Goal: Task Accomplishment & Management: Manage account settings

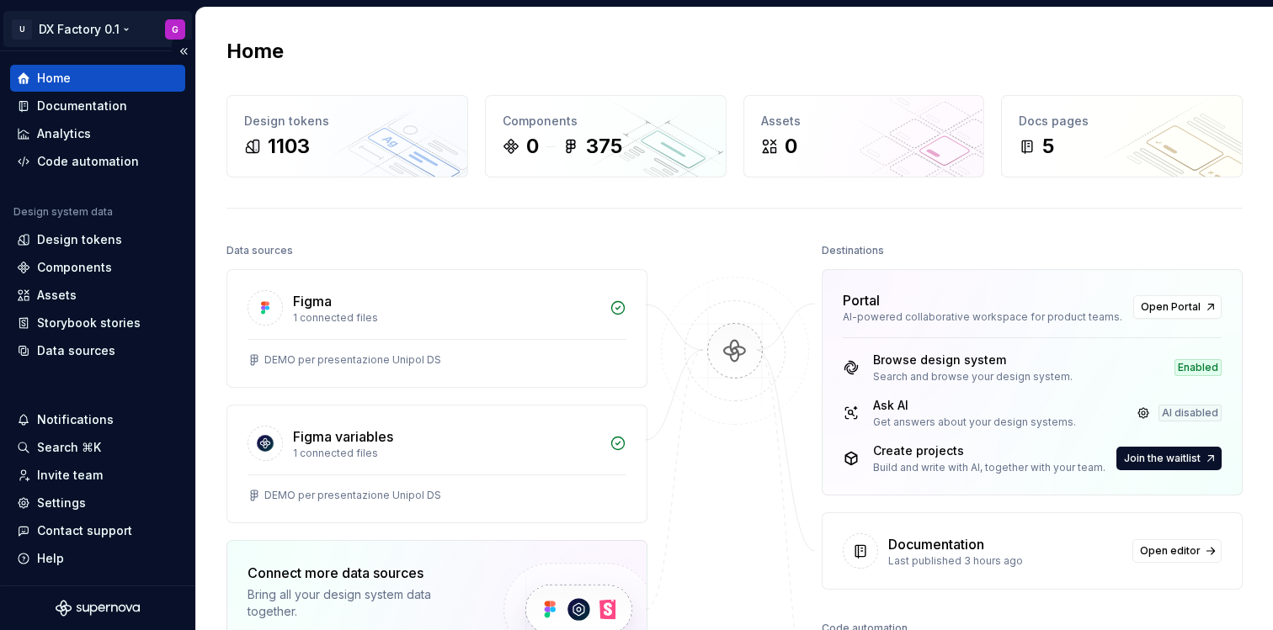
click at [109, 27] on html "U DX Factory 0.1 G Home Documentation Analytics Code automation Design system d…" at bounding box center [636, 315] width 1273 height 630
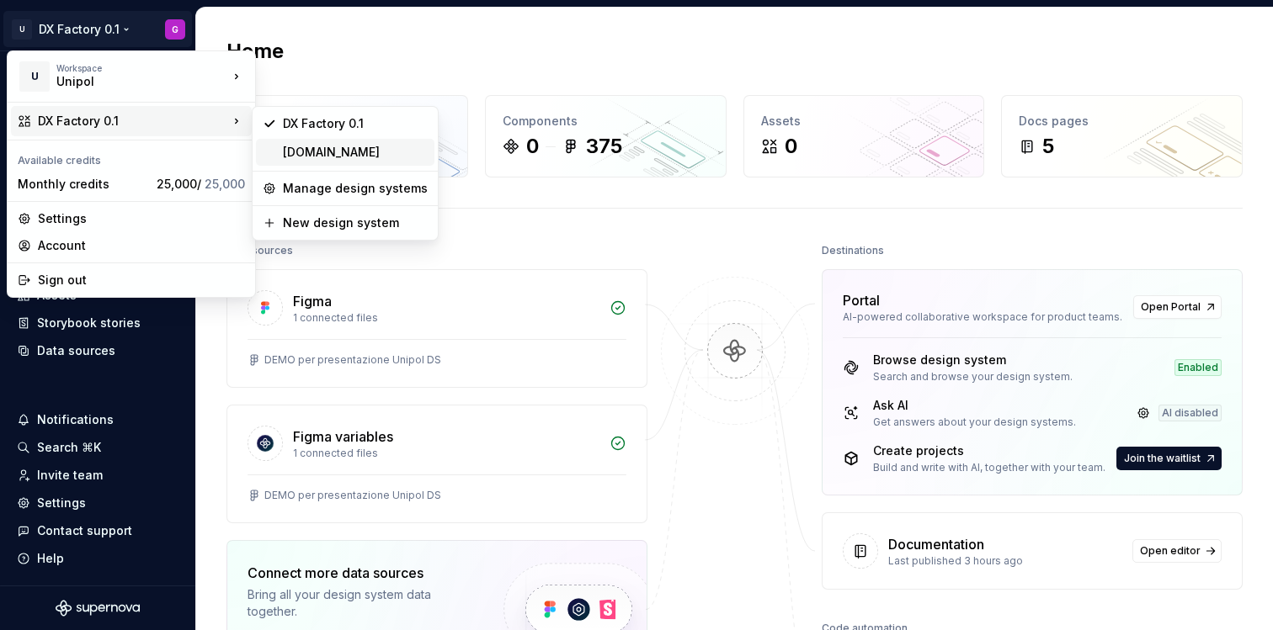
click at [377, 157] on div "[DOMAIN_NAME]" at bounding box center [355, 152] width 145 height 17
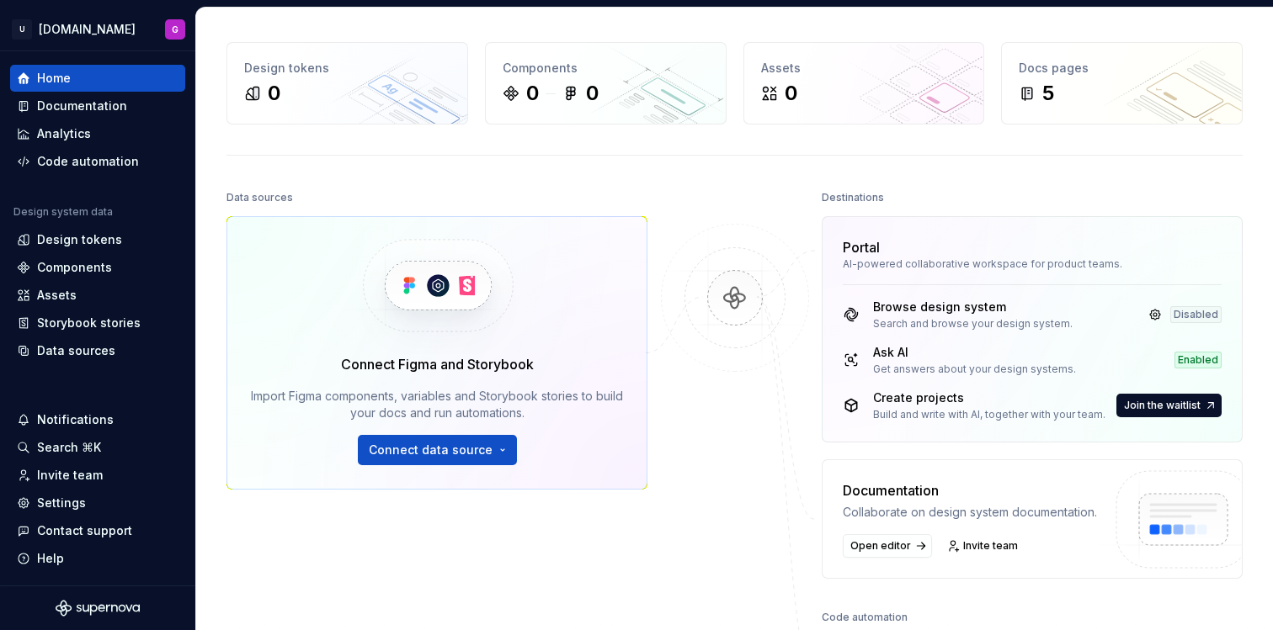
scroll to position [93, 0]
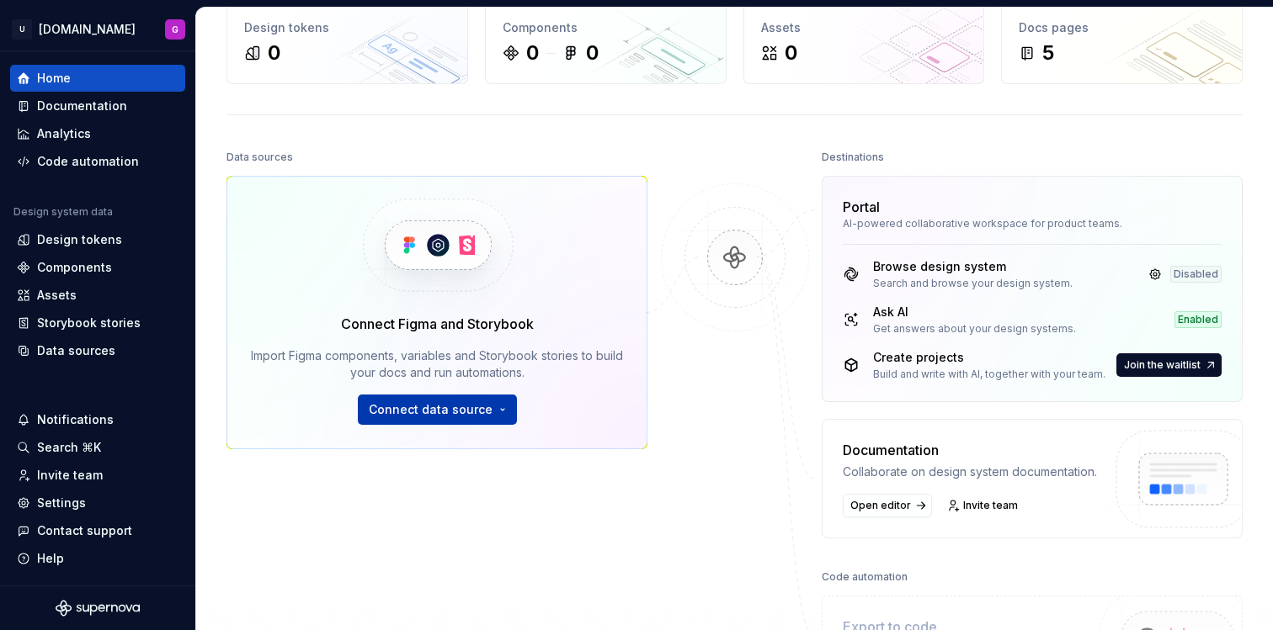
click at [428, 413] on span "Connect data source" at bounding box center [431, 410] width 124 height 17
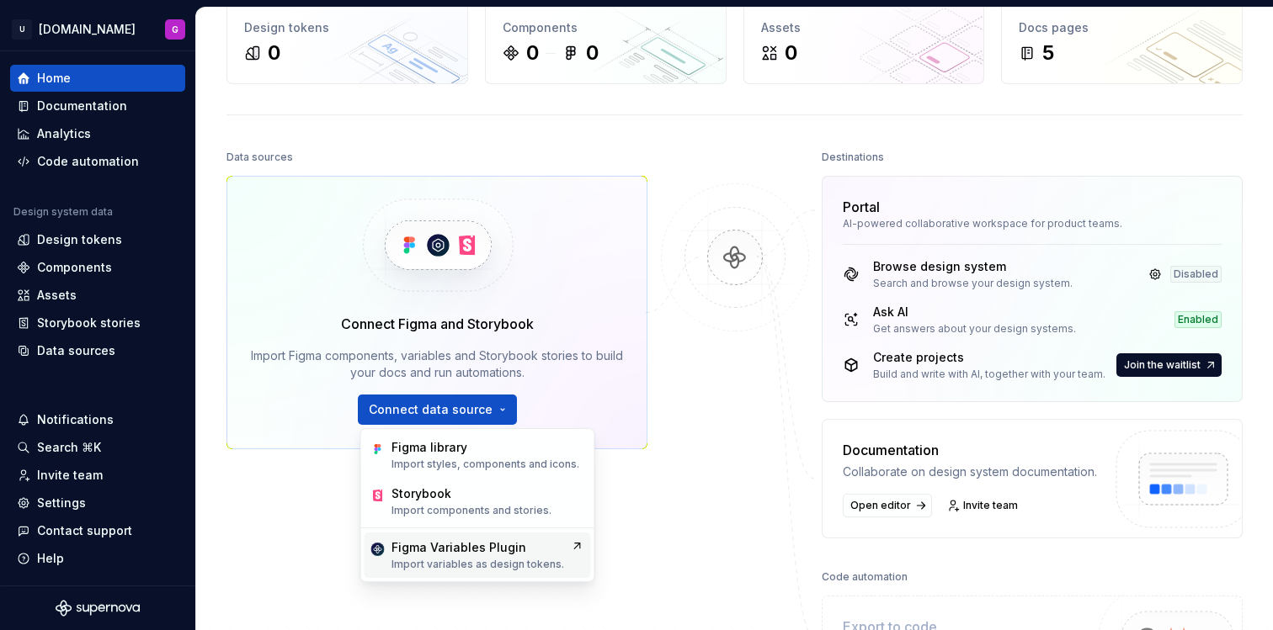
click at [454, 550] on div "Figma Variables Plugin" at bounding box center [458, 548] width 135 height 17
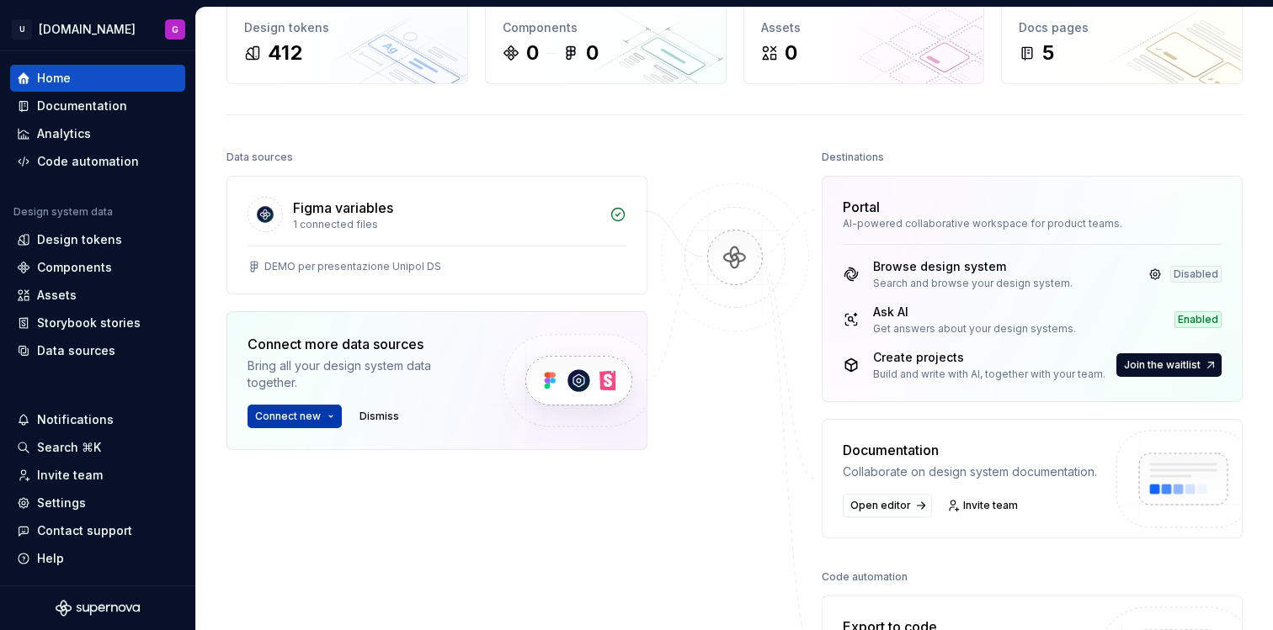
click at [331, 417] on button "Connect new" at bounding box center [294, 417] width 94 height 24
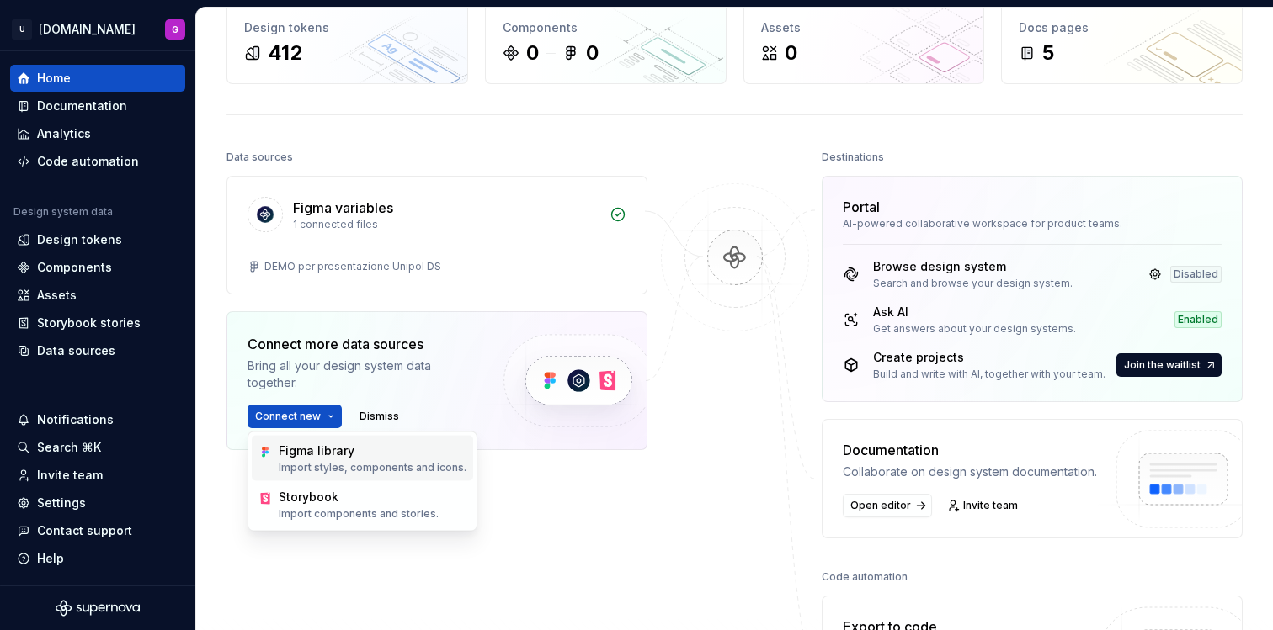
click at [331, 458] on div "Figma library" at bounding box center [317, 451] width 76 height 17
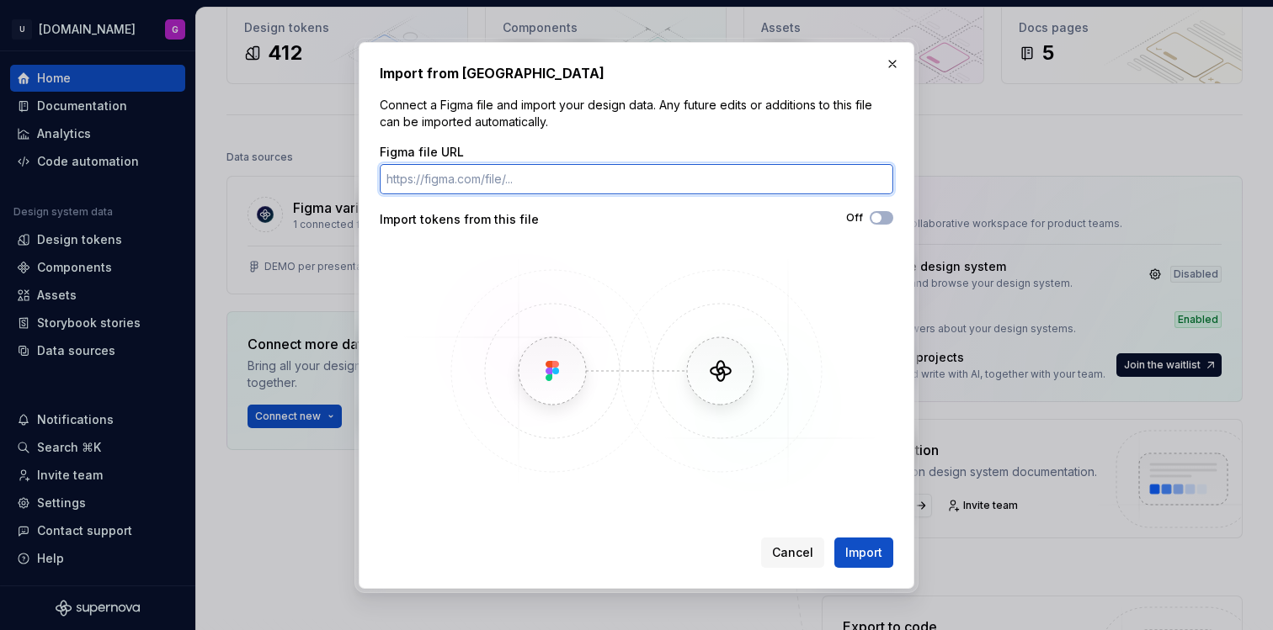
paste input "[URL][DOMAIN_NAME]"
type input "[URL][DOMAIN_NAME]"
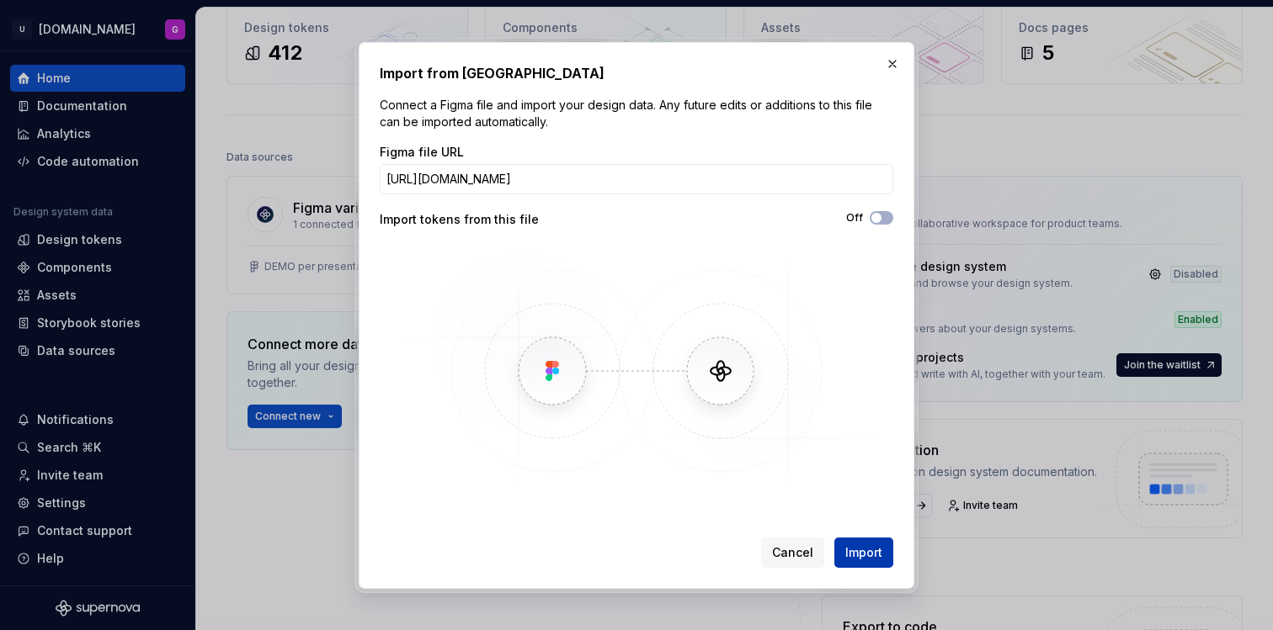
click at [864, 560] on span "Import" at bounding box center [863, 553] width 37 height 17
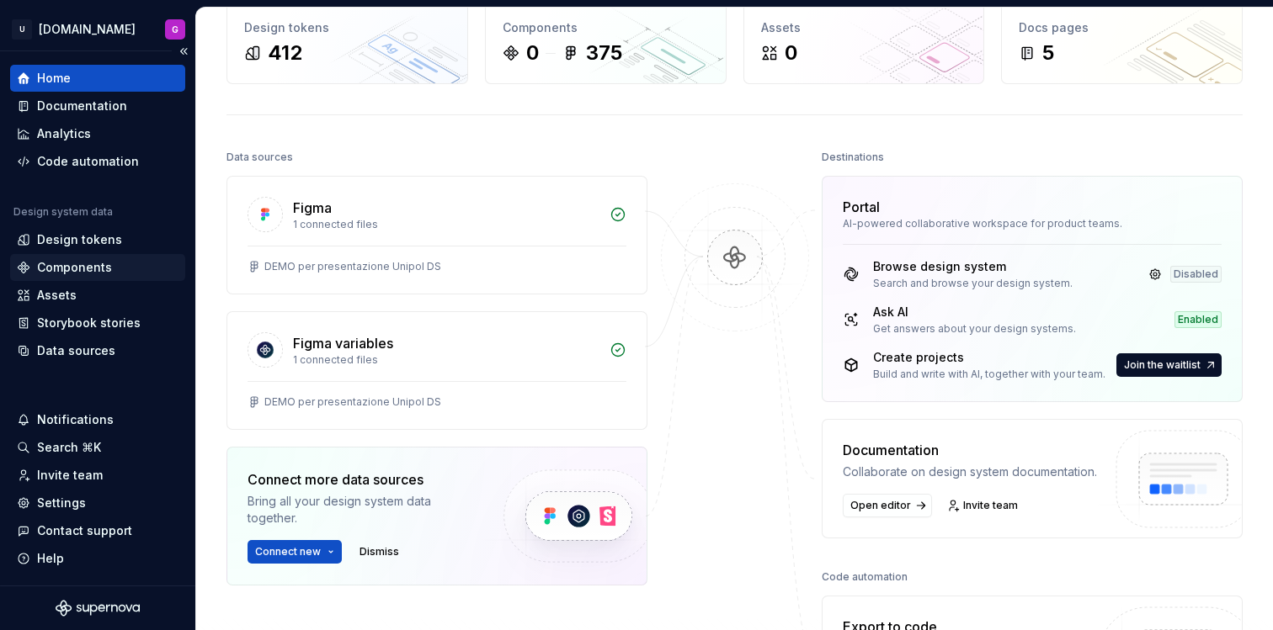
click at [90, 266] on div "Components" at bounding box center [74, 267] width 75 height 17
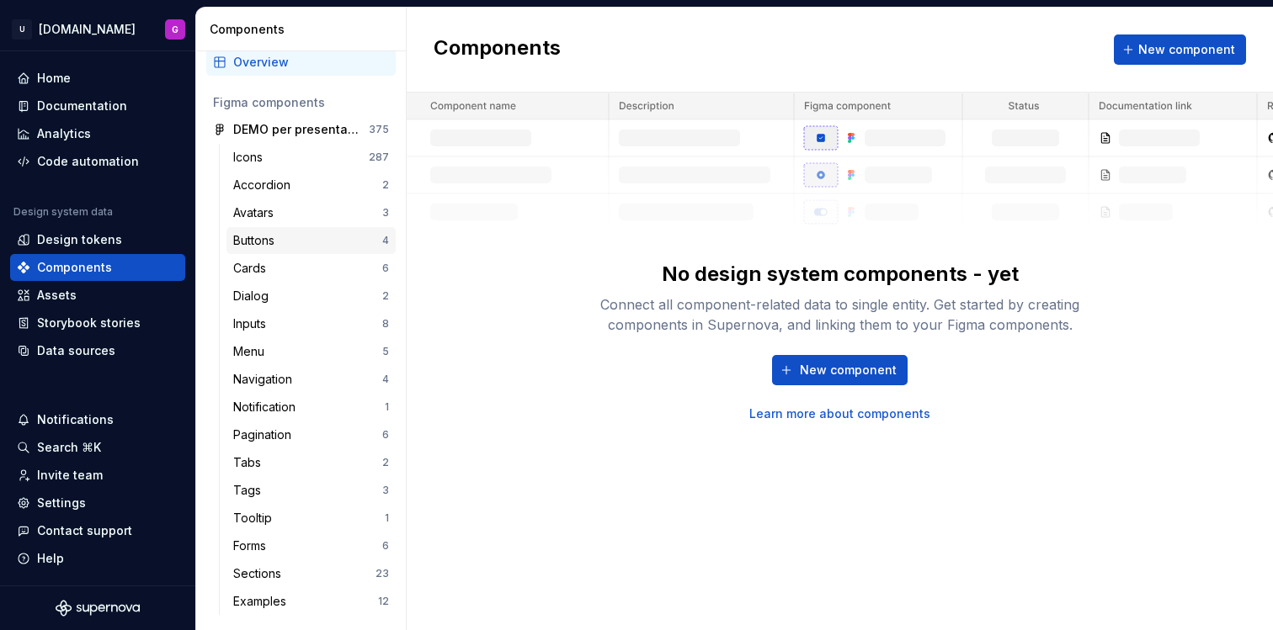
scroll to position [41, 0]
click at [338, 235] on div "Buttons" at bounding box center [307, 239] width 149 height 17
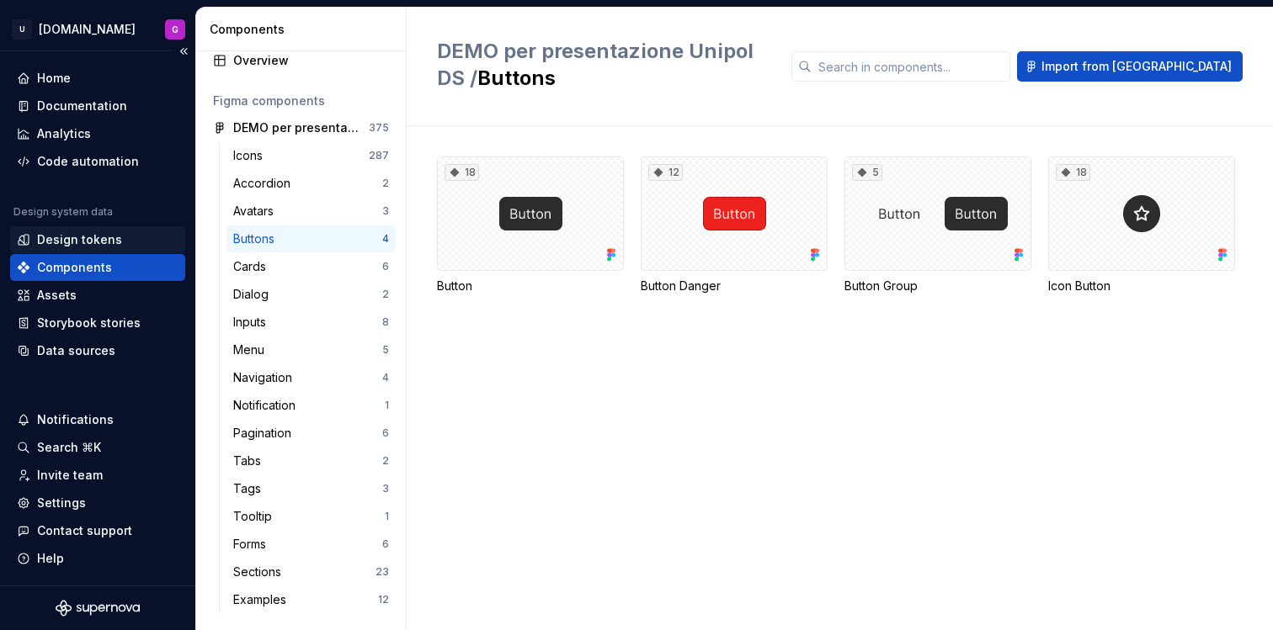
click at [129, 236] on div "Design tokens" at bounding box center [98, 239] width 162 height 17
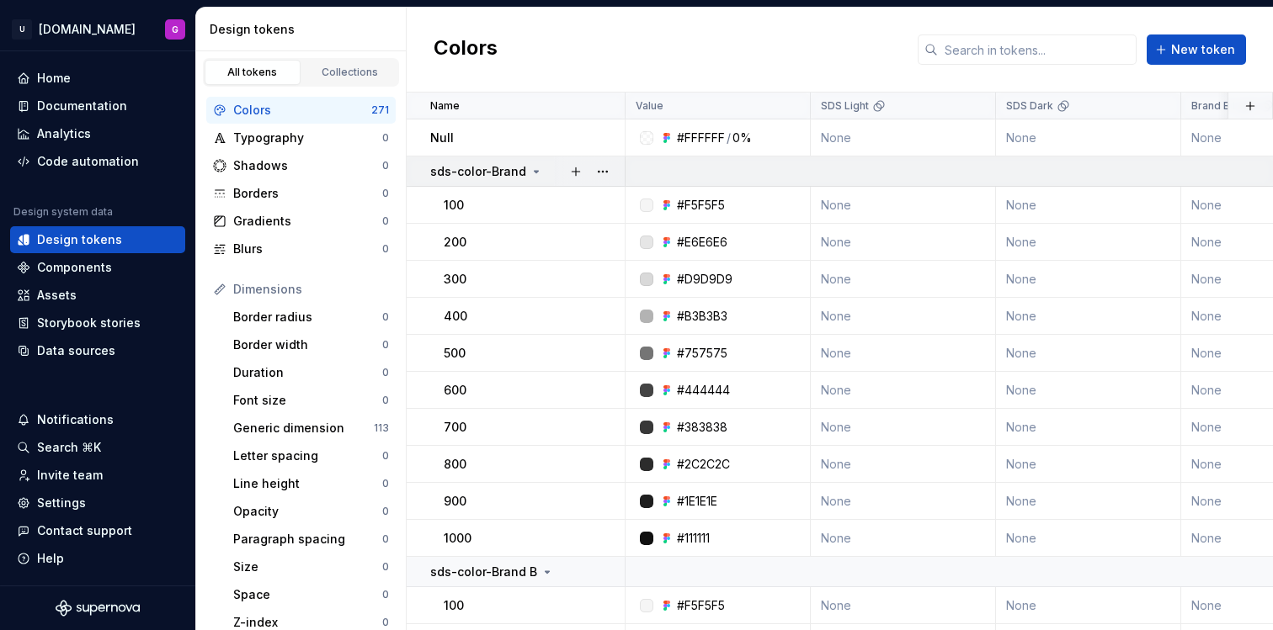
click at [530, 172] on icon at bounding box center [535, 171] width 13 height 13
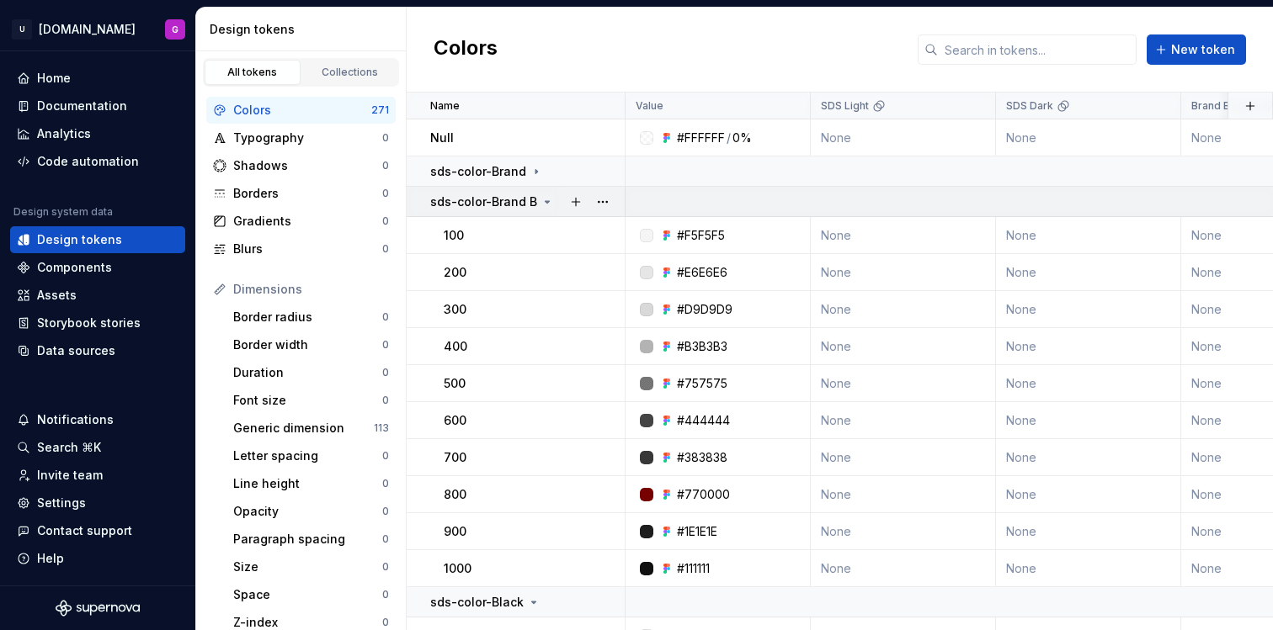
click at [549, 202] on icon at bounding box center [546, 201] width 13 height 13
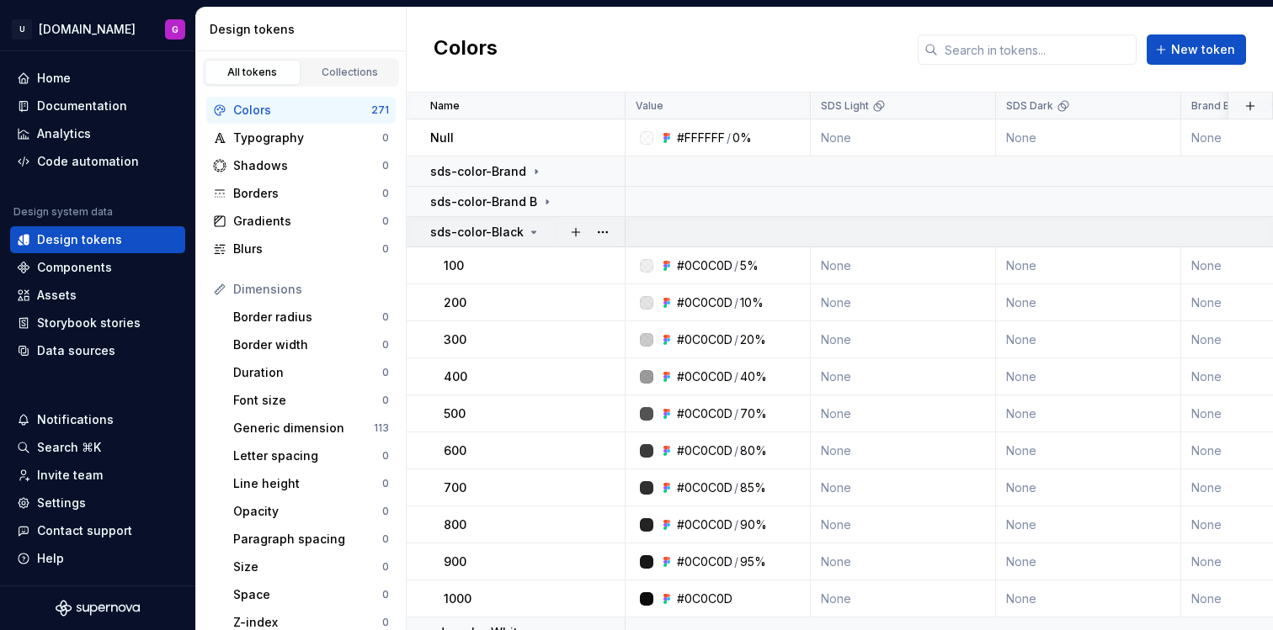
click at [536, 230] on div "sds-color-Black" at bounding box center [527, 232] width 194 height 17
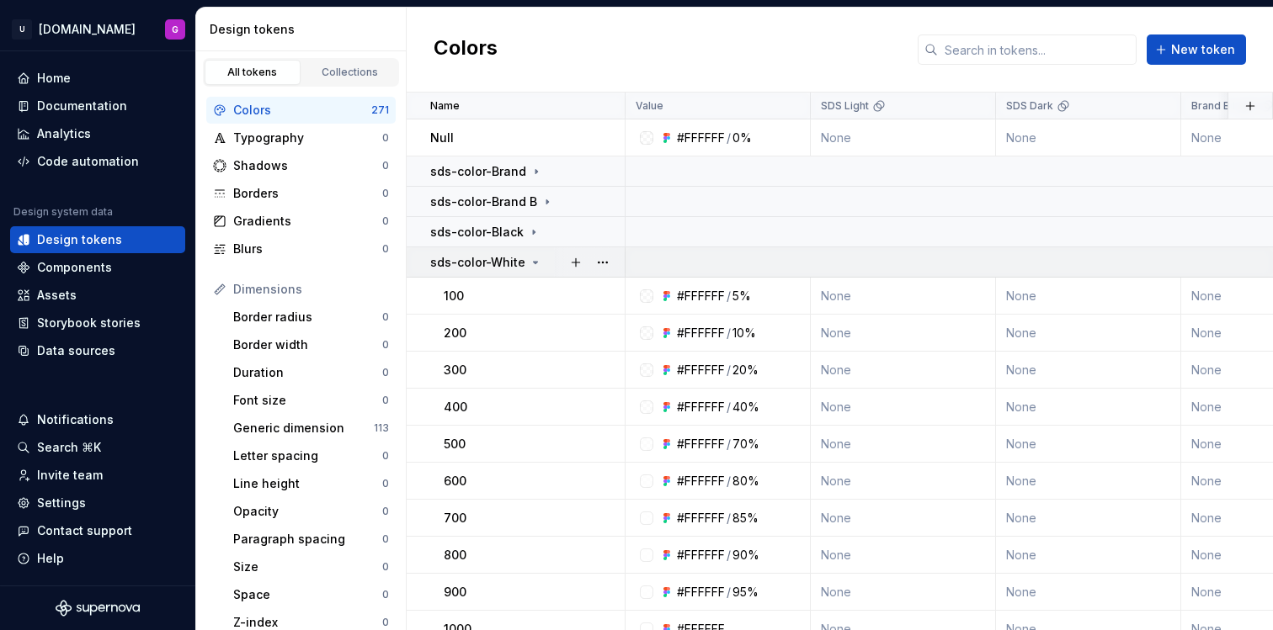
click at [534, 262] on icon at bounding box center [536, 263] width 4 height 2
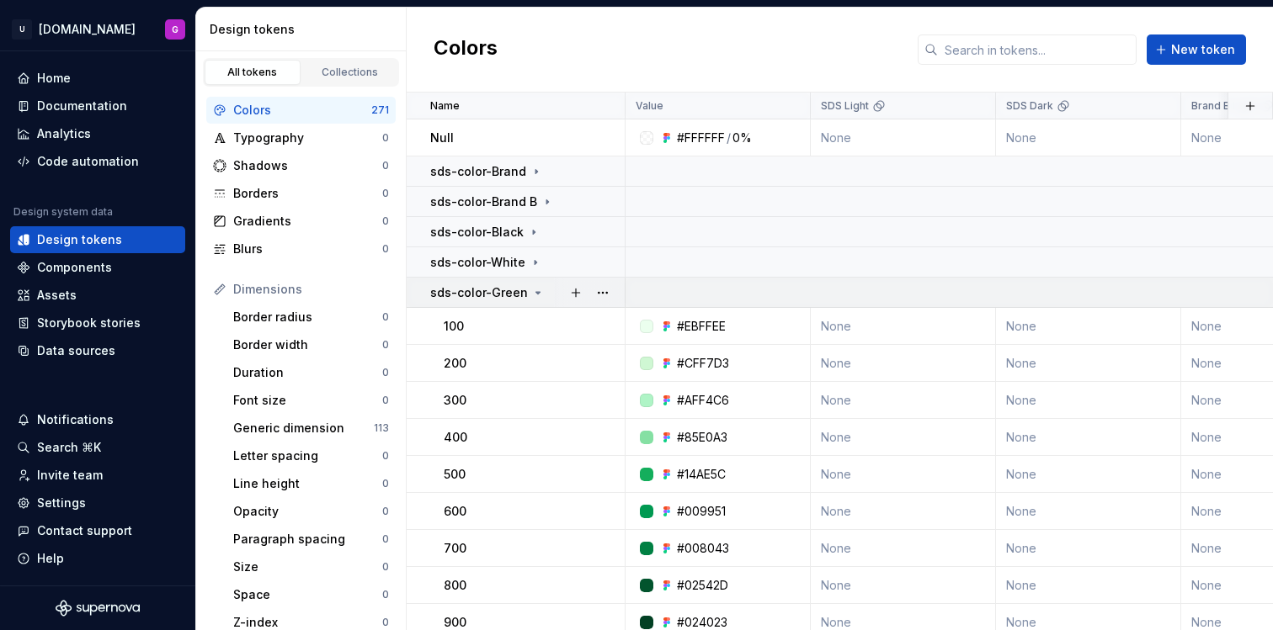
click at [535, 288] on icon at bounding box center [537, 292] width 13 height 13
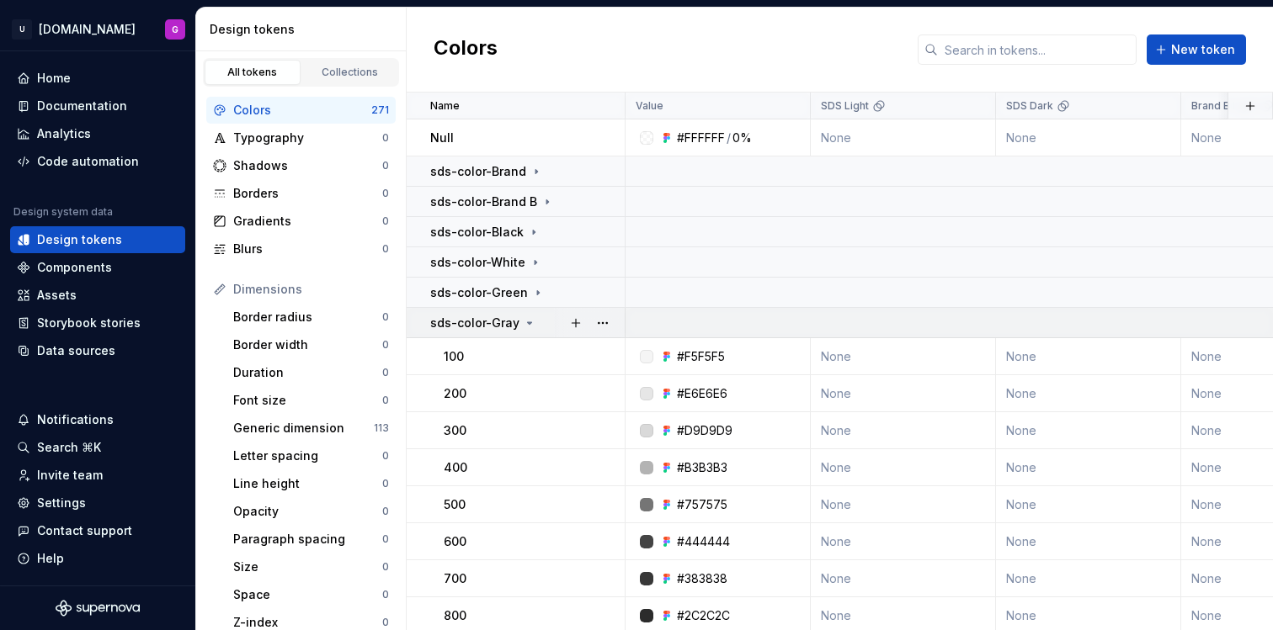
click at [528, 322] on icon at bounding box center [530, 323] width 4 height 2
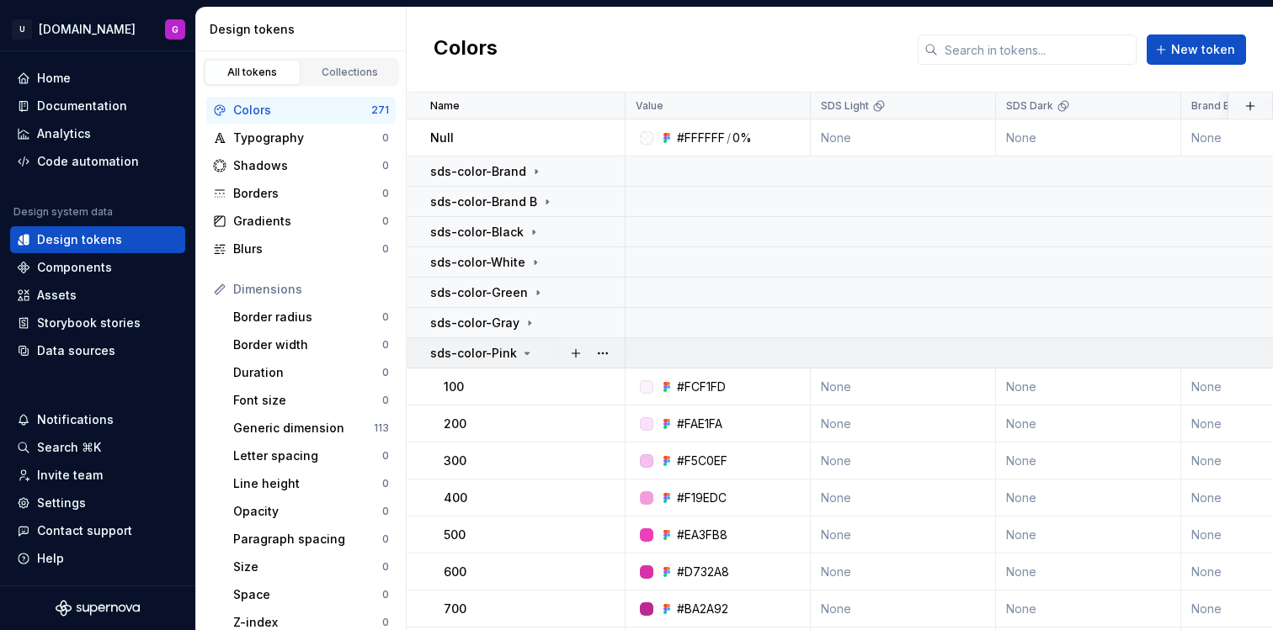
click at [525, 353] on icon at bounding box center [527, 354] width 4 height 2
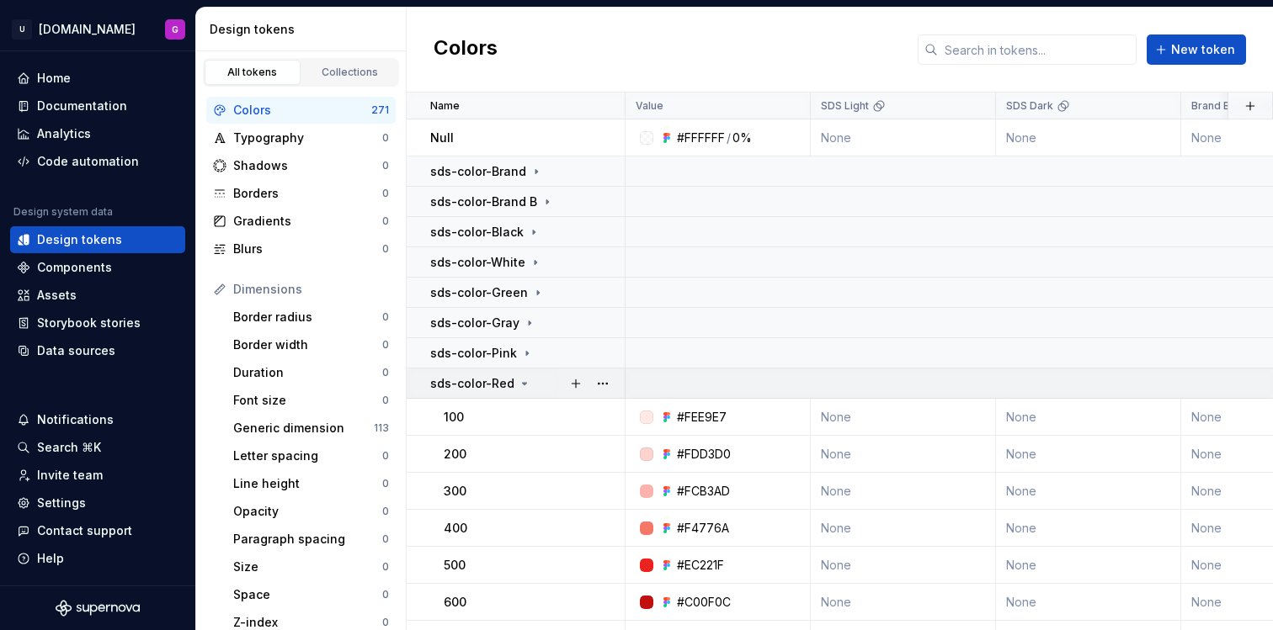
click at [522, 380] on icon at bounding box center [524, 383] width 13 height 13
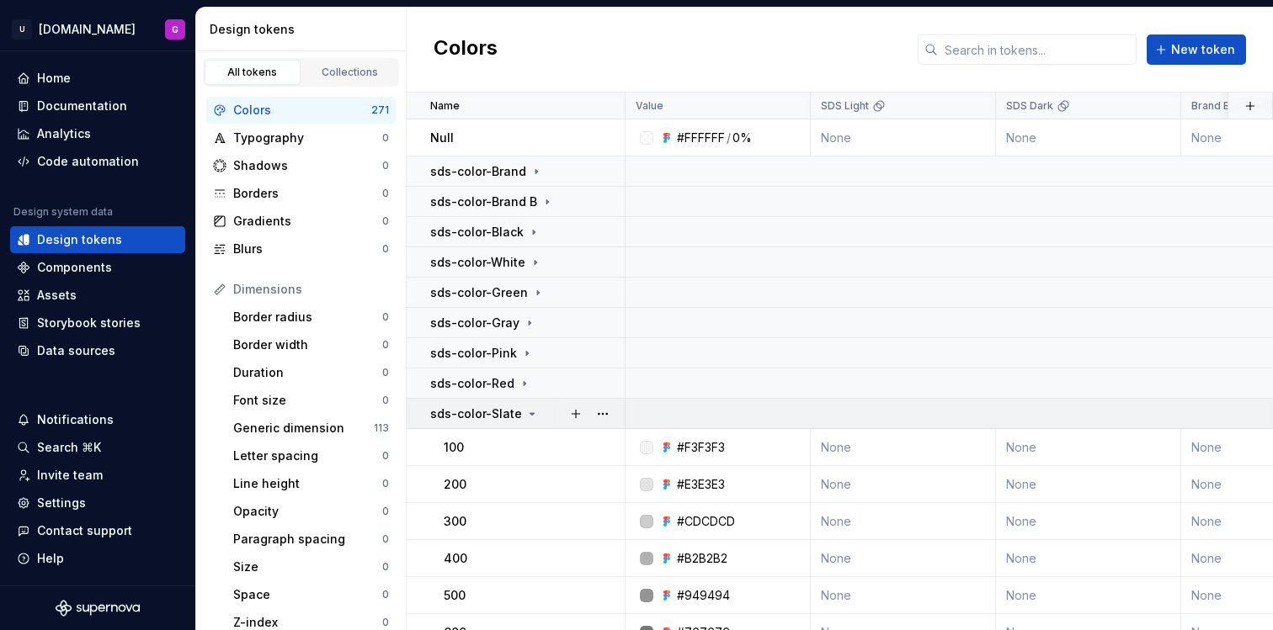
click at [528, 415] on icon at bounding box center [531, 413] width 13 height 13
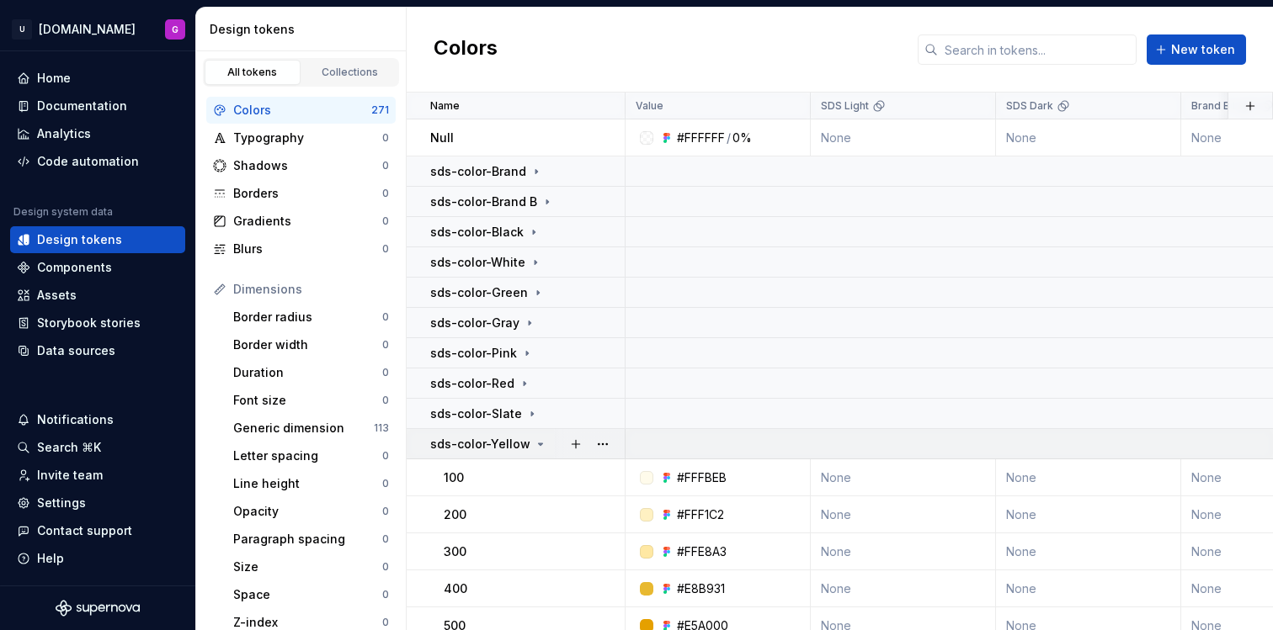
click at [534, 444] on icon at bounding box center [540, 444] width 13 height 13
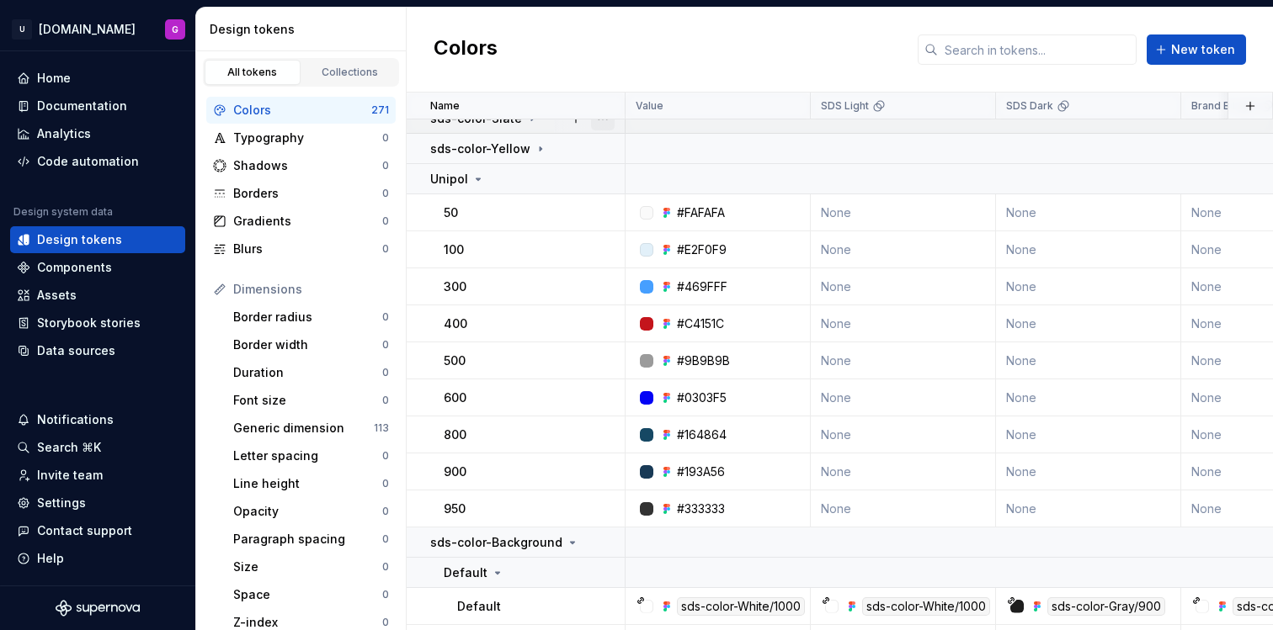
scroll to position [195, 0]
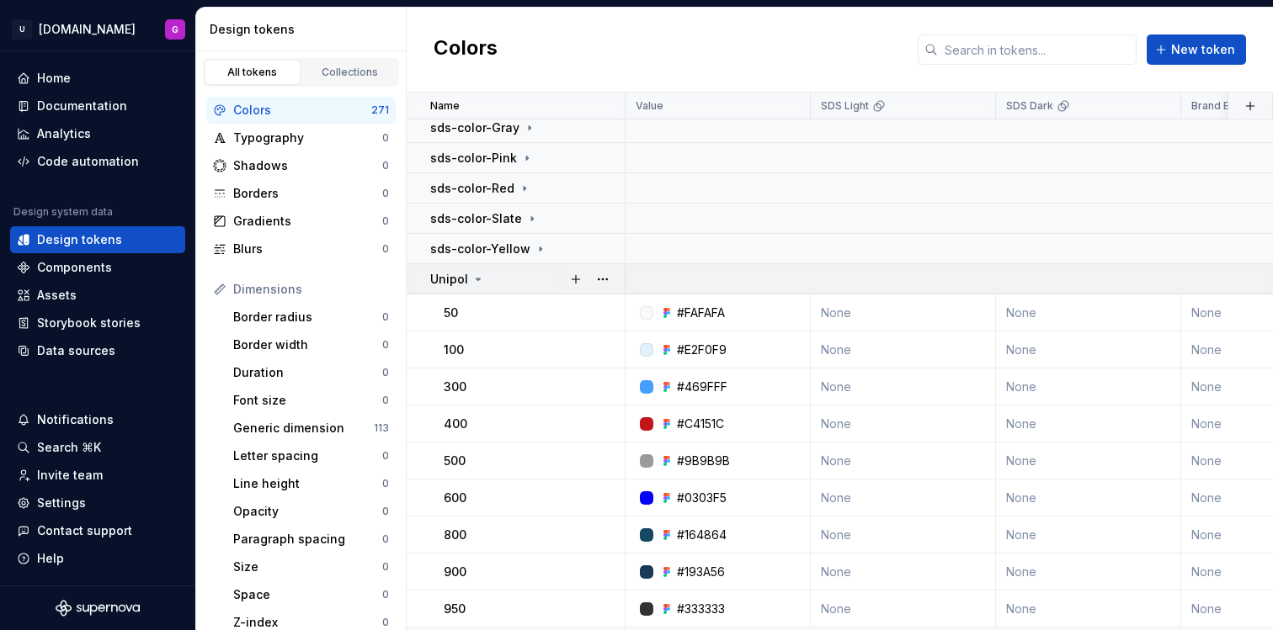
click at [476, 279] on icon at bounding box center [478, 280] width 4 height 2
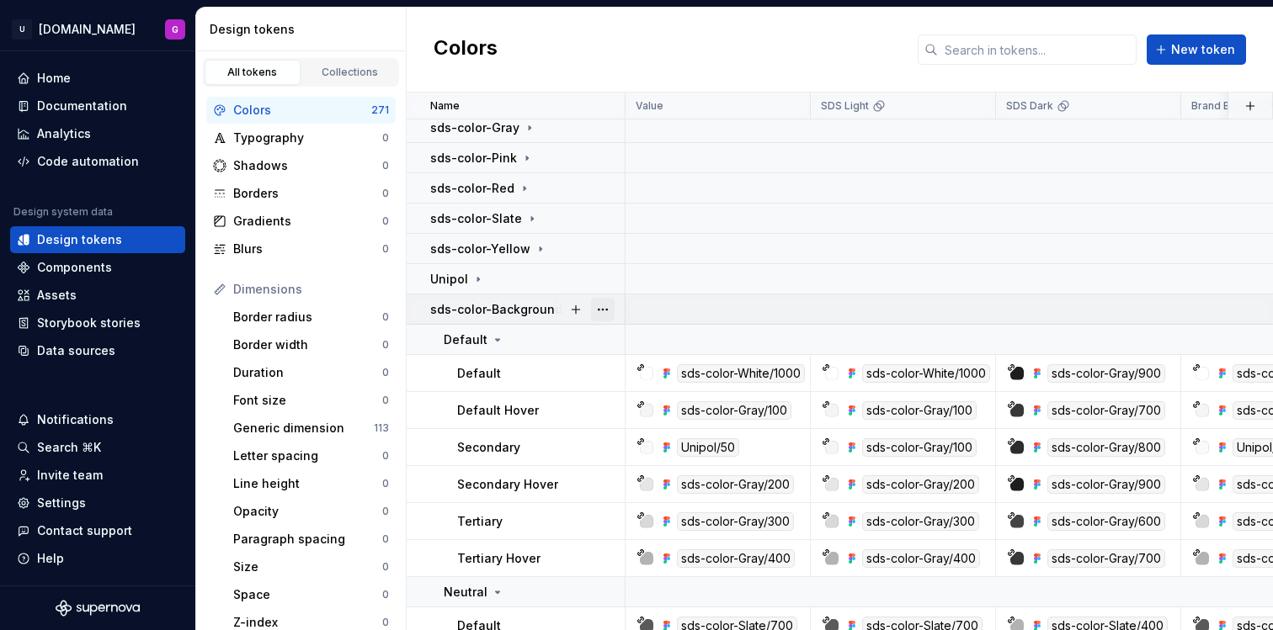
click at [604, 311] on button "button" at bounding box center [603, 310] width 24 height 24
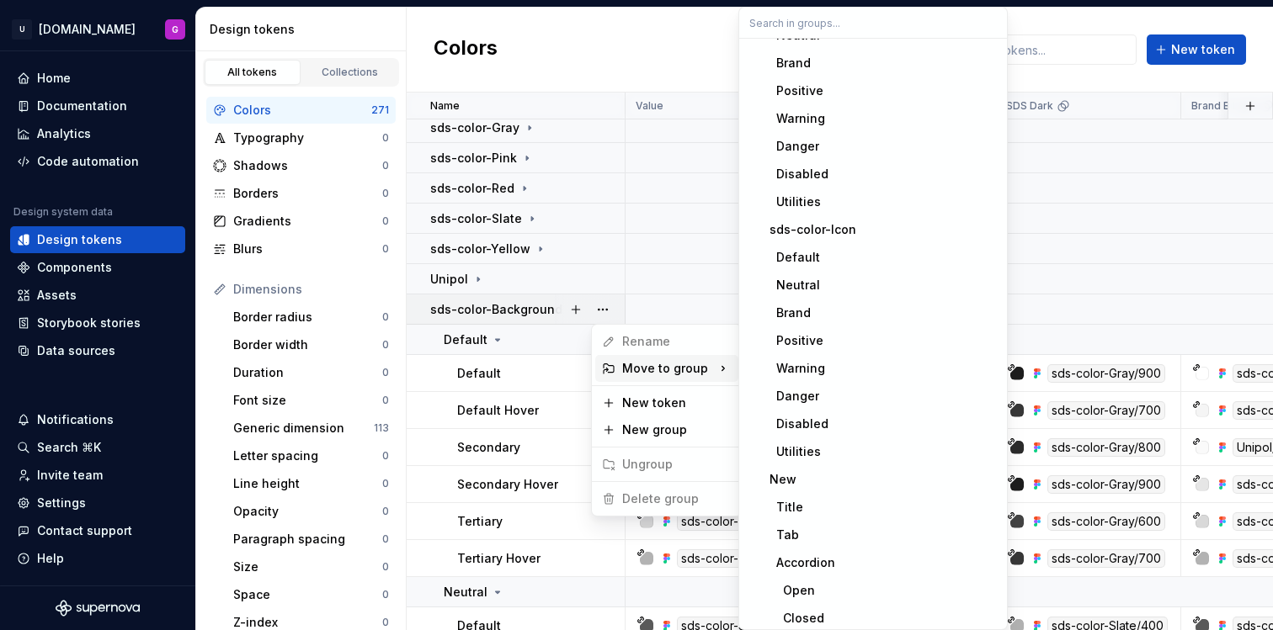
scroll to position [1067, 0]
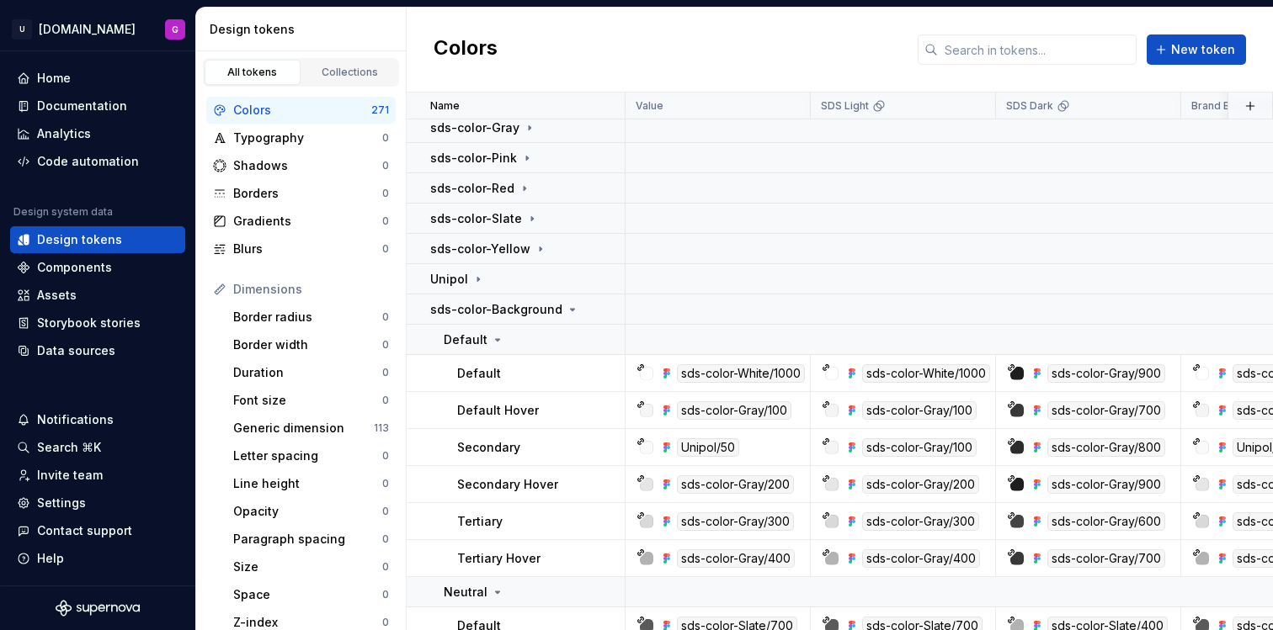
click at [635, 56] on html "U [DOMAIN_NAME] G Home Documentation Analytics Code automation Design system da…" at bounding box center [636, 315] width 1273 height 630
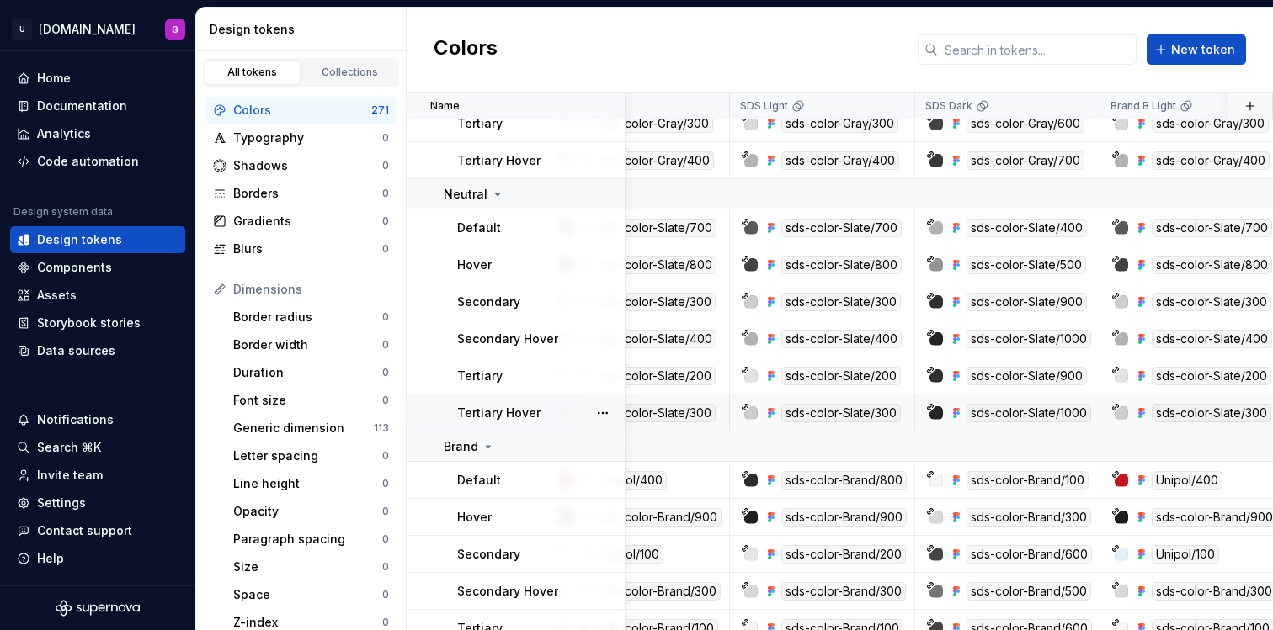
scroll to position [684, 81]
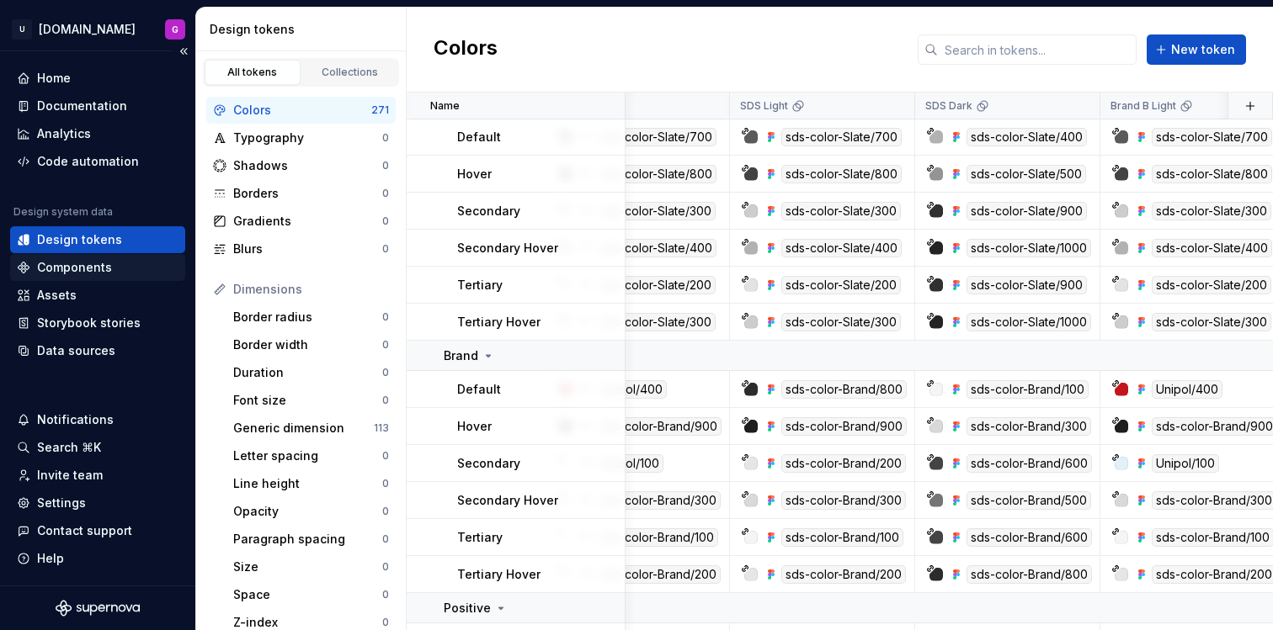
click at [99, 263] on div "Components" at bounding box center [74, 267] width 75 height 17
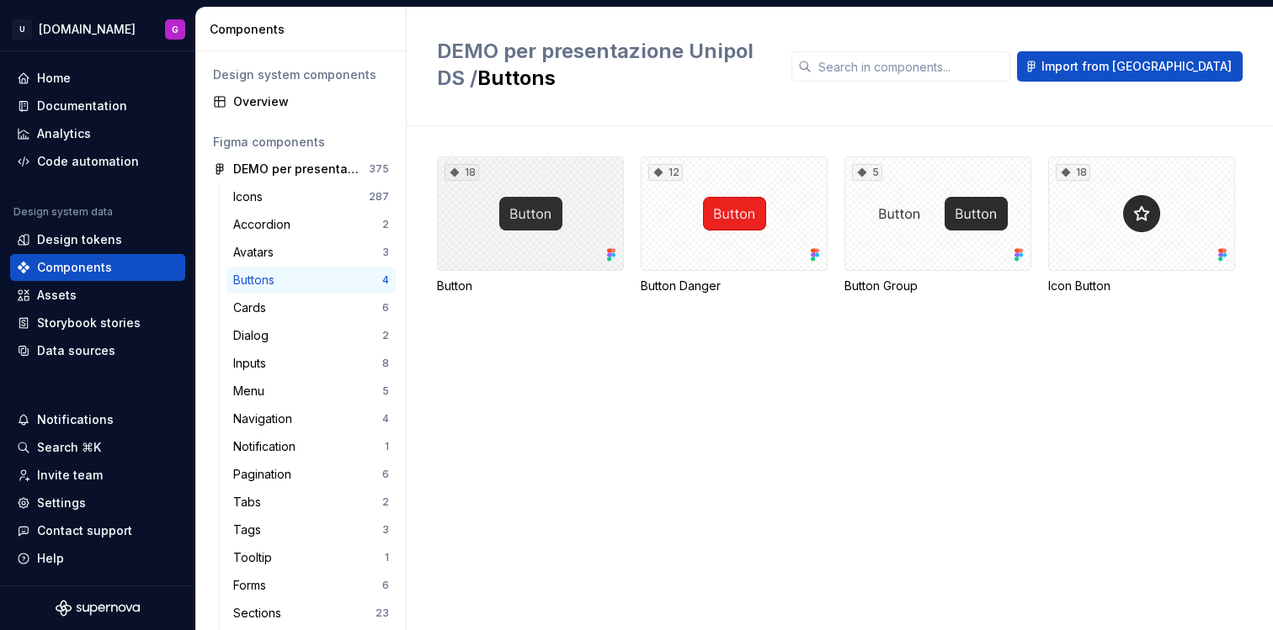
click at [556, 224] on div "18" at bounding box center [530, 214] width 187 height 114
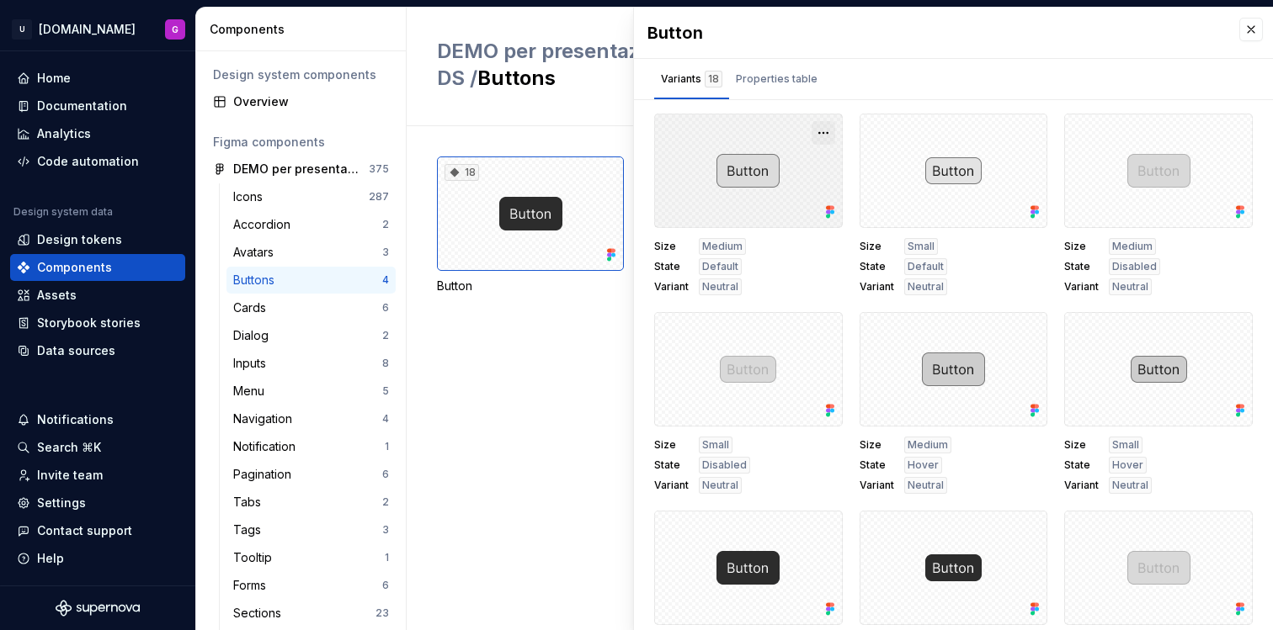
click at [816, 129] on button "button" at bounding box center [823, 133] width 24 height 24
click at [514, 384] on div "18 Button 12 Button Danger 5 Button Group 18 Icon Button" at bounding box center [855, 378] width 836 height 504
click at [1239, 37] on button "button" at bounding box center [1251, 30] width 24 height 24
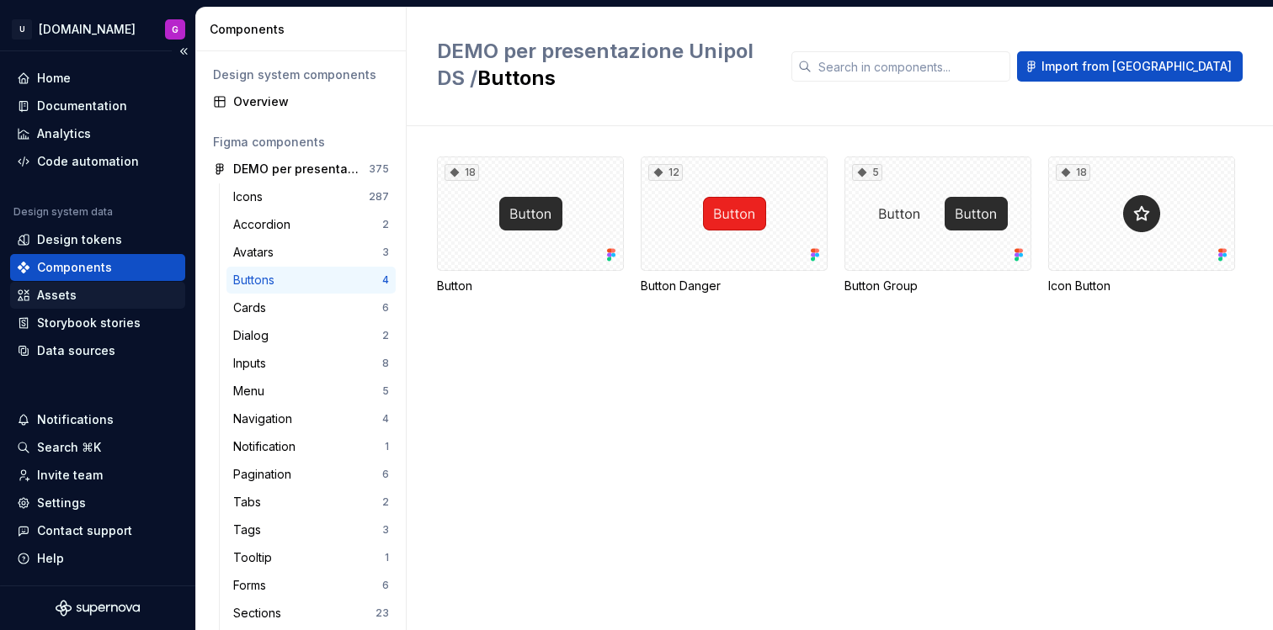
click at [74, 298] on div "Assets" at bounding box center [57, 295] width 40 height 17
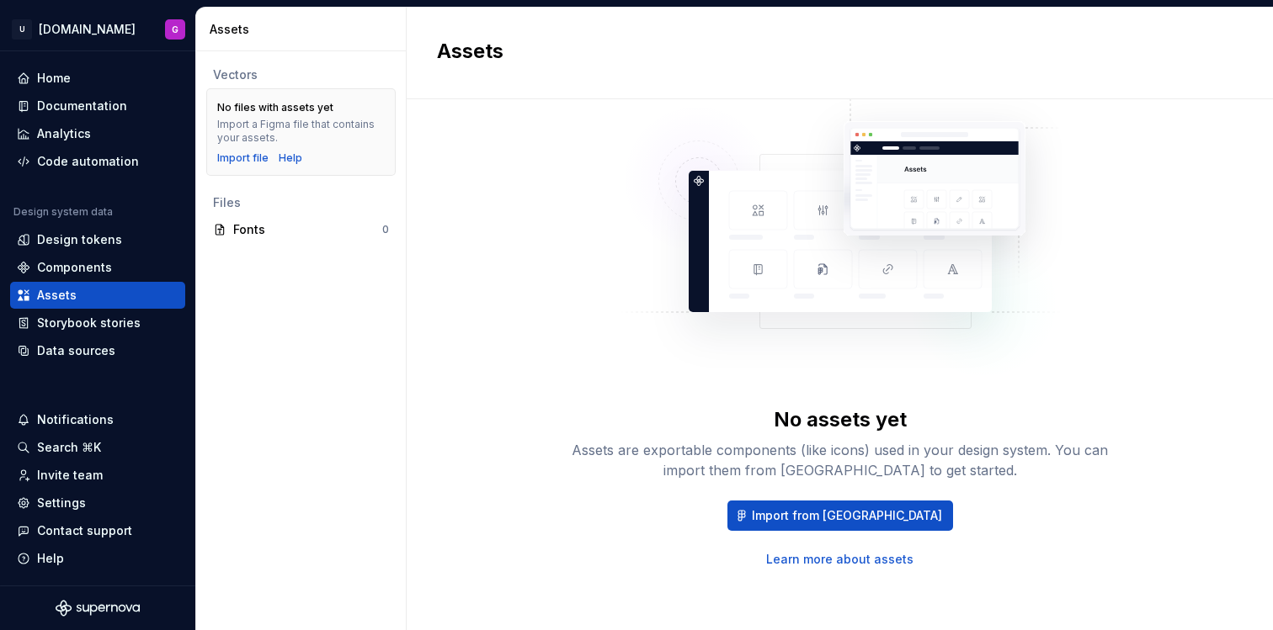
scroll to position [72, 0]
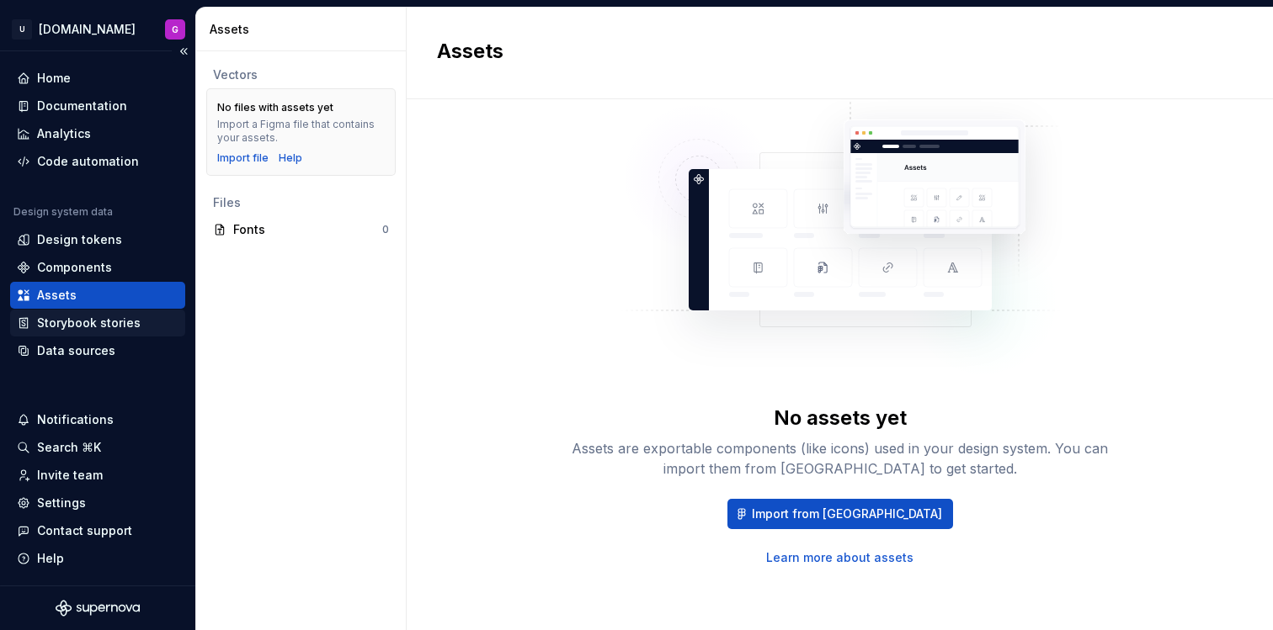
click at [118, 328] on div "Storybook stories" at bounding box center [89, 323] width 104 height 17
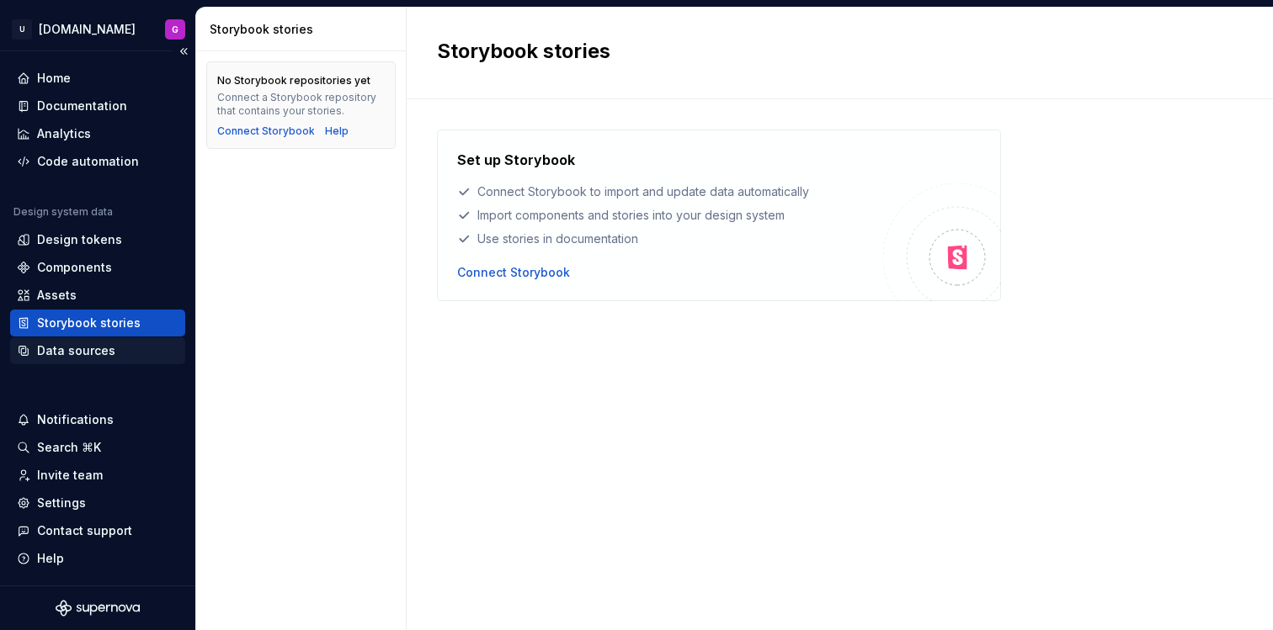
click at [114, 345] on div "Data sources" at bounding box center [98, 351] width 162 height 17
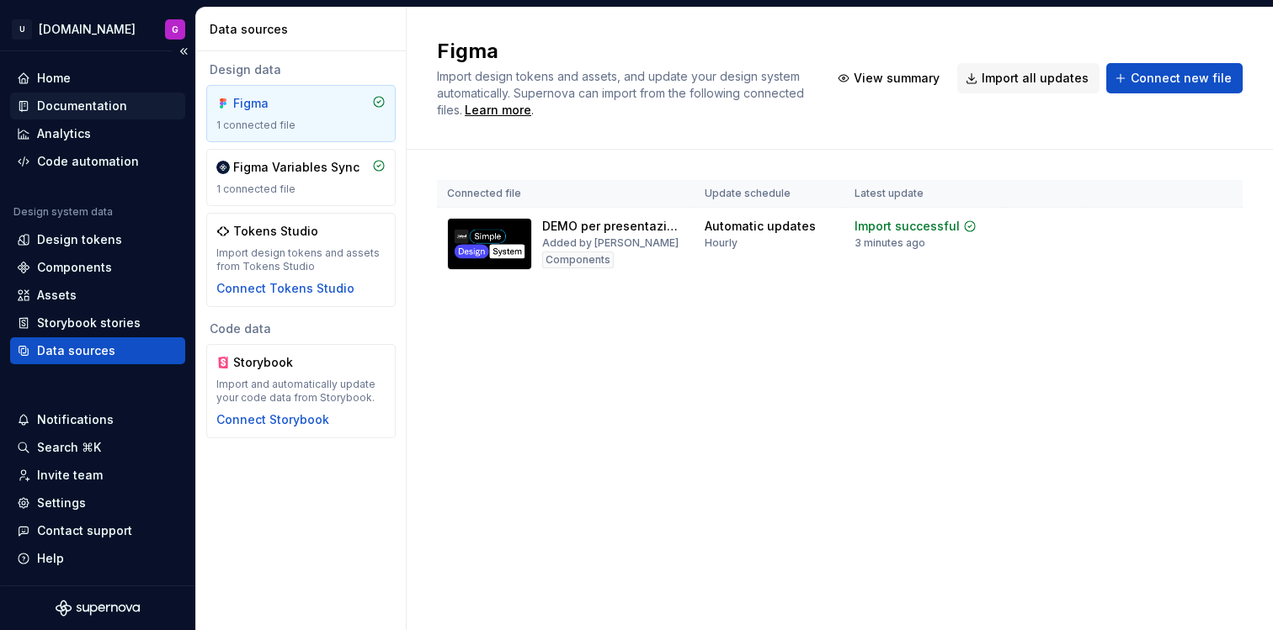
click at [120, 104] on div "Documentation" at bounding box center [82, 106] width 90 height 17
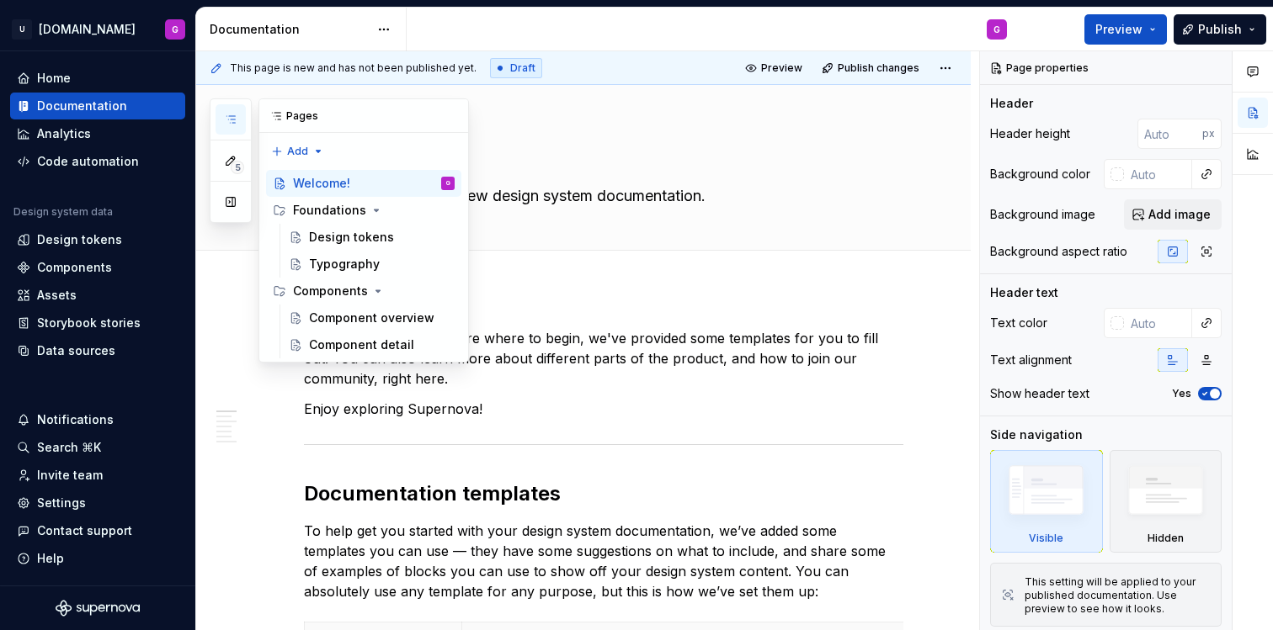
click at [237, 119] on button "button" at bounding box center [230, 119] width 30 height 30
click at [354, 240] on div "Design tokens" at bounding box center [351, 237] width 85 height 17
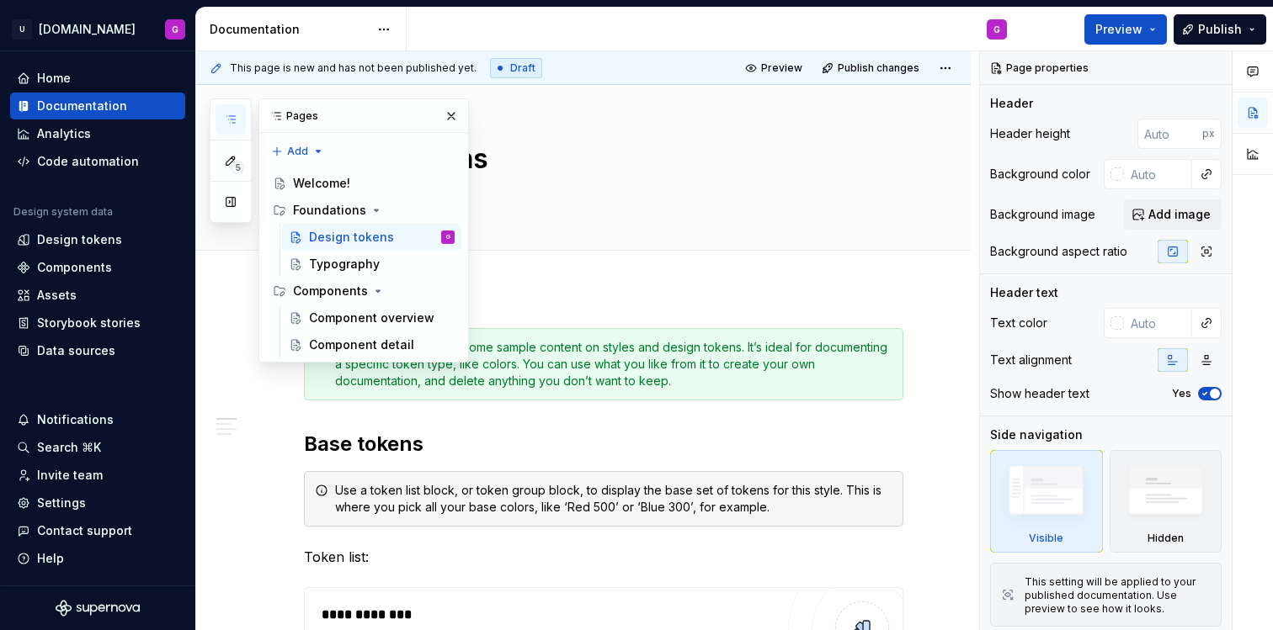
click at [694, 290] on div "**********" at bounding box center [587, 341] width 783 height 580
click at [454, 120] on button "button" at bounding box center [451, 116] width 24 height 24
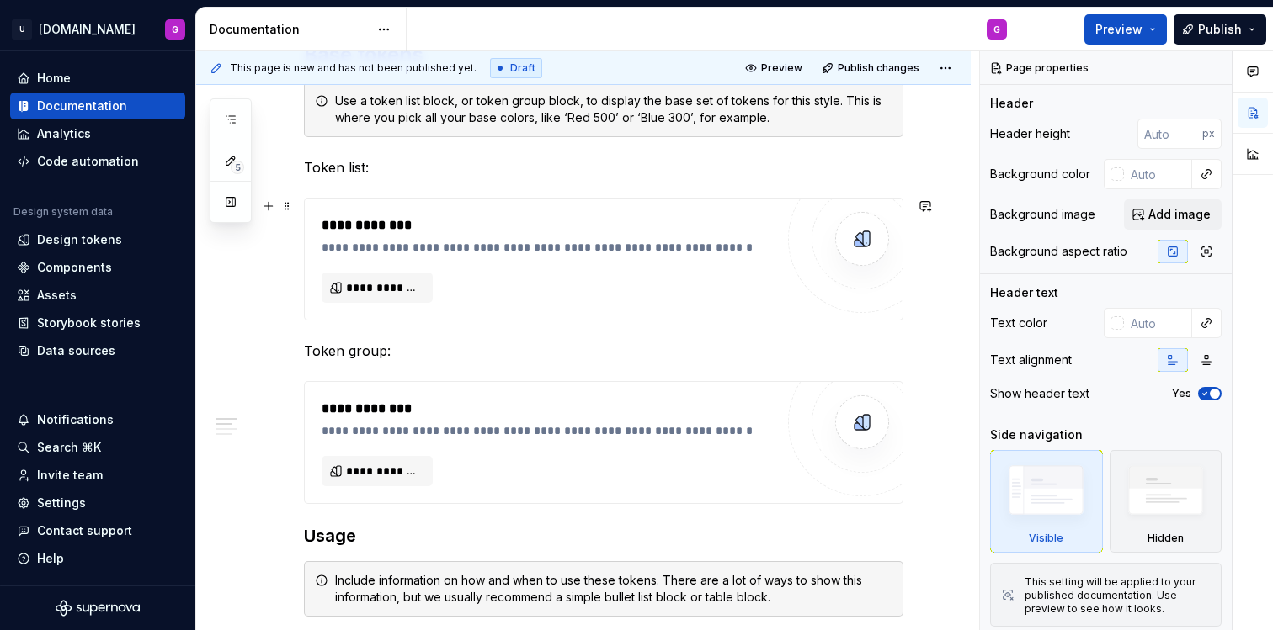
scroll to position [416, 0]
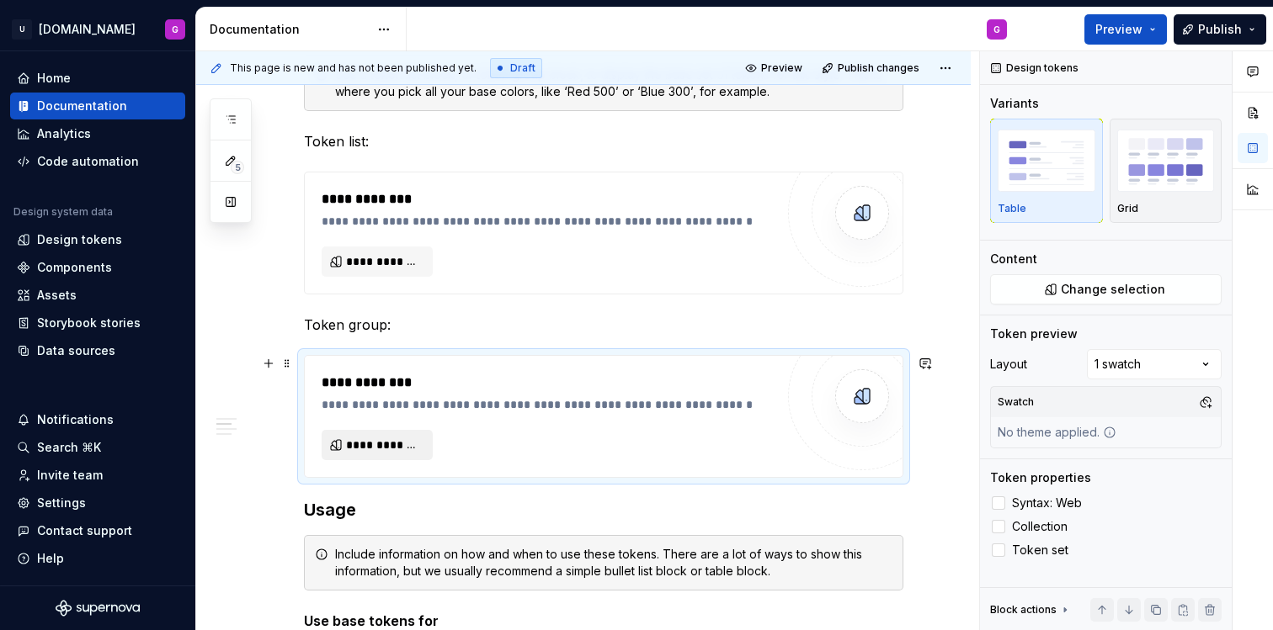
click at [390, 445] on span "**********" at bounding box center [384, 445] width 76 height 17
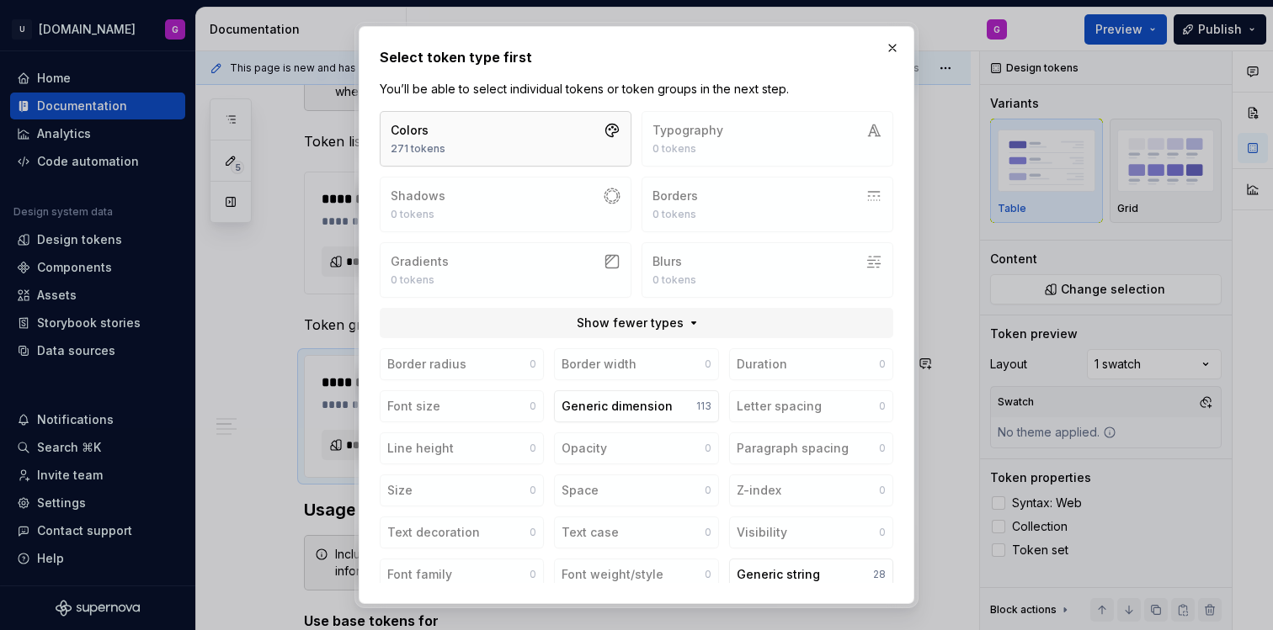
click at [492, 146] on button "Colors 271 tokens" at bounding box center [506, 139] width 252 height 56
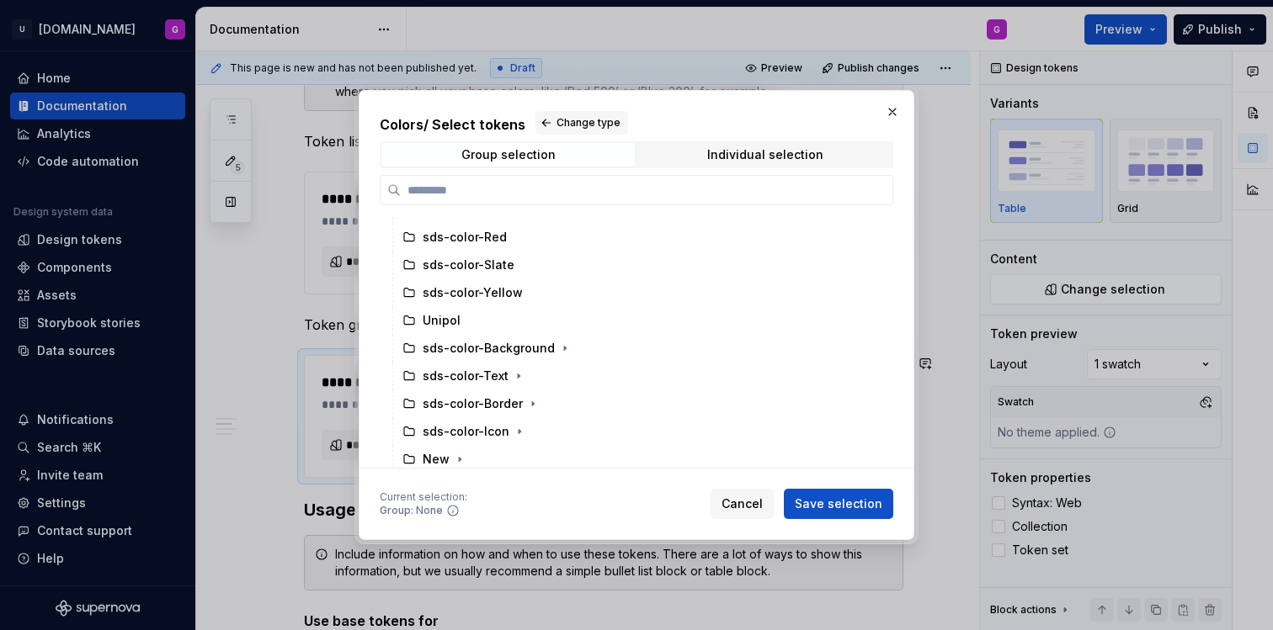
scroll to position [220, 0]
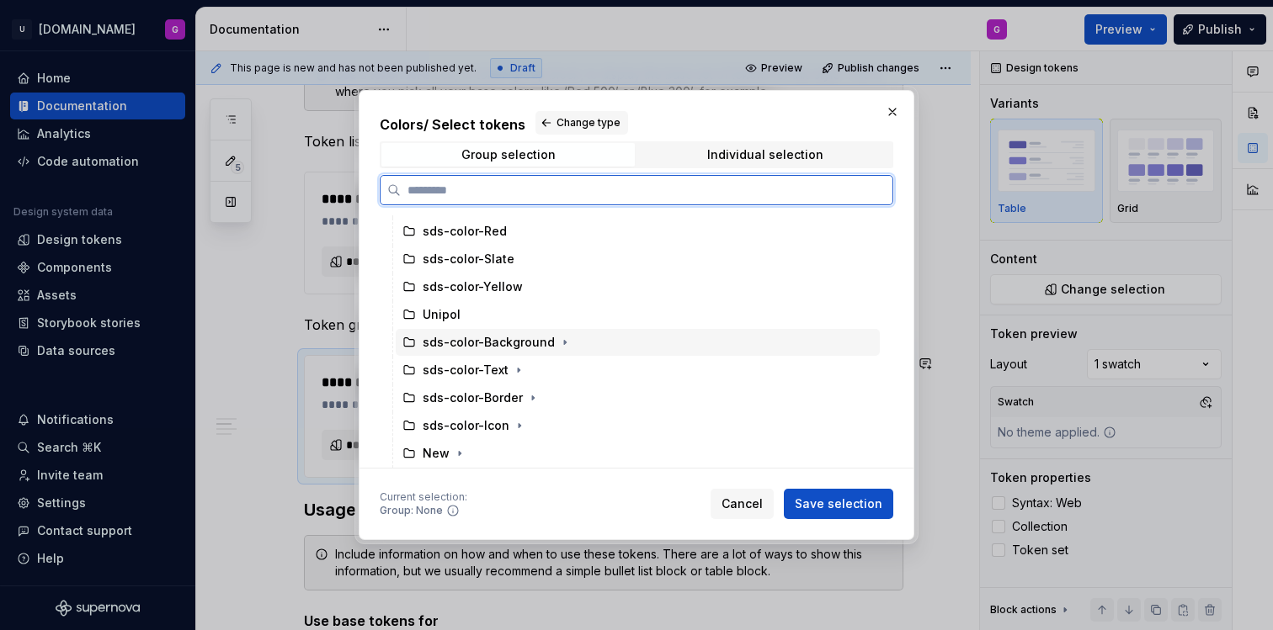
click at [477, 342] on div "sds-color-Background" at bounding box center [489, 342] width 132 height 17
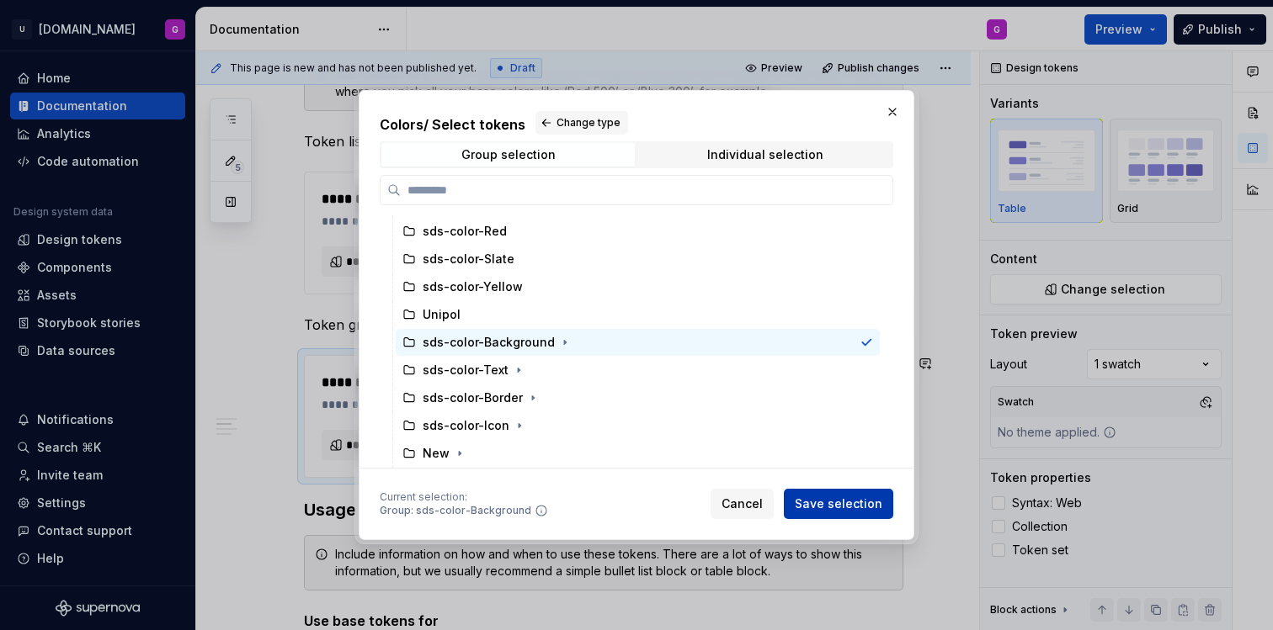
click at [843, 508] on span "Save selection" at bounding box center [839, 504] width 88 height 17
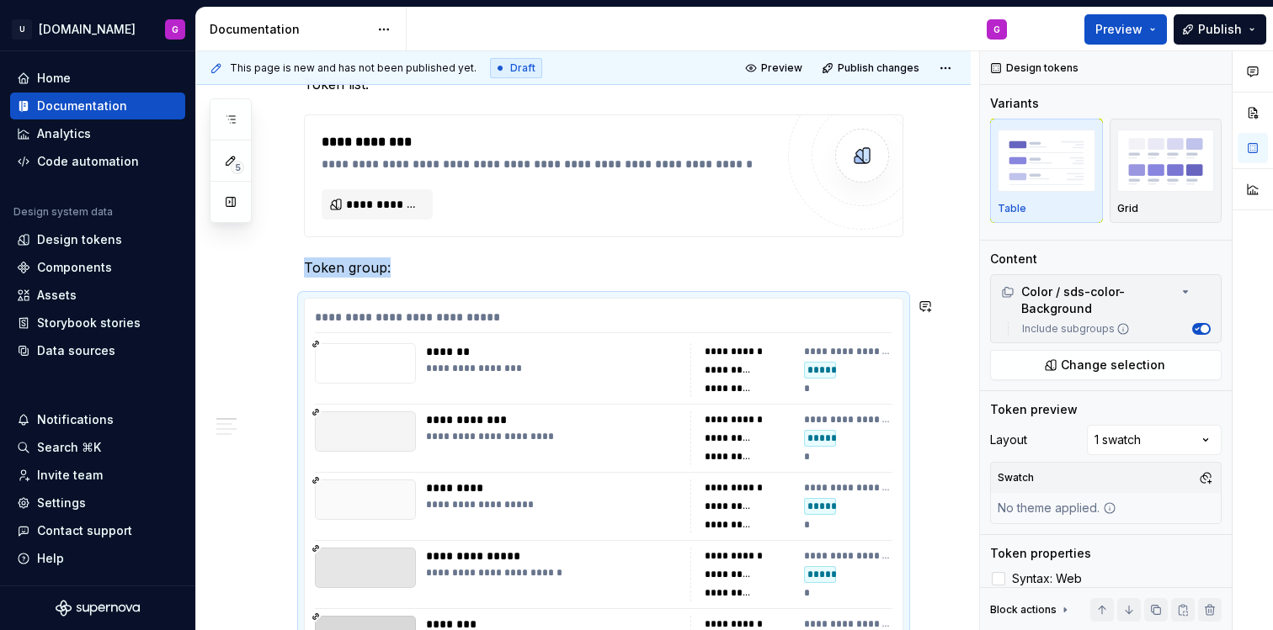
scroll to position [501, 0]
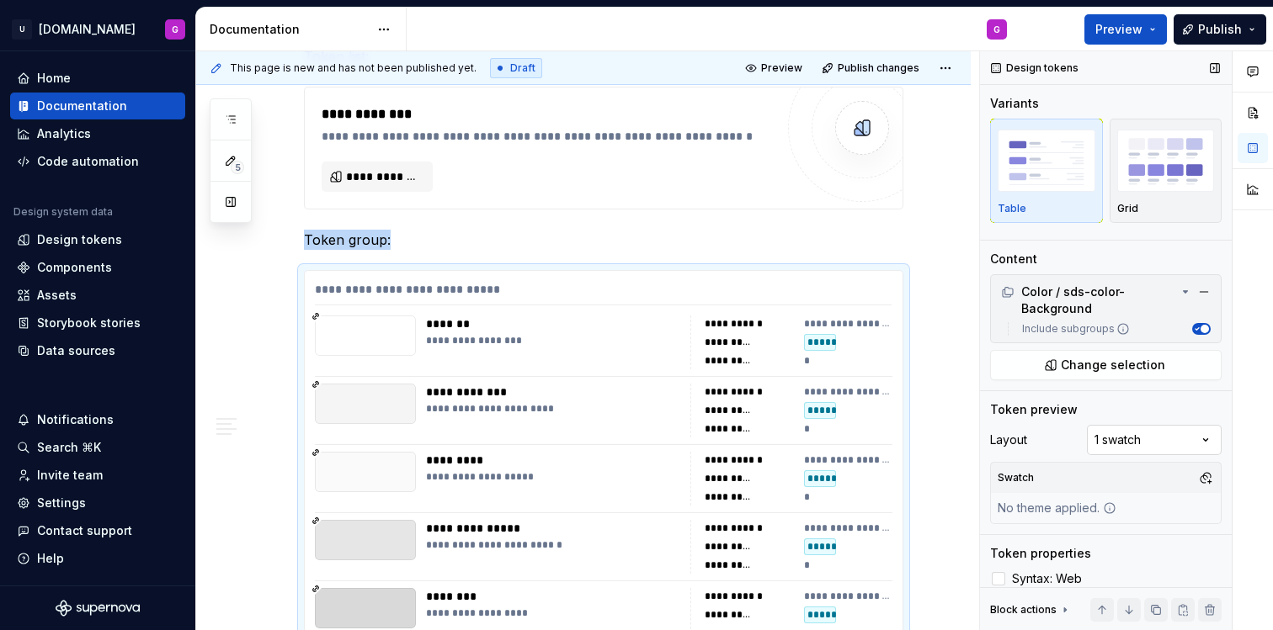
click at [1189, 445] on div "Comments Open comments No comments yet Select ‘Comment’ from the block context …" at bounding box center [1126, 341] width 293 height 580
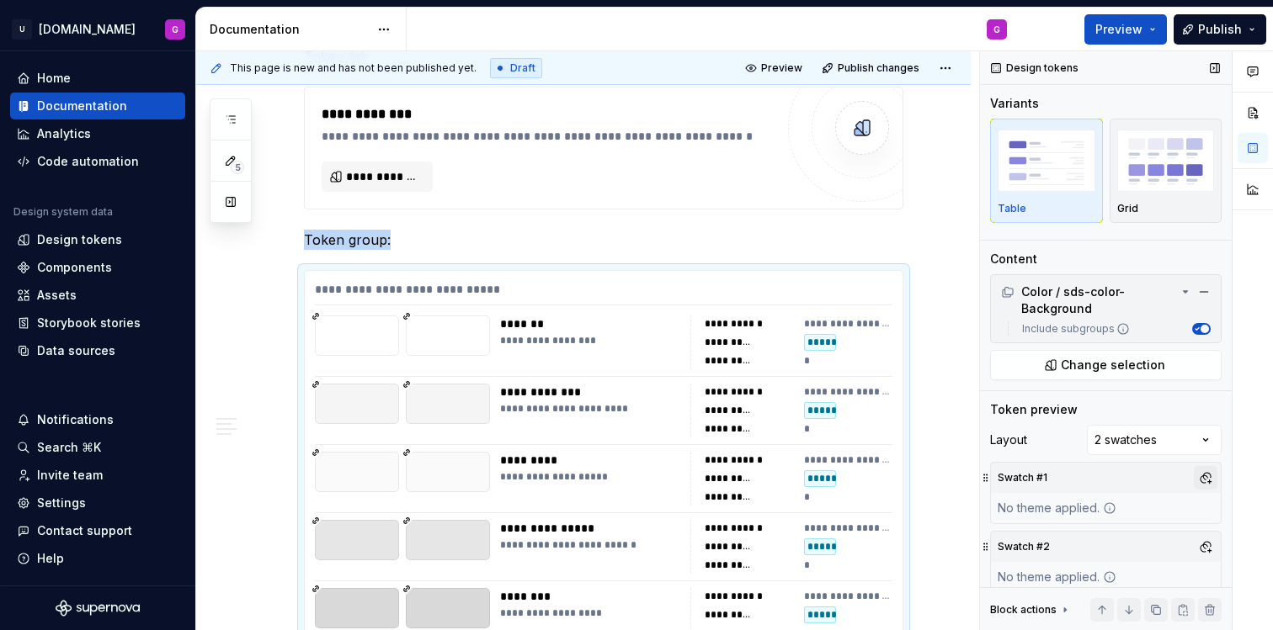
click at [1194, 476] on button "button" at bounding box center [1206, 478] width 24 height 24
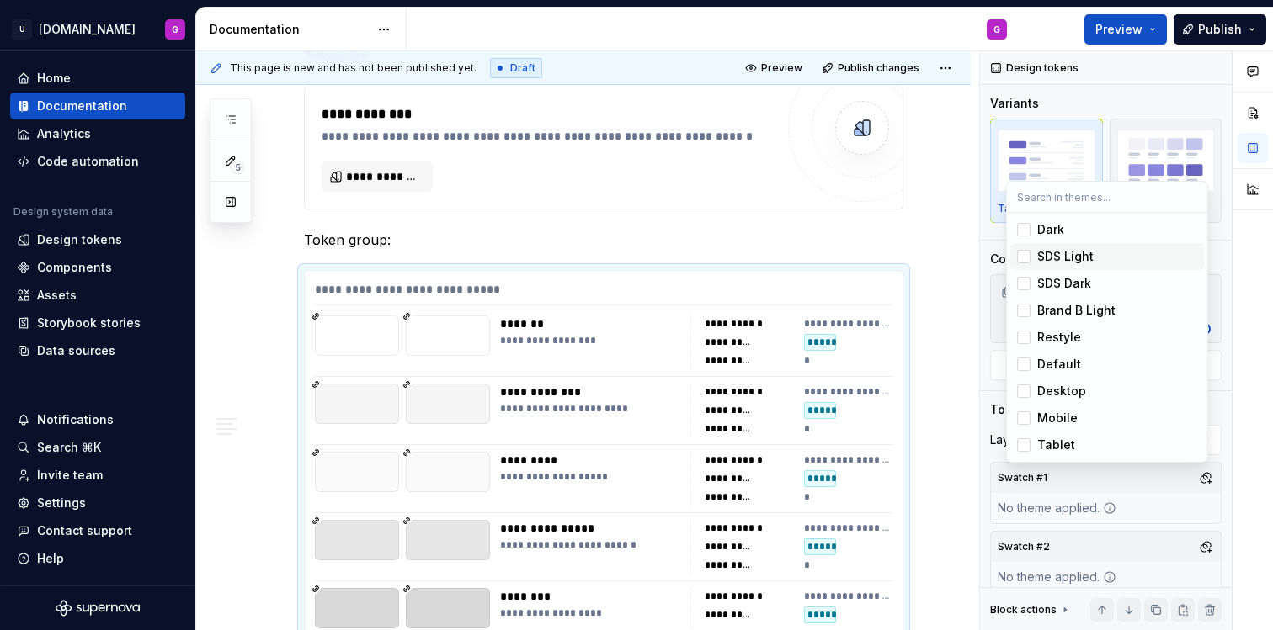
click at [1024, 256] on div "Suggestions" at bounding box center [1023, 256] width 13 height 13
click at [1199, 546] on div "Comments Open comments No comments yet Select ‘Comment’ from the block context …" at bounding box center [1126, 341] width 293 height 580
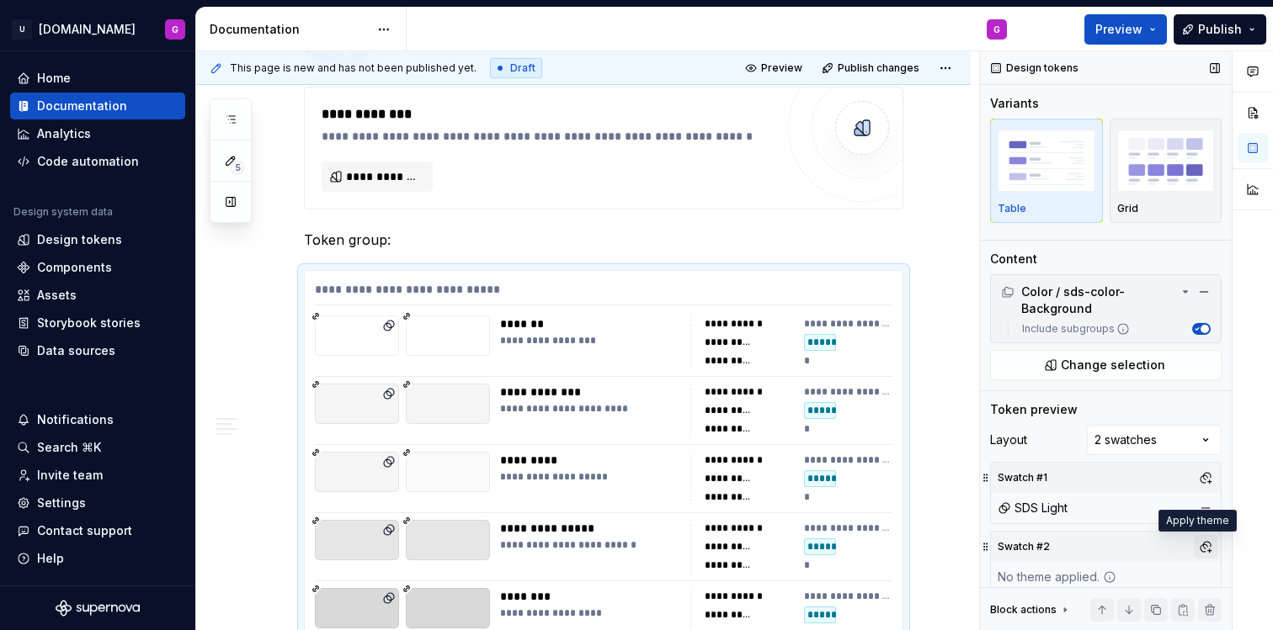
click at [1199, 548] on button "button" at bounding box center [1206, 547] width 24 height 24
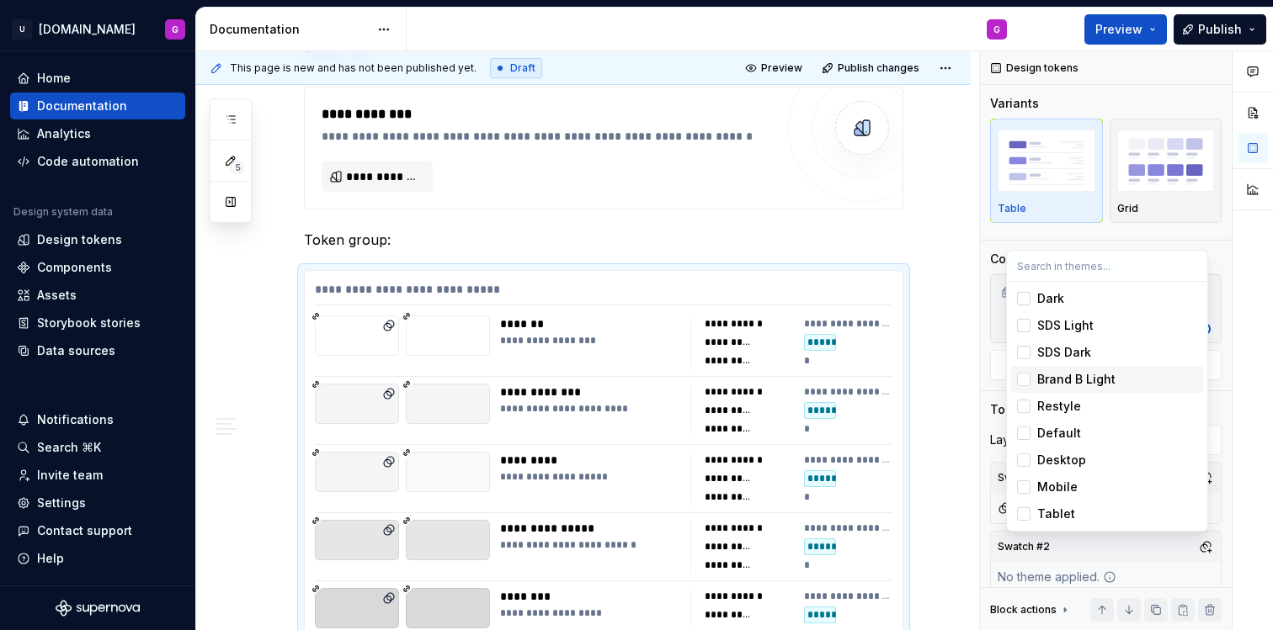
click at [1023, 378] on div "Suggestions" at bounding box center [1023, 379] width 13 height 13
click at [1139, 236] on div "Comments Open comments No comments yet Select ‘Comment’ from the block context …" at bounding box center [1126, 341] width 293 height 580
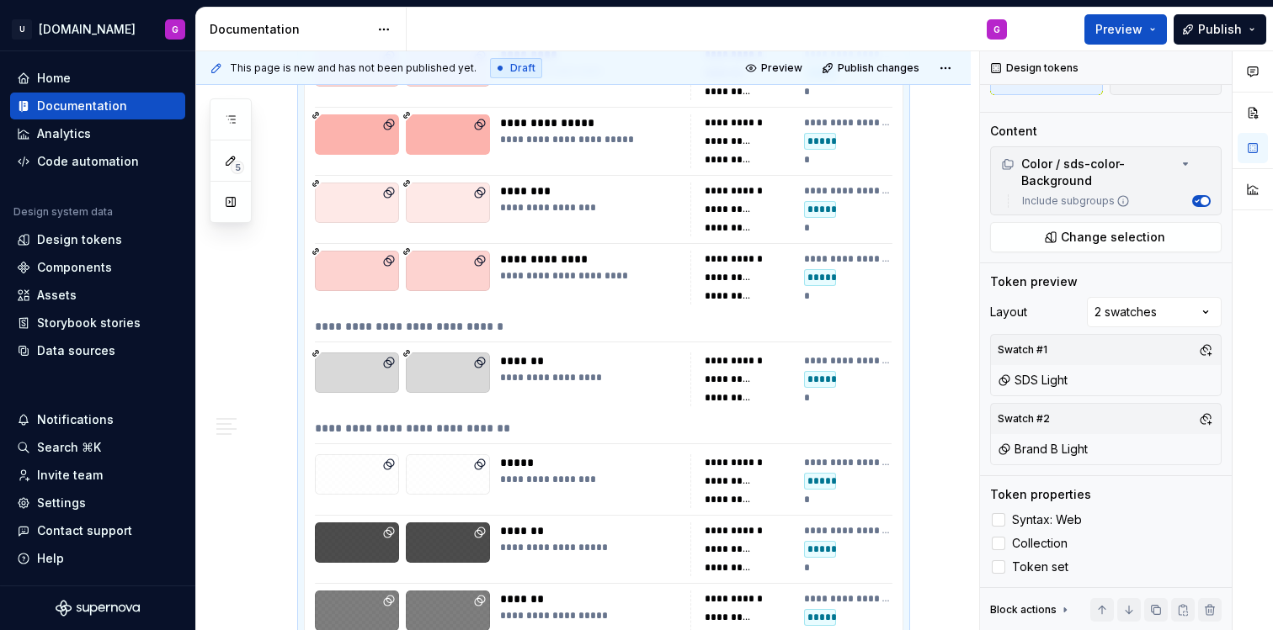
scroll to position [2553, 0]
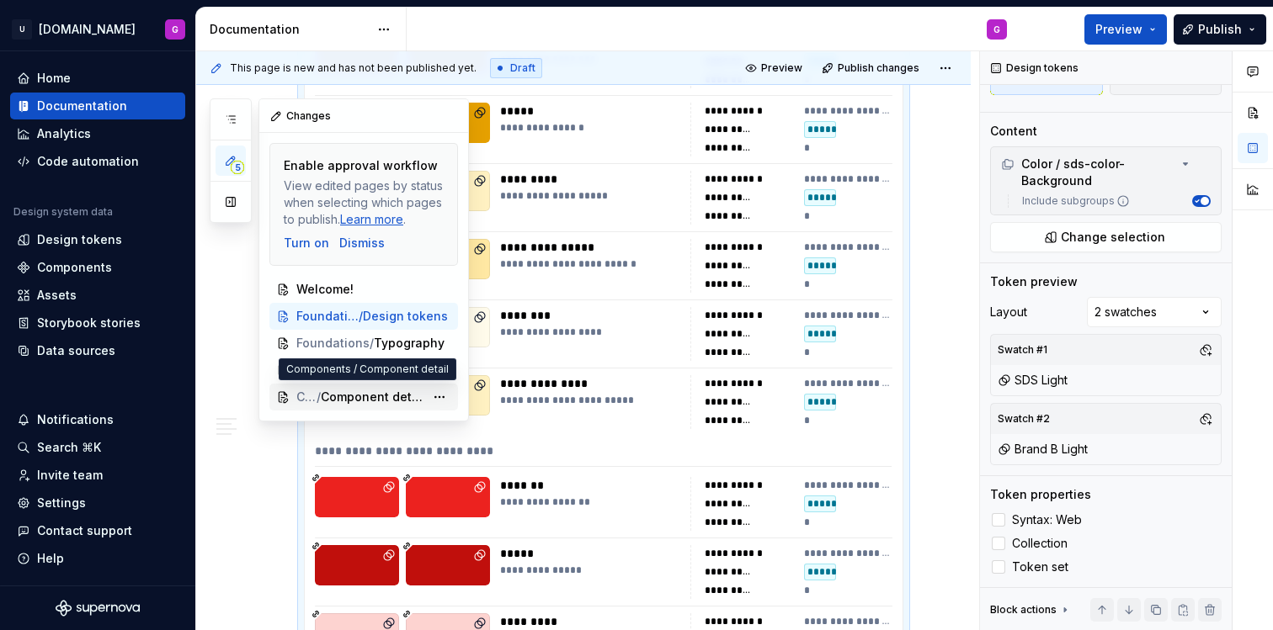
click at [398, 403] on span "Component detail" at bounding box center [373, 397] width 104 height 17
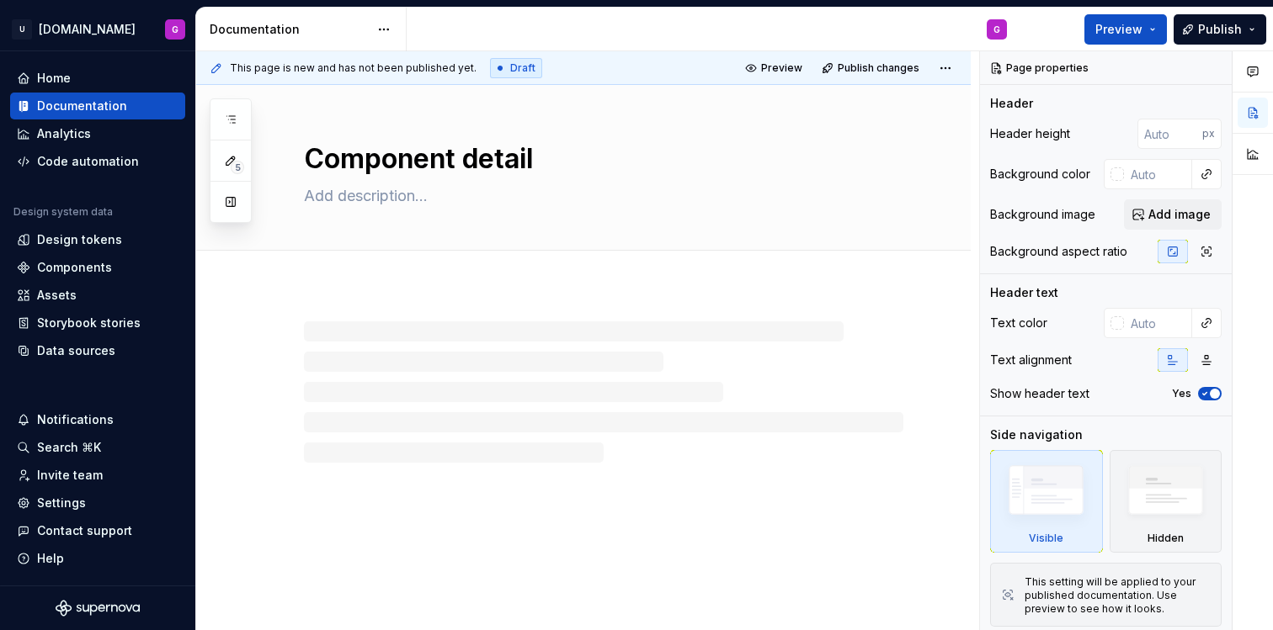
type textarea "*"
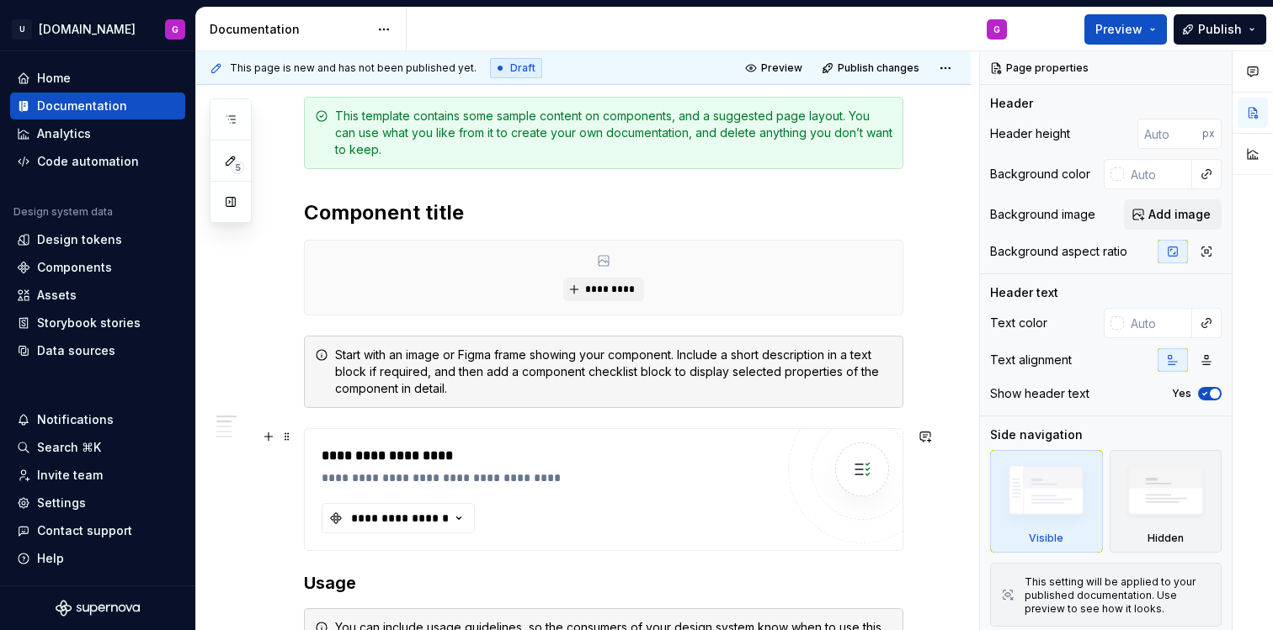
scroll to position [386, 0]
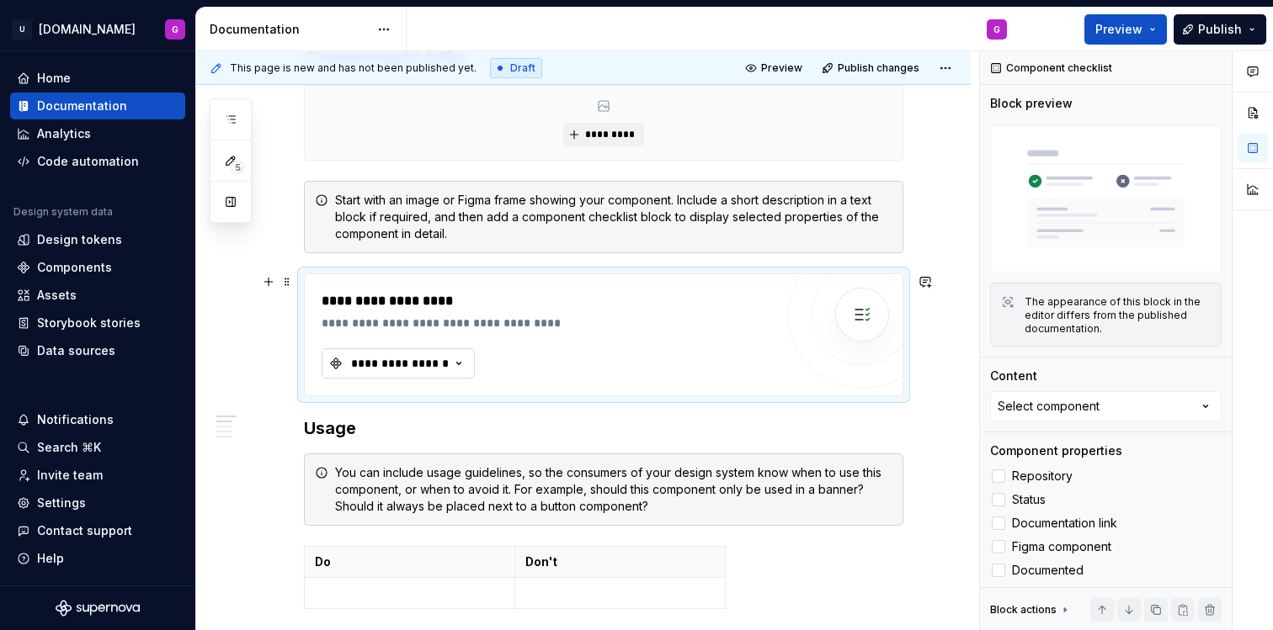
click at [434, 371] on div "**********" at bounding box center [399, 363] width 101 height 17
click at [435, 361] on div "**********" at bounding box center [399, 363] width 101 height 17
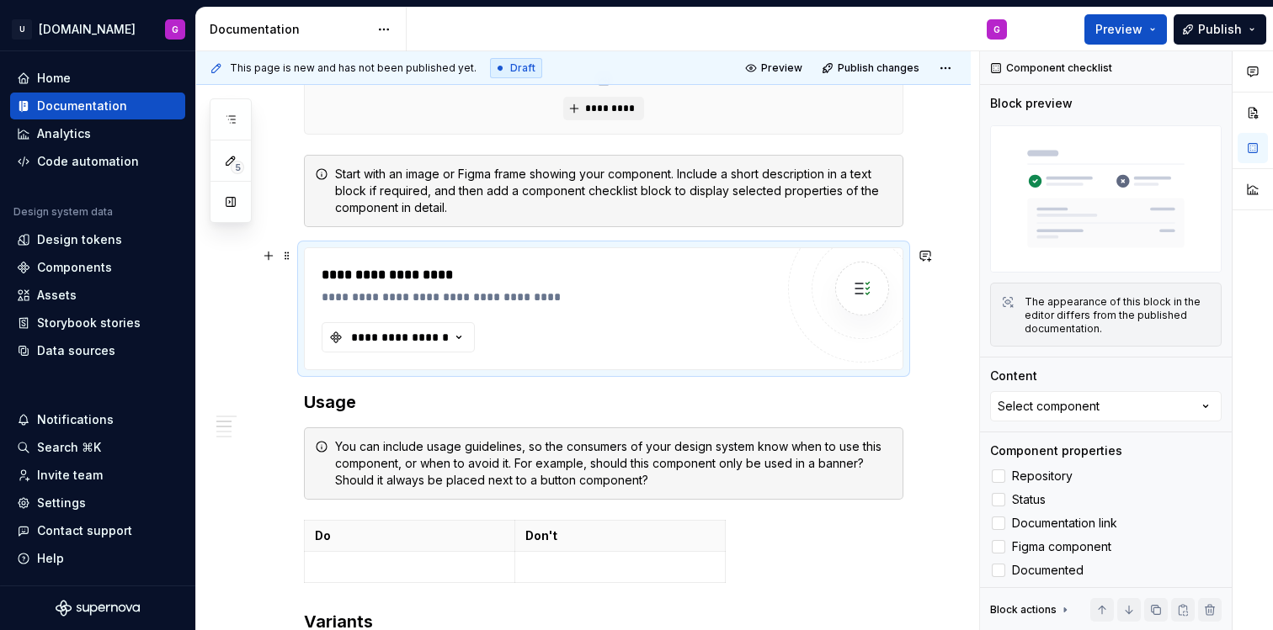
scroll to position [414, 0]
click at [449, 331] on div "**********" at bounding box center [399, 335] width 101 height 17
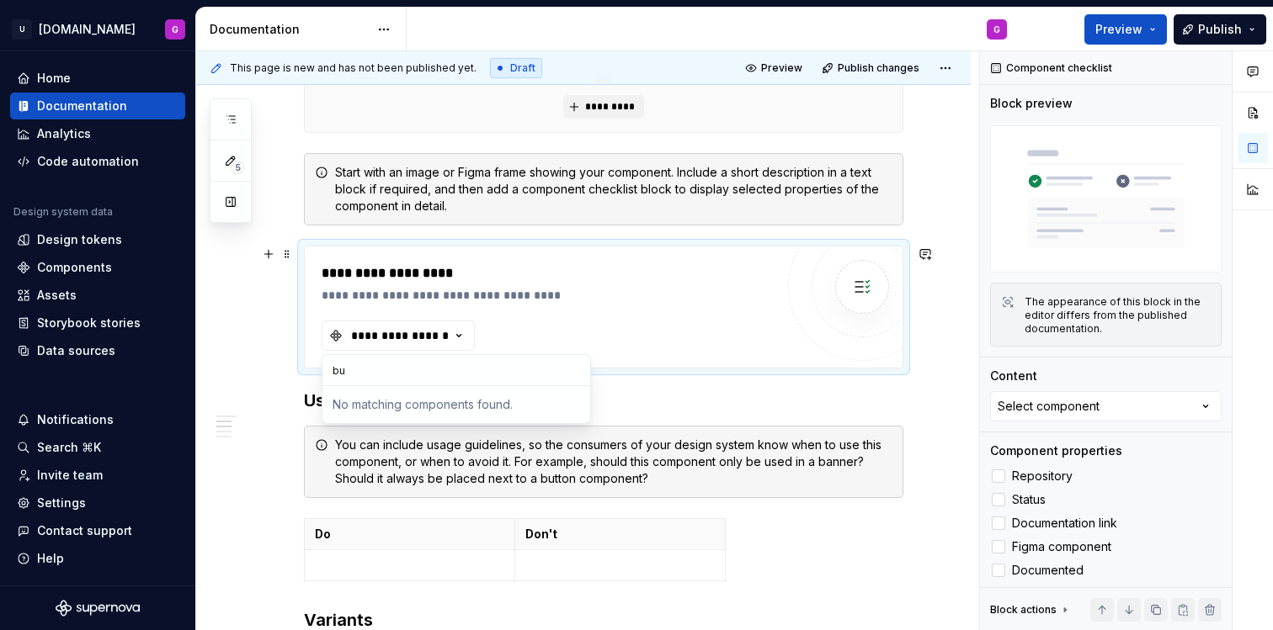
type input "b"
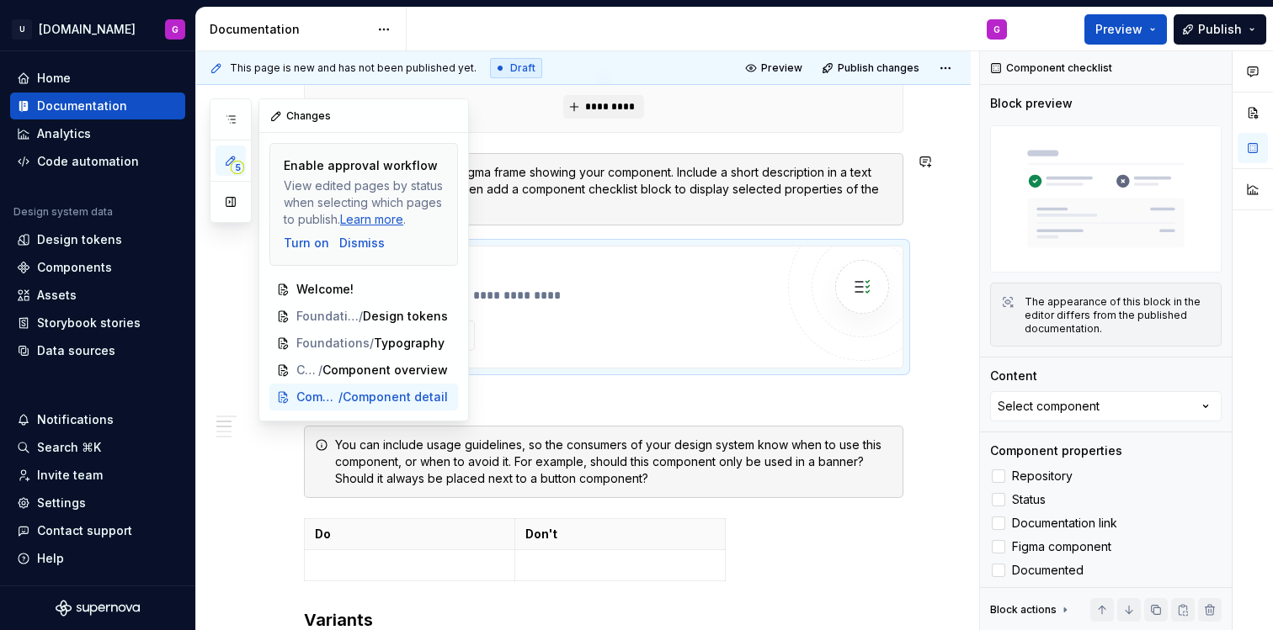
click at [234, 169] on span "5" at bounding box center [237, 167] width 13 height 13
click at [353, 368] on span "Component overview" at bounding box center [373, 370] width 104 height 17
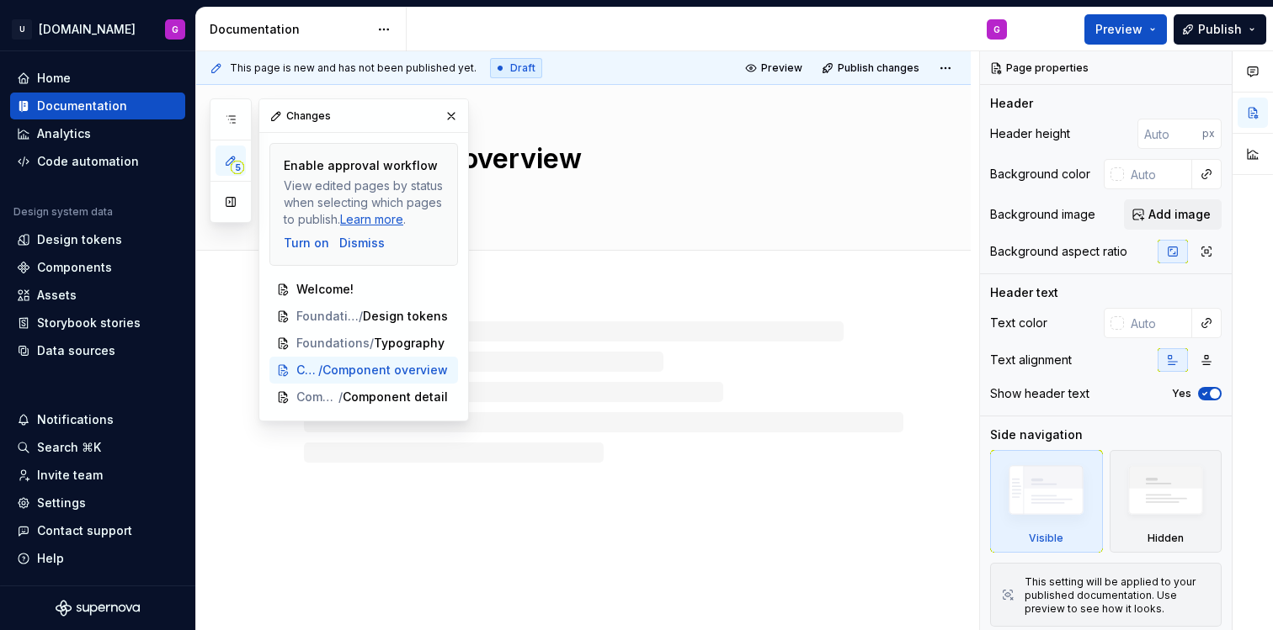
drag, startPoint x: 452, startPoint y: 116, endPoint x: 465, endPoint y: 116, distance: 13.5
click at [452, 117] on button "button" at bounding box center [451, 116] width 24 height 24
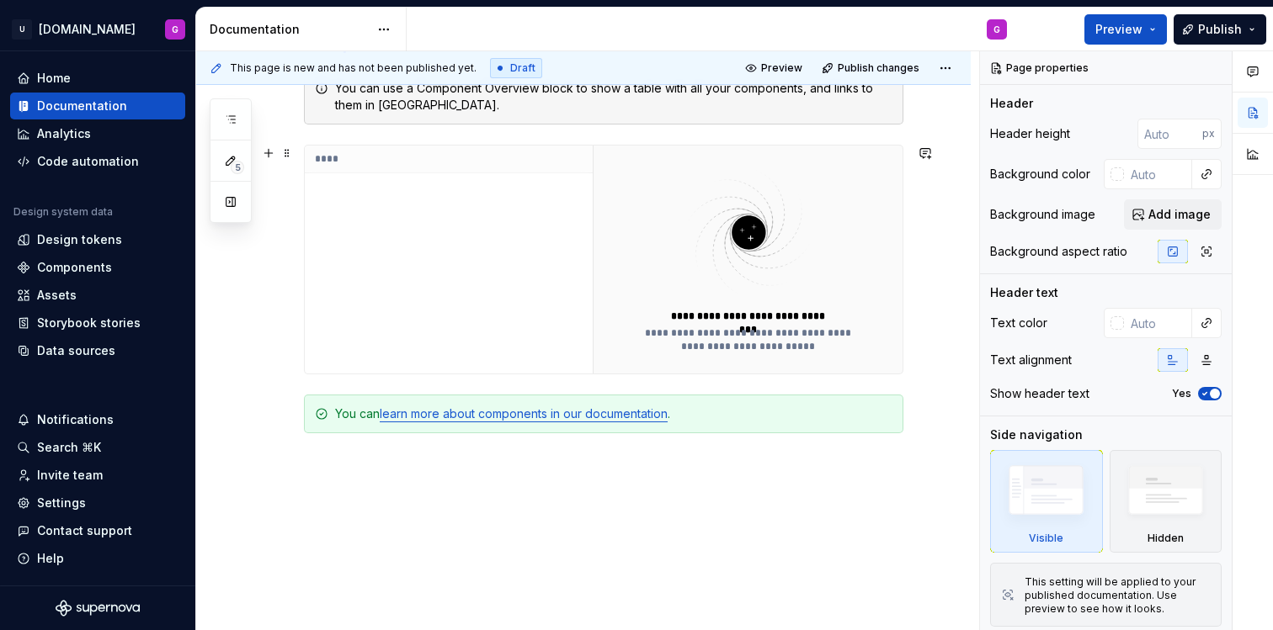
scroll to position [417, 0]
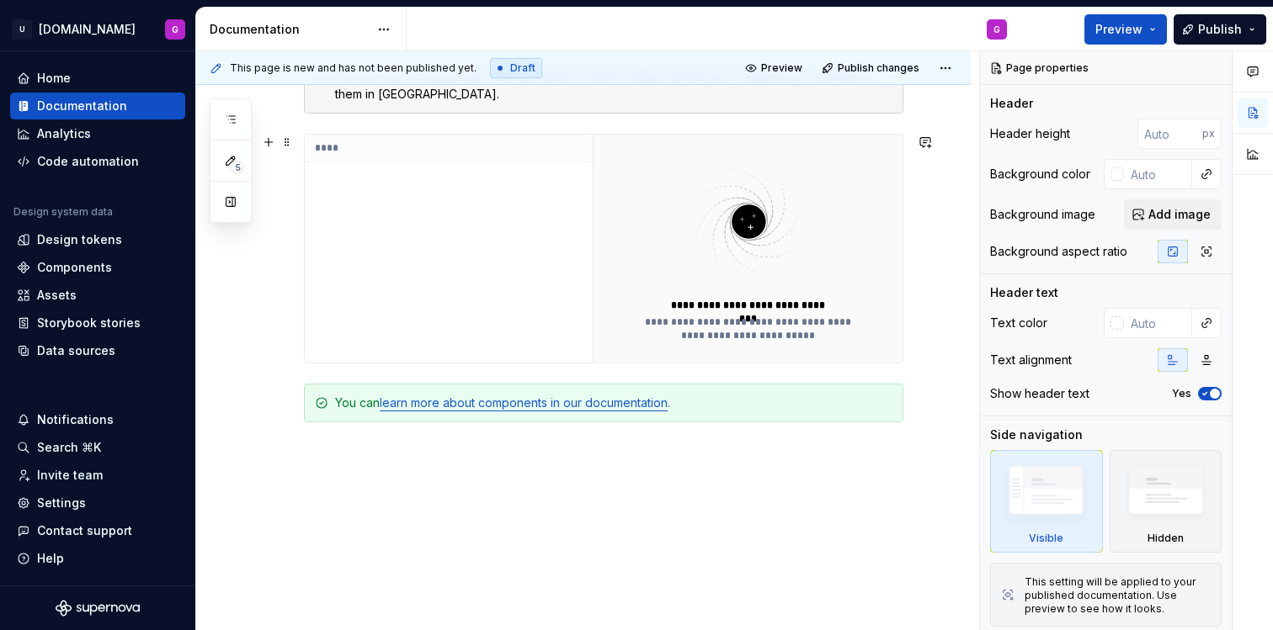
click at [383, 210] on div "****" at bounding box center [449, 249] width 288 height 228
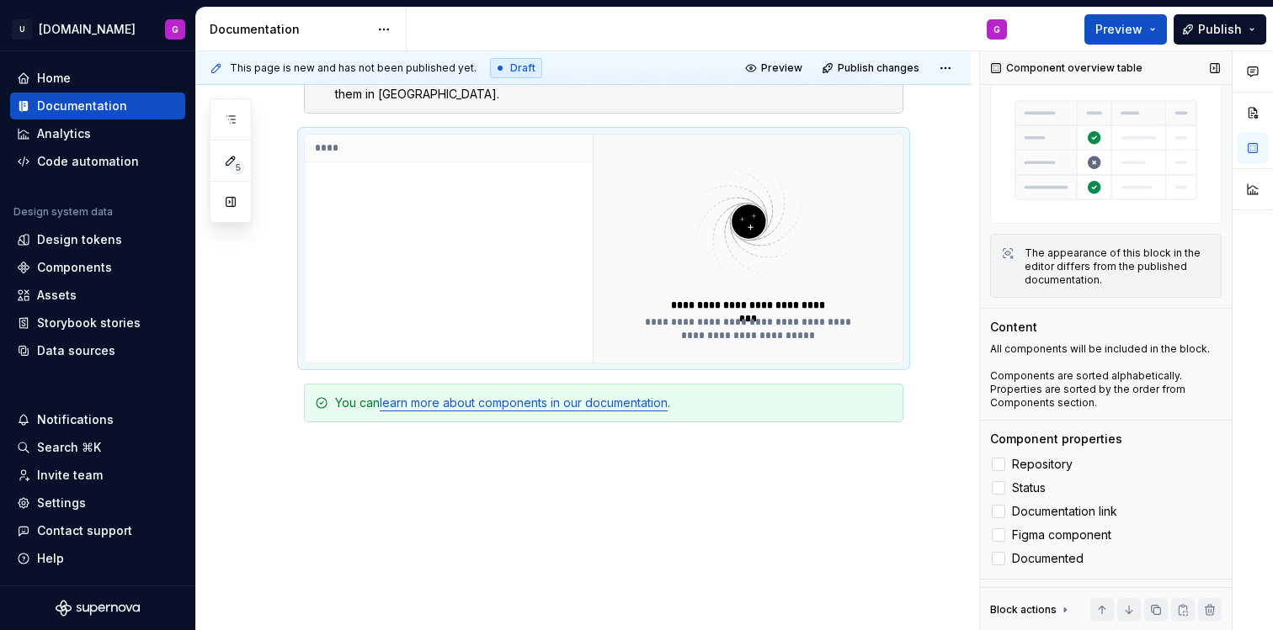
scroll to position [79, 0]
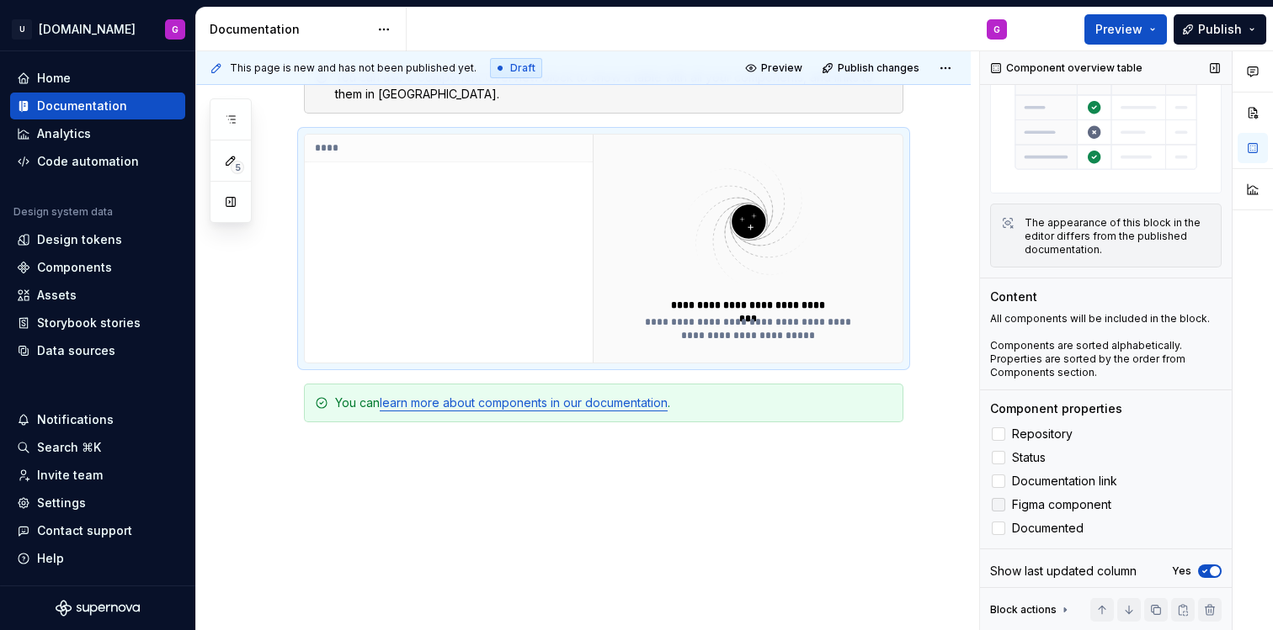
click at [1000, 498] on div at bounding box center [998, 504] width 13 height 13
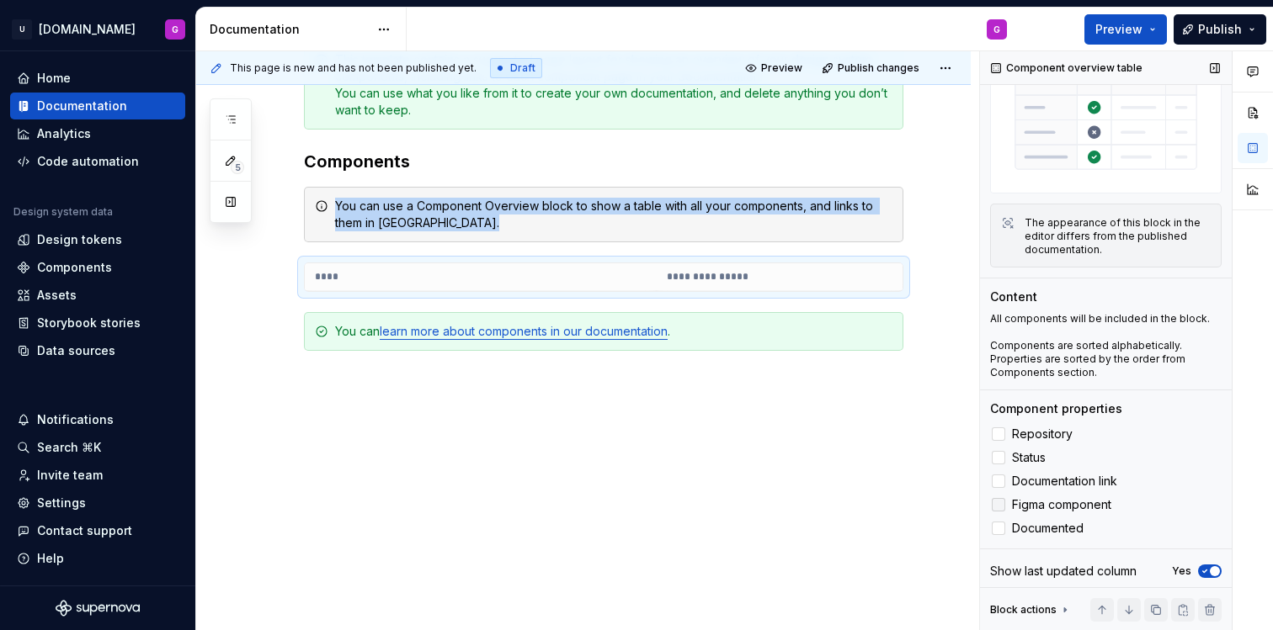
scroll to position [287, 0]
click at [453, 286] on th "****" at bounding box center [503, 278] width 396 height 28
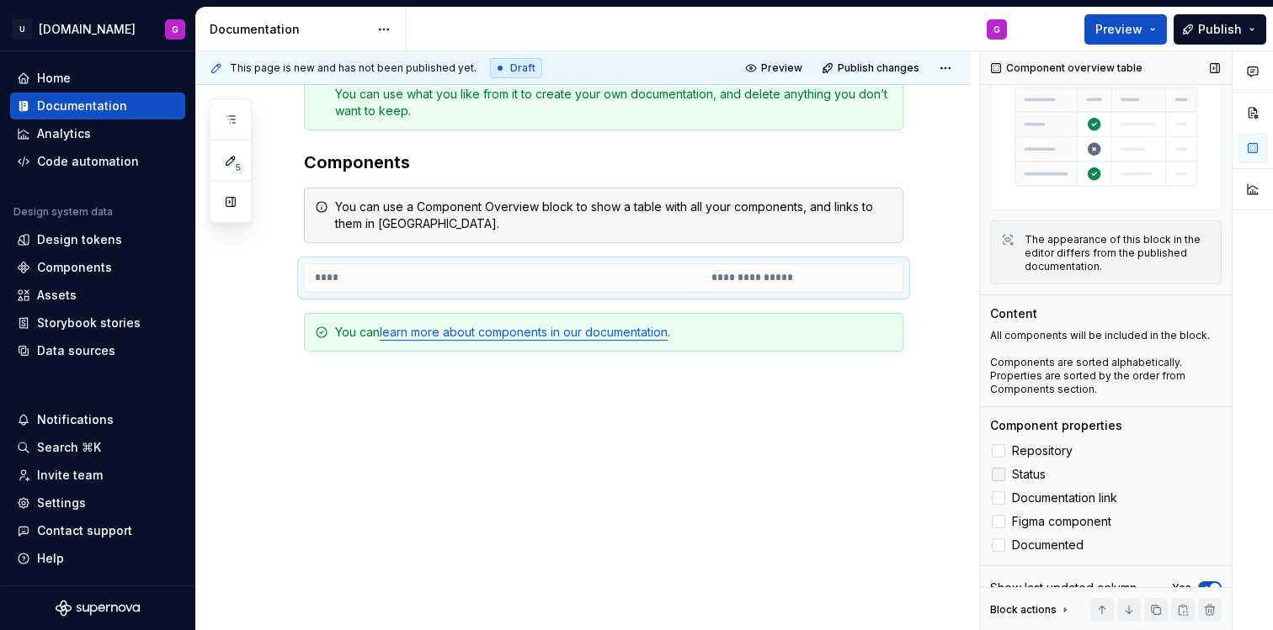
scroll to position [79, 0]
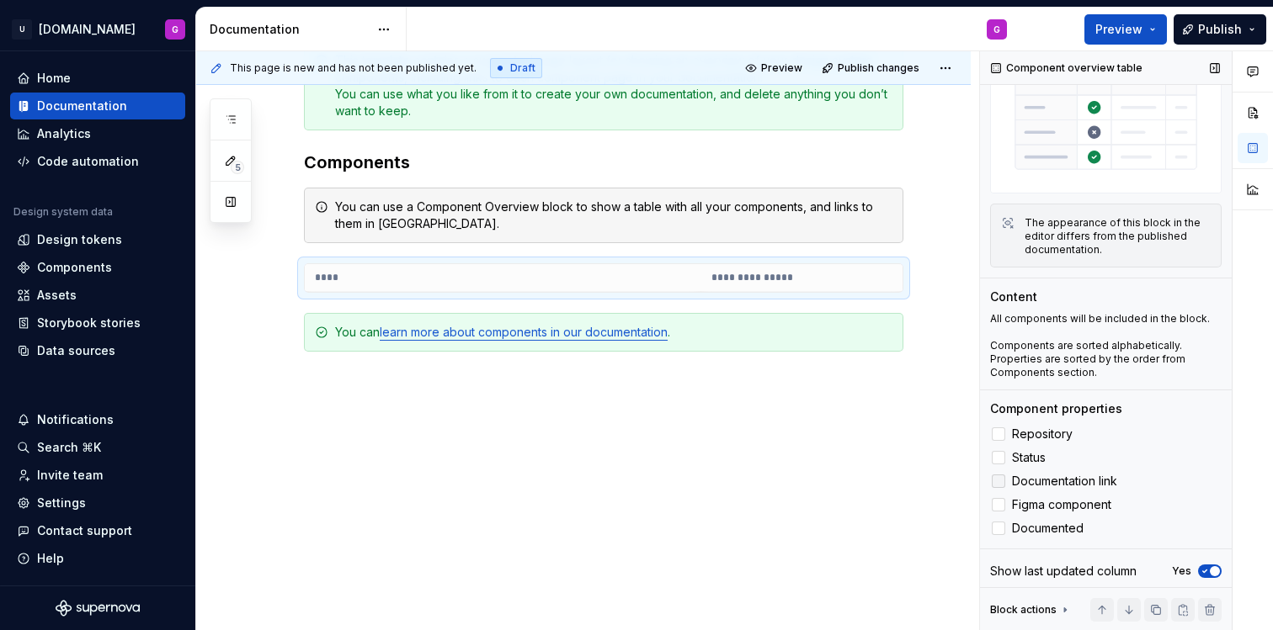
click at [1004, 476] on div at bounding box center [998, 481] width 13 height 13
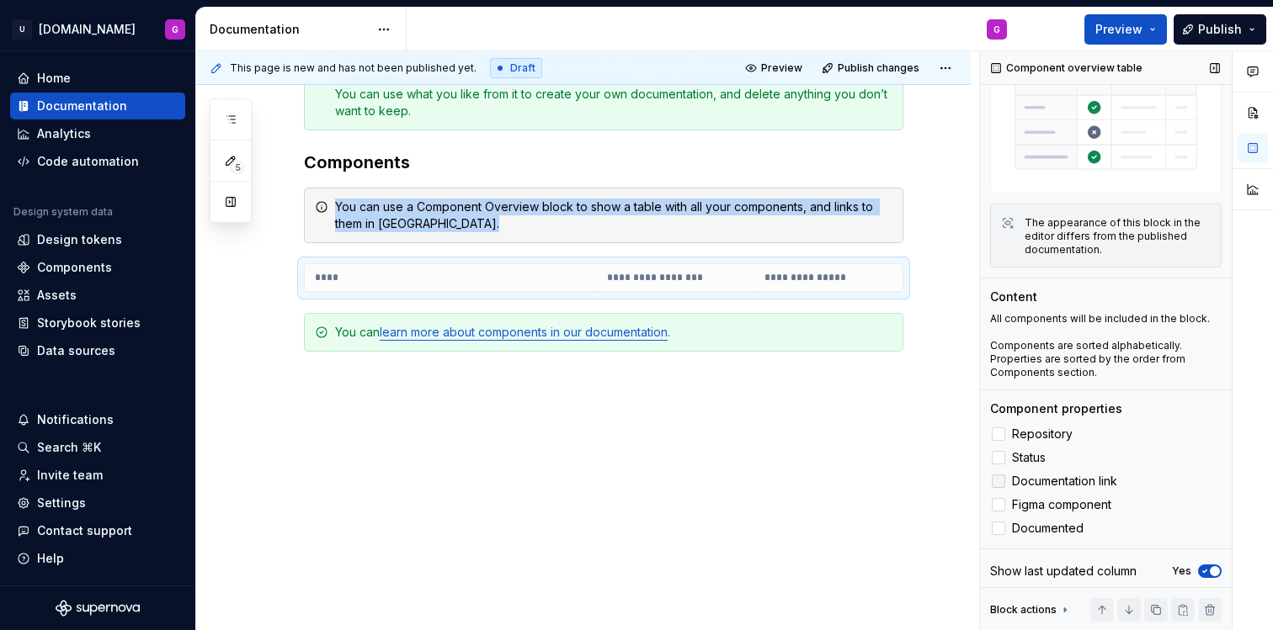
click at [998, 481] on icon at bounding box center [998, 481] width 0 height 0
click at [998, 505] on icon at bounding box center [998, 505] width 0 height 0
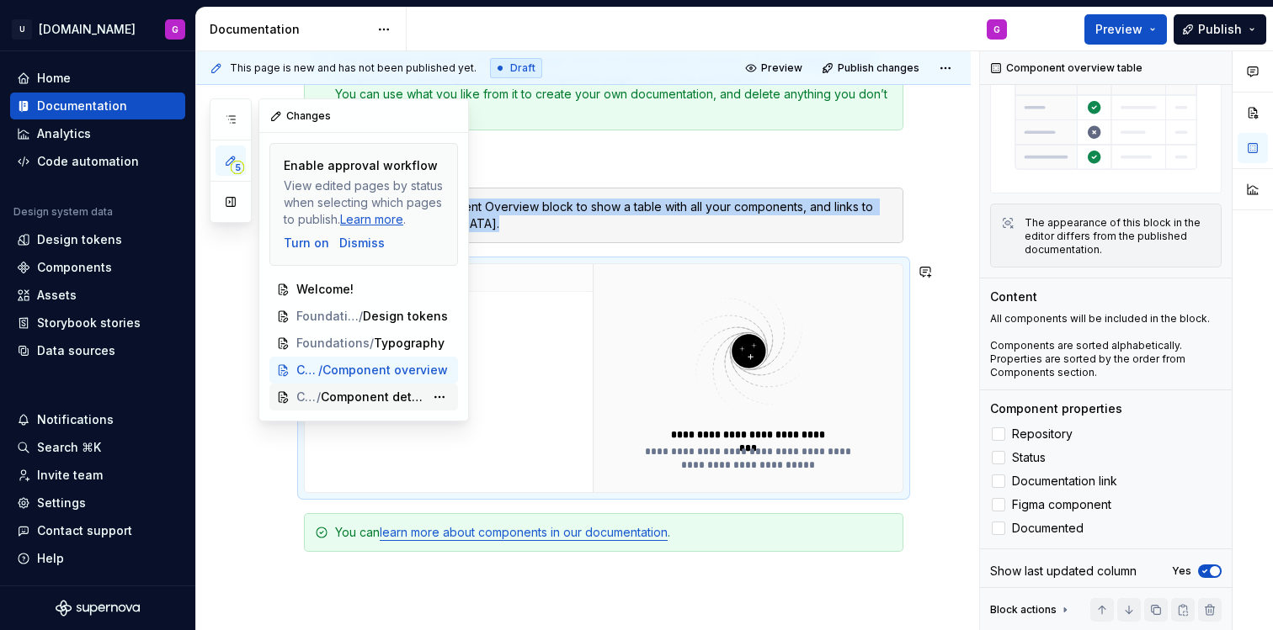
click at [365, 387] on div "Components / Component detail" at bounding box center [363, 397] width 189 height 27
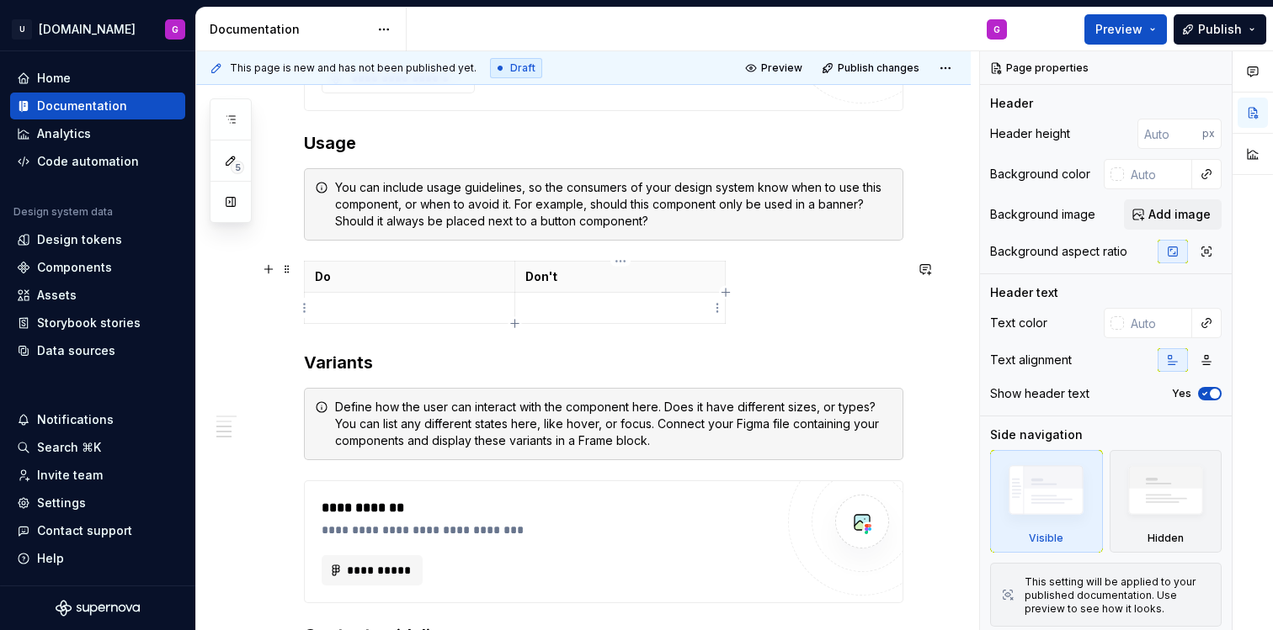
scroll to position [1284, 0]
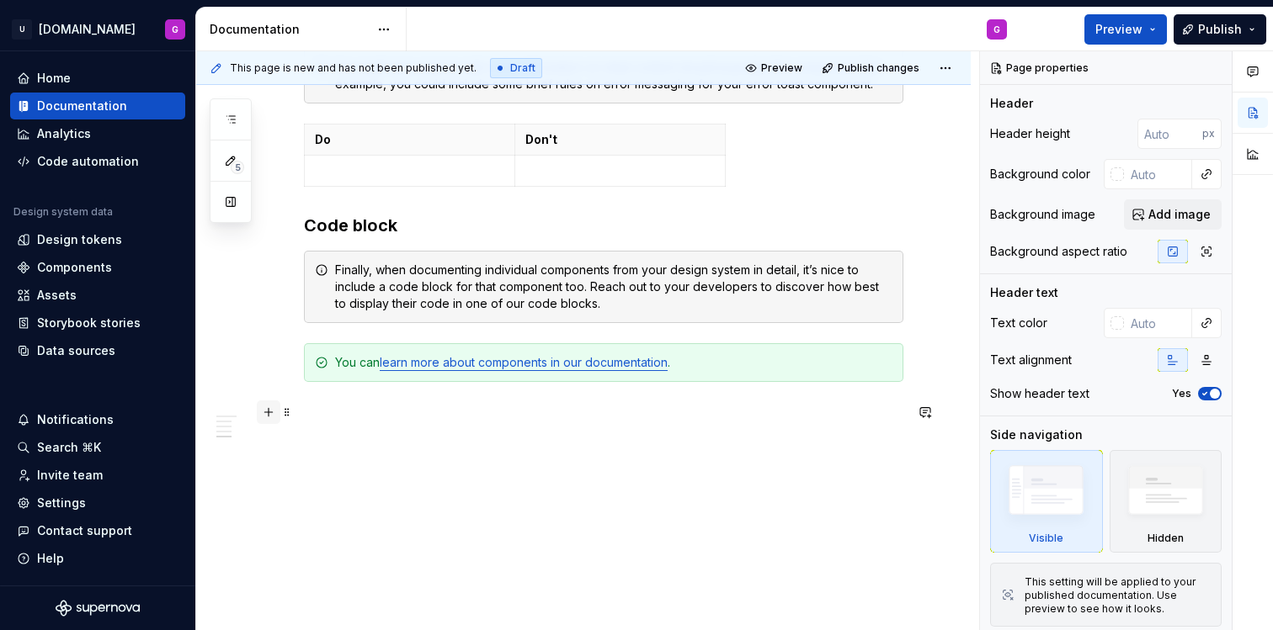
click at [269, 413] on button "button" at bounding box center [269, 413] width 24 height 24
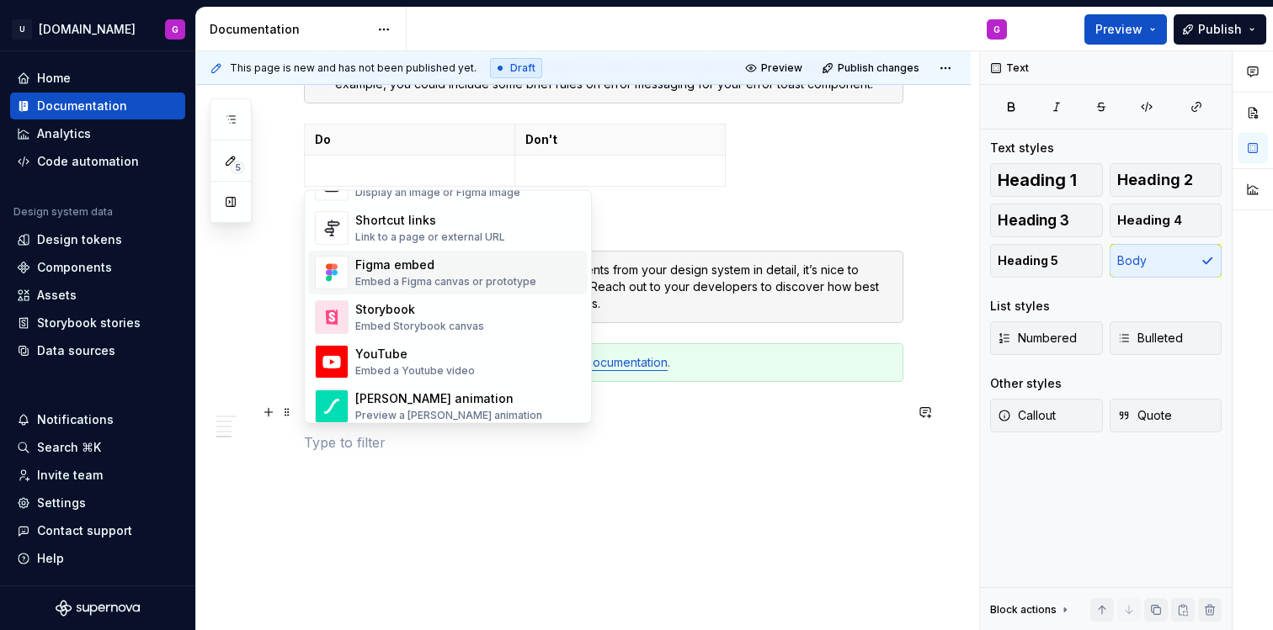
scroll to position [793, 0]
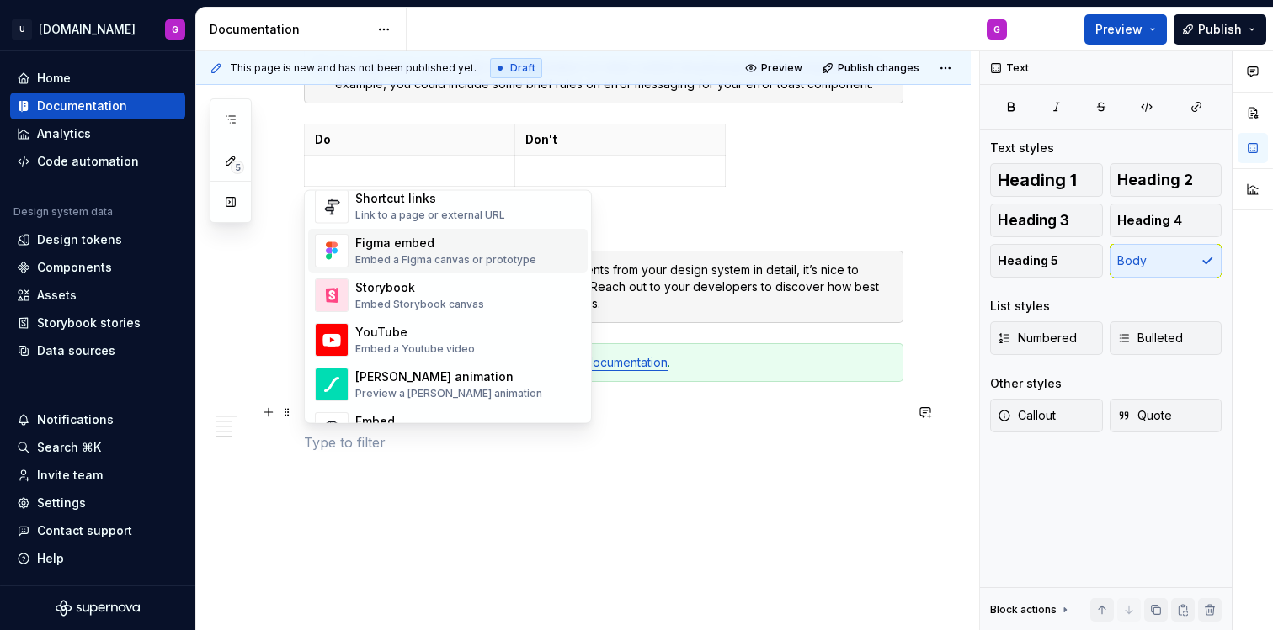
click at [436, 263] on div "Embed a Figma canvas or prototype" at bounding box center [445, 260] width 181 height 13
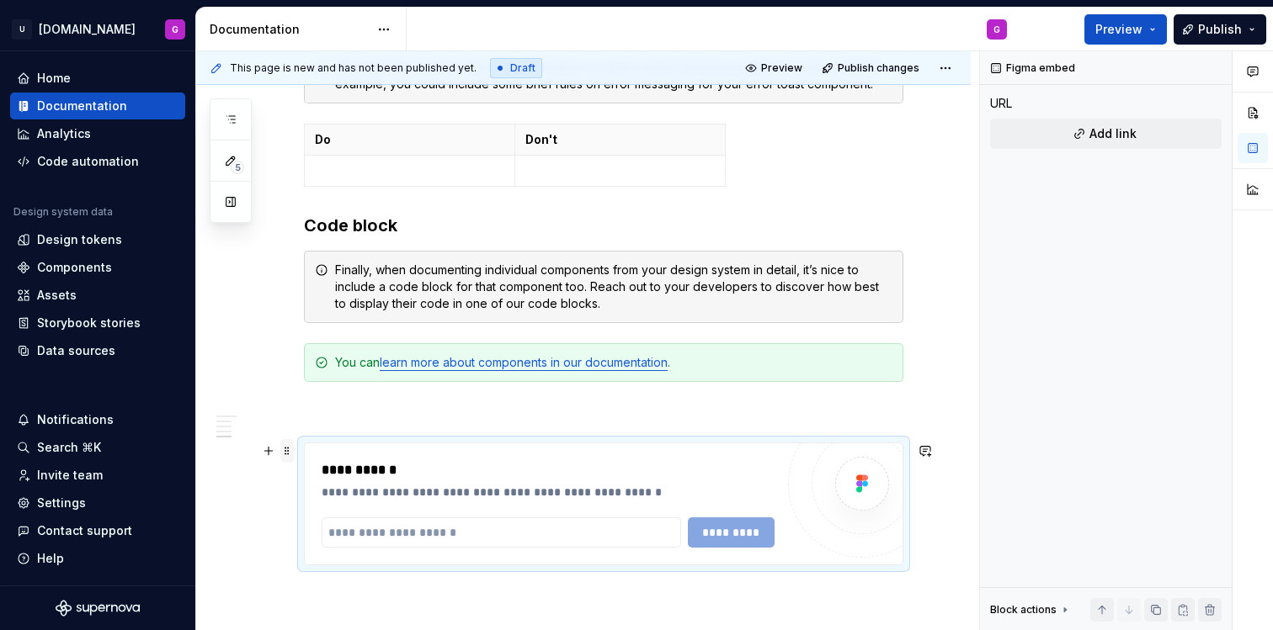
click at [293, 450] on span at bounding box center [286, 451] width 13 height 24
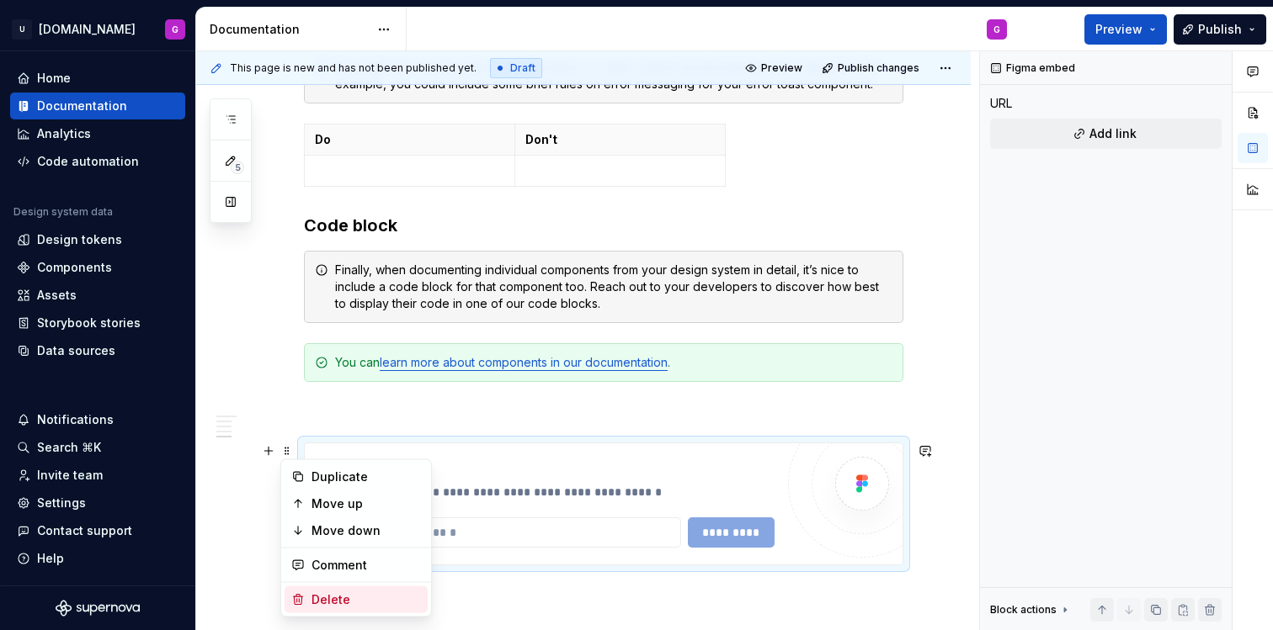
click at [330, 596] on div "Delete" at bounding box center [365, 600] width 109 height 17
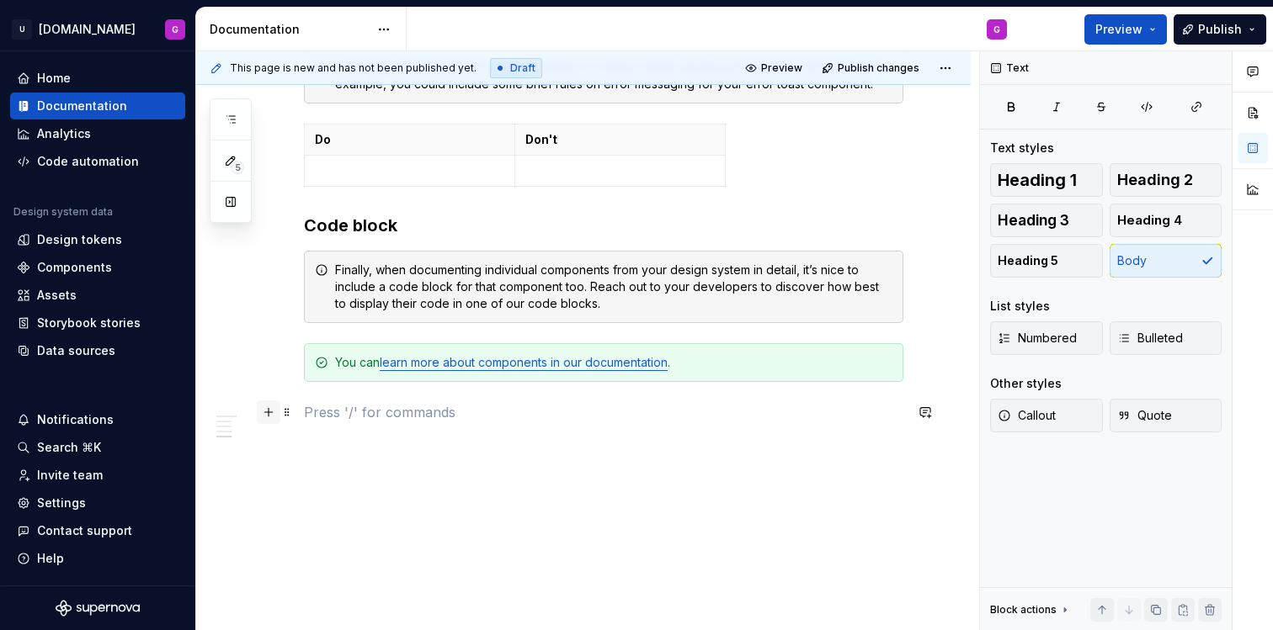
click at [269, 414] on button "button" at bounding box center [269, 413] width 24 height 24
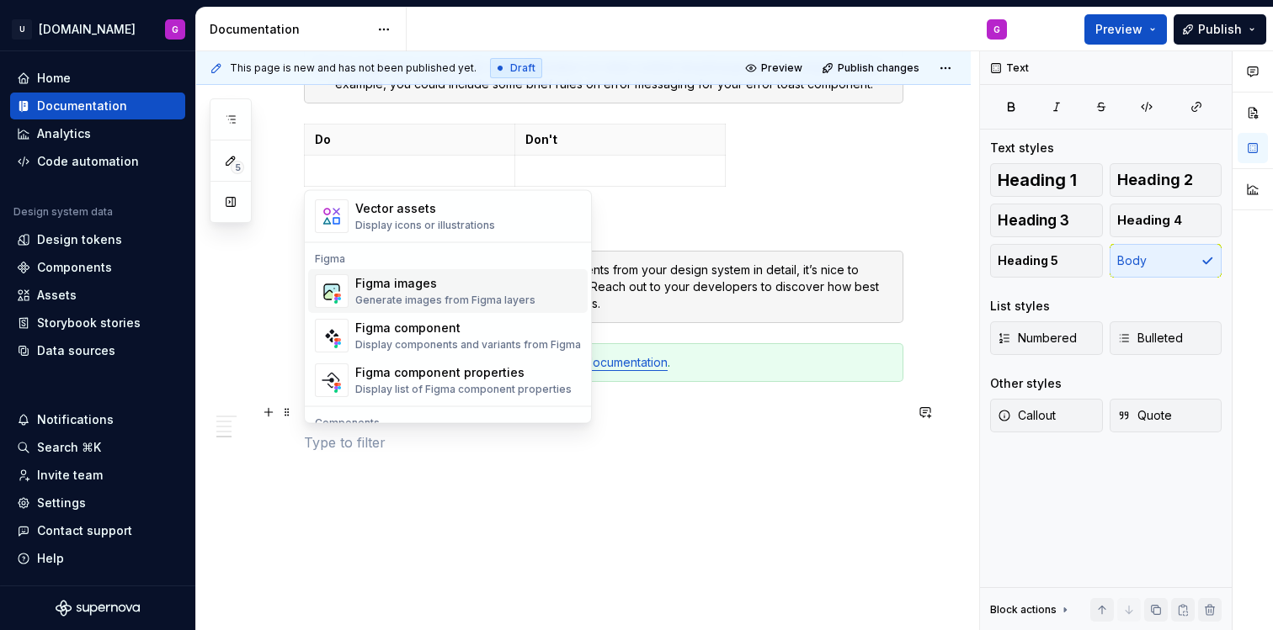
scroll to position [1529, 0]
click at [473, 328] on div "Figma component" at bounding box center [468, 328] width 226 height 17
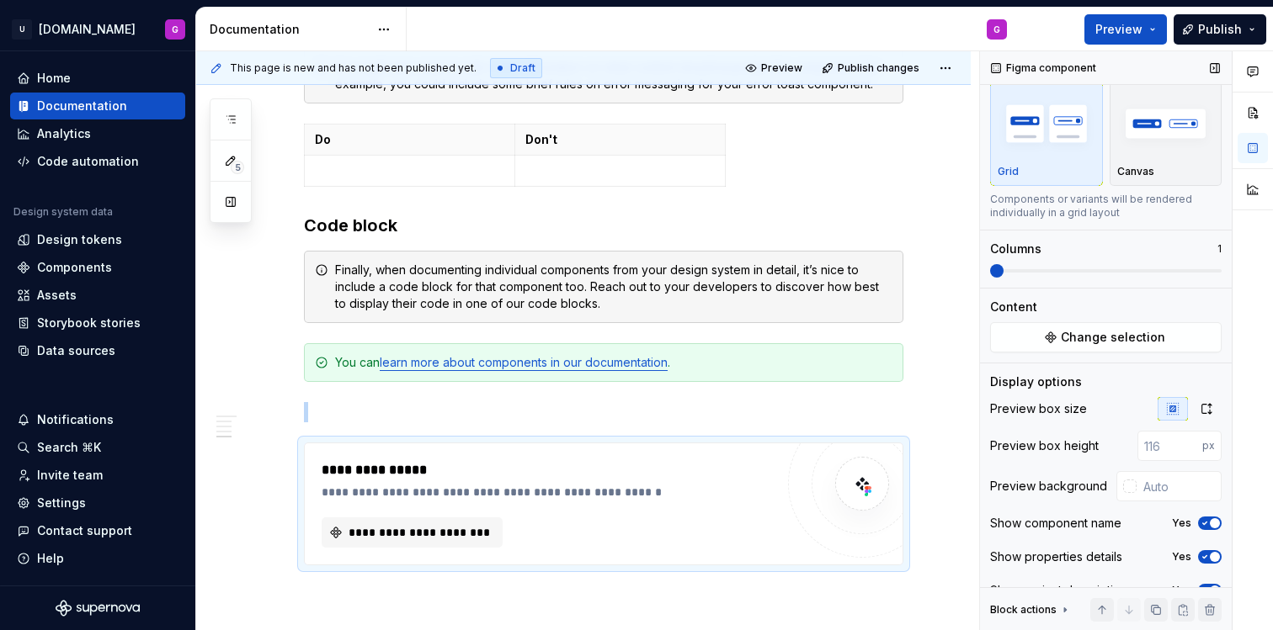
scroll to position [66, 0]
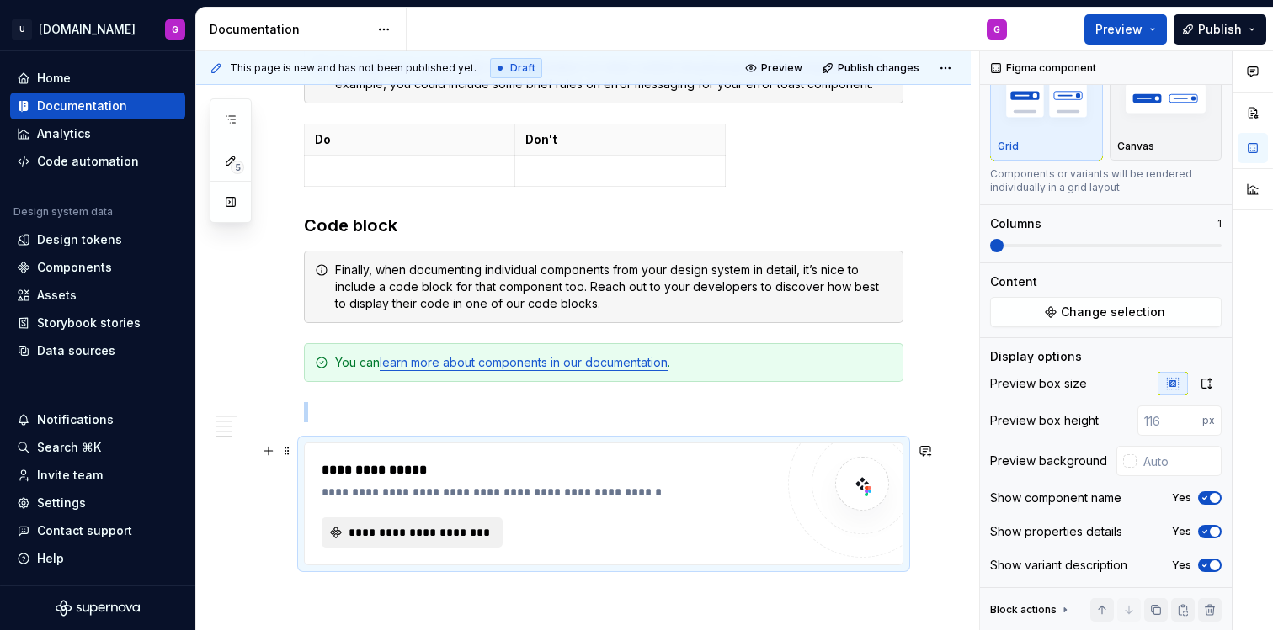
click at [455, 543] on button "**********" at bounding box center [412, 533] width 181 height 30
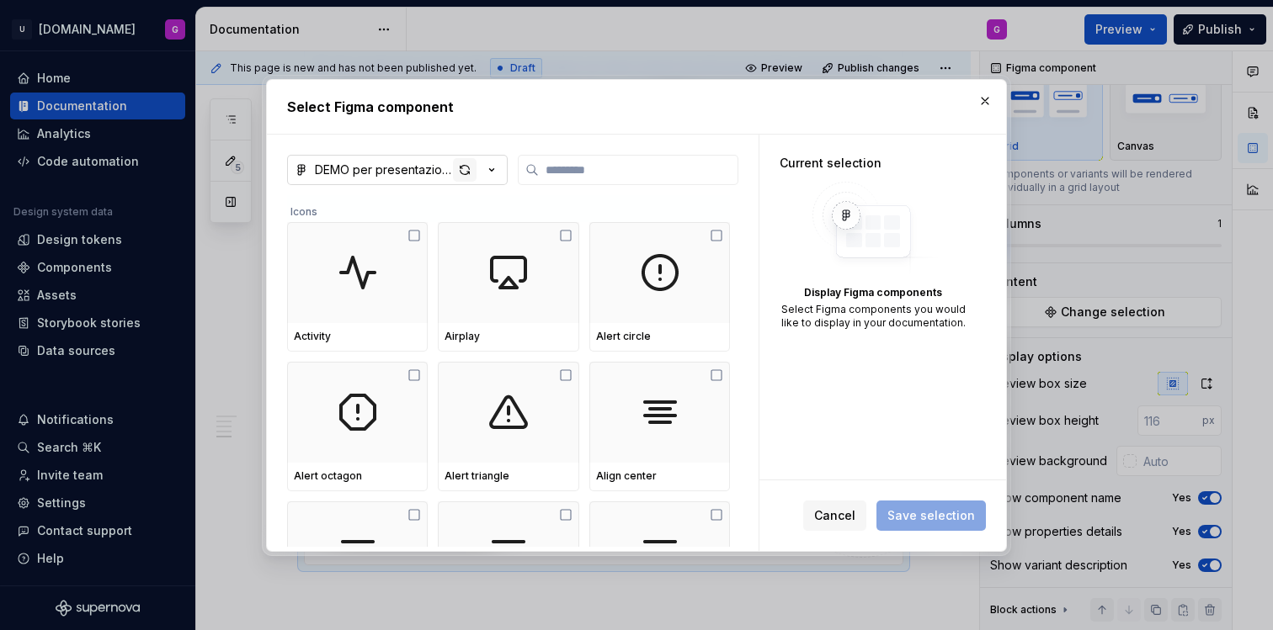
click at [460, 167] on div "button" at bounding box center [465, 170] width 24 height 24
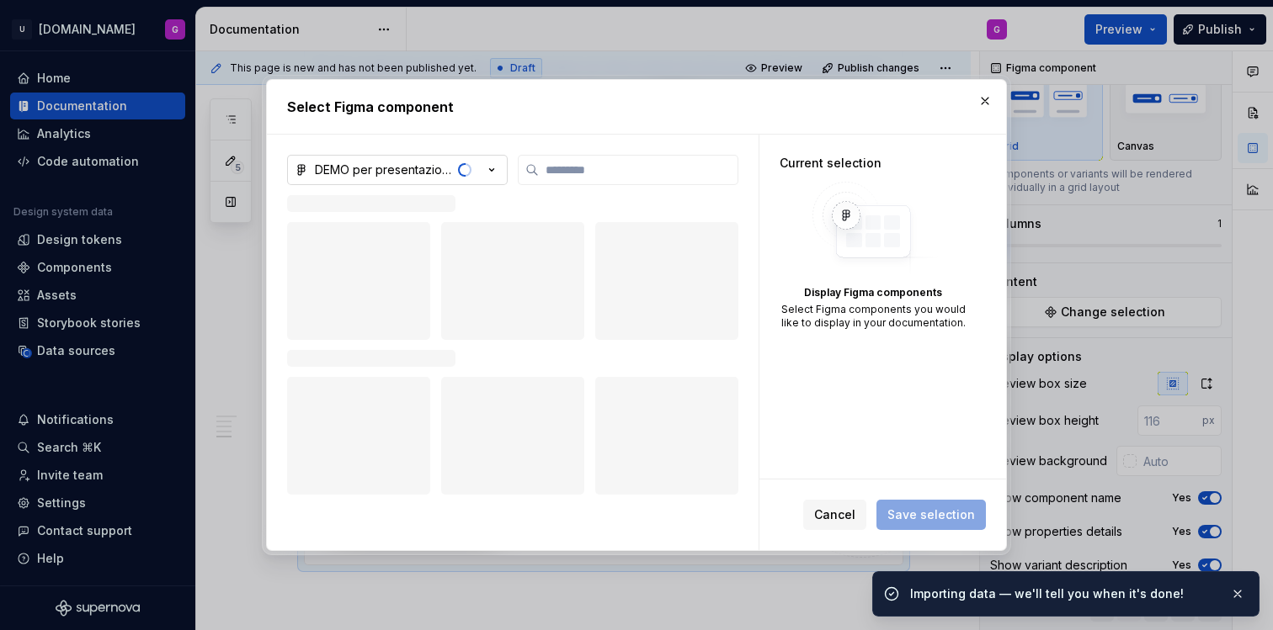
click at [492, 169] on icon "button" at bounding box center [492, 169] width 4 height 3
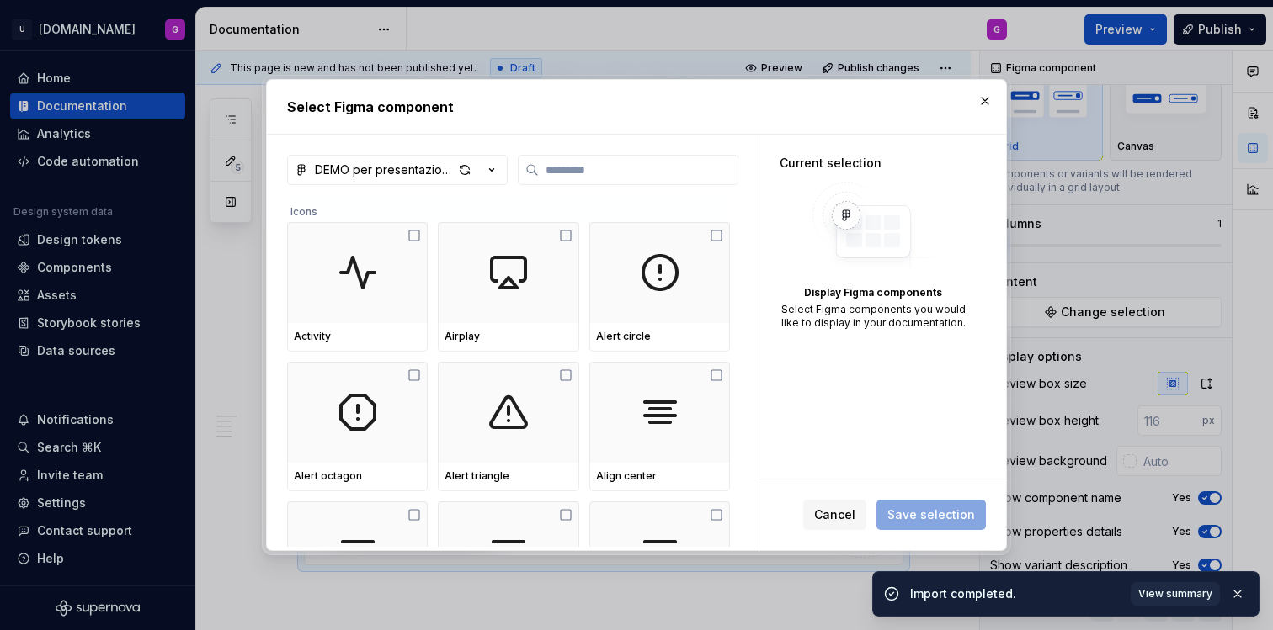
click at [503, 136] on div "Select Figma component DEMO per presentazione Unipol DS Icons Activity Airplay …" at bounding box center [636, 315] width 1273 height 630
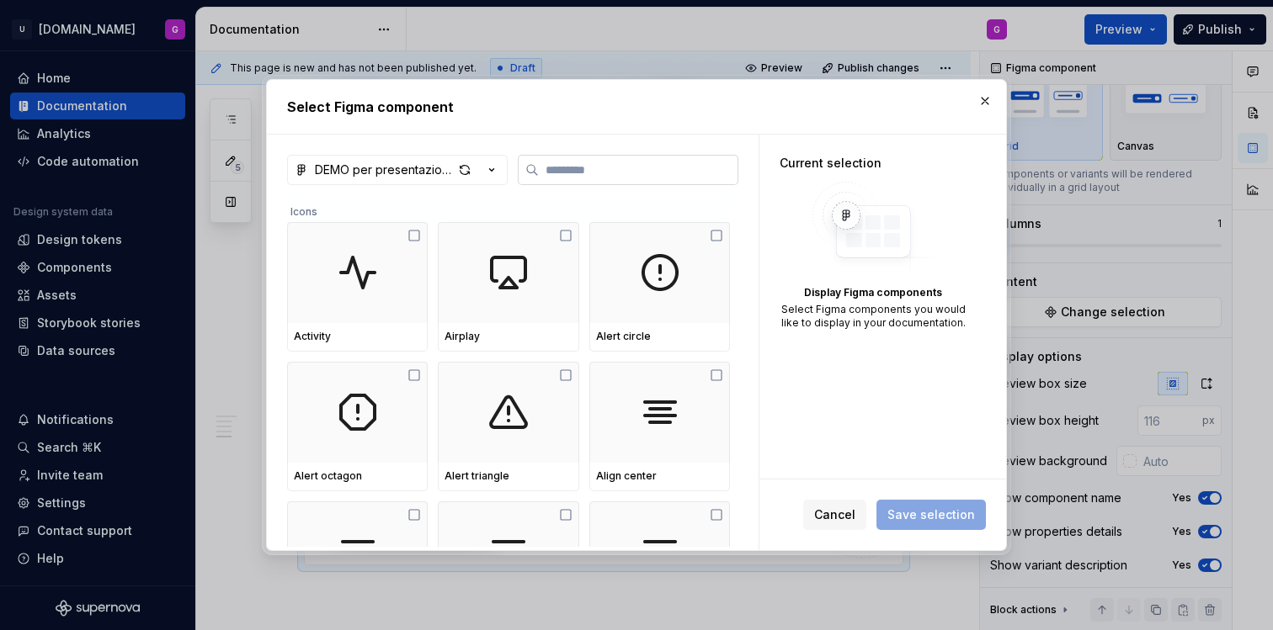
type textarea "*"
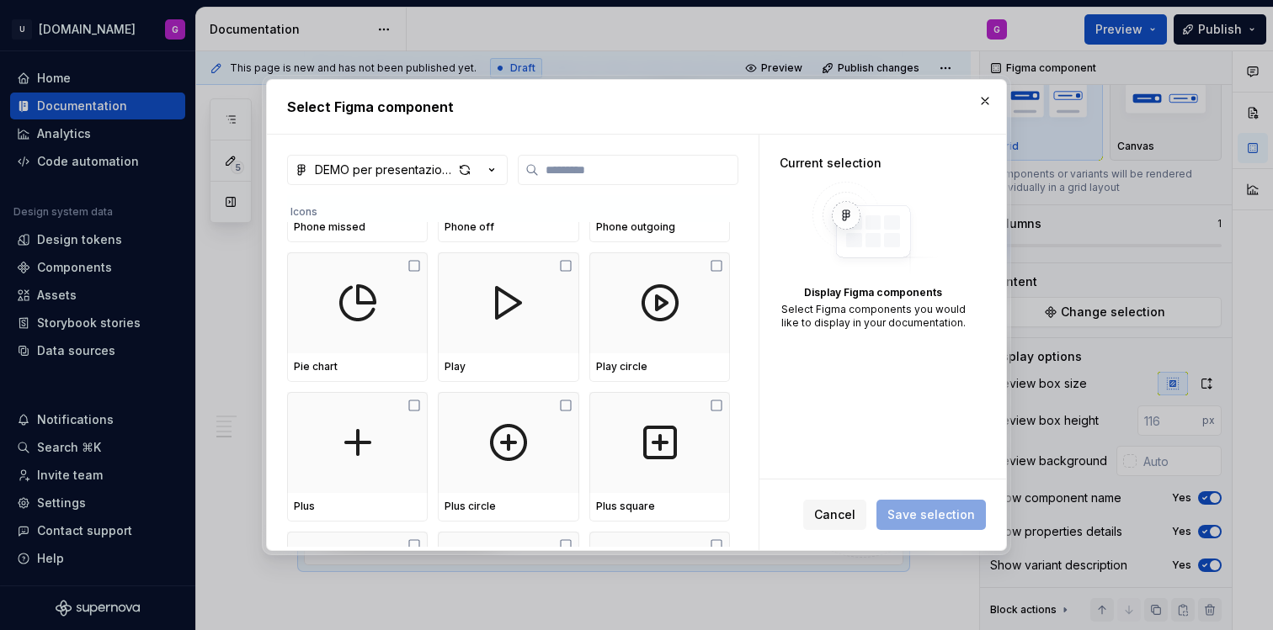
scroll to position [8951, 0]
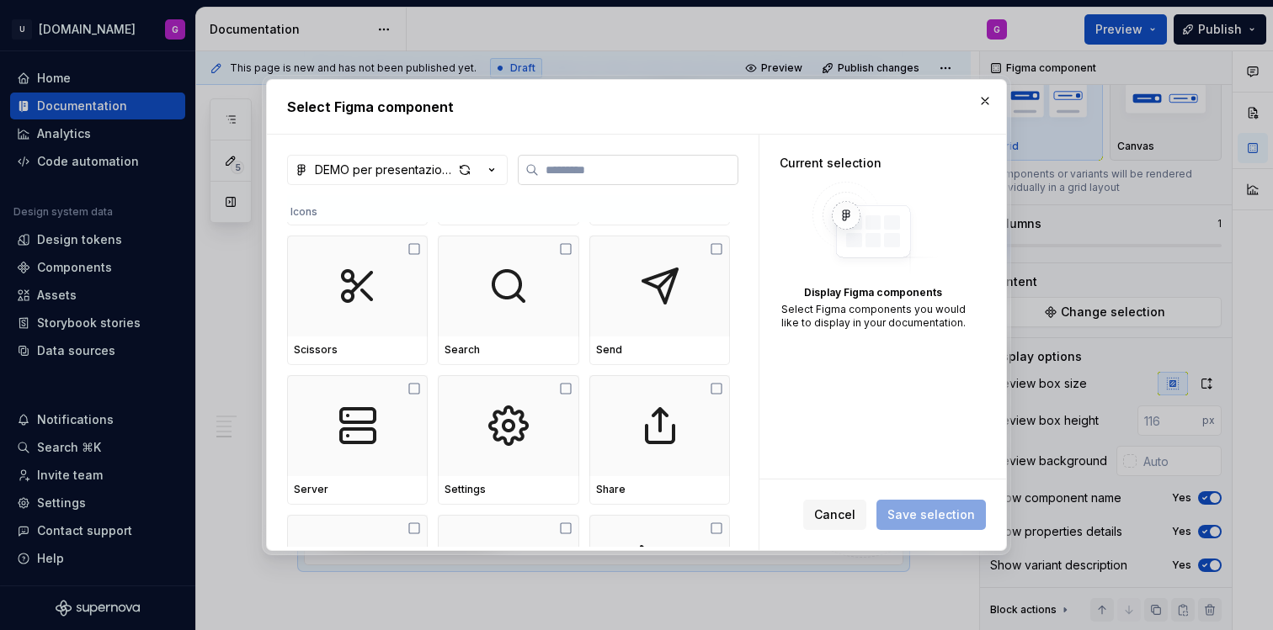
click at [592, 162] on input "search" at bounding box center [638, 170] width 199 height 17
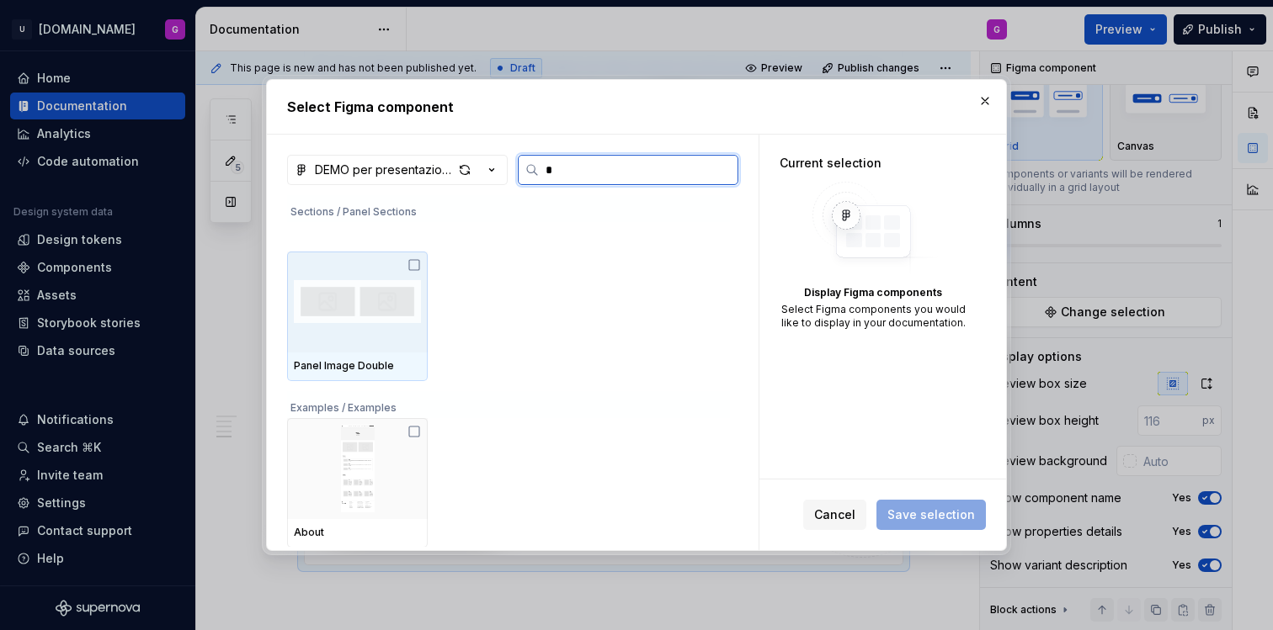
scroll to position [0, 0]
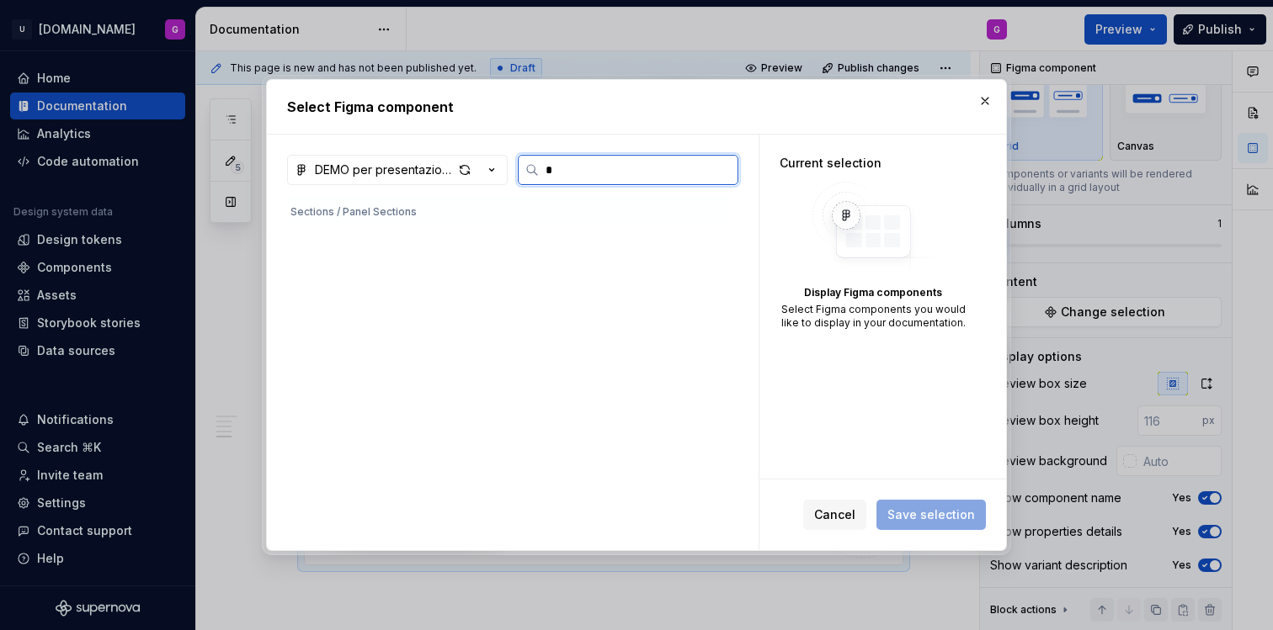
type input "**"
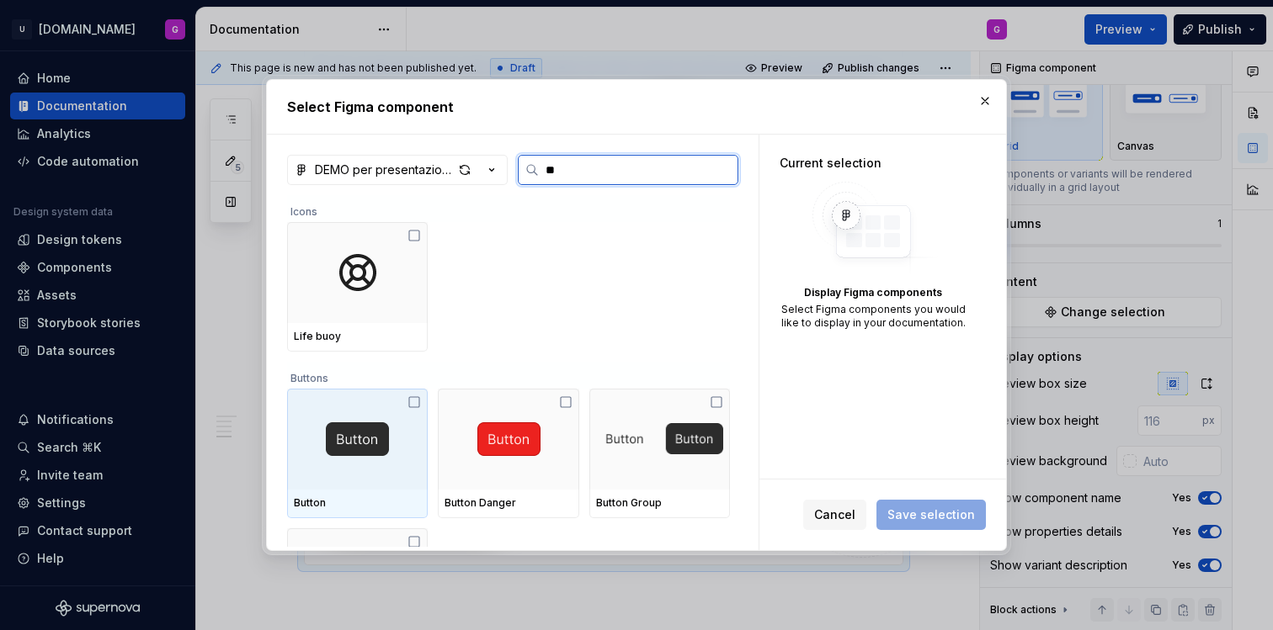
click at [417, 404] on icon at bounding box center [413, 402] width 13 height 13
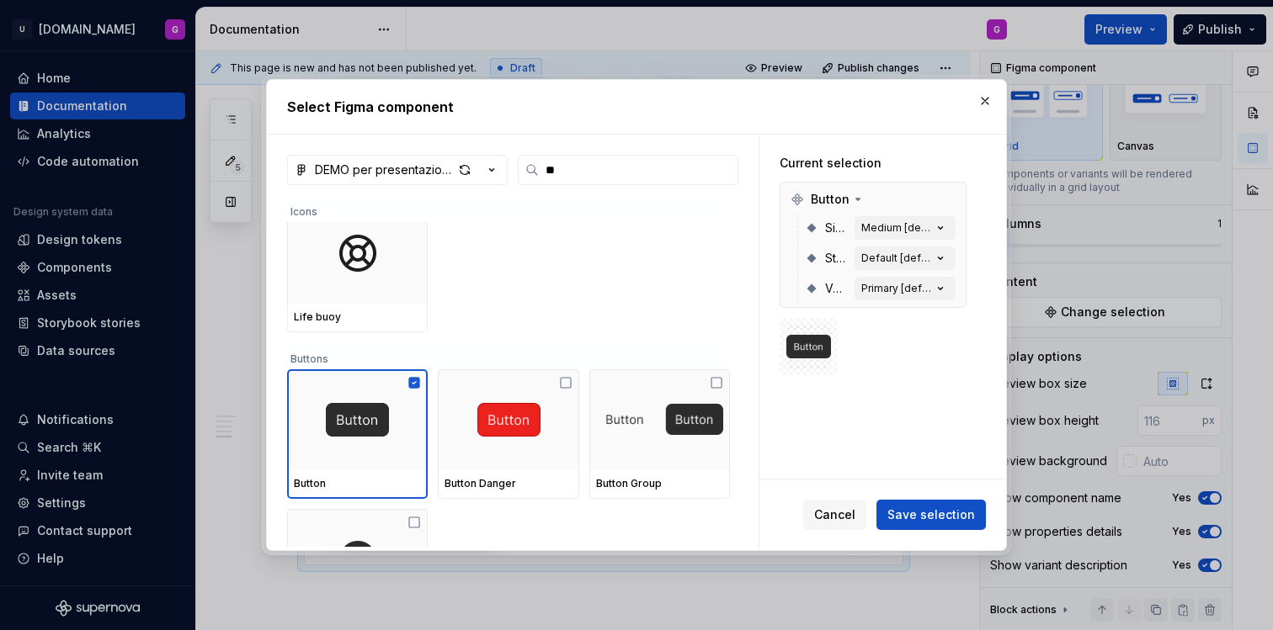
scroll to position [148, 0]
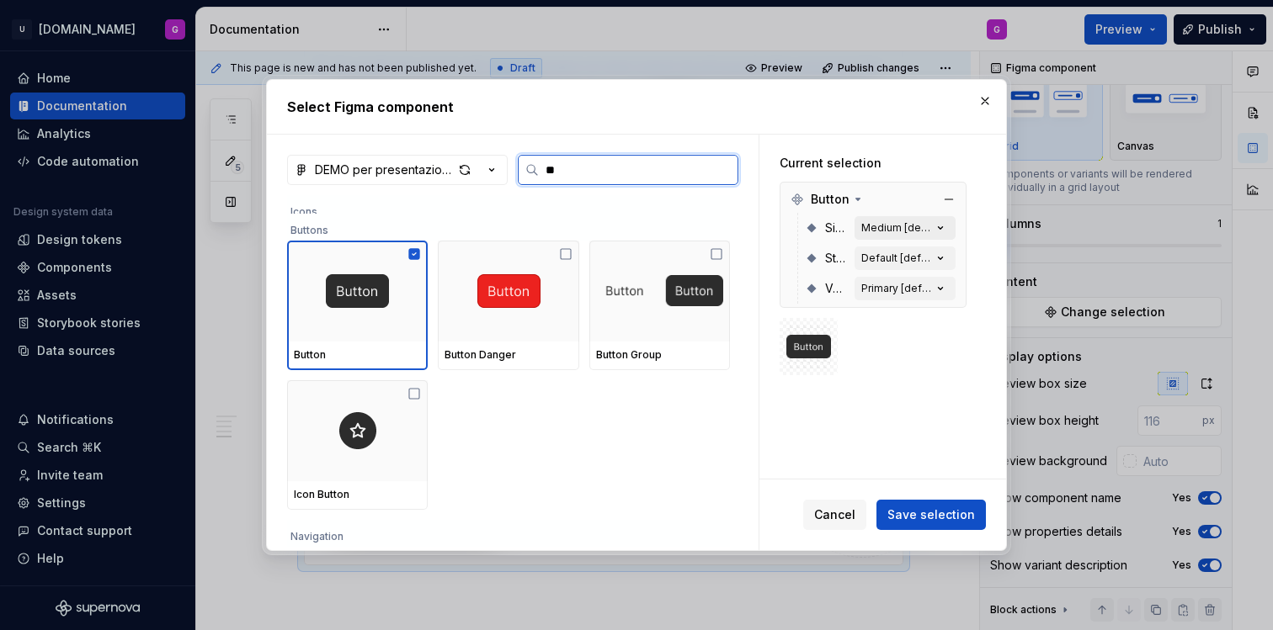
click at [882, 221] on div "Medium [default]" at bounding box center [896, 227] width 71 height 13
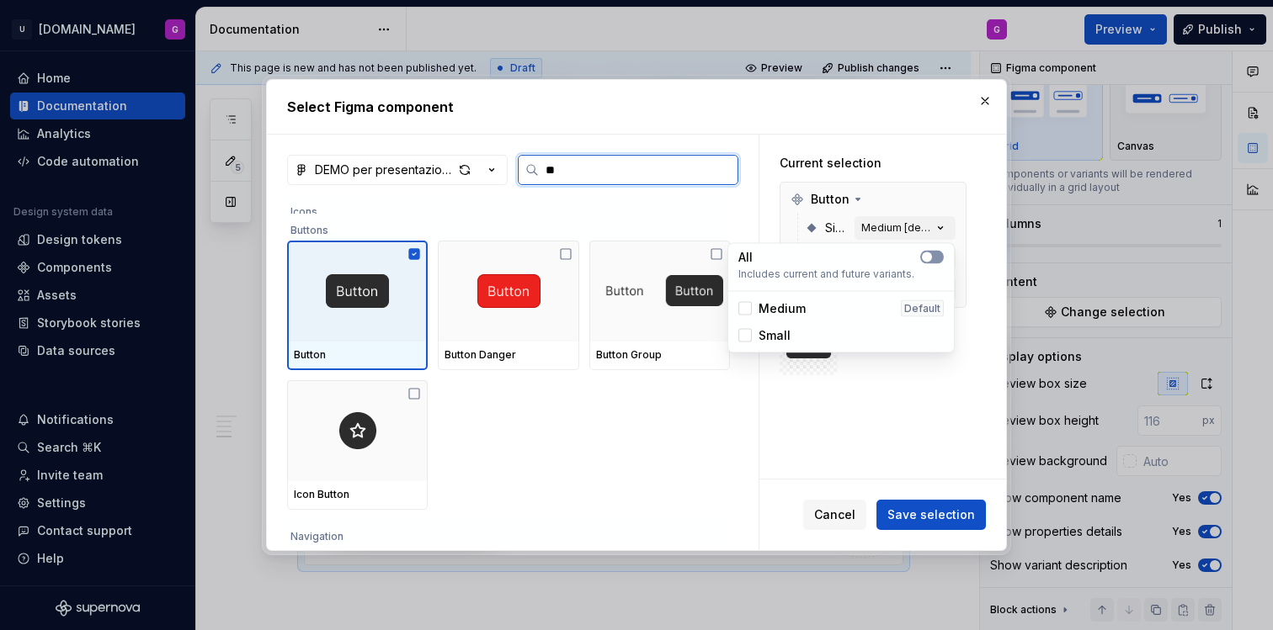
click at [928, 255] on span "button" at bounding box center [927, 258] width 10 height 10
click at [982, 235] on div "Current selection Button Size All State Default [default] Variant Primary [defa…" at bounding box center [872, 266] width 227 height 262
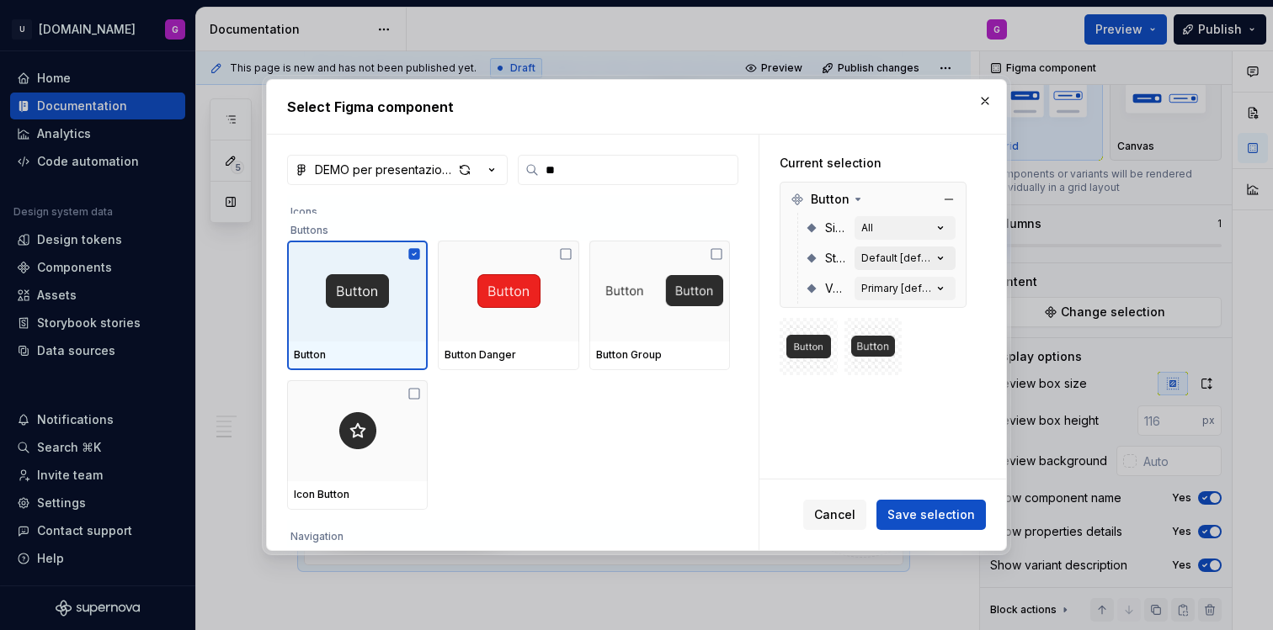
click at [944, 254] on icon "button" at bounding box center [940, 258] width 17 height 17
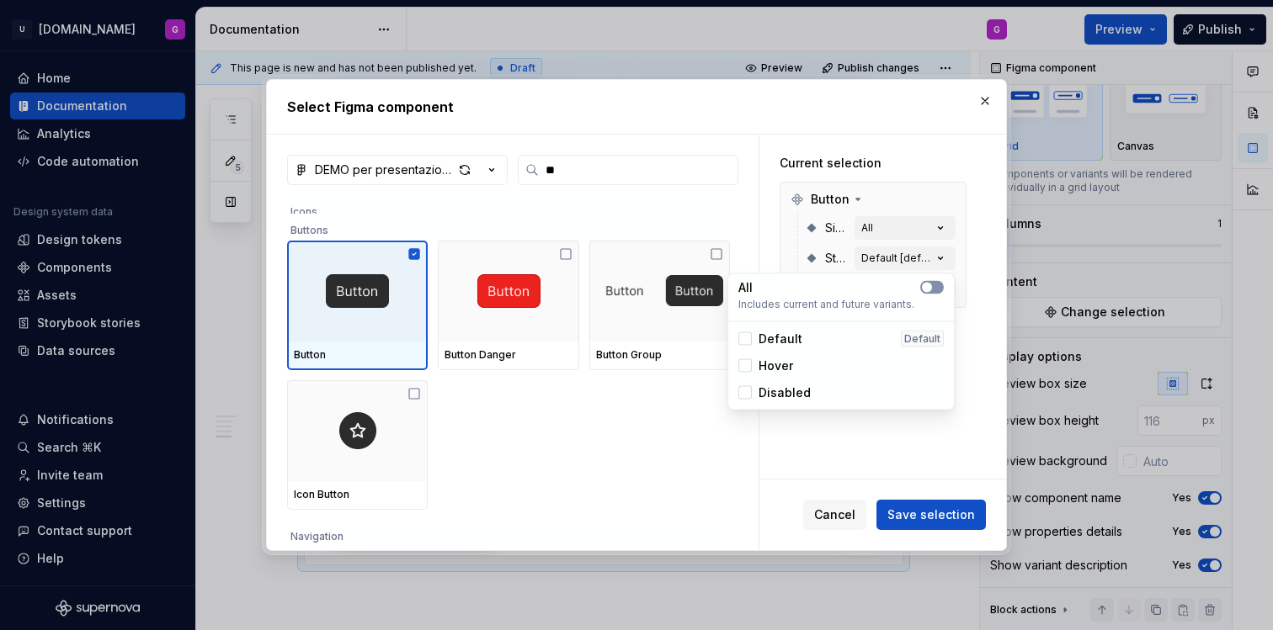
click at [939, 285] on button "button" at bounding box center [932, 287] width 24 height 13
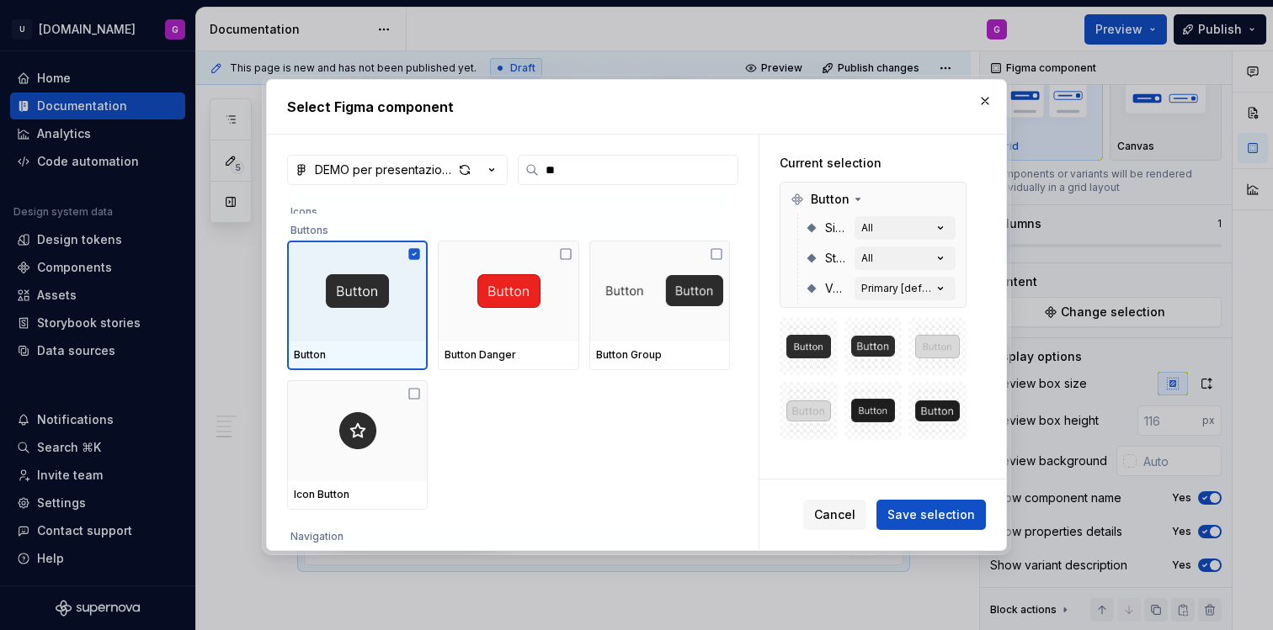
click at [976, 258] on div "Current selection Button Size All State All Variant Primary [default]" at bounding box center [872, 298] width 227 height 326
click at [937, 285] on icon "button" at bounding box center [940, 288] width 17 height 17
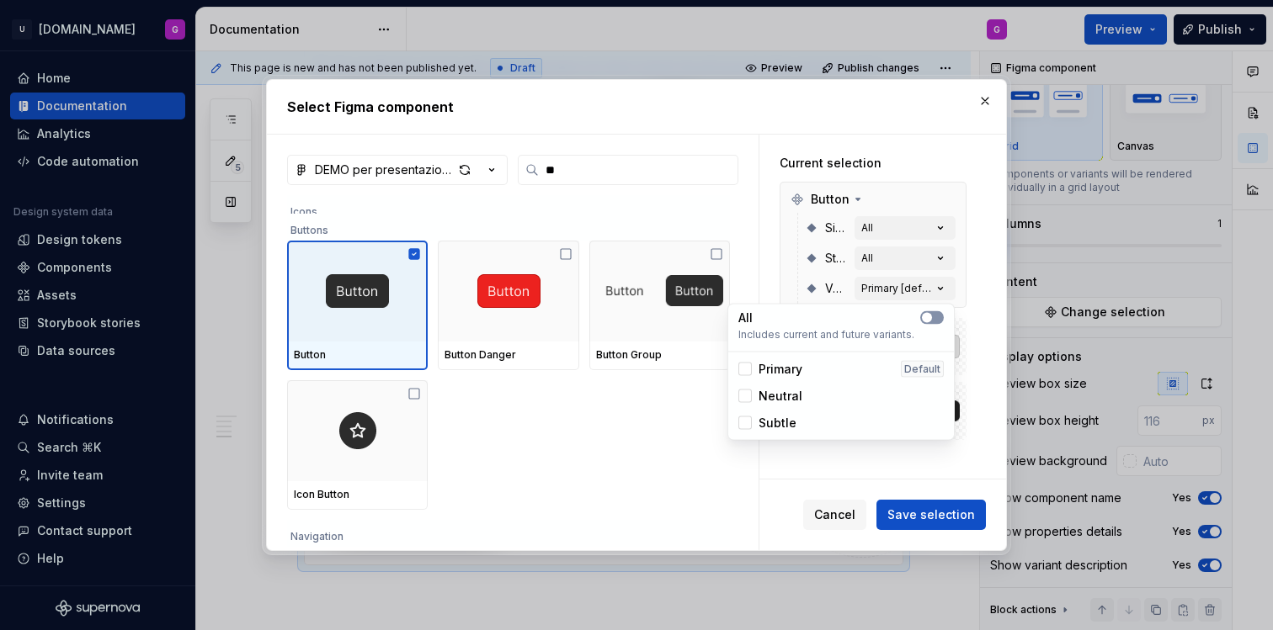
click at [928, 313] on span "button" at bounding box center [927, 318] width 10 height 10
click at [981, 255] on div "Current selection Button Size All State All Variant All" at bounding box center [872, 426] width 227 height 583
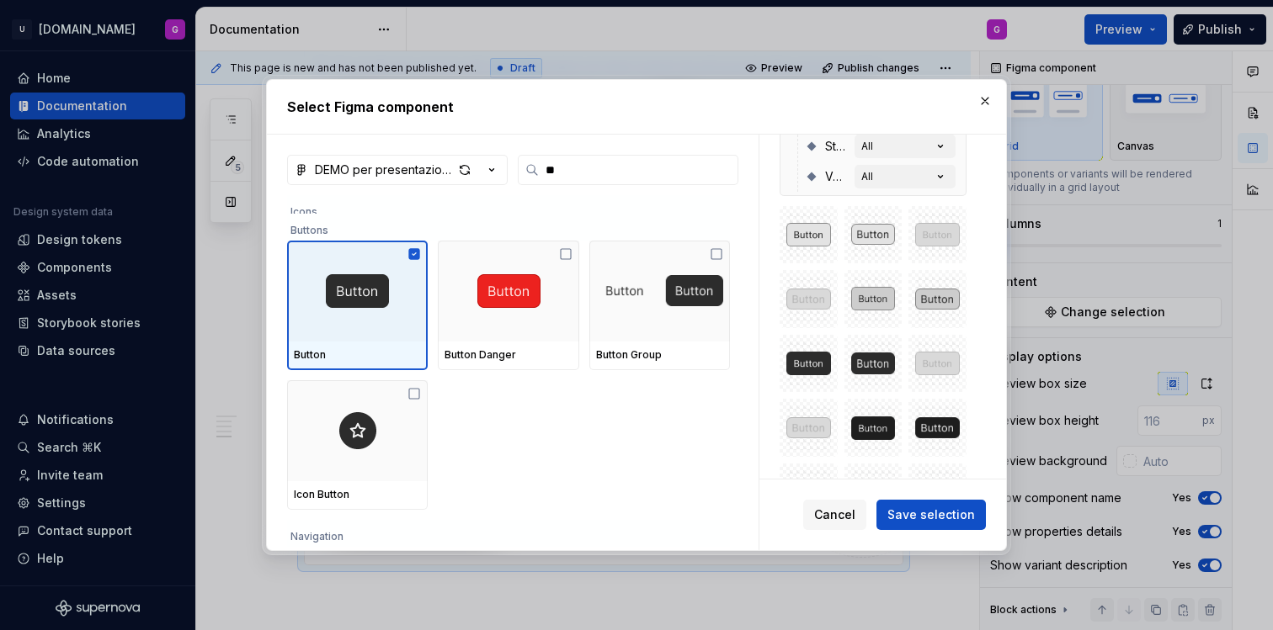
scroll to position [237, 0]
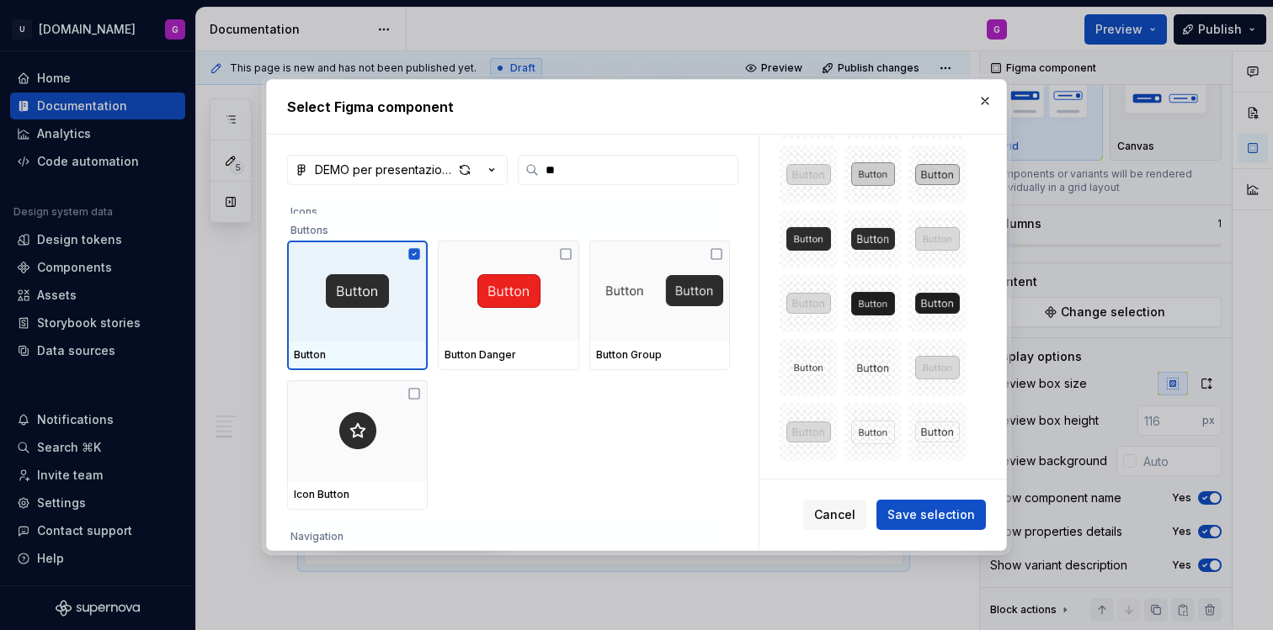
click at [941, 519] on span "Save selection" at bounding box center [931, 515] width 88 height 17
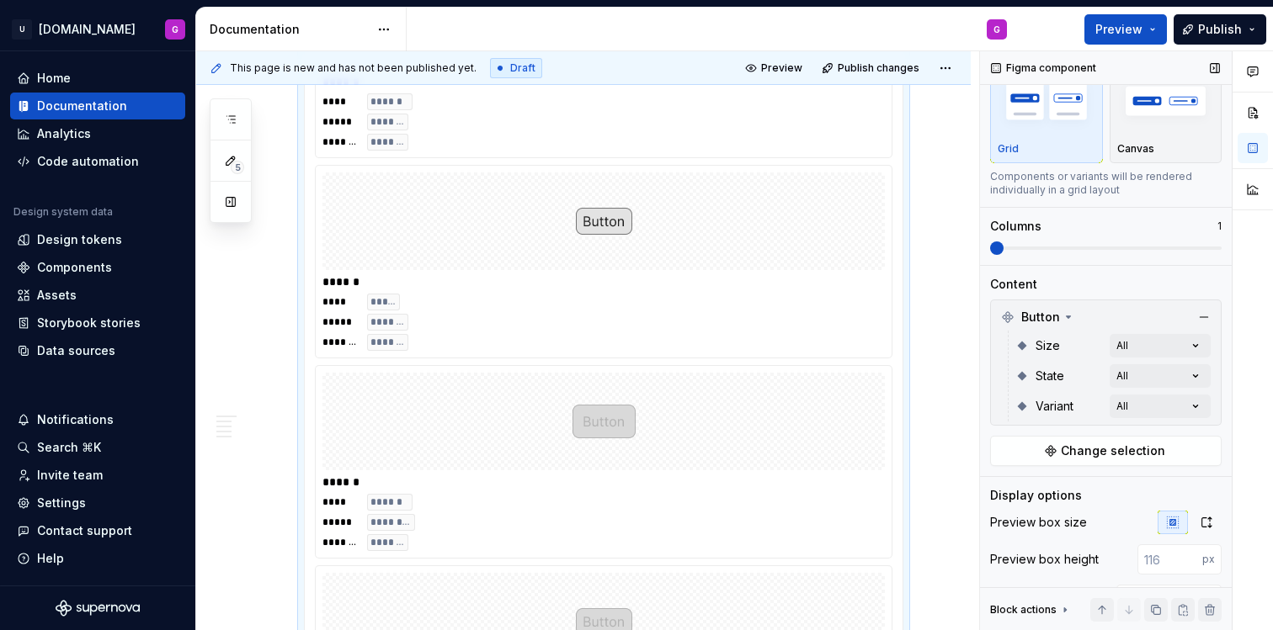
scroll to position [55, 0]
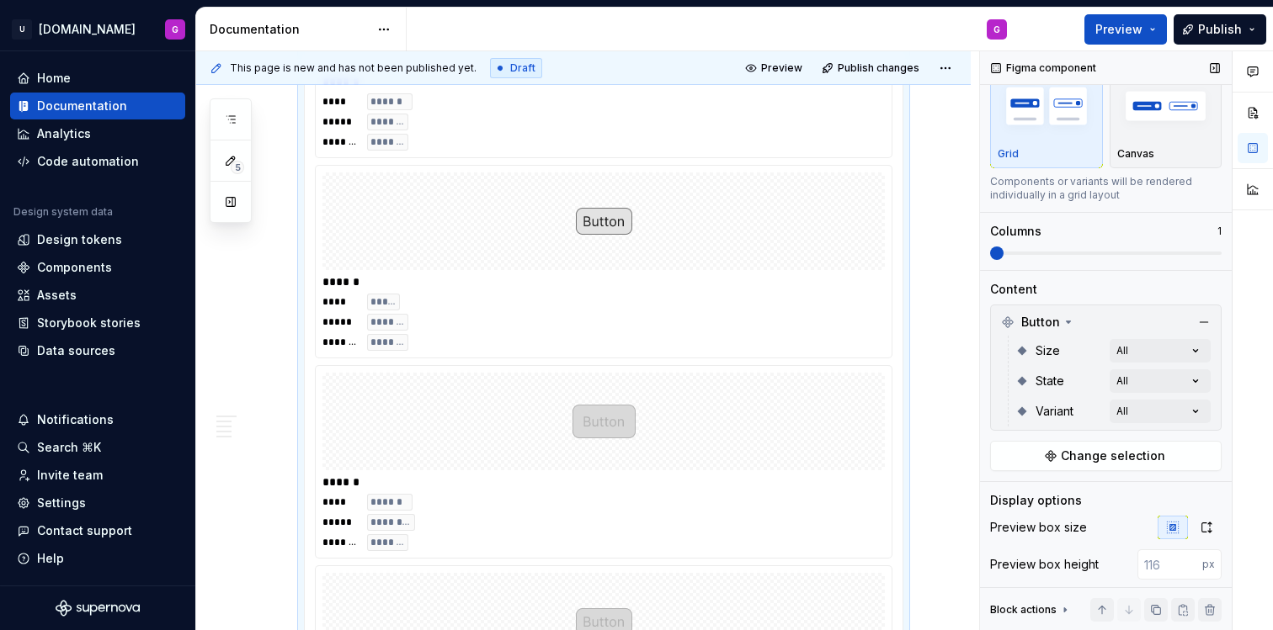
click at [1066, 250] on span at bounding box center [1105, 253] width 231 height 13
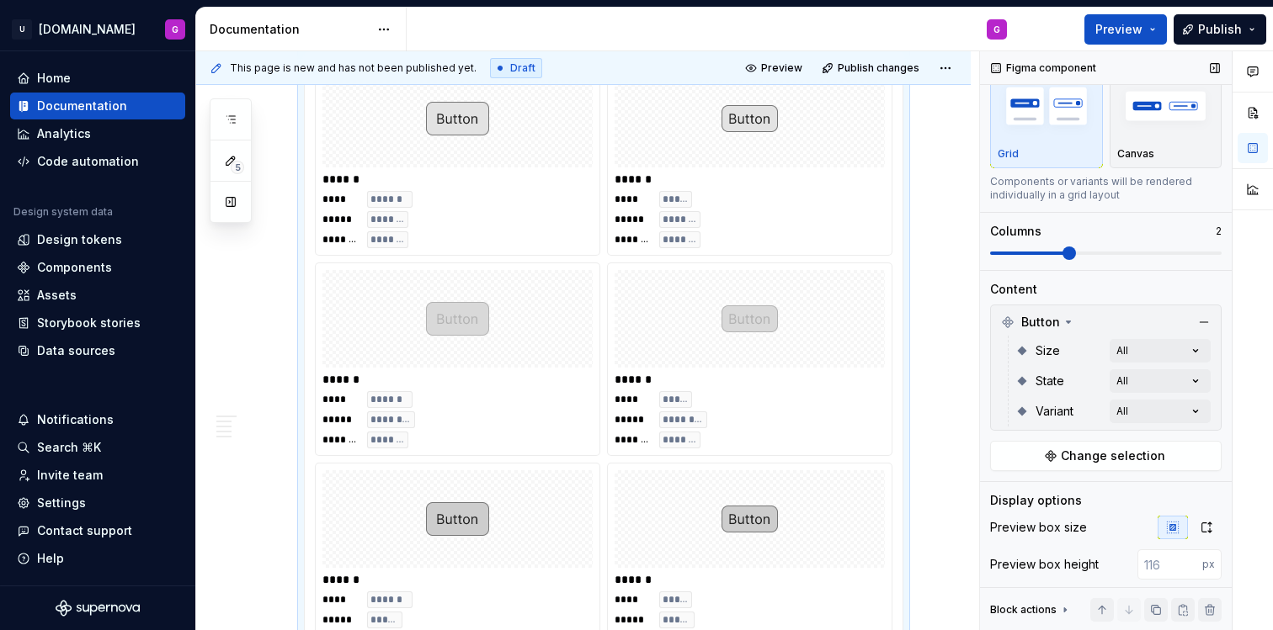
click at [1078, 253] on span at bounding box center [1105, 253] width 231 height 3
click at [1108, 254] on span at bounding box center [1105, 253] width 231 height 13
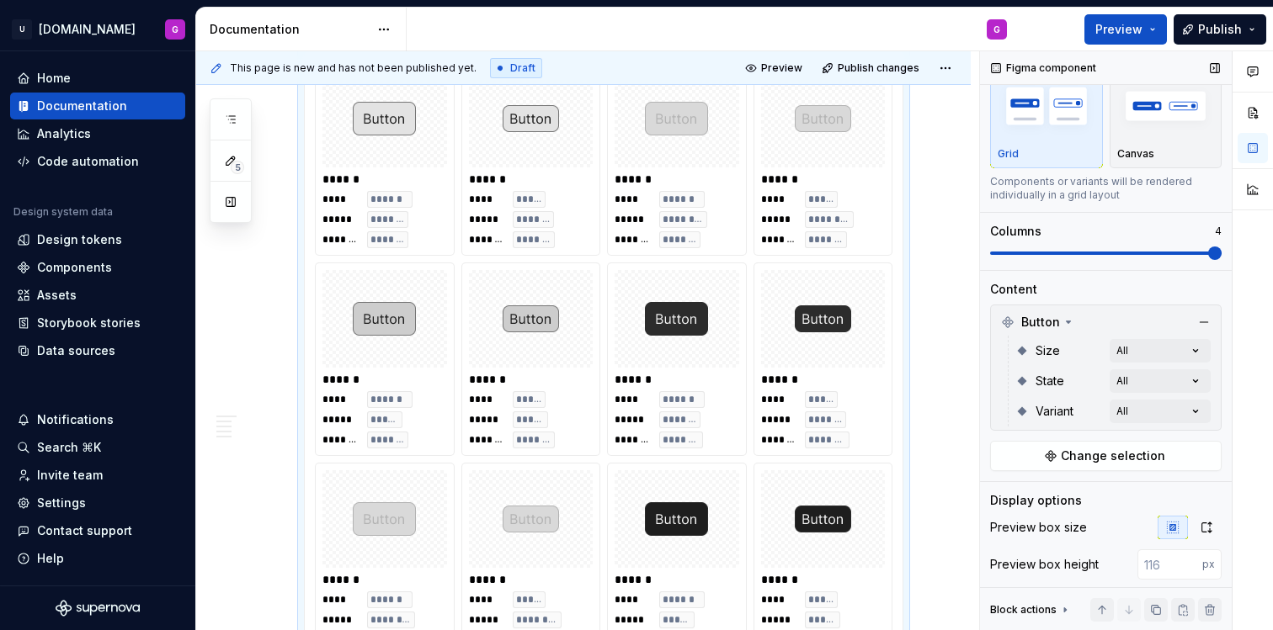
click at [1210, 259] on span at bounding box center [1214, 253] width 13 height 13
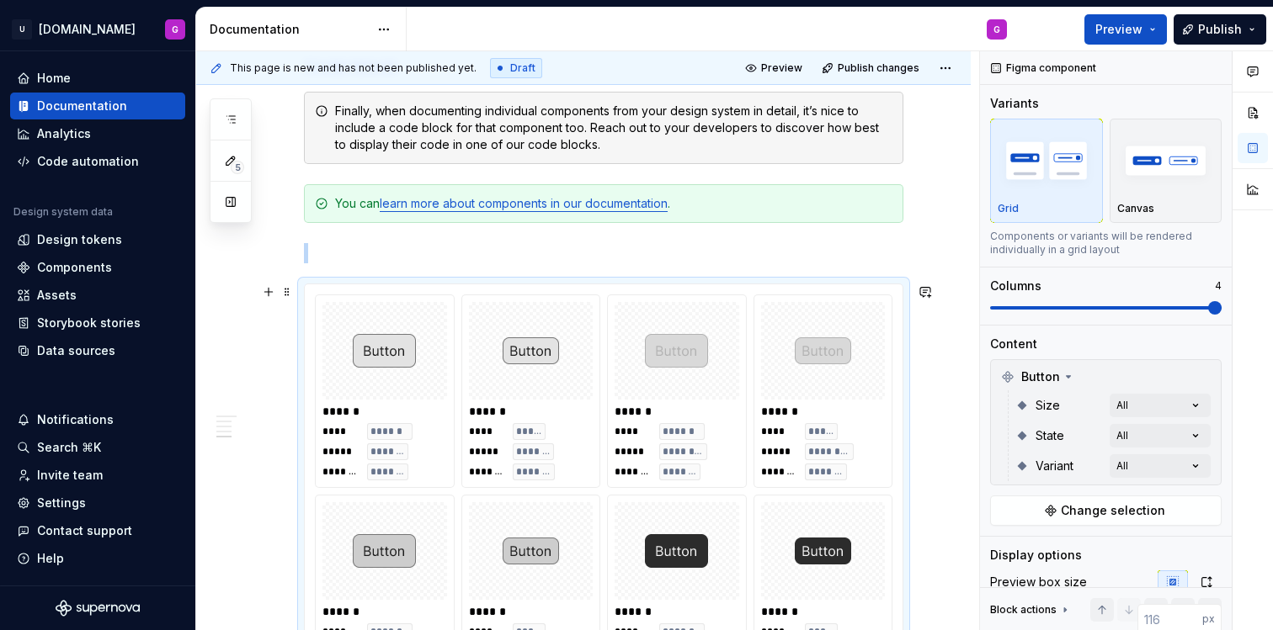
scroll to position [1447, 0]
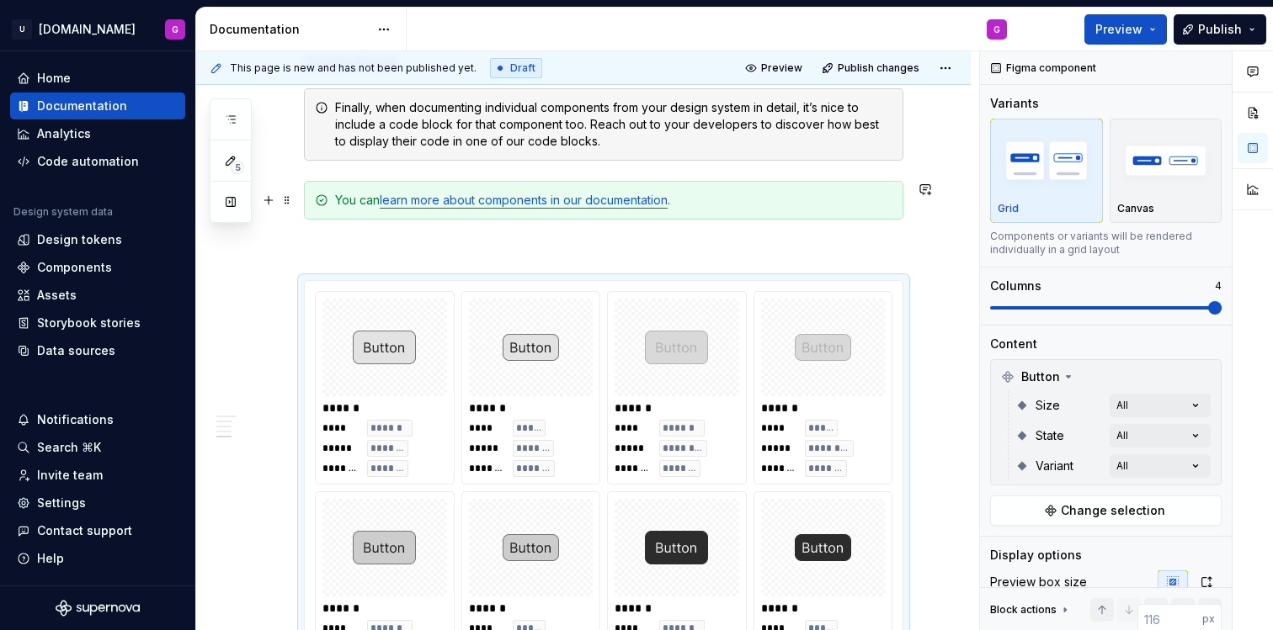
click at [598, 200] on link "learn more about components in our documentation" at bounding box center [524, 200] width 288 height 14
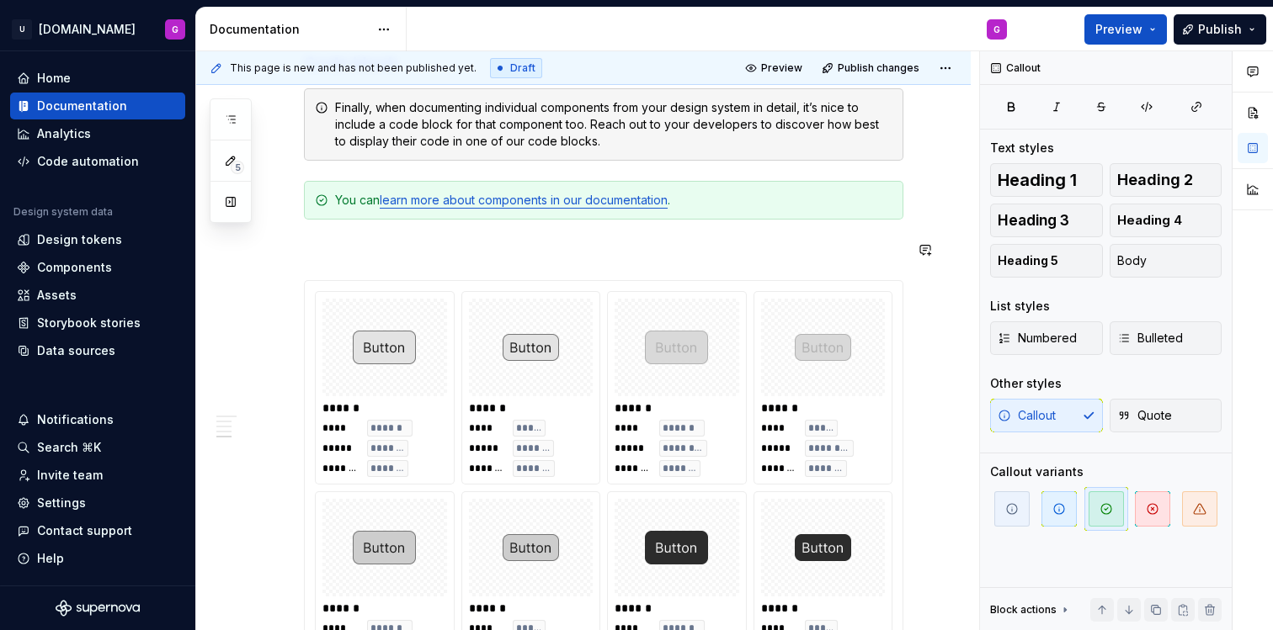
click at [793, 268] on div "**********" at bounding box center [603, 89] width 599 height 2416
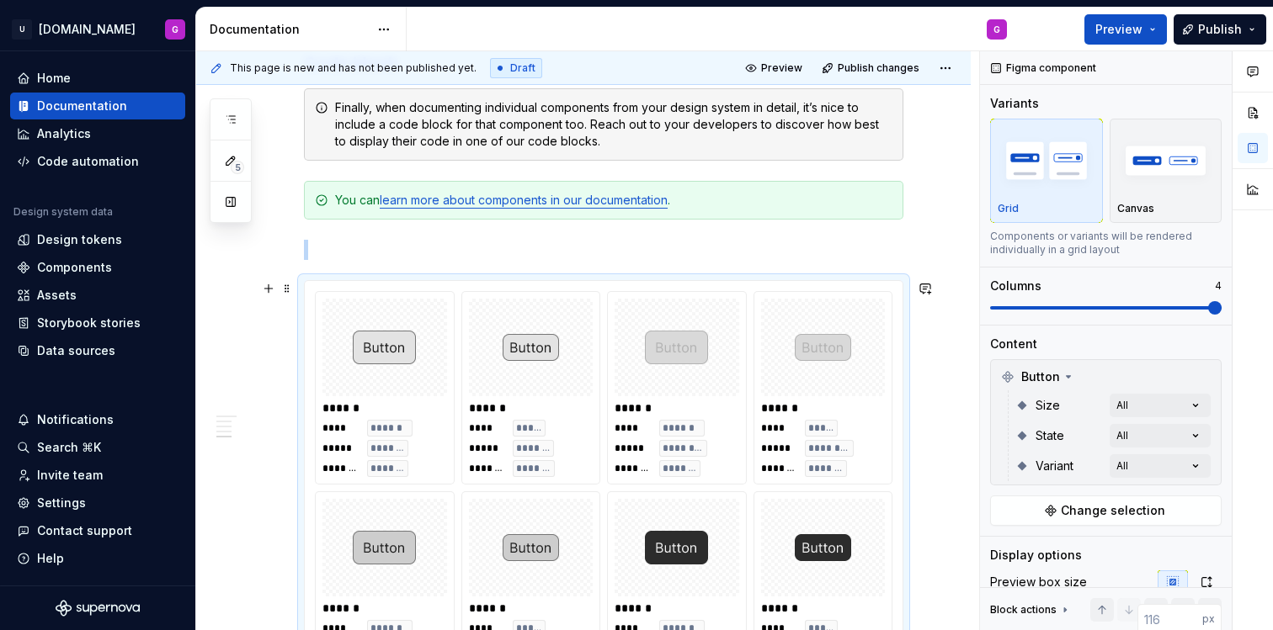
click at [819, 378] on img at bounding box center [823, 348] width 56 height 84
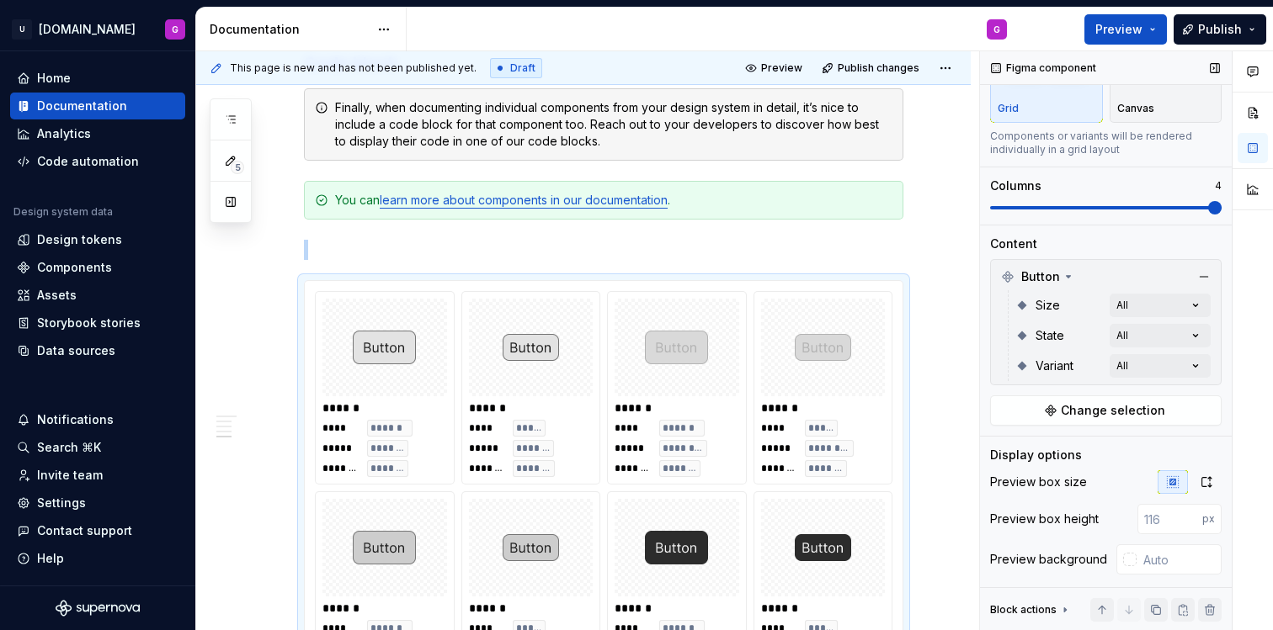
scroll to position [202, 0]
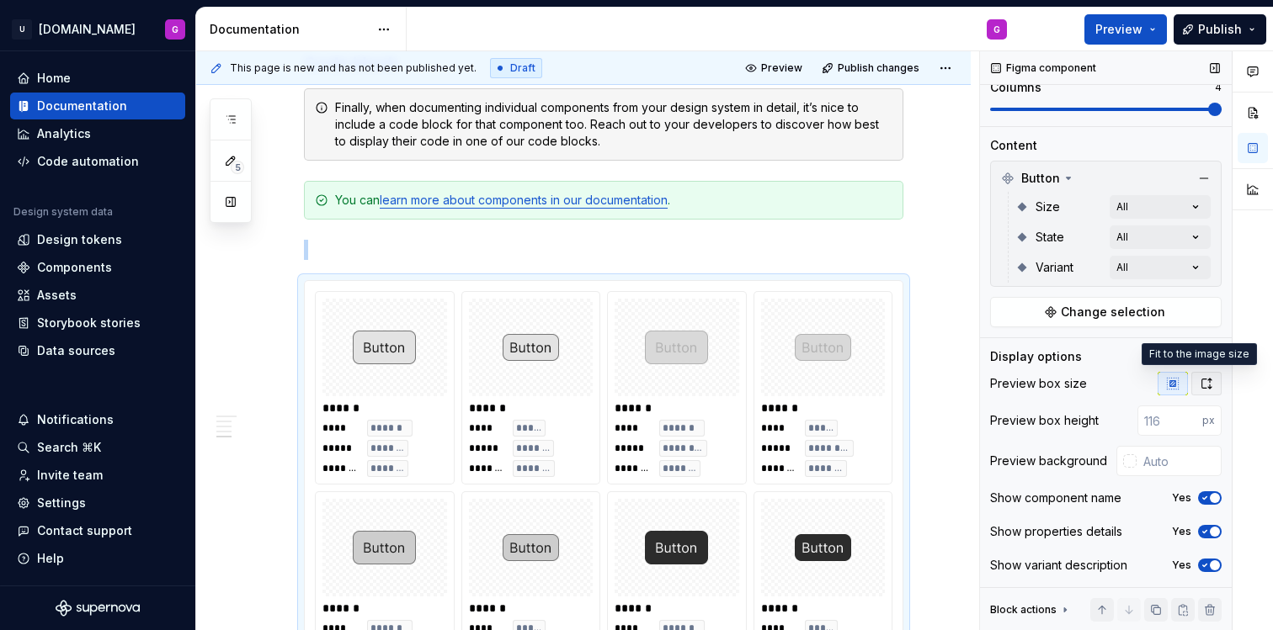
click at [1200, 388] on button "button" at bounding box center [1206, 384] width 30 height 24
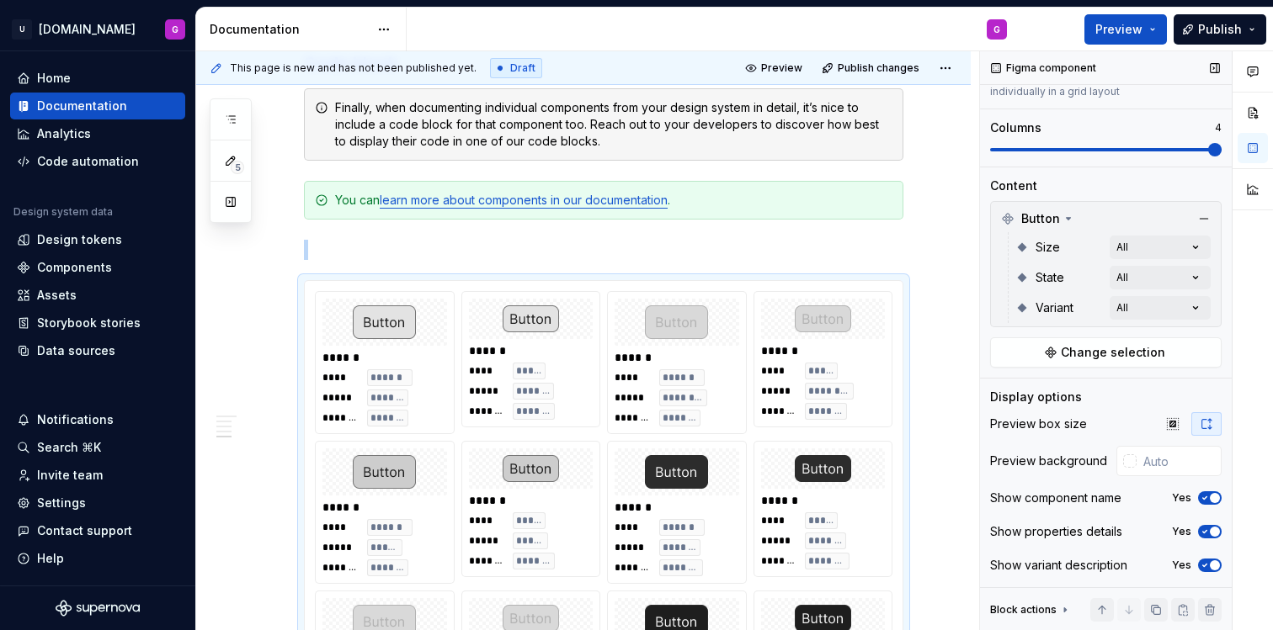
scroll to position [162, 0]
click at [1199, 420] on icon "button" at bounding box center [1205, 423] width 13 height 13
click at [1166, 420] on icon "button" at bounding box center [1172, 423] width 13 height 13
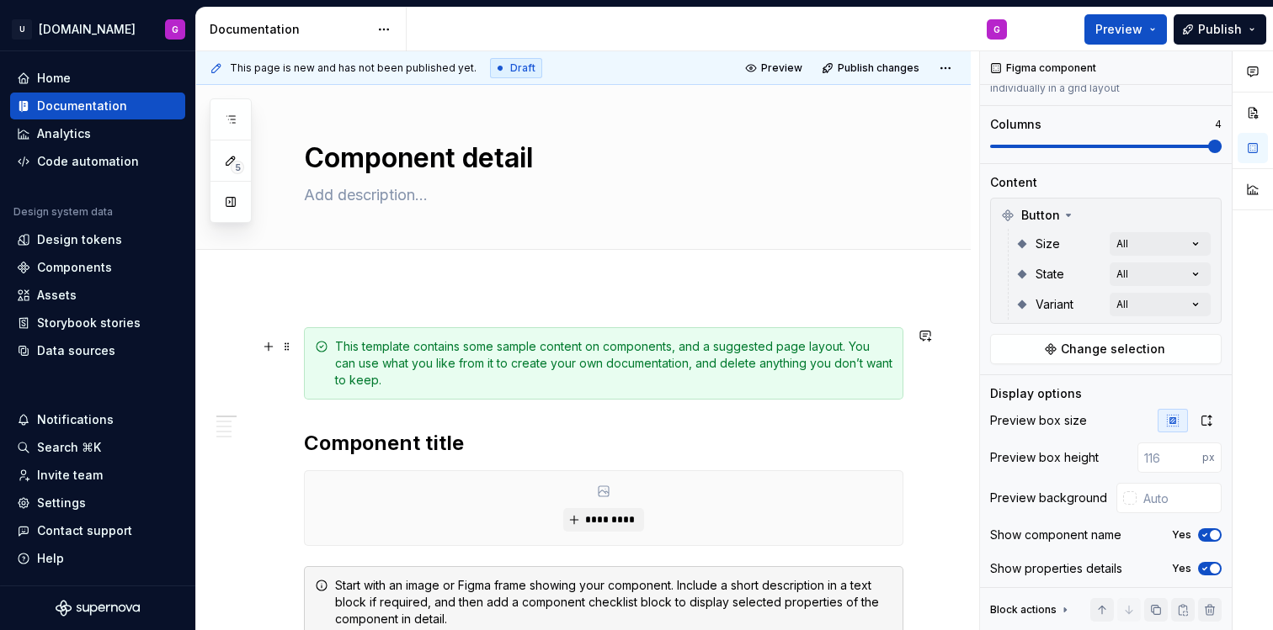
scroll to position [0, 0]
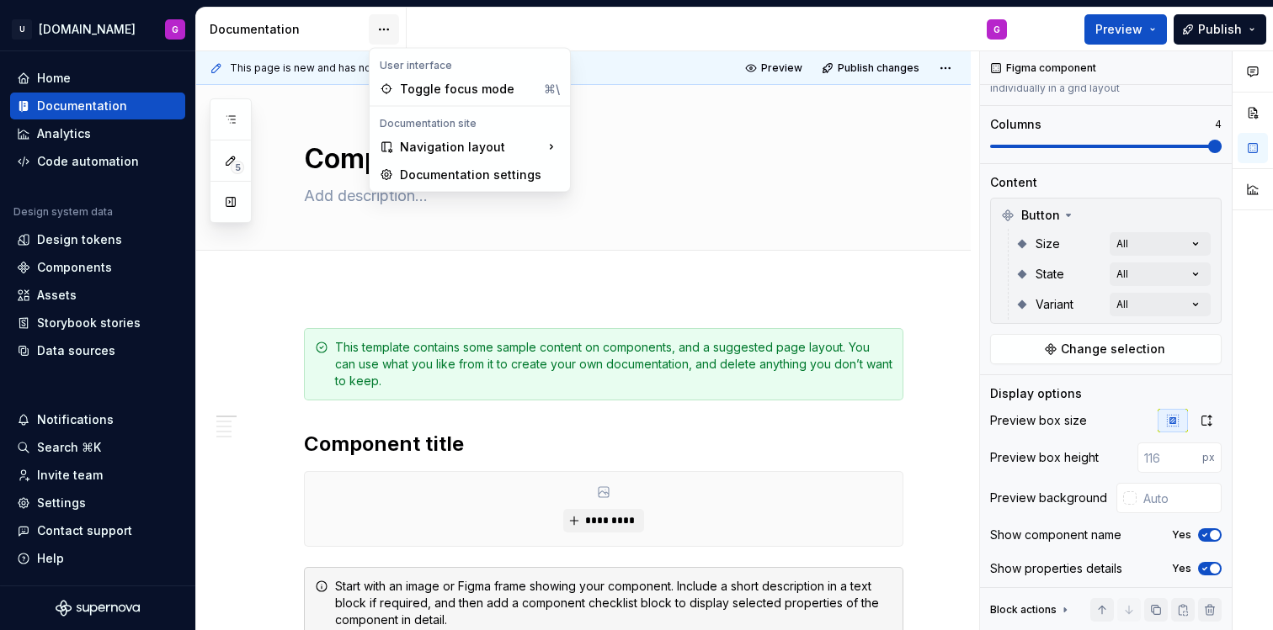
click at [386, 35] on html "U [DOMAIN_NAME] G Home Documentation Analytics Code automation Design system da…" at bounding box center [636, 315] width 1273 height 630
click at [436, 170] on div "Documentation settings" at bounding box center [480, 175] width 160 height 17
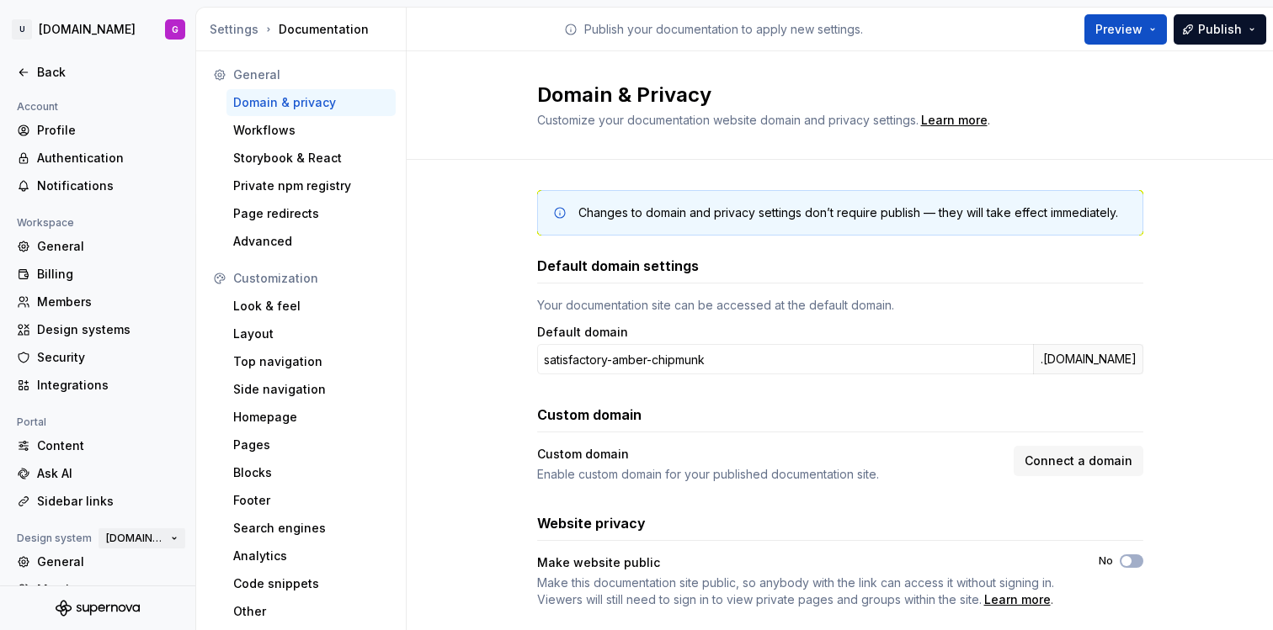
click at [143, 538] on span "[DOMAIN_NAME]" at bounding box center [135, 538] width 58 height 13
click at [143, 537] on span "[DOMAIN_NAME]" at bounding box center [135, 538] width 58 height 13
click at [293, 233] on div "Advanced" at bounding box center [311, 241] width 156 height 17
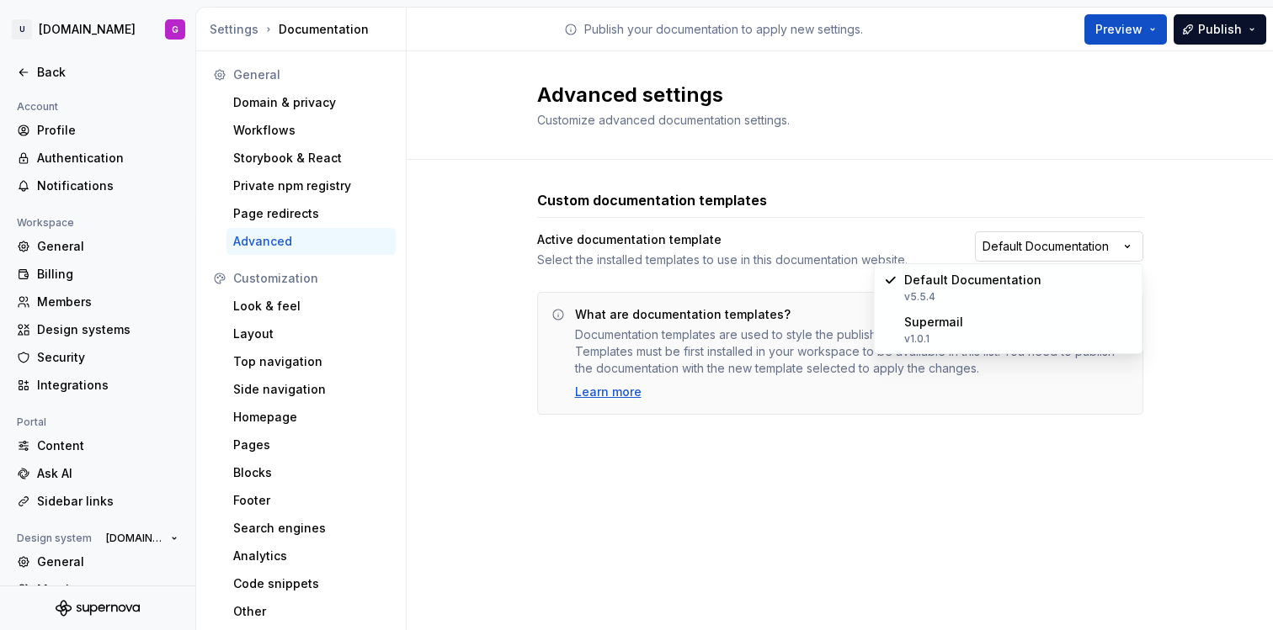
click at [1058, 253] on html "U [DOMAIN_NAME] G Back Account Profile Authentication Notifications Workspace G…" at bounding box center [636, 315] width 1273 height 630
click at [1056, 237] on html "U [DOMAIN_NAME] G Back Account Profile Authentication Notifications Workspace G…" at bounding box center [636, 315] width 1273 height 630
click at [789, 70] on div "Advanced settings Customize advanced documentation settings." at bounding box center [840, 105] width 866 height 109
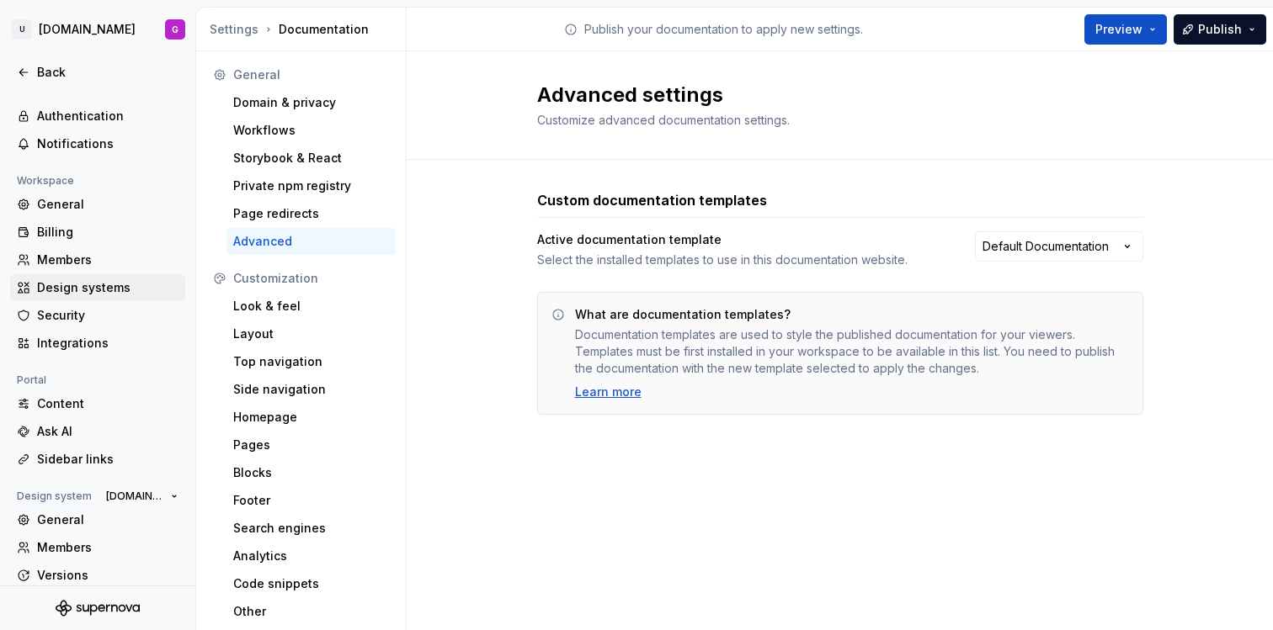
scroll to position [54, 0]
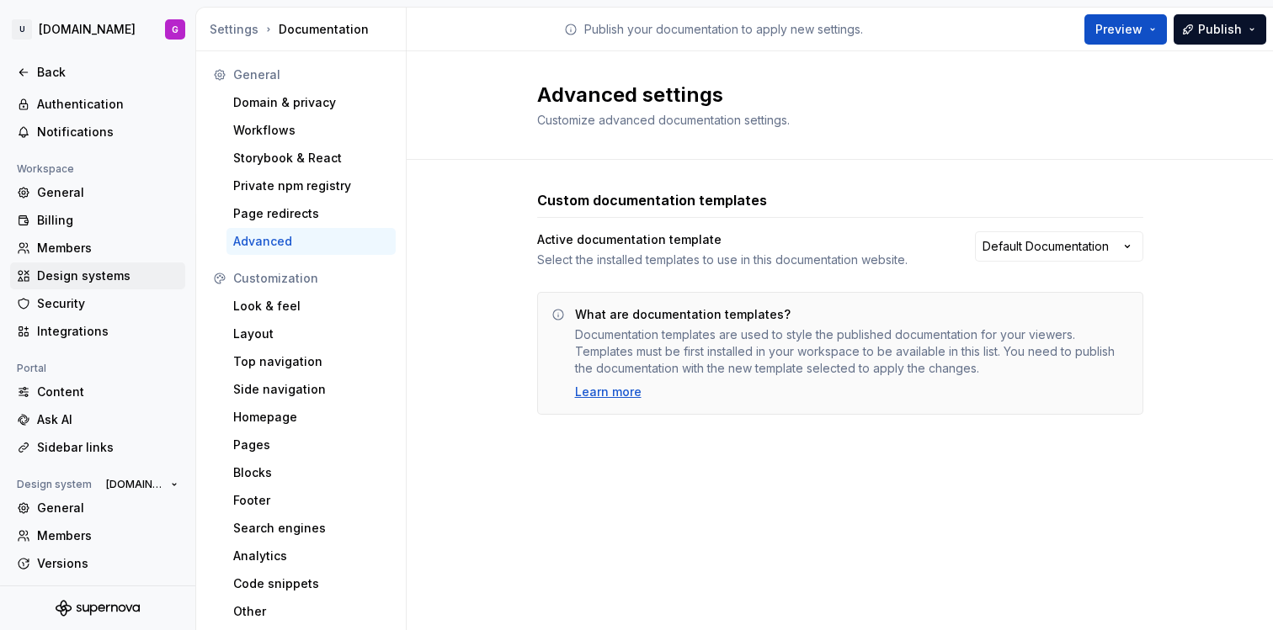
click at [112, 275] on div "Design systems" at bounding box center [107, 276] width 141 height 17
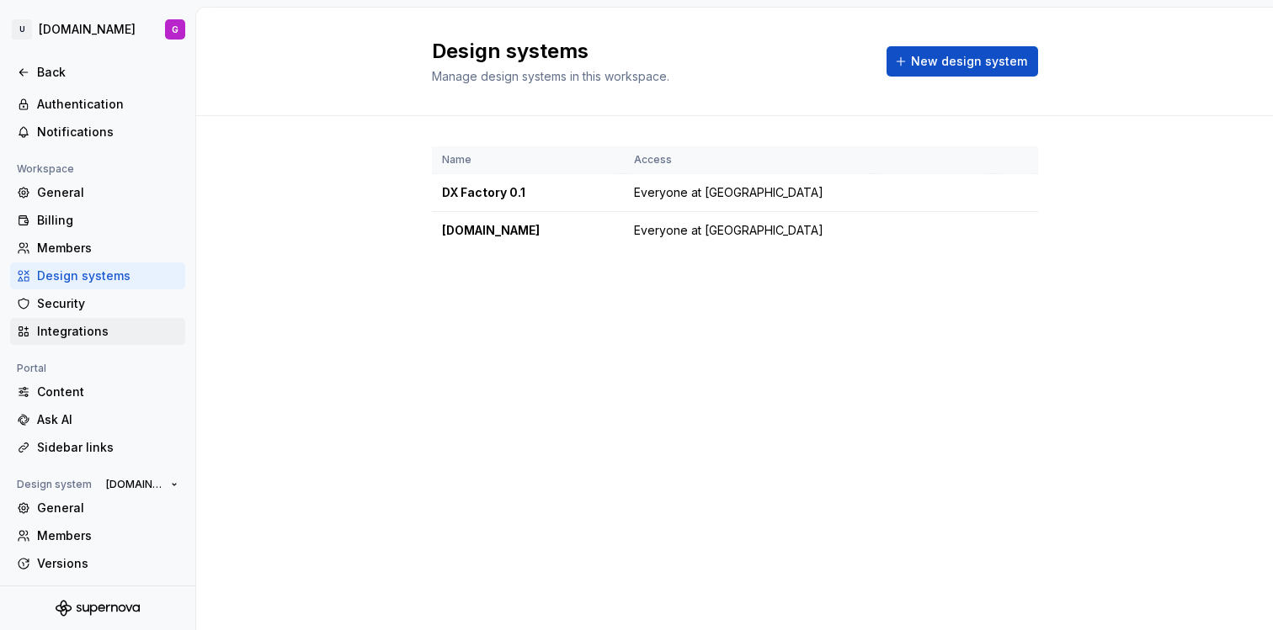
click at [71, 335] on div "Integrations" at bounding box center [107, 331] width 141 height 17
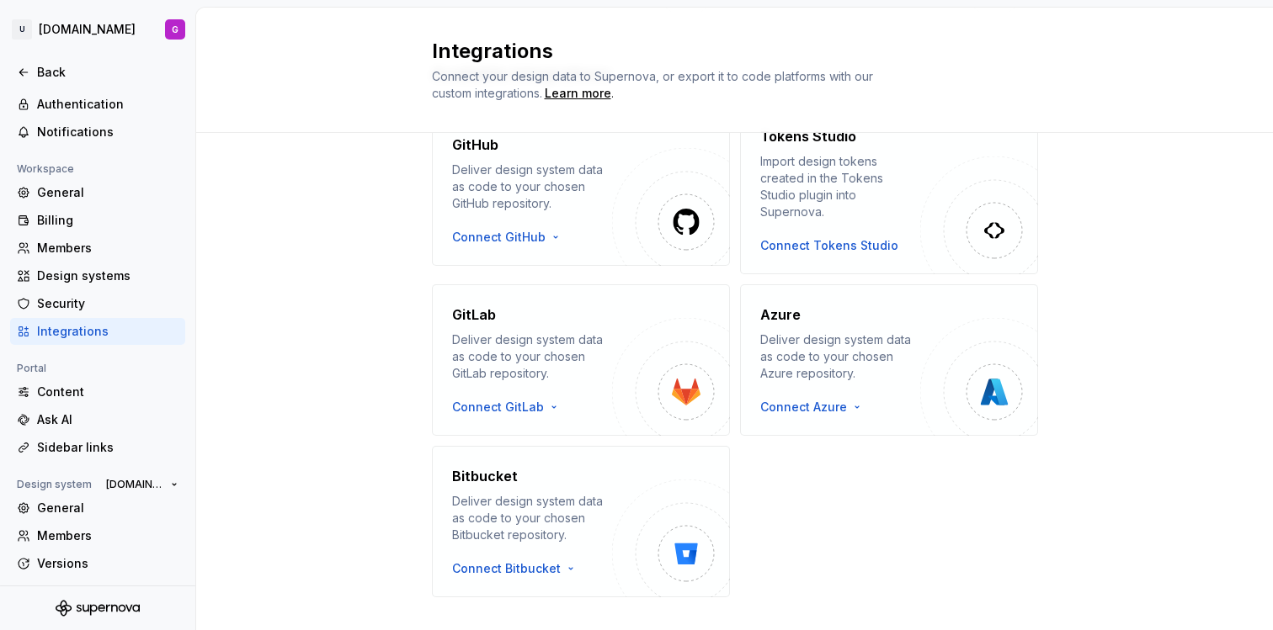
scroll to position [341, 0]
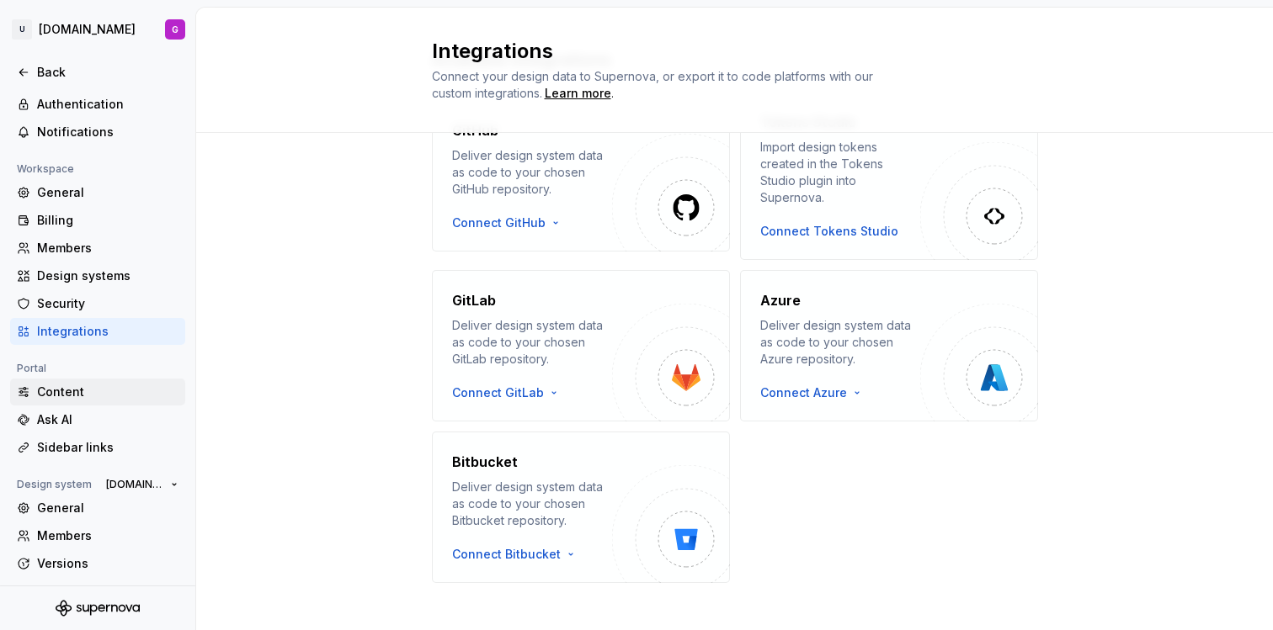
click at [91, 387] on div "Content" at bounding box center [107, 392] width 141 height 17
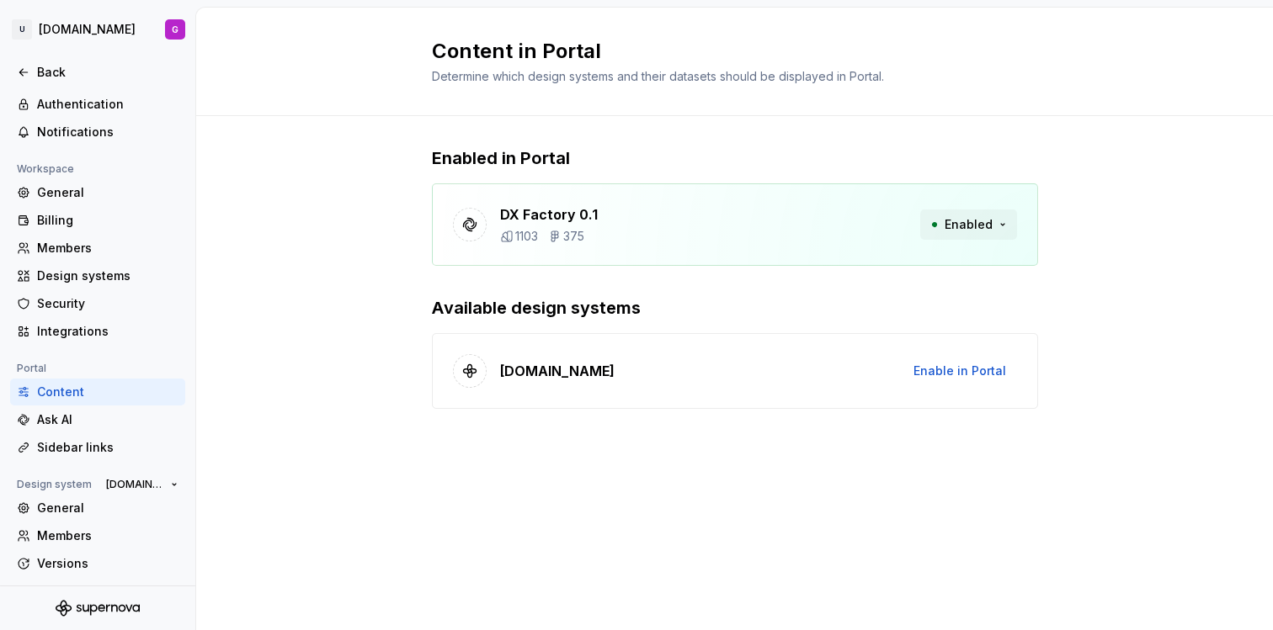
click at [995, 228] on button "Enabled" at bounding box center [968, 225] width 97 height 30
click at [88, 271] on div "Design systems" at bounding box center [107, 276] width 141 height 17
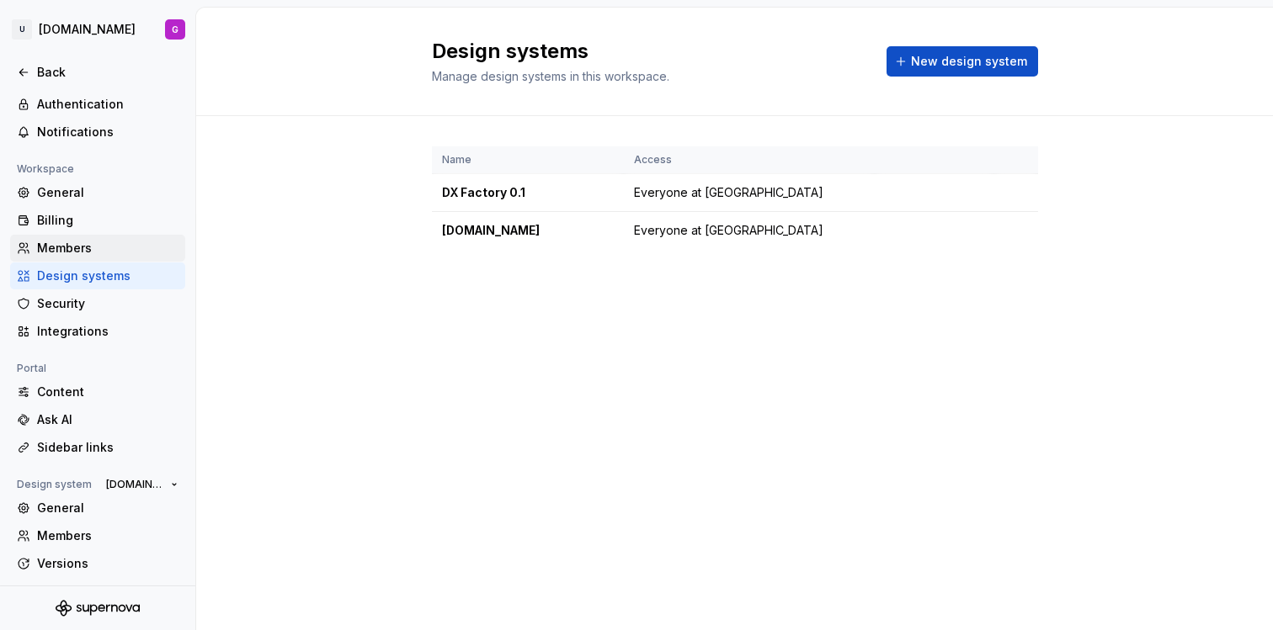
click at [77, 242] on div "Members" at bounding box center [107, 248] width 141 height 17
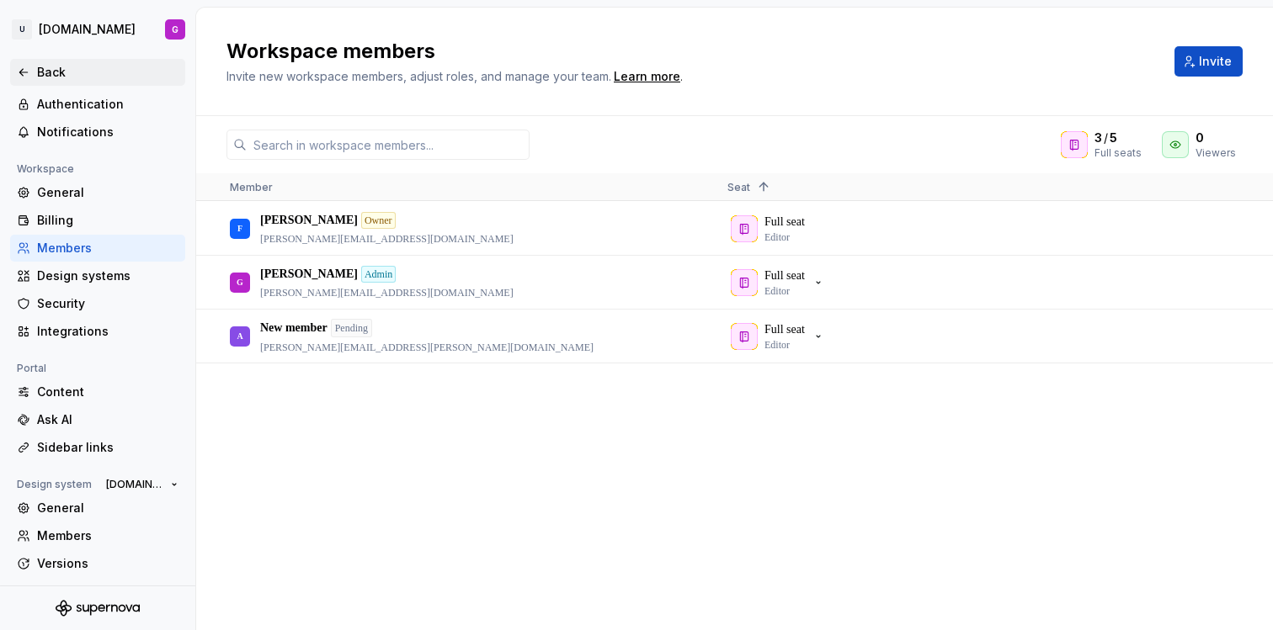
click at [80, 79] on div "Back" at bounding box center [107, 72] width 141 height 17
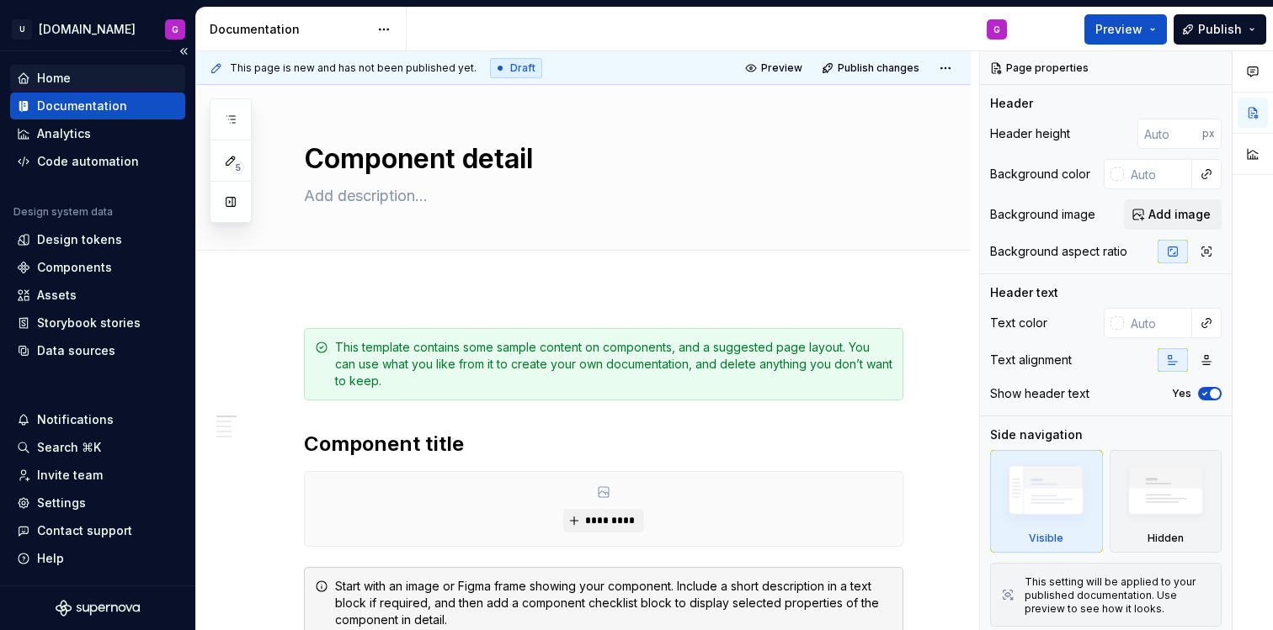
click at [85, 73] on div "Home" at bounding box center [98, 78] width 162 height 17
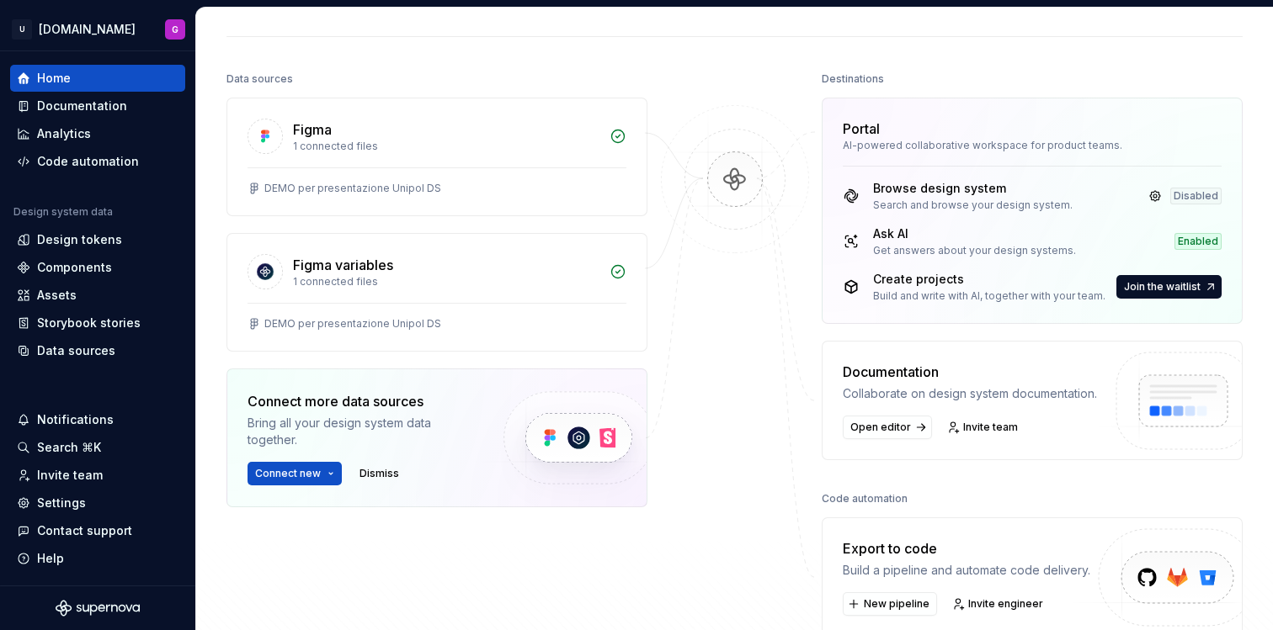
scroll to position [136, 0]
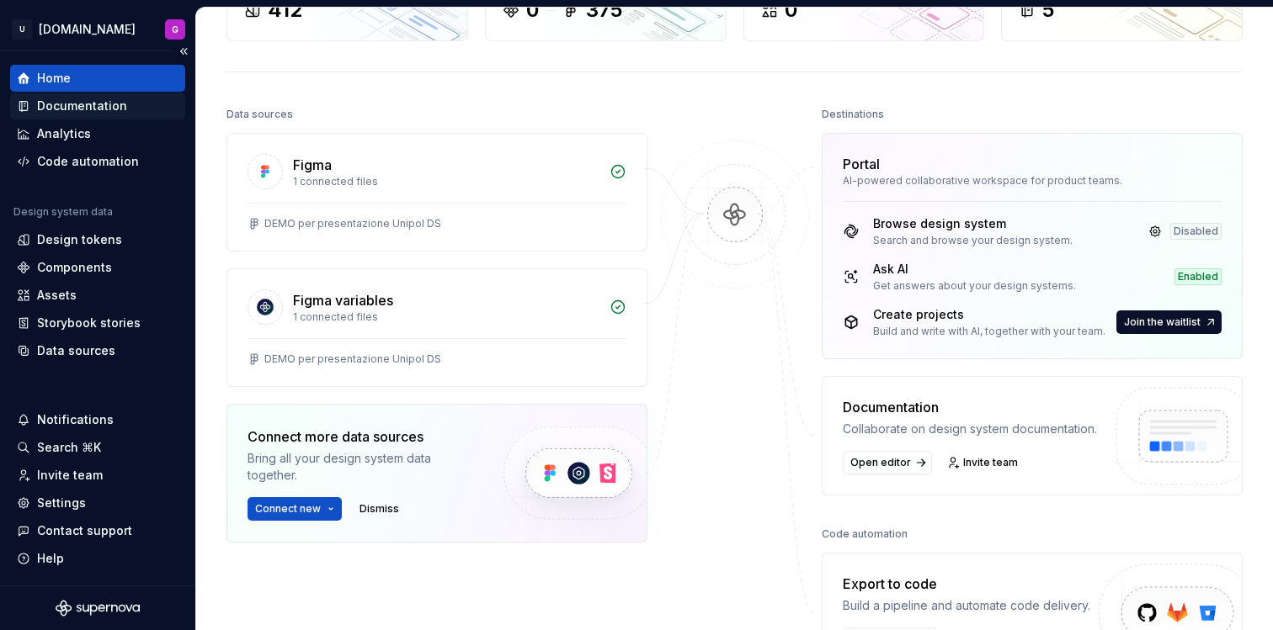
click at [111, 107] on div "Documentation" at bounding box center [82, 106] width 90 height 17
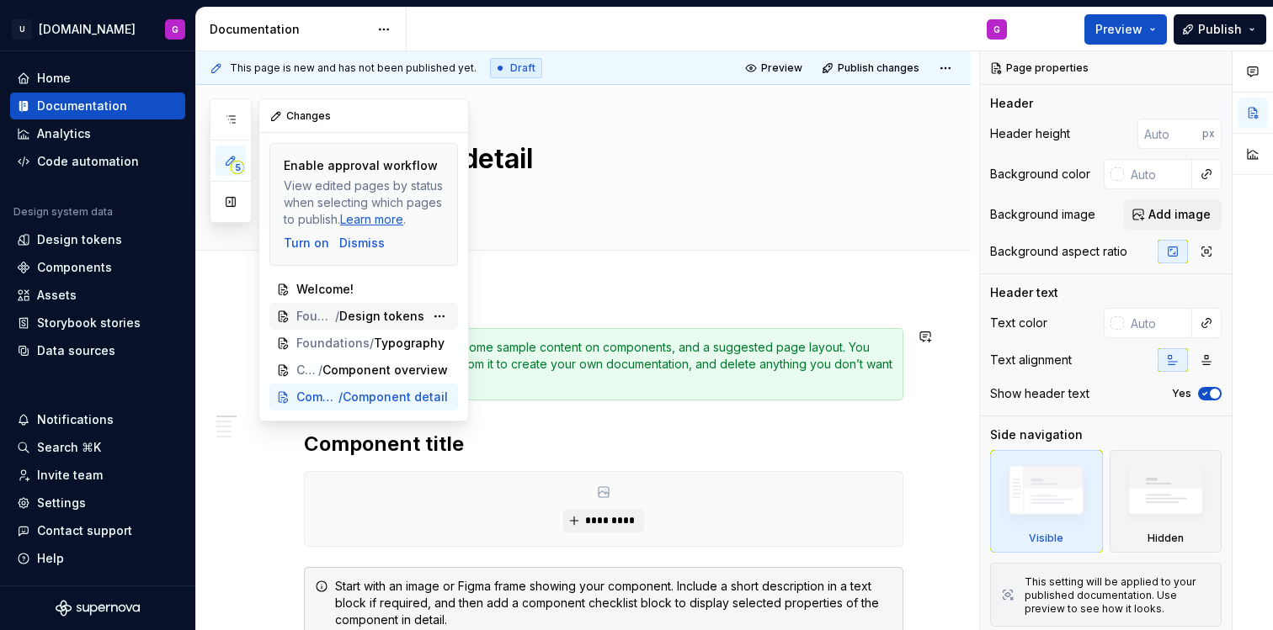
click at [312, 318] on span "Foundations" at bounding box center [315, 316] width 39 height 17
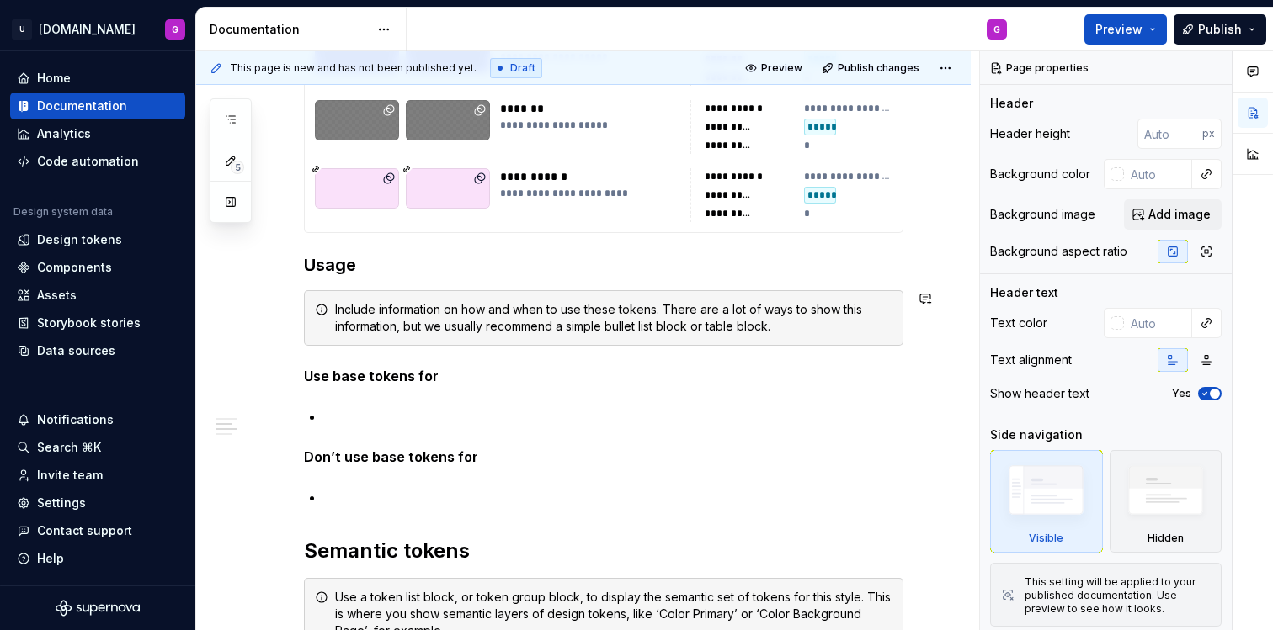
scroll to position [3963, 0]
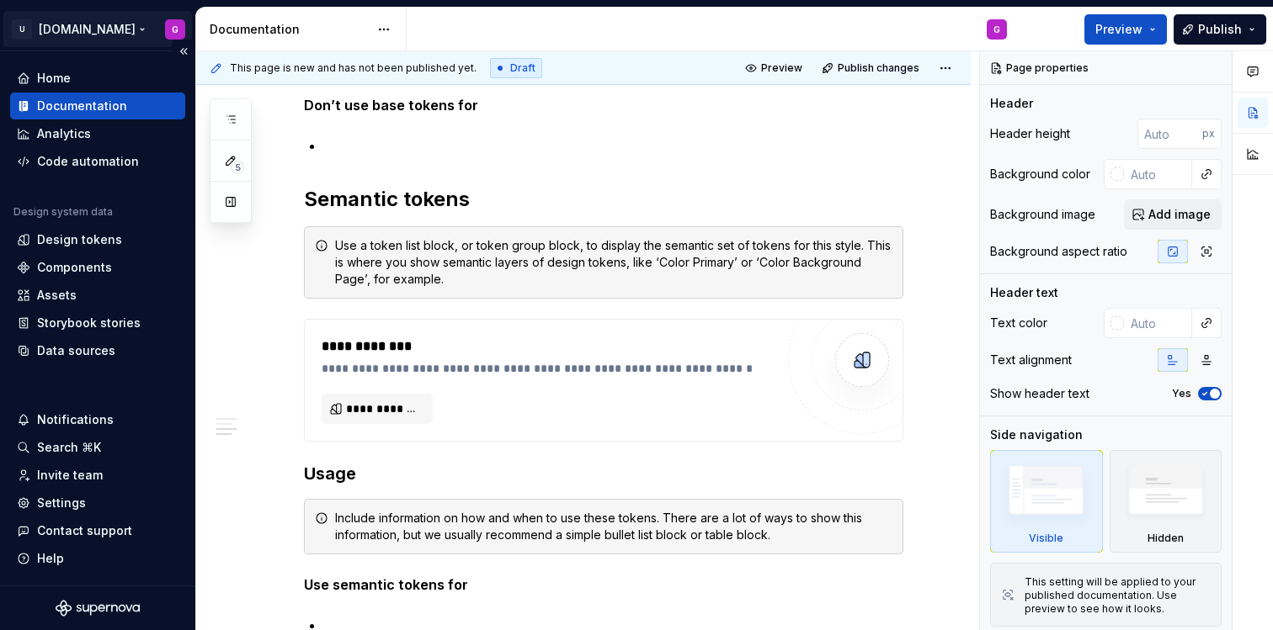
click at [59, 31] on html "U [DOMAIN_NAME] G Home Documentation Analytics Code automation Design system da…" at bounding box center [636, 315] width 1273 height 630
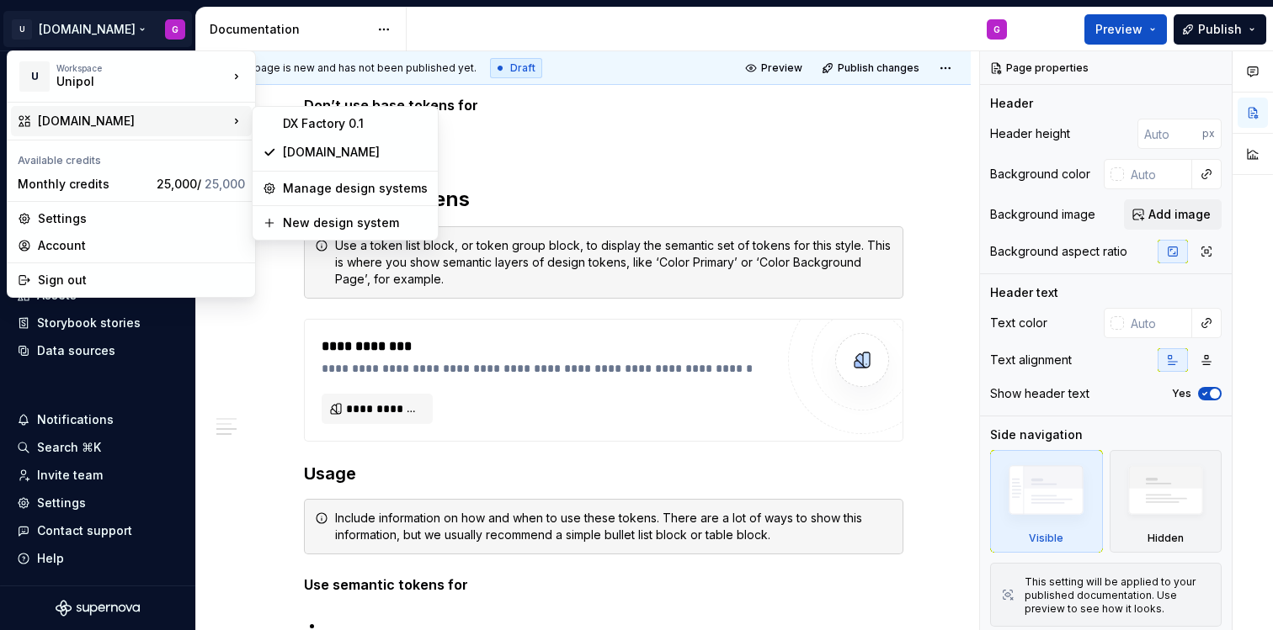
click at [112, 112] on div "[DOMAIN_NAME]" at bounding box center [131, 121] width 241 height 30
click at [316, 192] on div "Manage design systems" at bounding box center [355, 188] width 145 height 17
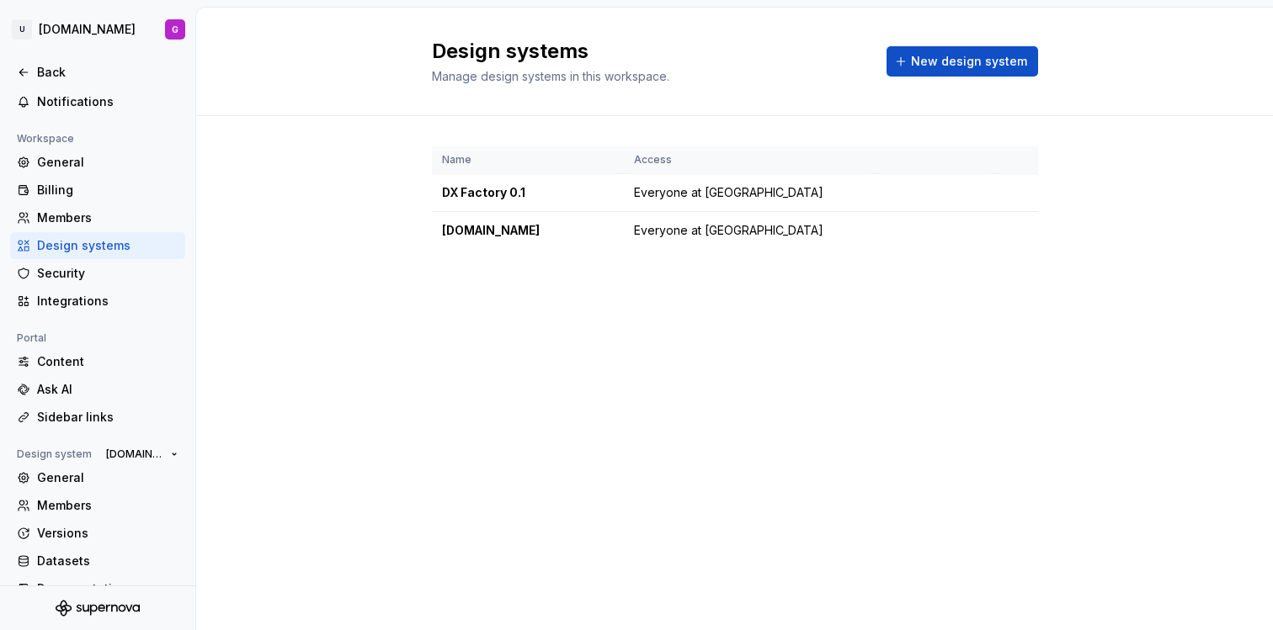
scroll to position [111, 0]
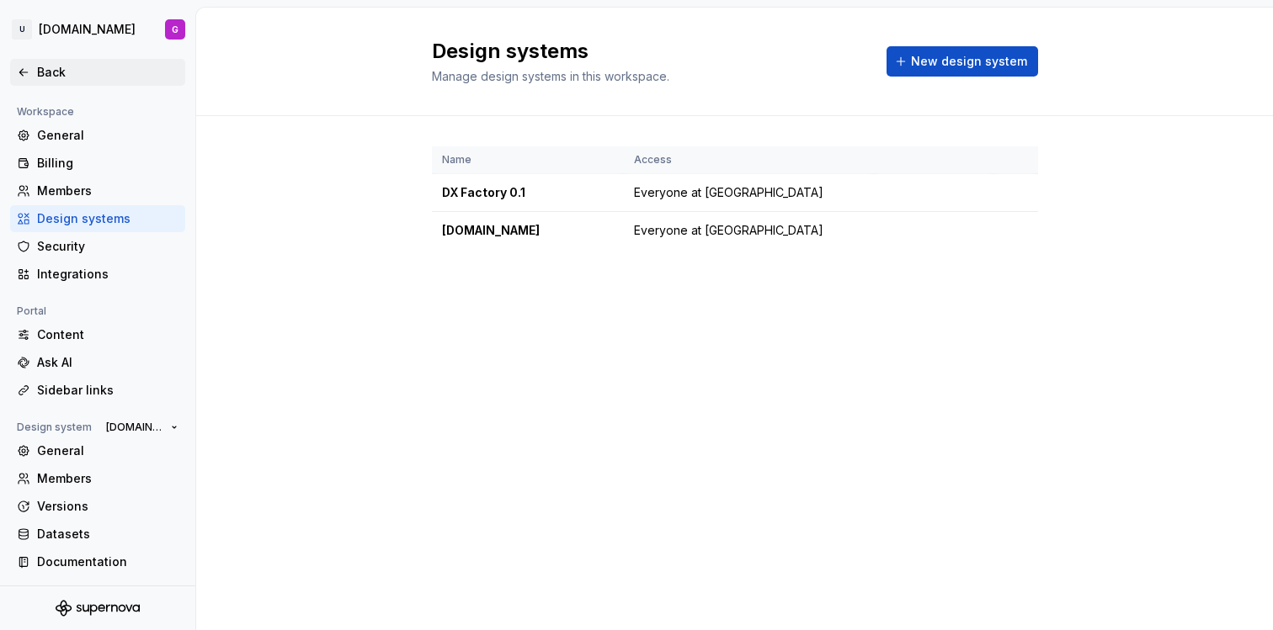
click at [25, 68] on icon at bounding box center [23, 72] width 13 height 13
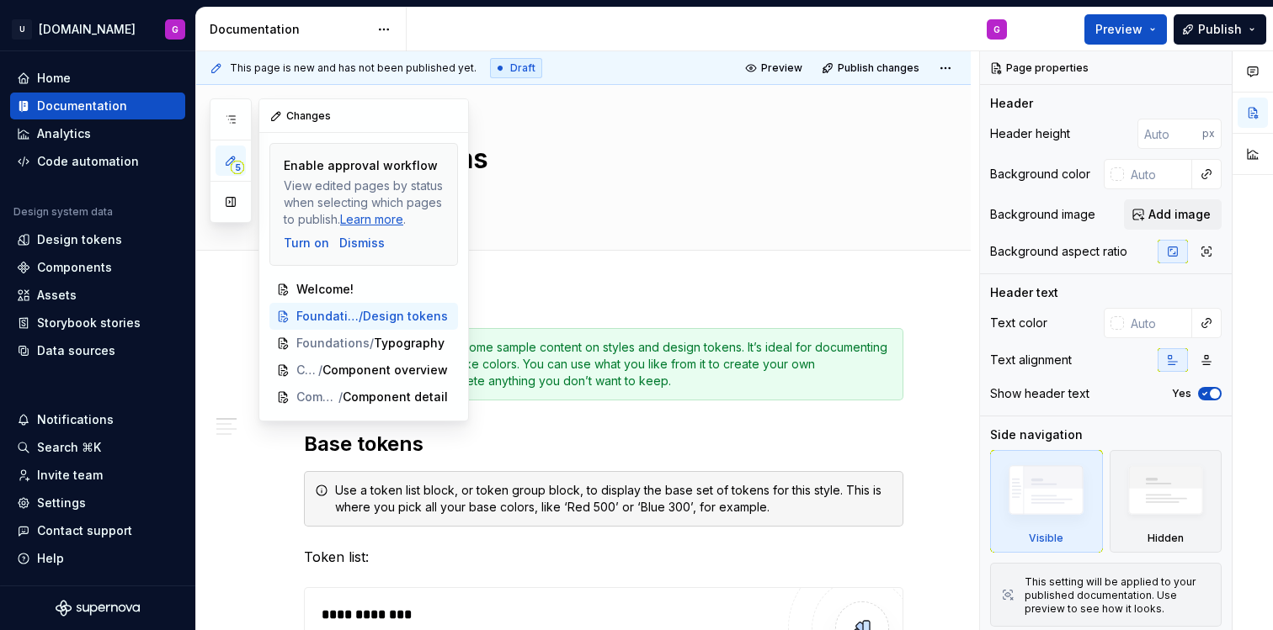
click at [233, 167] on span "5" at bounding box center [237, 167] width 13 height 13
click at [657, 298] on div "**********" at bounding box center [587, 341] width 783 height 580
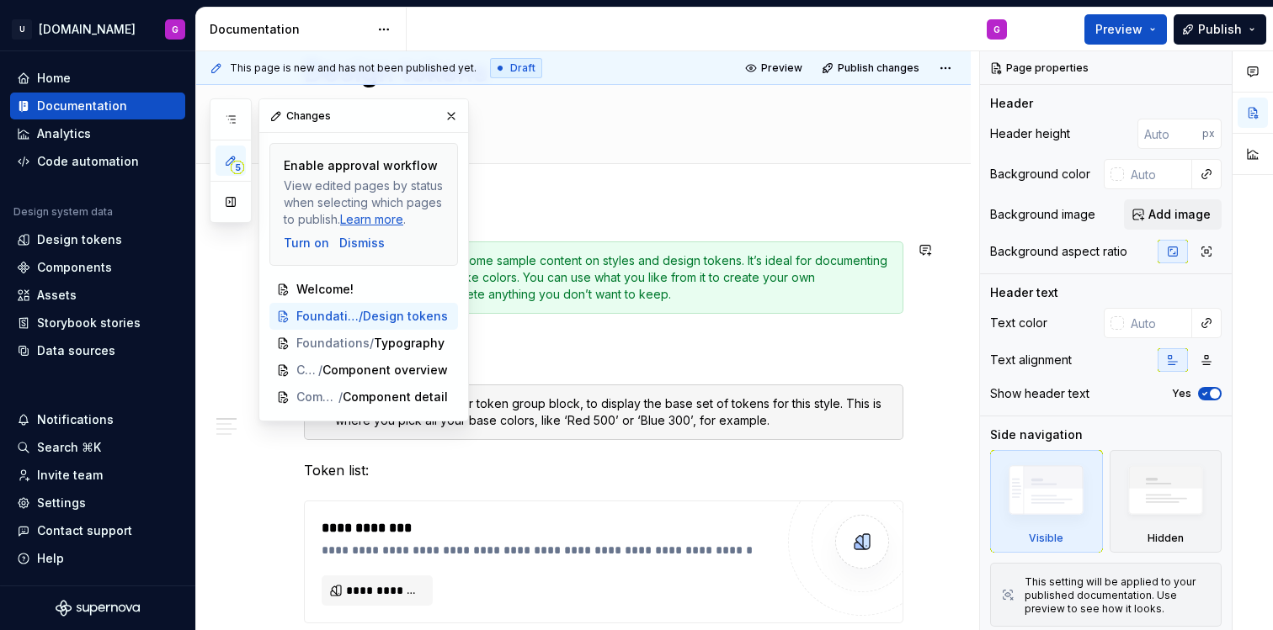
scroll to position [318, 0]
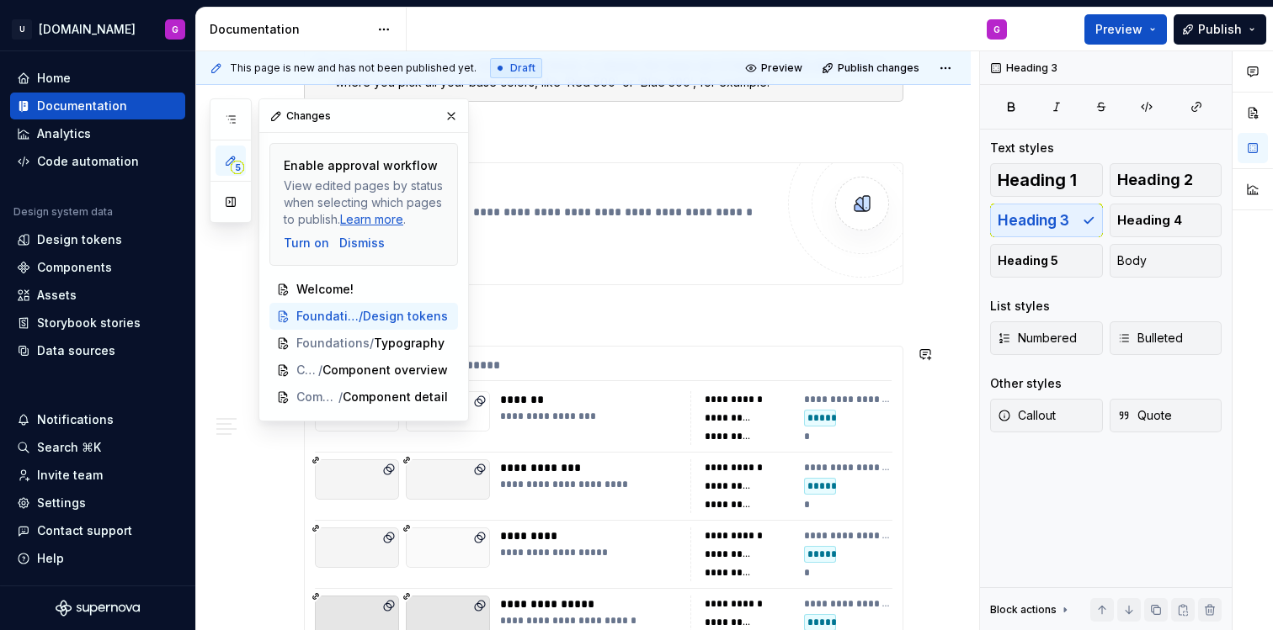
scroll to position [441, 0]
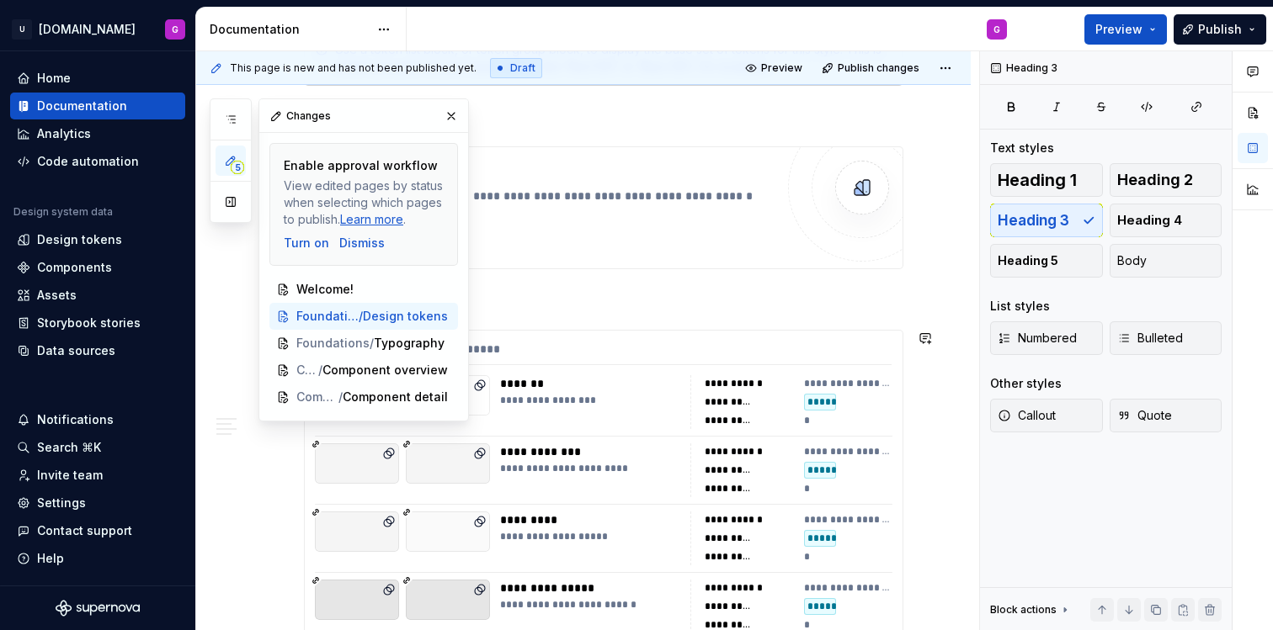
click at [745, 475] on div "**********" at bounding box center [729, 470] width 49 height 13
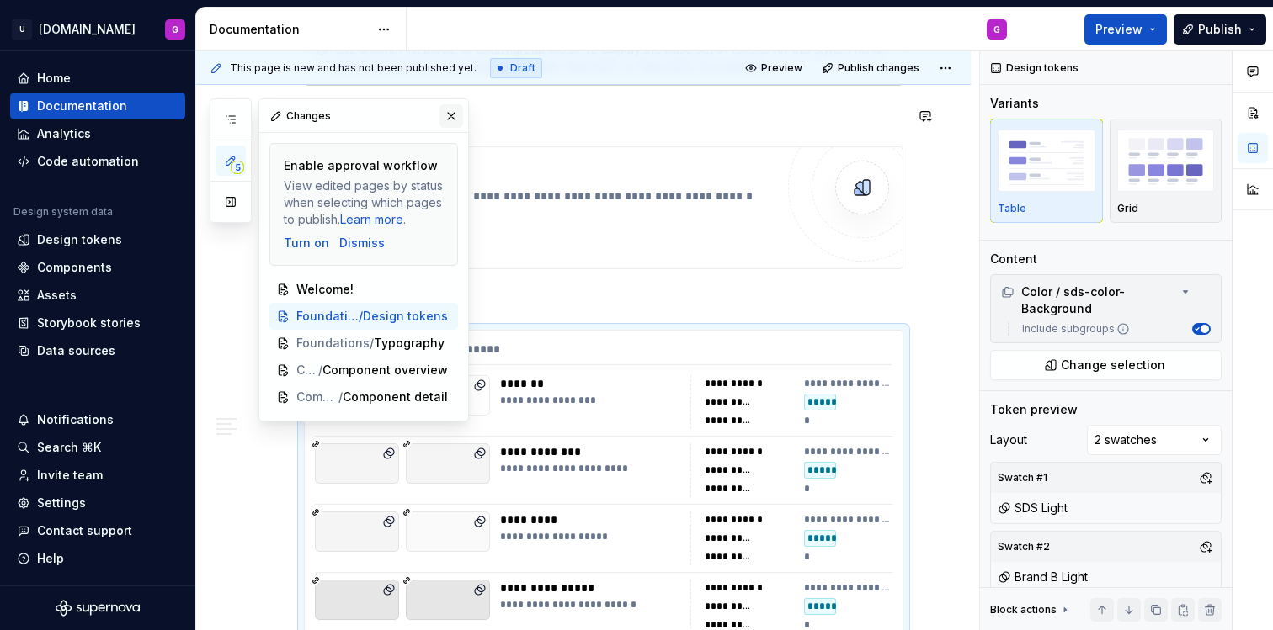
click at [454, 111] on button "button" at bounding box center [451, 116] width 24 height 24
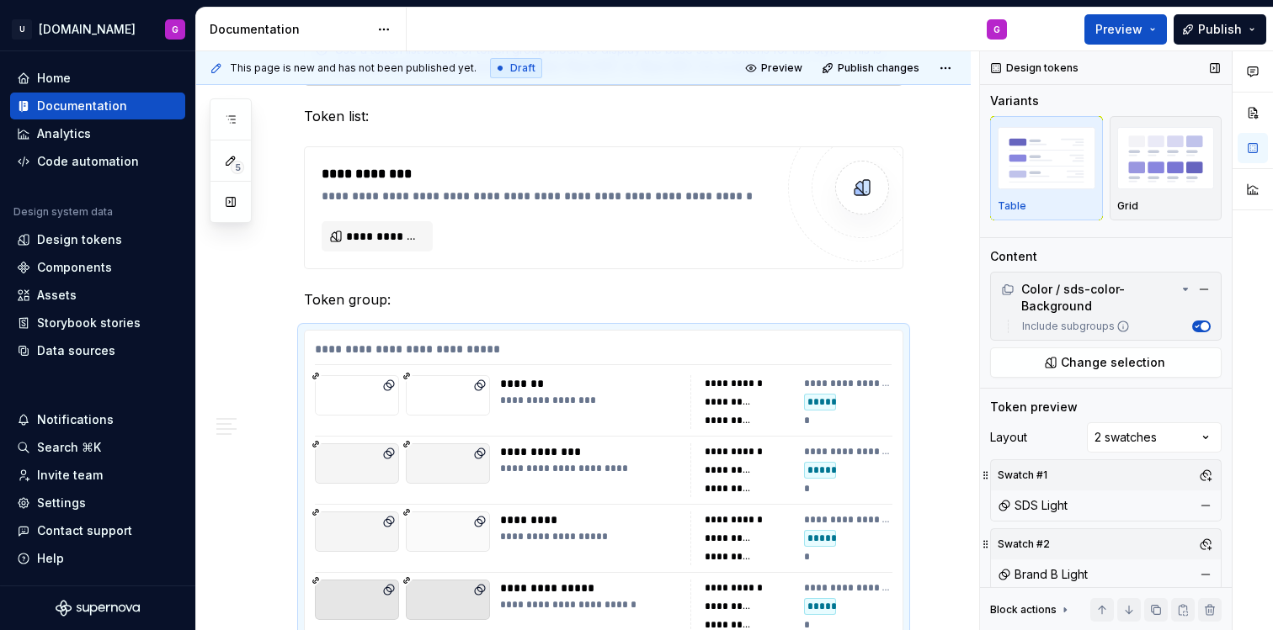
scroll to position [0, 0]
click at [231, 303] on div "**********" at bounding box center [587, 341] width 783 height 580
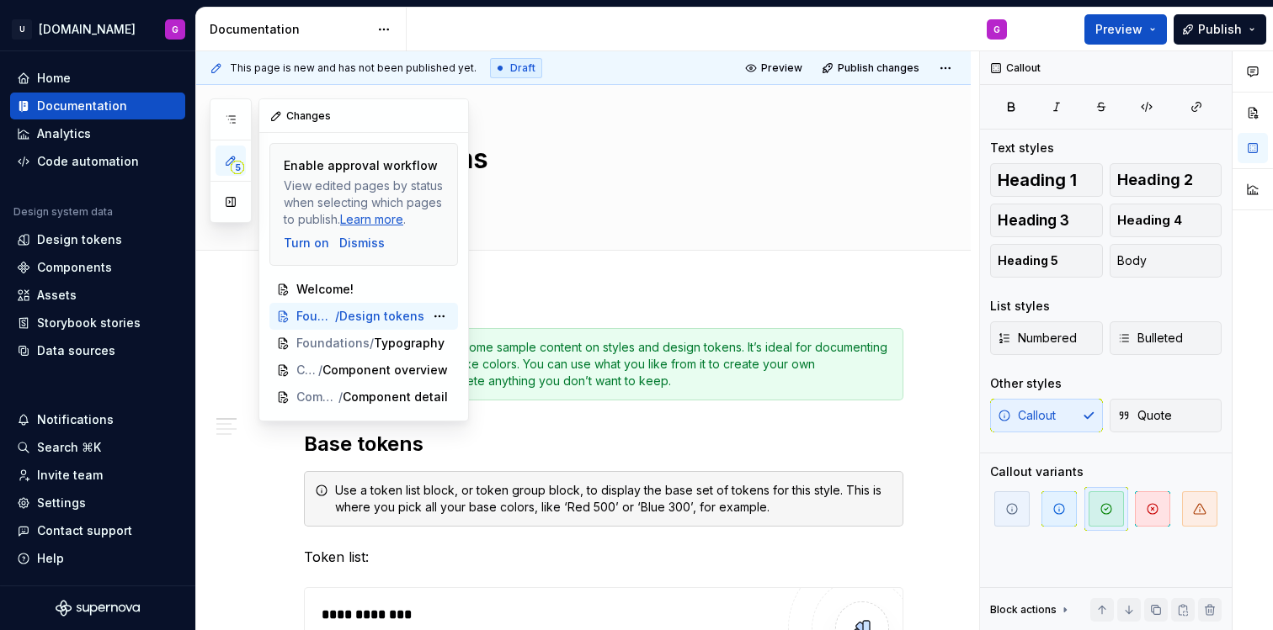
click at [374, 313] on span "Design tokens" at bounding box center [381, 316] width 85 height 17
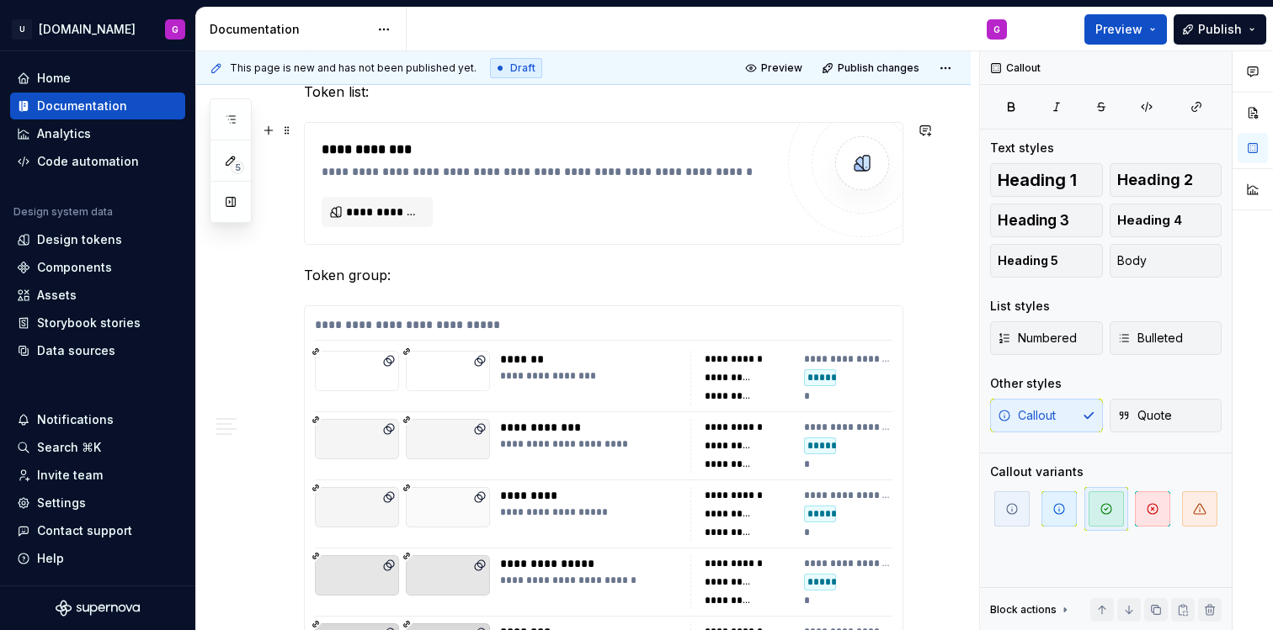
scroll to position [479, 0]
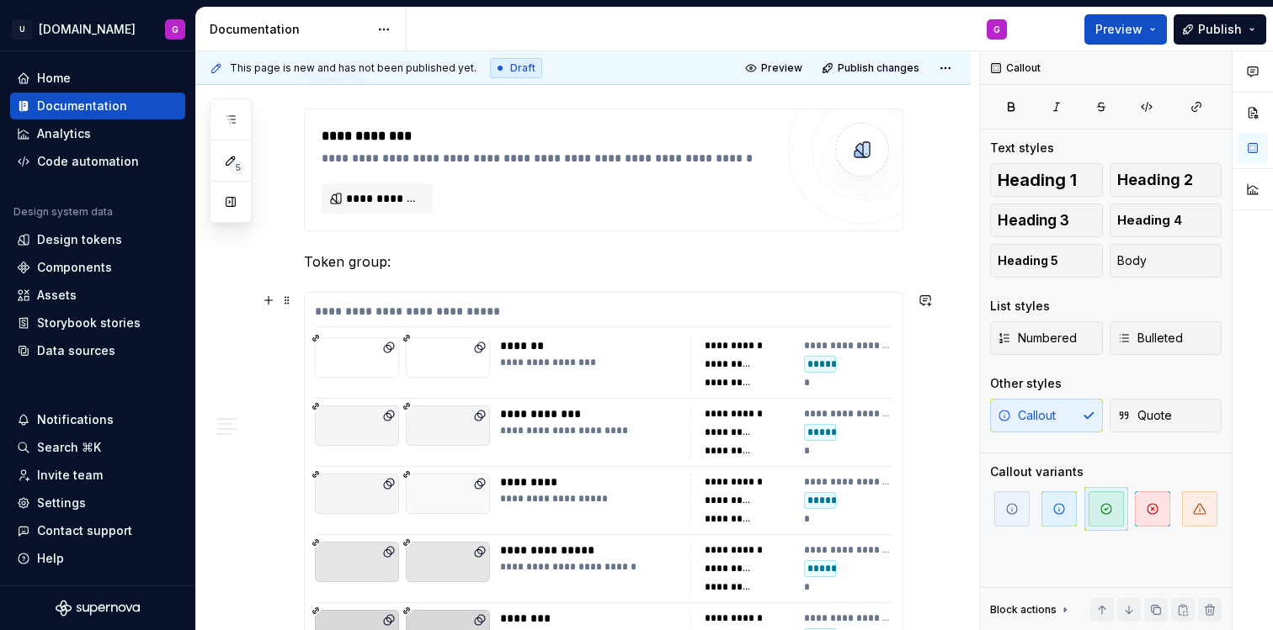
click at [503, 304] on div "**********" at bounding box center [603, 315] width 577 height 24
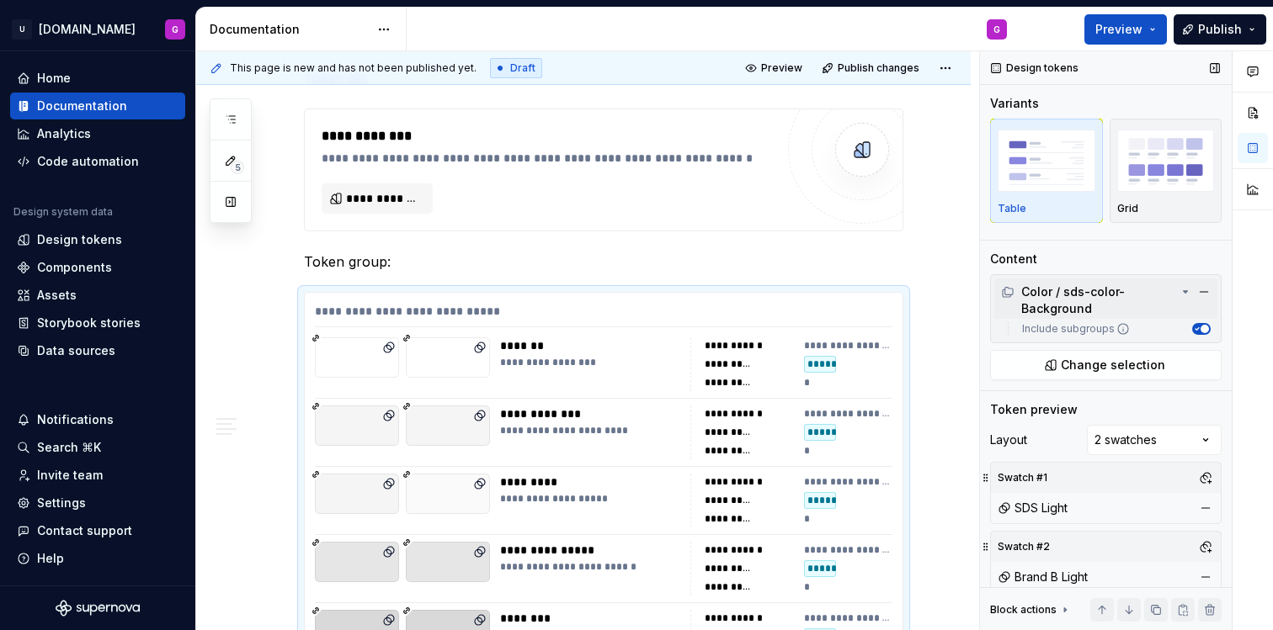
click at [1178, 290] on icon at bounding box center [1184, 291] width 13 height 13
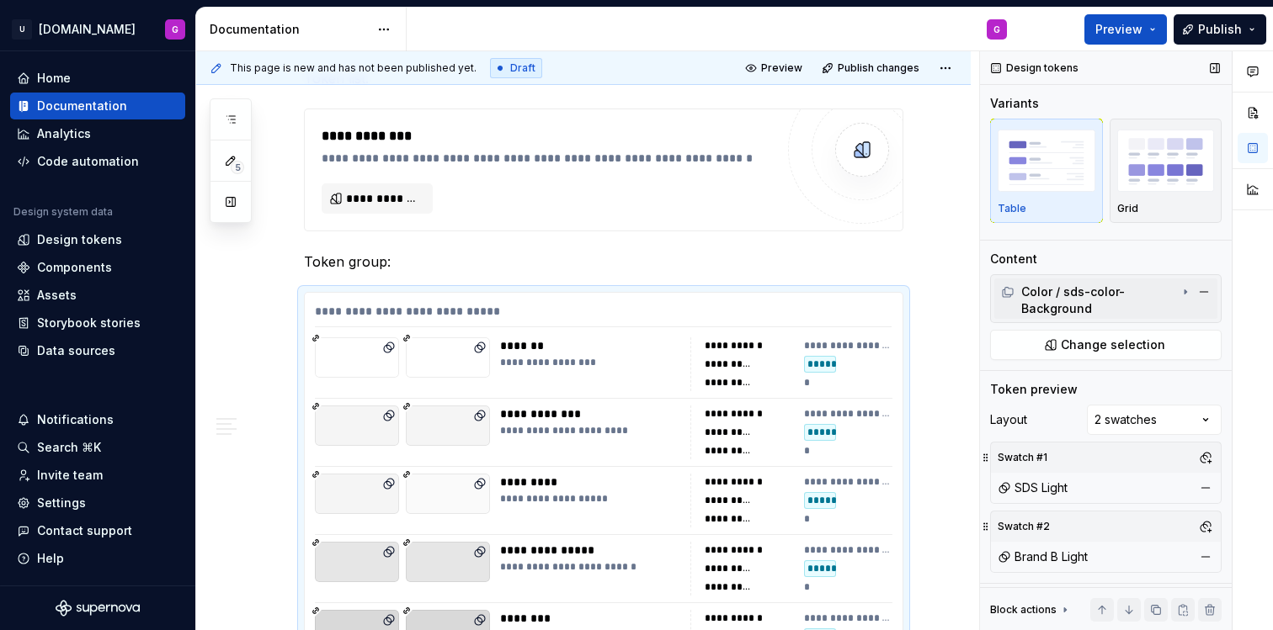
click at [1178, 292] on icon at bounding box center [1184, 291] width 13 height 13
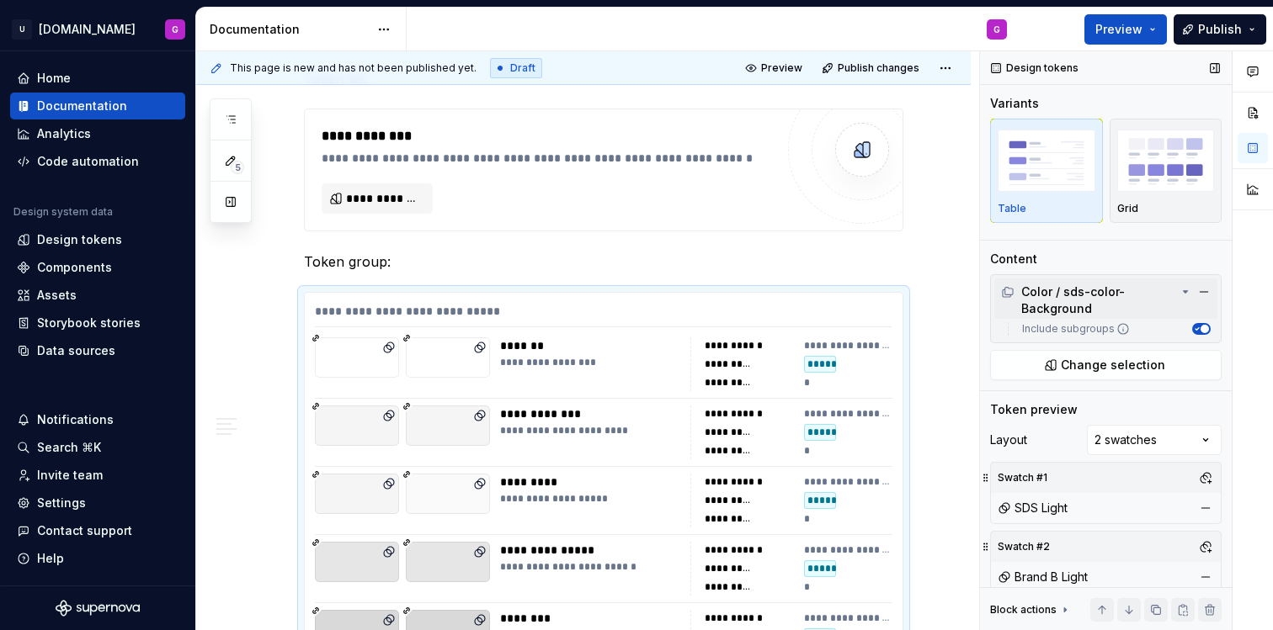
click at [1178, 292] on icon at bounding box center [1184, 291] width 13 height 13
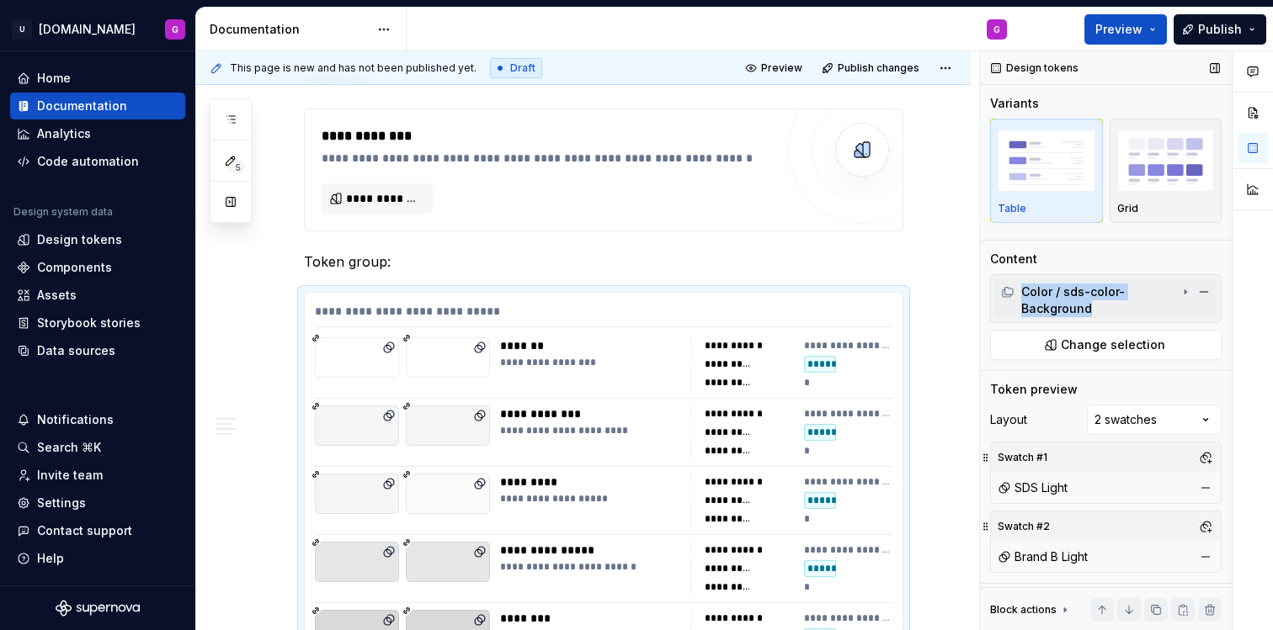
click at [1178, 292] on icon at bounding box center [1184, 291] width 13 height 13
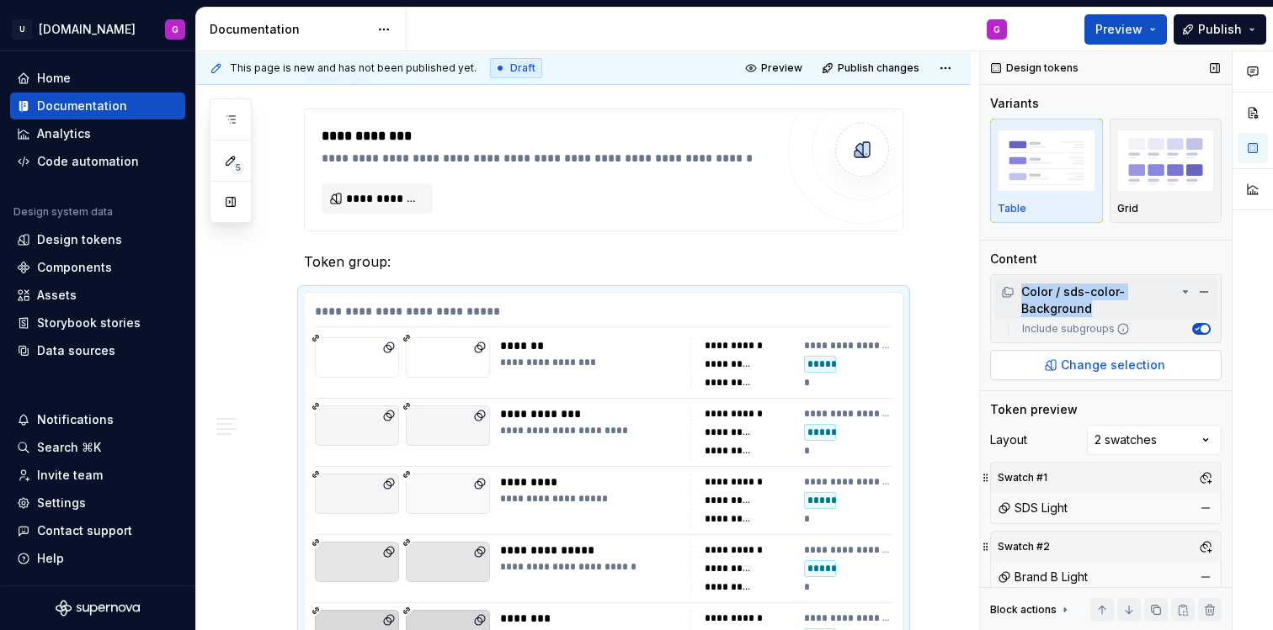
click at [1144, 359] on span "Change selection" at bounding box center [1113, 365] width 104 height 17
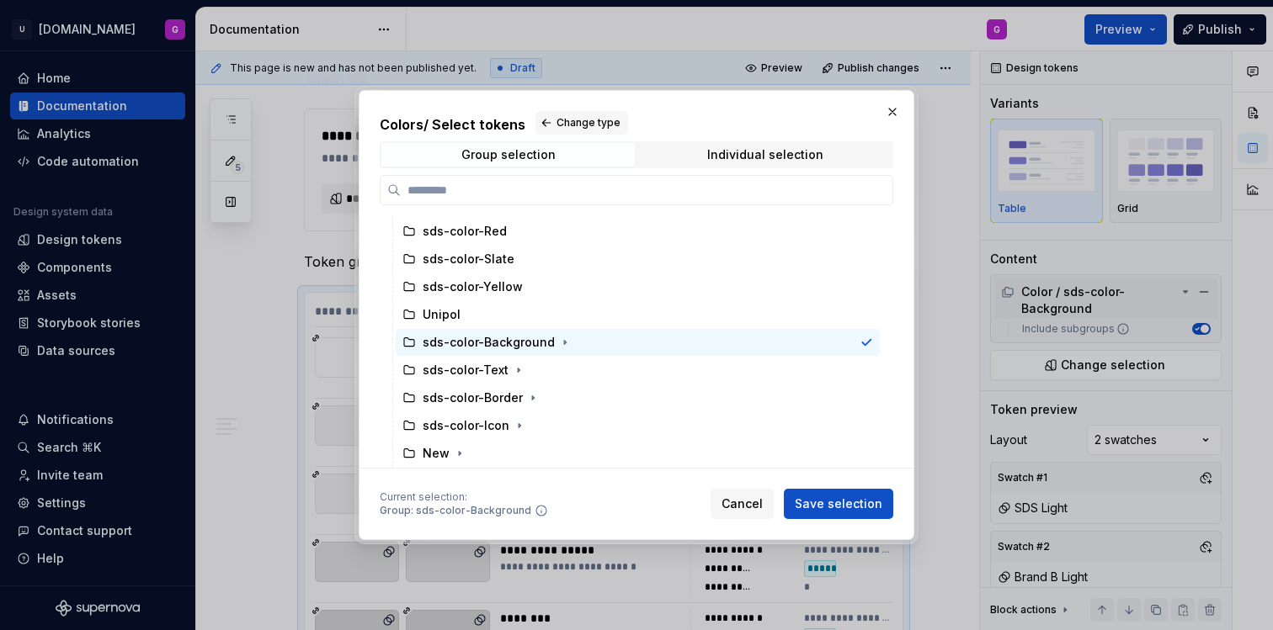
scroll to position [220, 0]
click at [868, 500] on span "Save selection" at bounding box center [839, 504] width 88 height 17
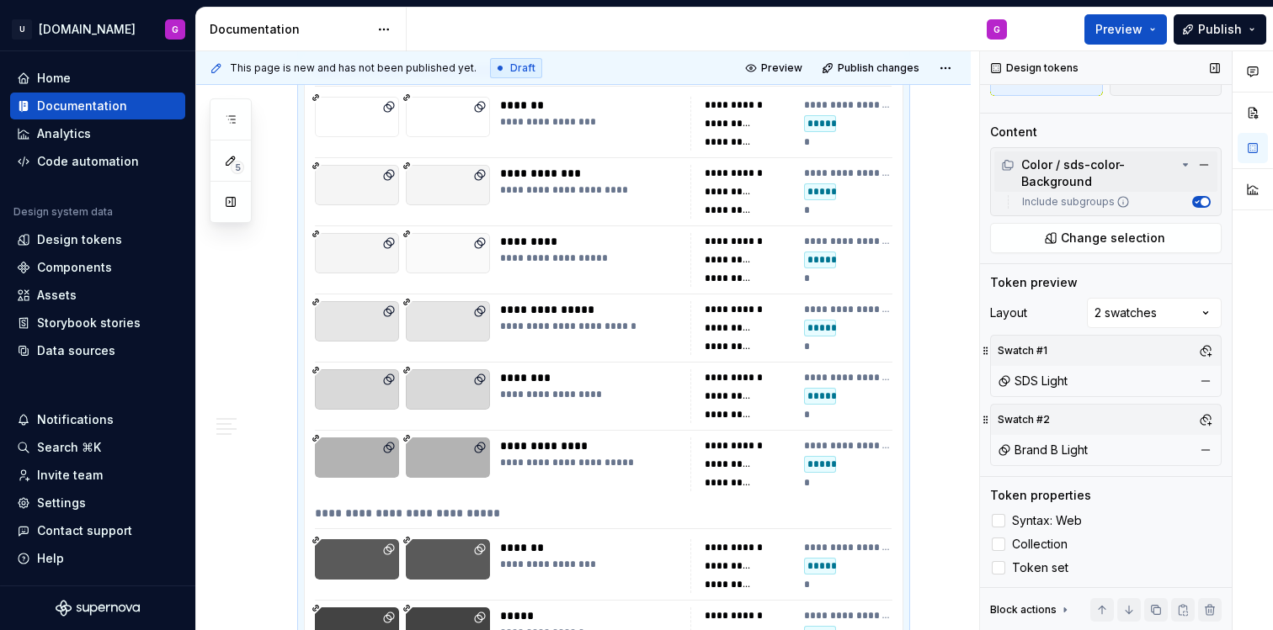
scroll to position [128, 0]
click at [1187, 310] on div "Comments Open comments No comments yet Select ‘Comment’ from the block context …" at bounding box center [1126, 341] width 293 height 580
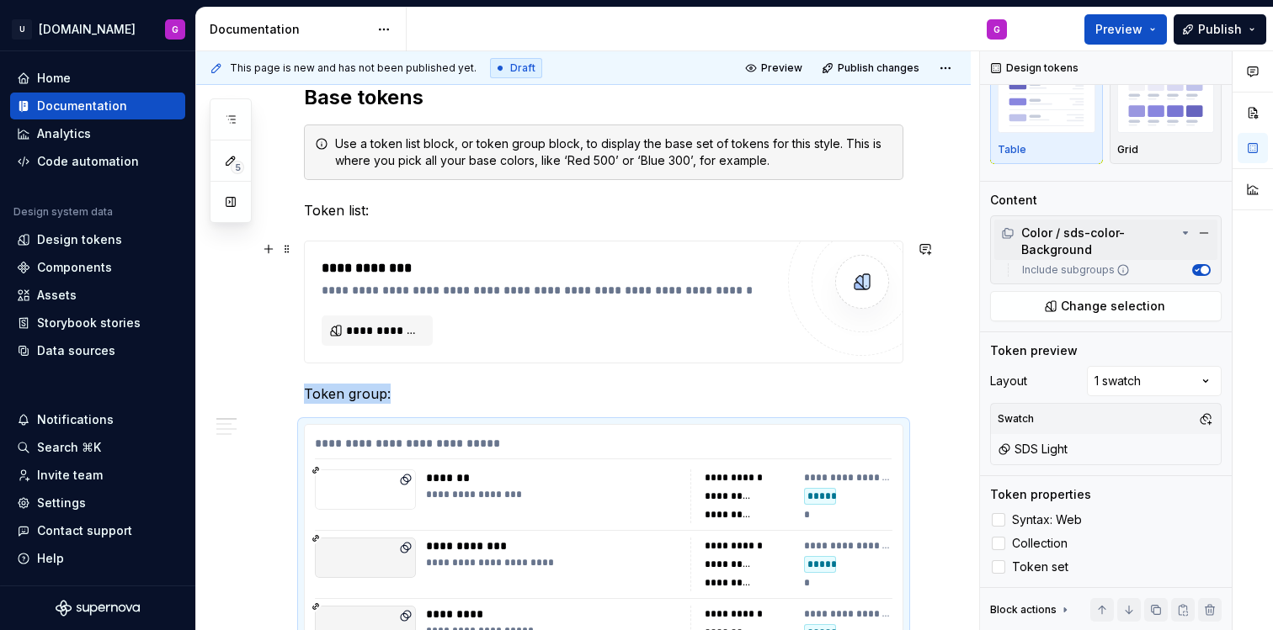
scroll to position [348, 0]
click at [1194, 423] on button "button" at bounding box center [1206, 419] width 24 height 24
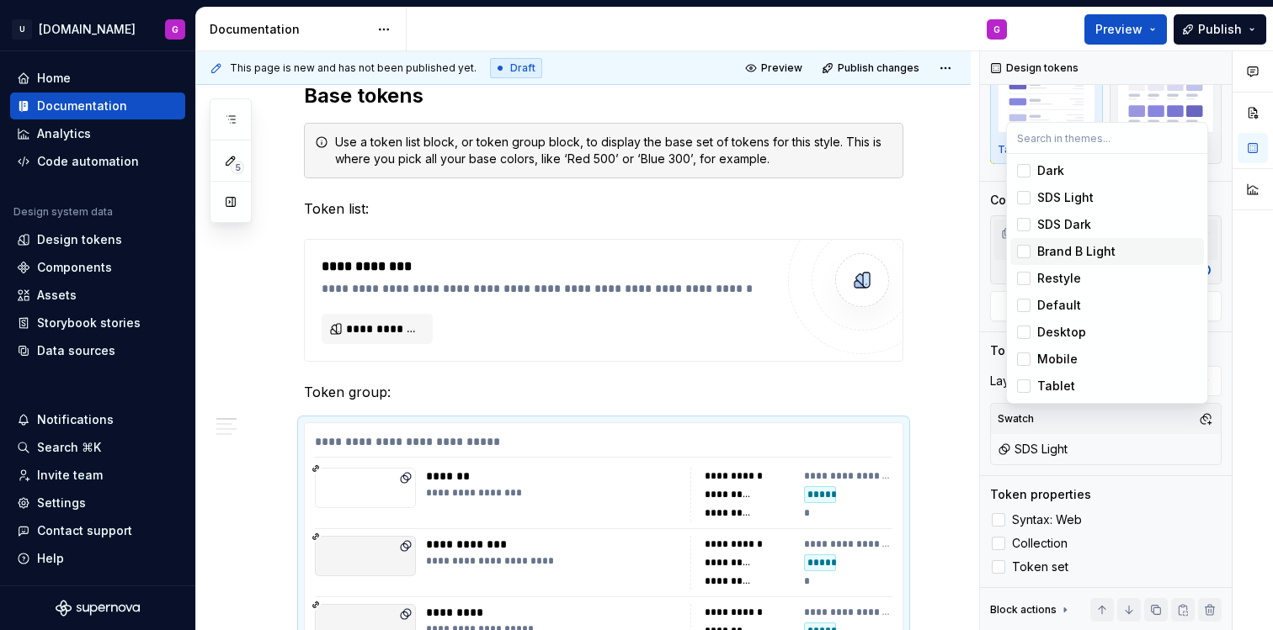
click at [1024, 256] on div "Suggestions" at bounding box center [1023, 251] width 13 height 13
click at [1027, 282] on div "Suggestions" at bounding box center [1023, 278] width 13 height 13
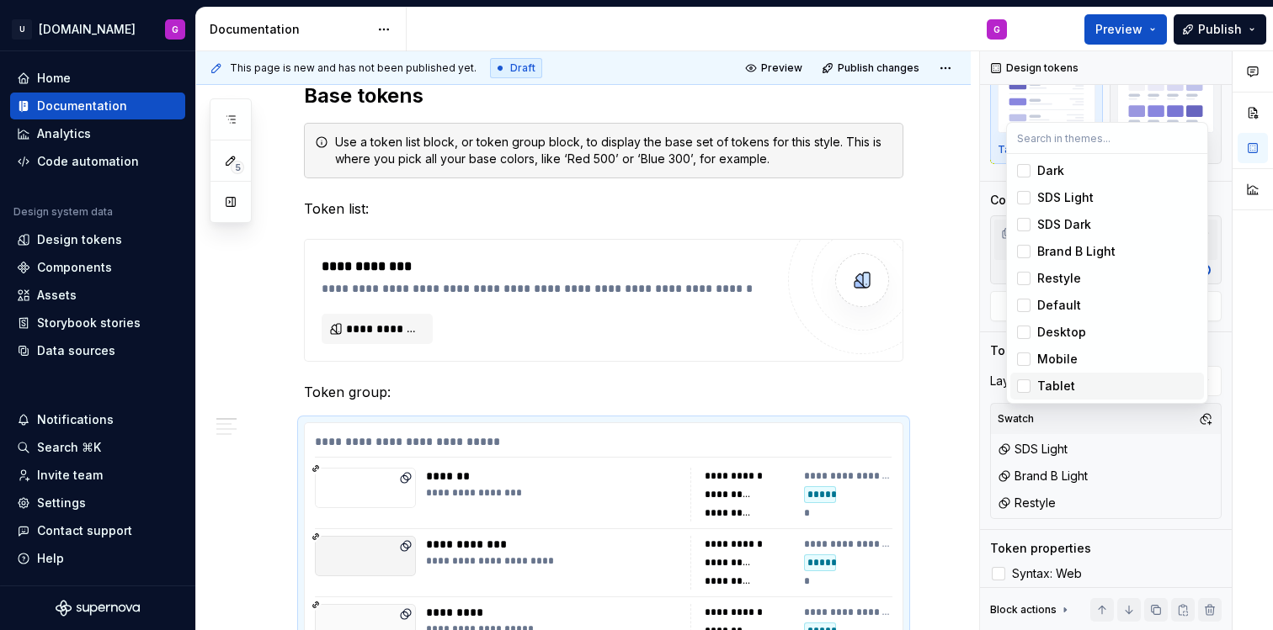
click at [1255, 469] on div at bounding box center [1252, 341] width 40 height 580
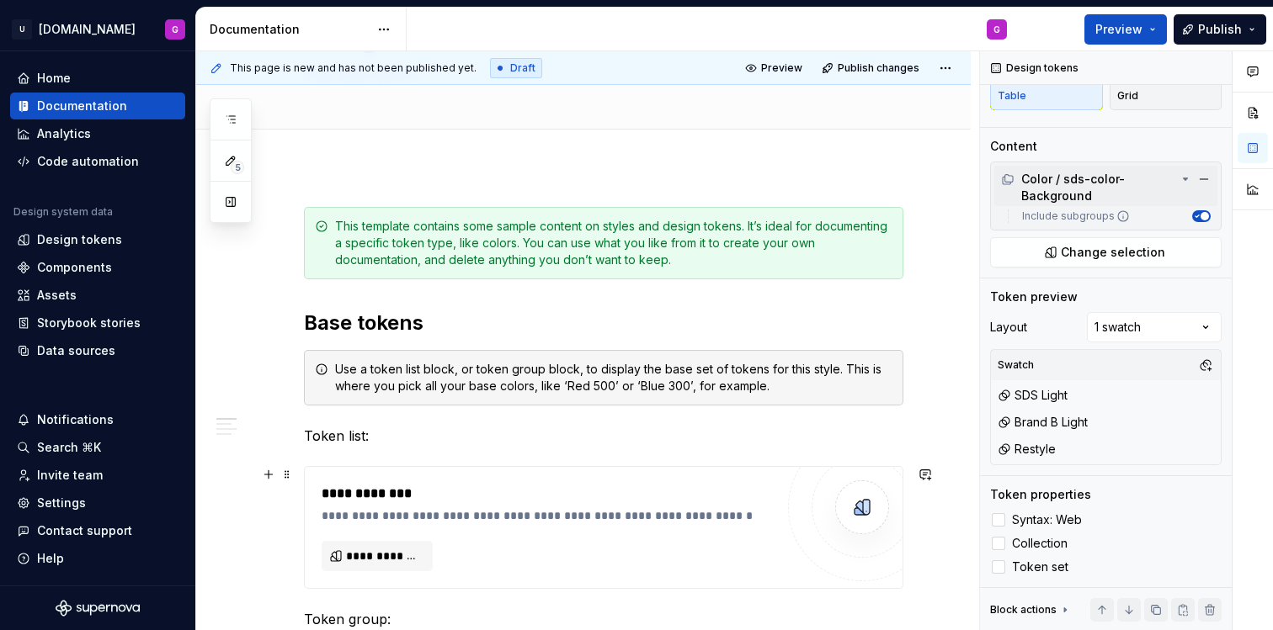
scroll to position [0, 0]
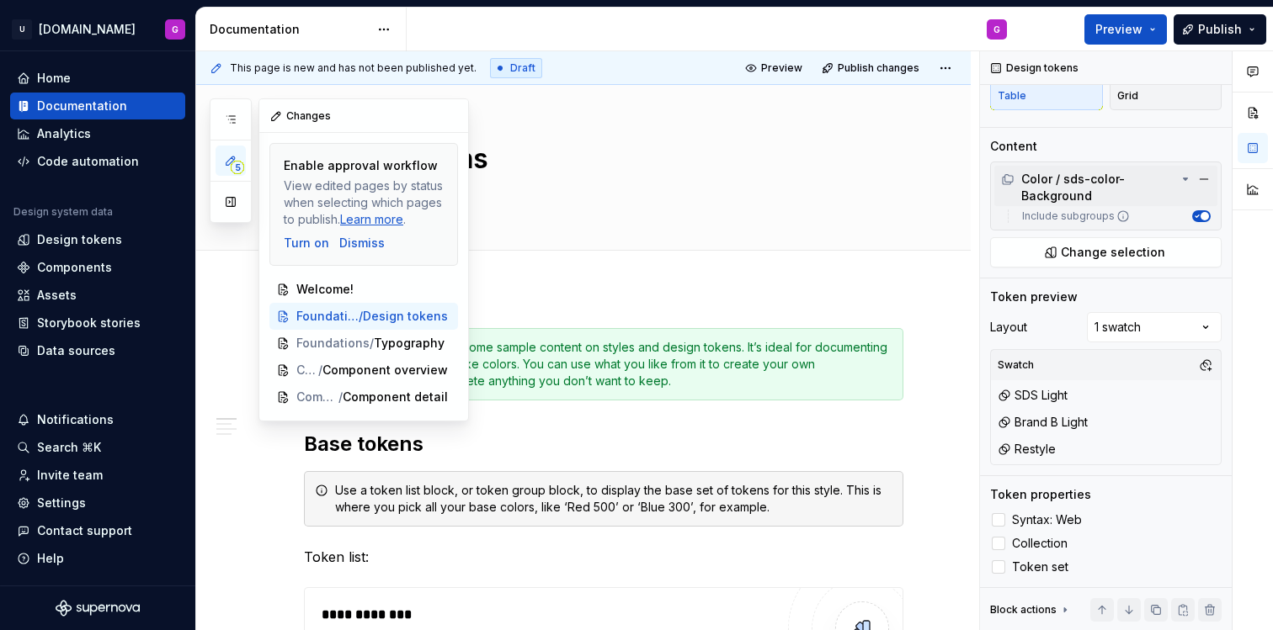
click at [226, 167] on icon "button" at bounding box center [230, 160] width 13 height 13
click at [364, 340] on span "Typography" at bounding box center [389, 343] width 71 height 17
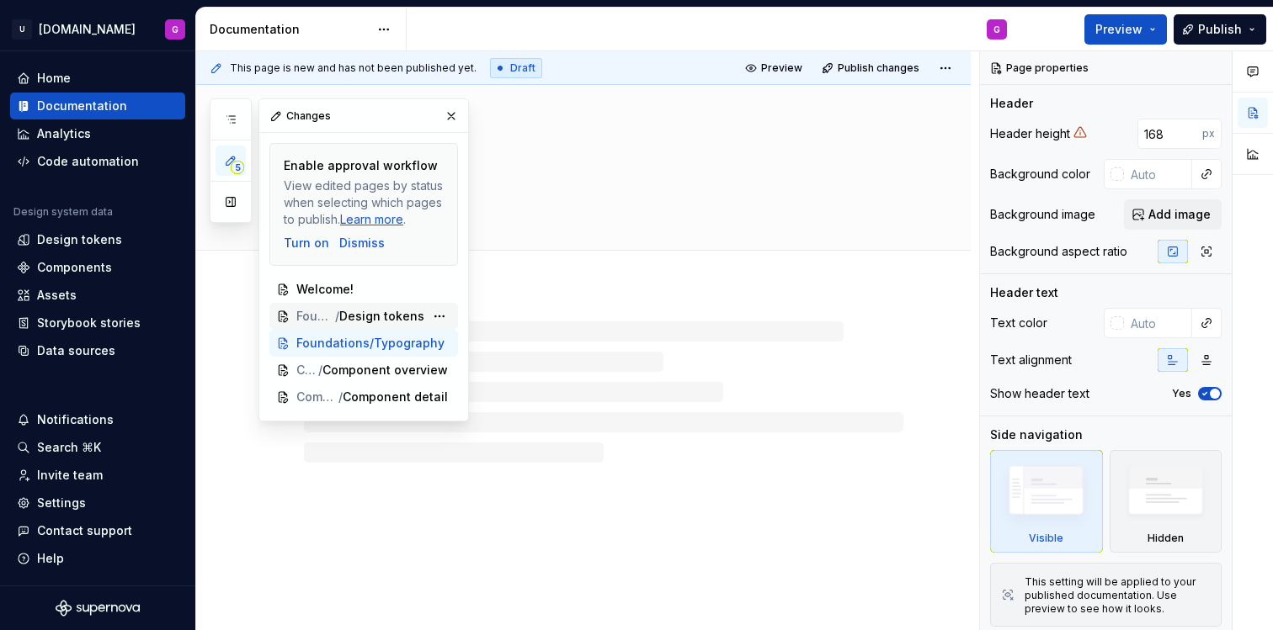
click at [366, 311] on span "Design tokens" at bounding box center [381, 316] width 85 height 17
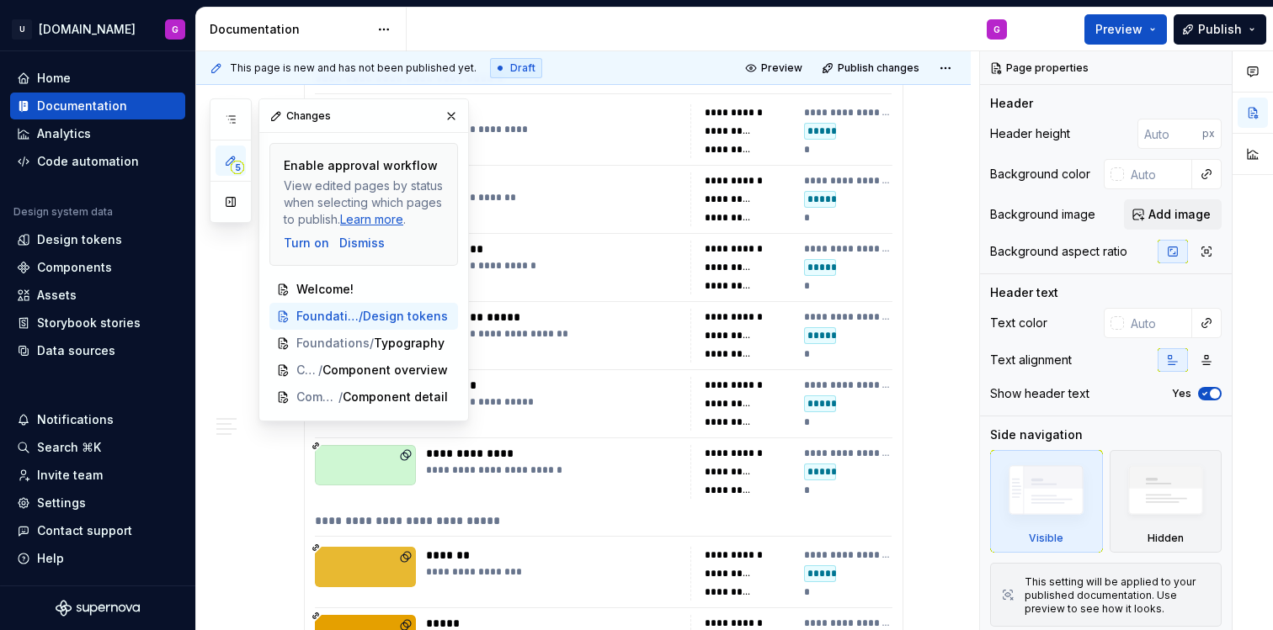
scroll to position [2390, 0]
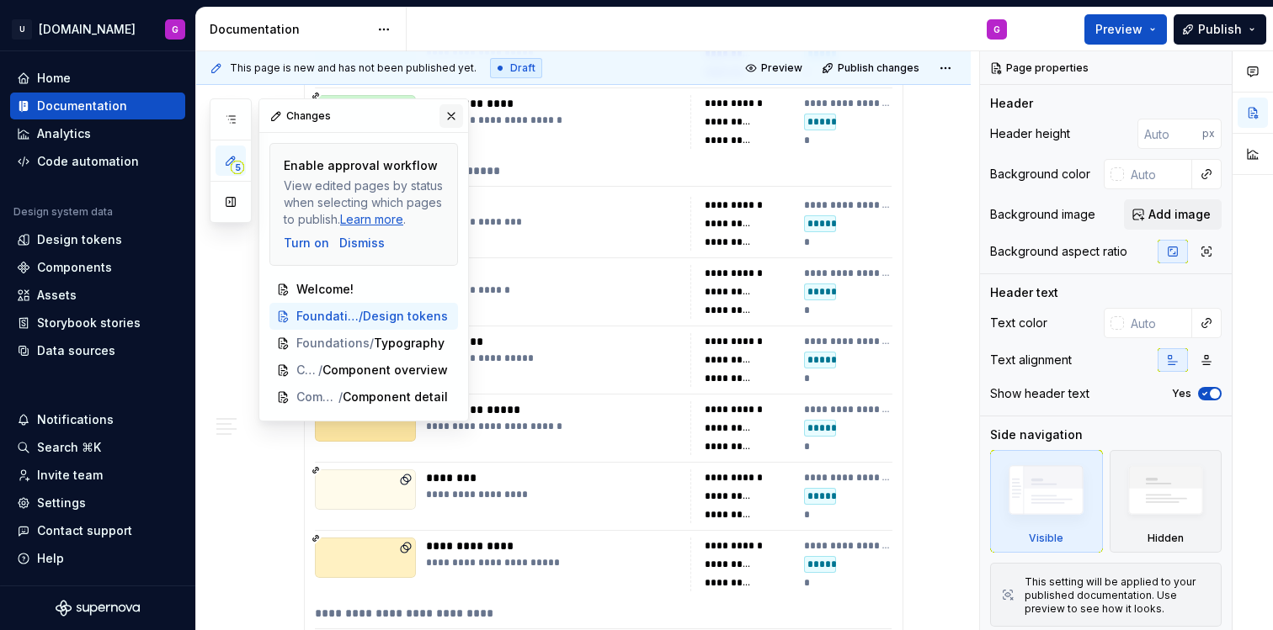
click at [448, 121] on button "button" at bounding box center [451, 116] width 24 height 24
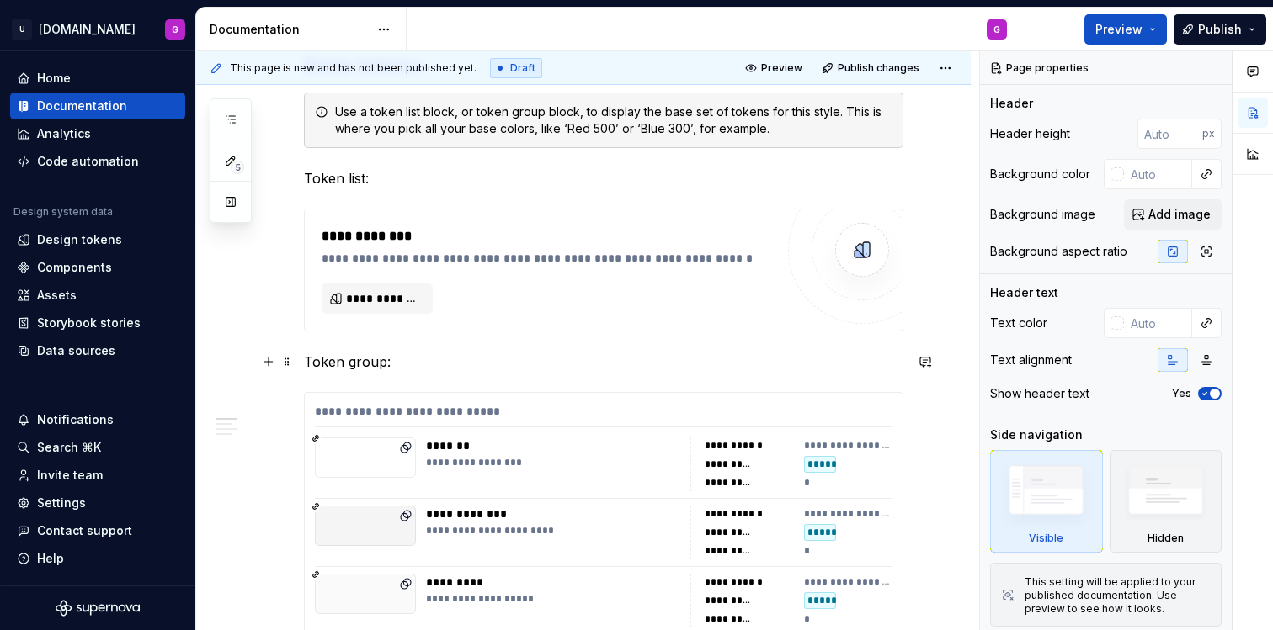
scroll to position [375, 0]
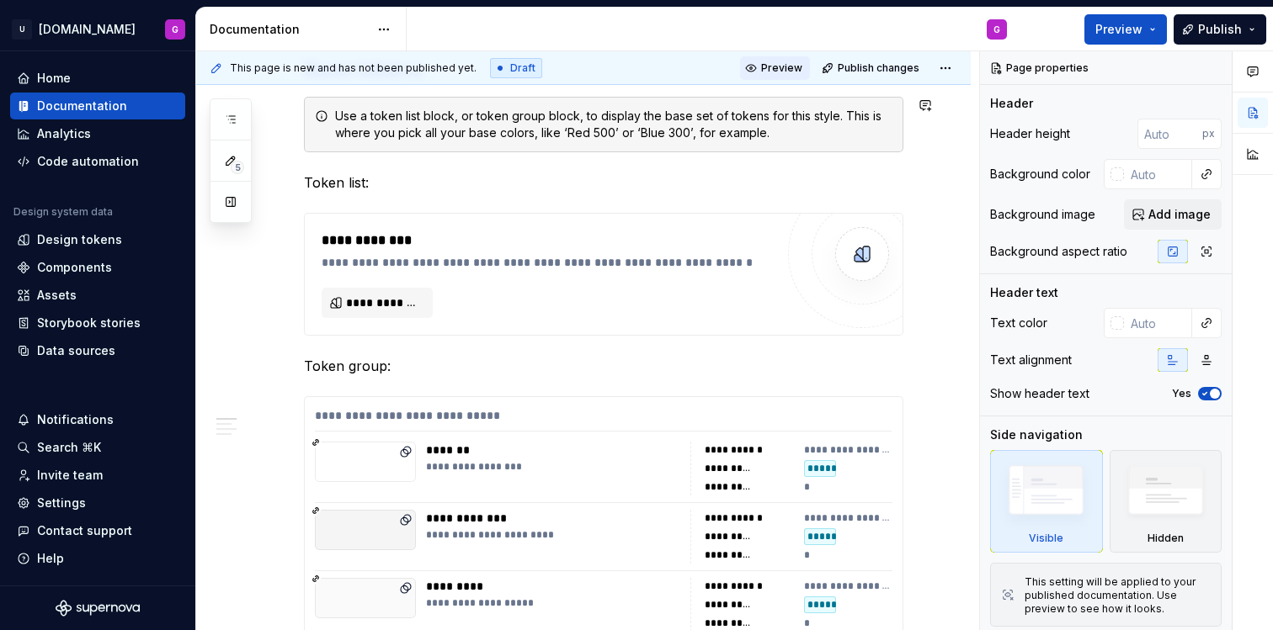
click at [774, 74] on button "Preview" at bounding box center [775, 68] width 70 height 24
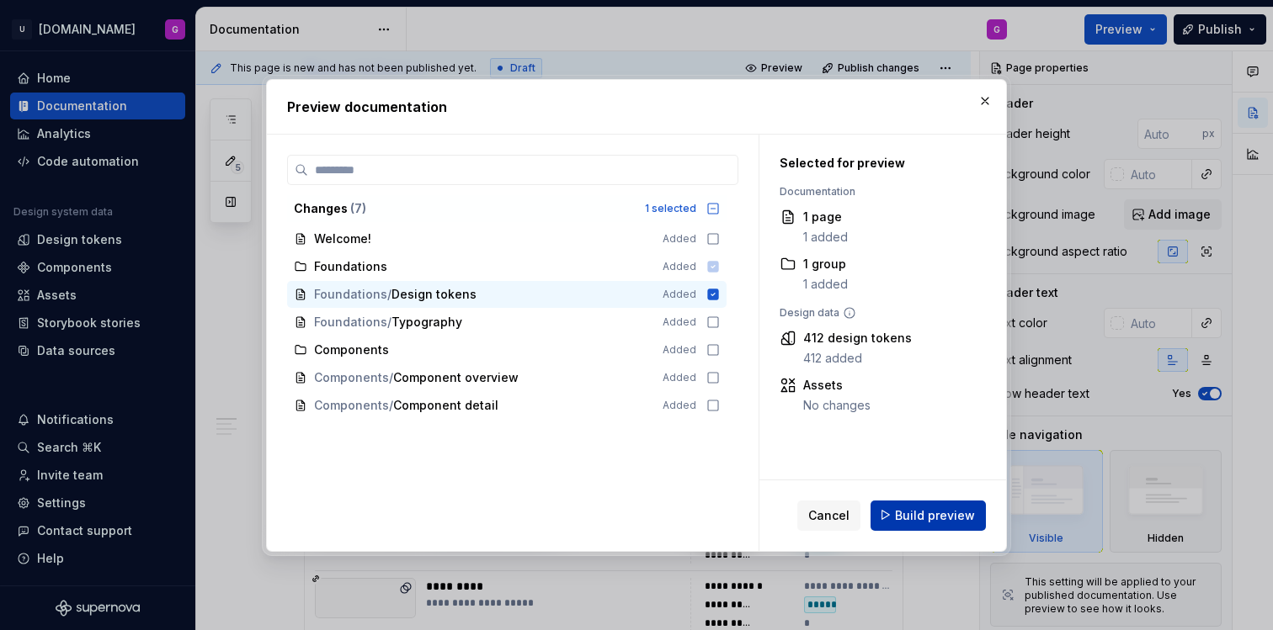
click at [933, 519] on span "Build preview" at bounding box center [935, 515] width 80 height 17
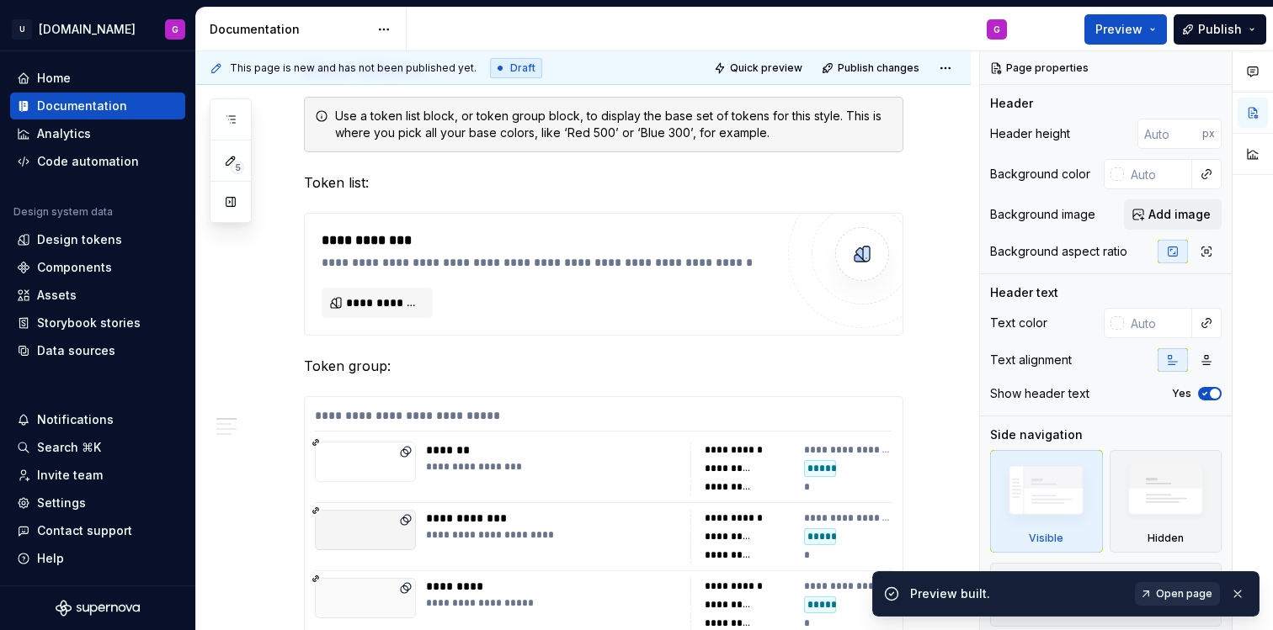
click at [1193, 592] on span "Open page" at bounding box center [1184, 594] width 56 height 13
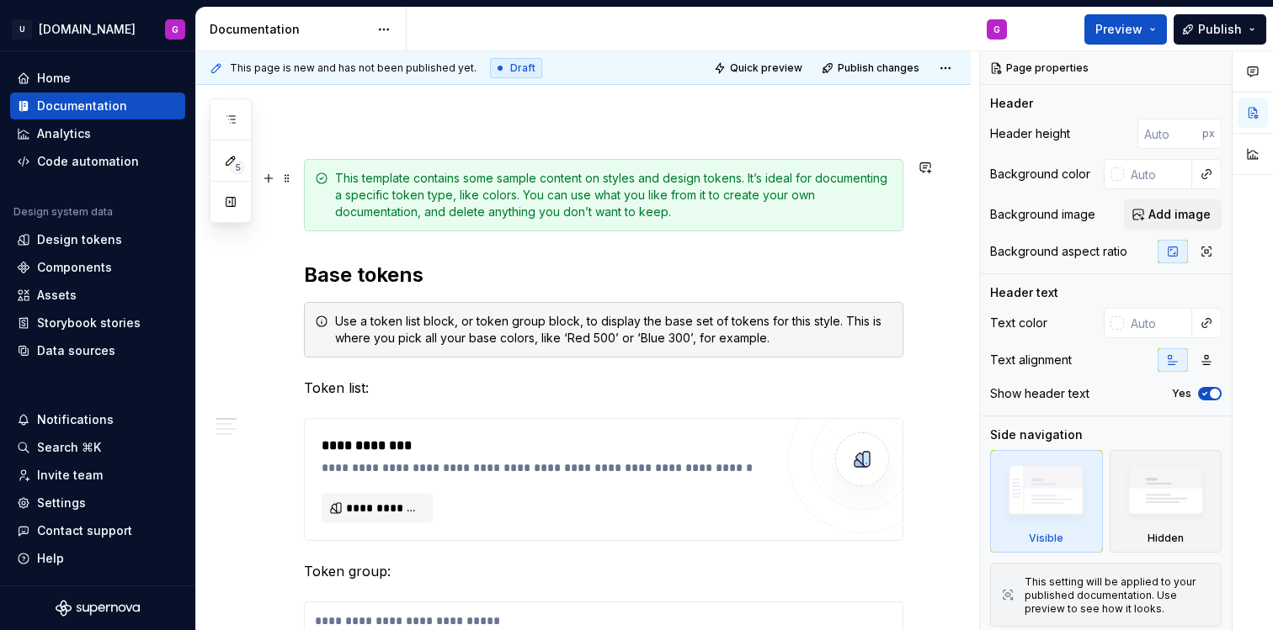
scroll to position [0, 0]
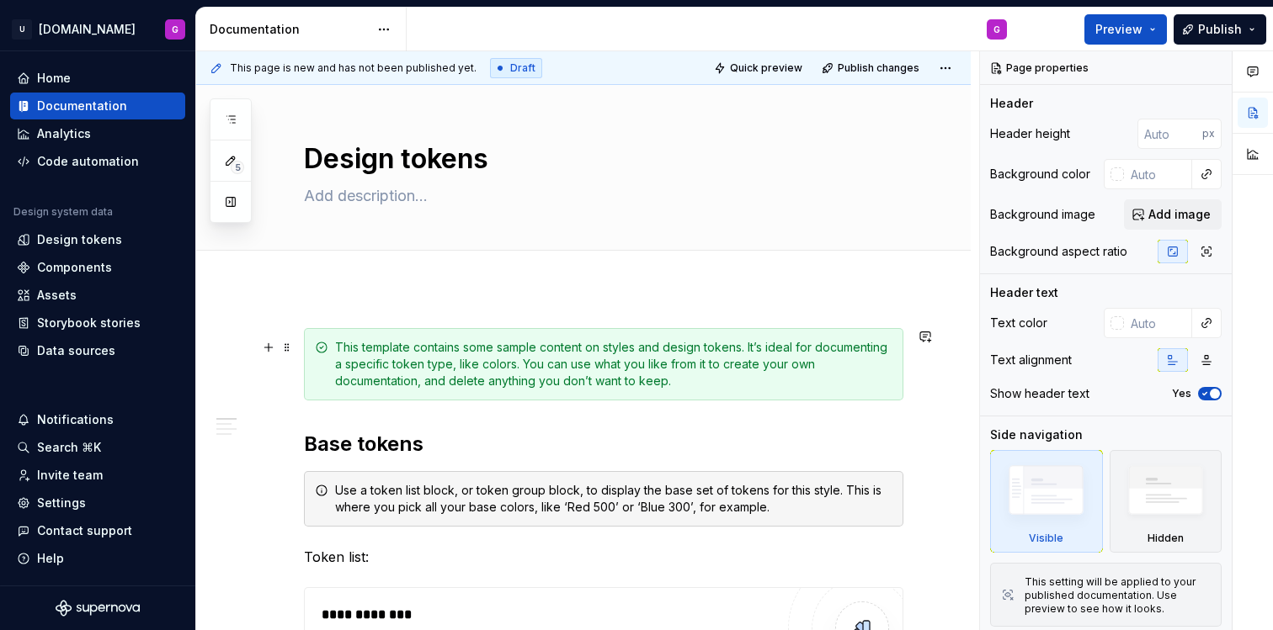
type textarea "*"
click at [347, 268] on span "Add tab" at bounding box center [345, 269] width 40 height 13
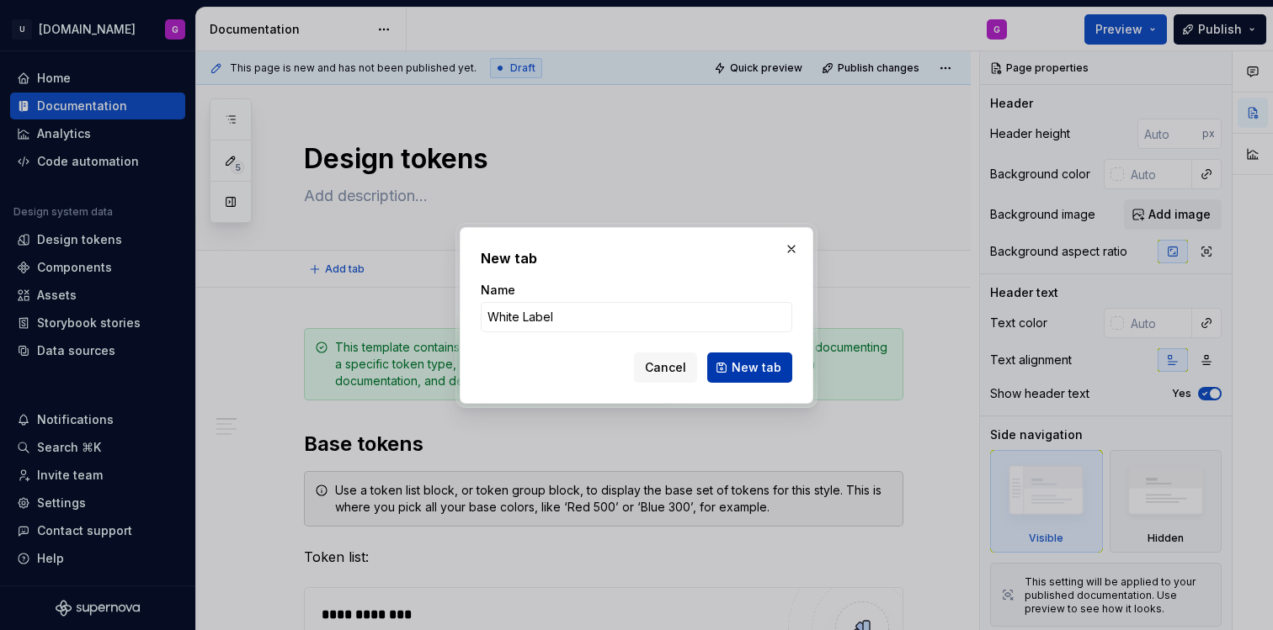
type input "White Label"
click at [787, 366] on button "New tab" at bounding box center [749, 368] width 85 height 30
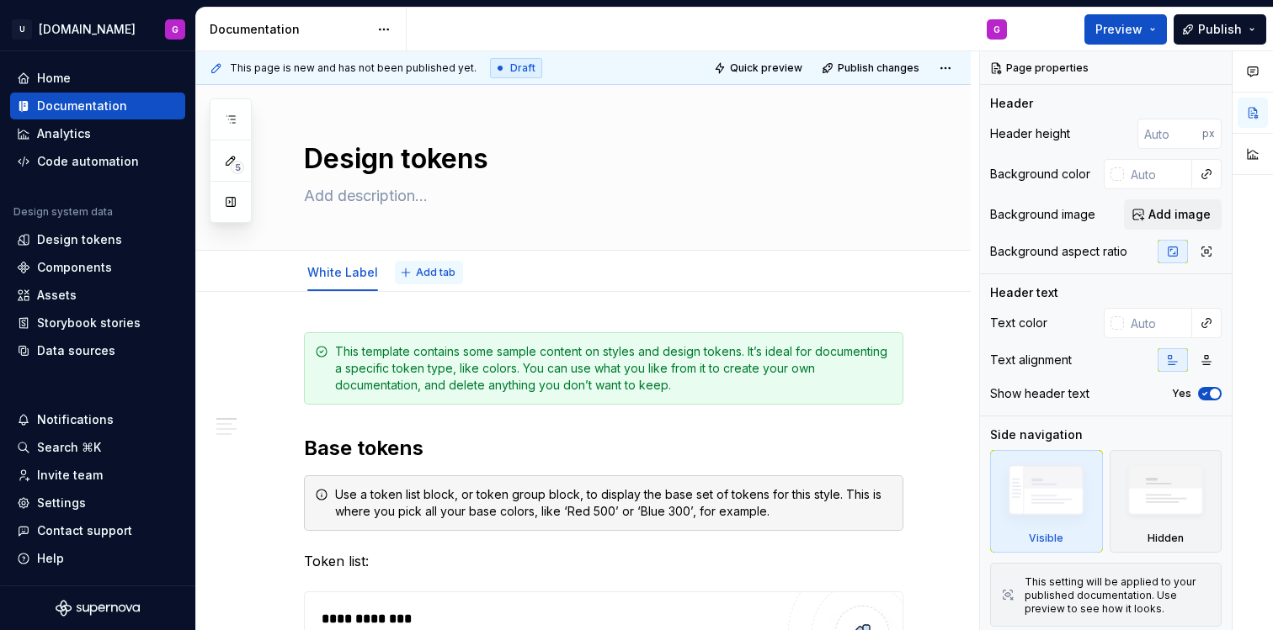
click at [427, 277] on span "Add tab" at bounding box center [436, 272] width 40 height 13
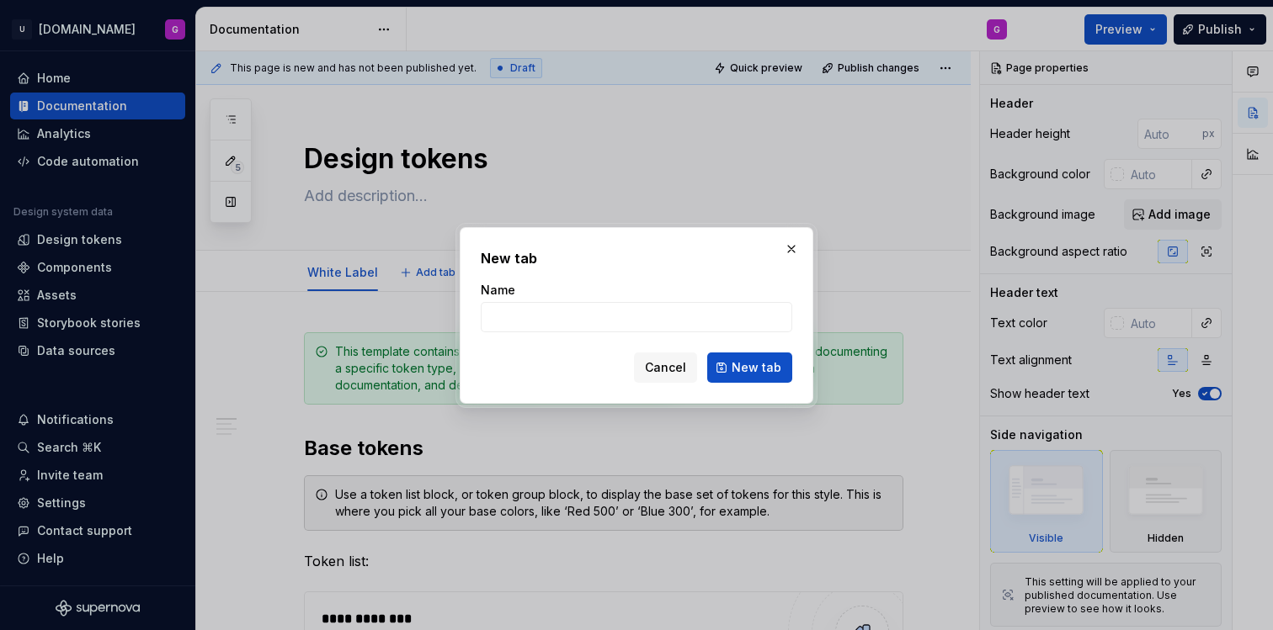
type textarea "*"
type input "[DOMAIN_NAME]"
click at [756, 370] on span "New tab" at bounding box center [756, 367] width 50 height 17
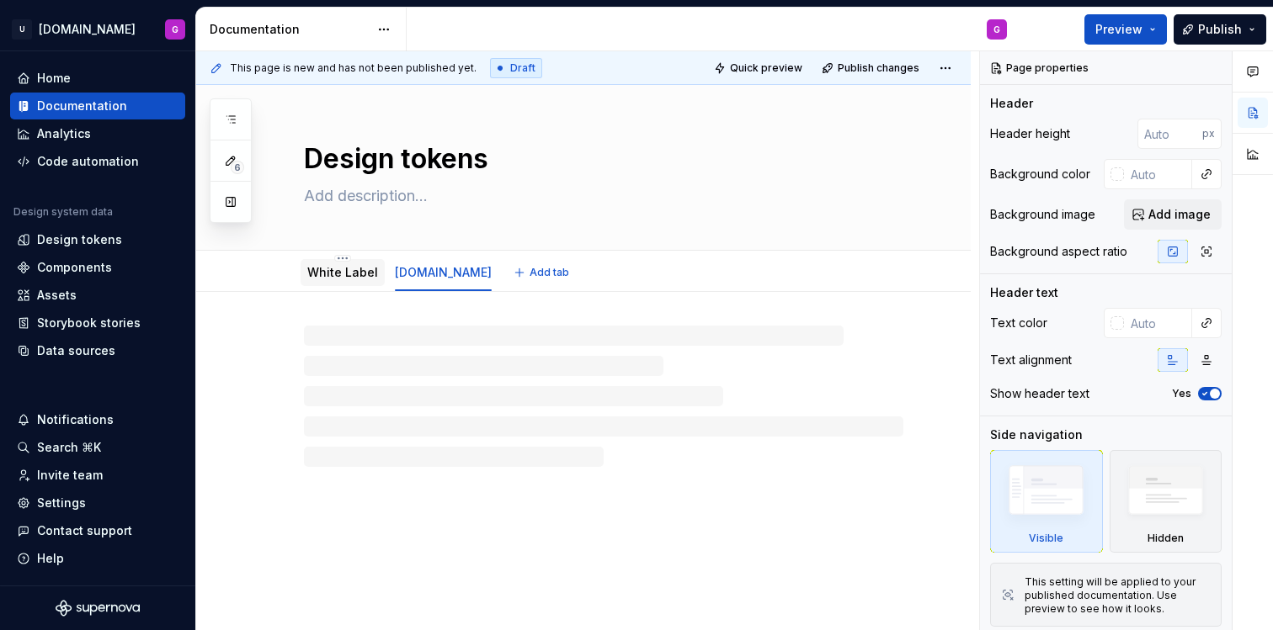
click at [327, 271] on link "White Label" at bounding box center [342, 272] width 71 height 14
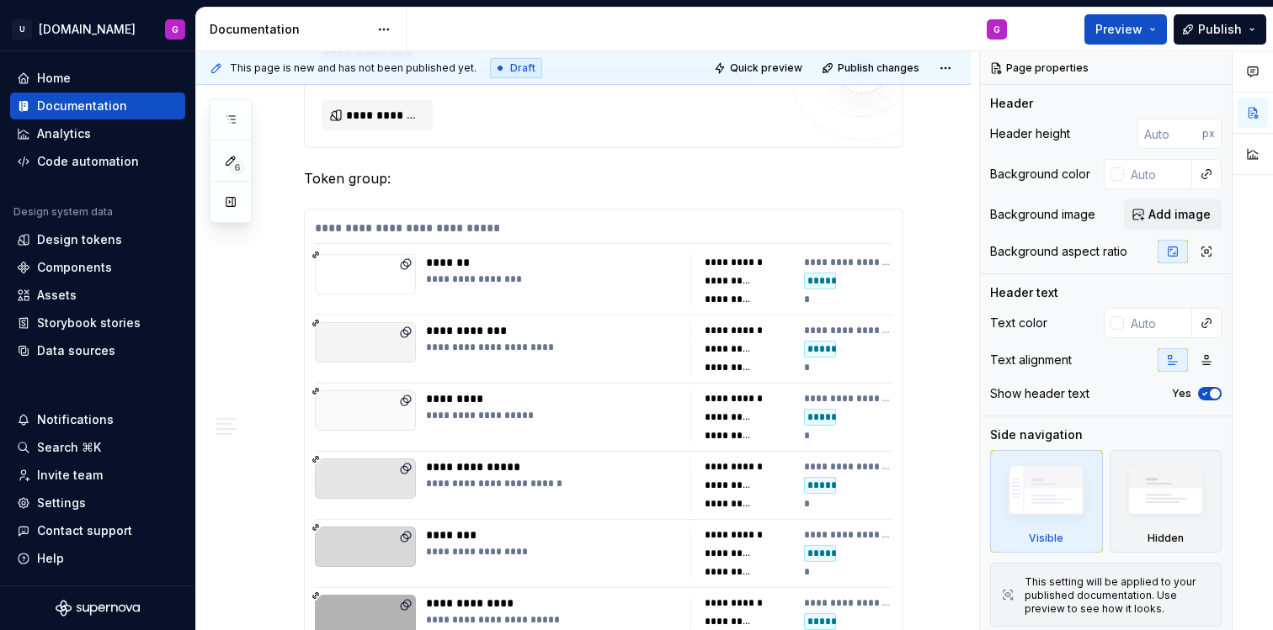
scroll to position [568, 0]
click at [772, 235] on div "**********" at bounding box center [603, 230] width 577 height 24
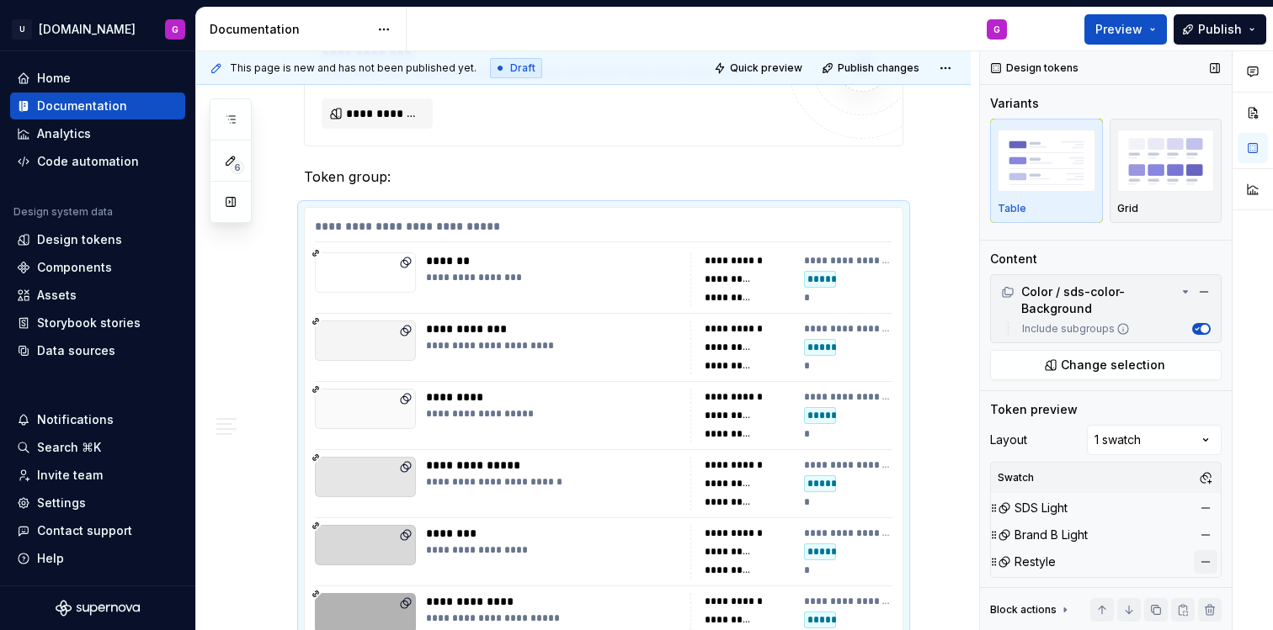
click at [1194, 552] on button "button" at bounding box center [1206, 562] width 24 height 24
click at [1194, 538] on button "button" at bounding box center [1206, 536] width 24 height 24
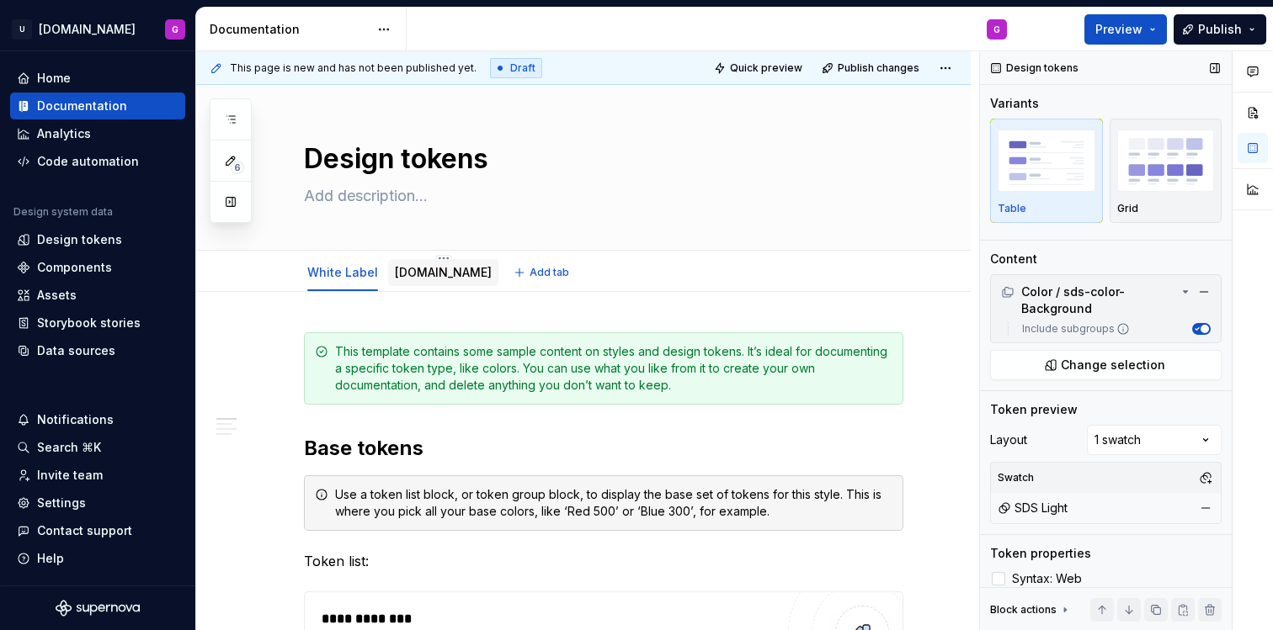
click at [401, 263] on div "[DOMAIN_NAME]" at bounding box center [443, 273] width 97 height 20
click at [337, 259] on html "U [DOMAIN_NAME] G Home Documentation Analytics Code automation Design system da…" at bounding box center [636, 315] width 1273 height 630
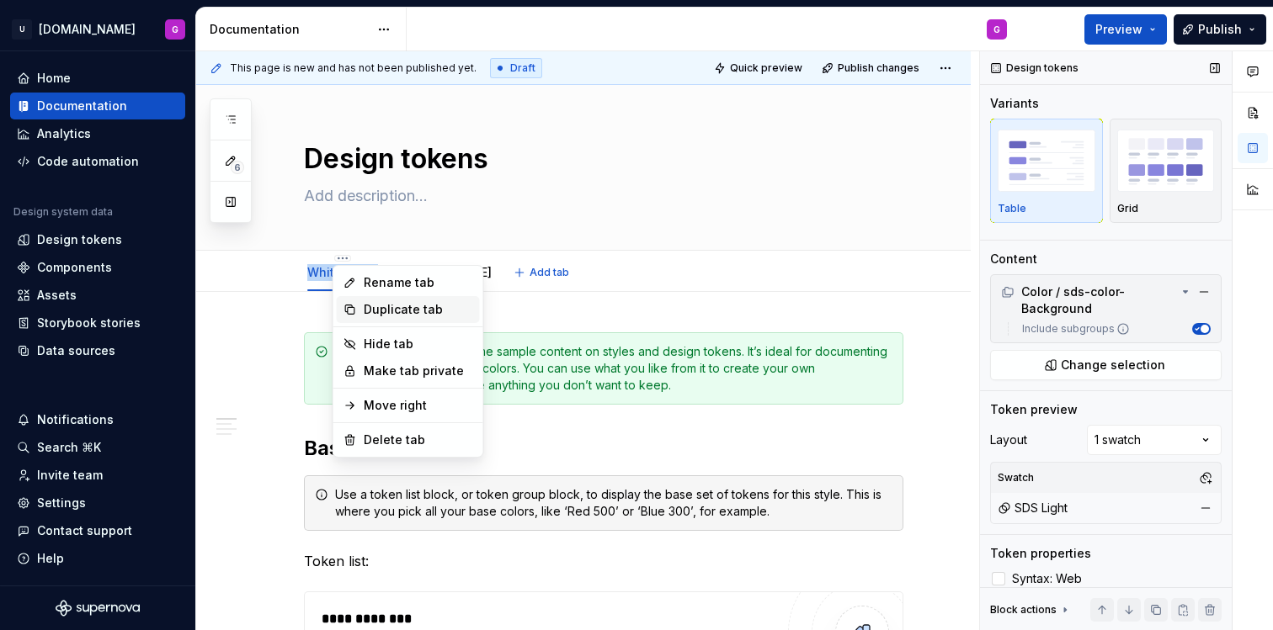
click at [380, 307] on div "Duplicate tab" at bounding box center [418, 309] width 109 height 17
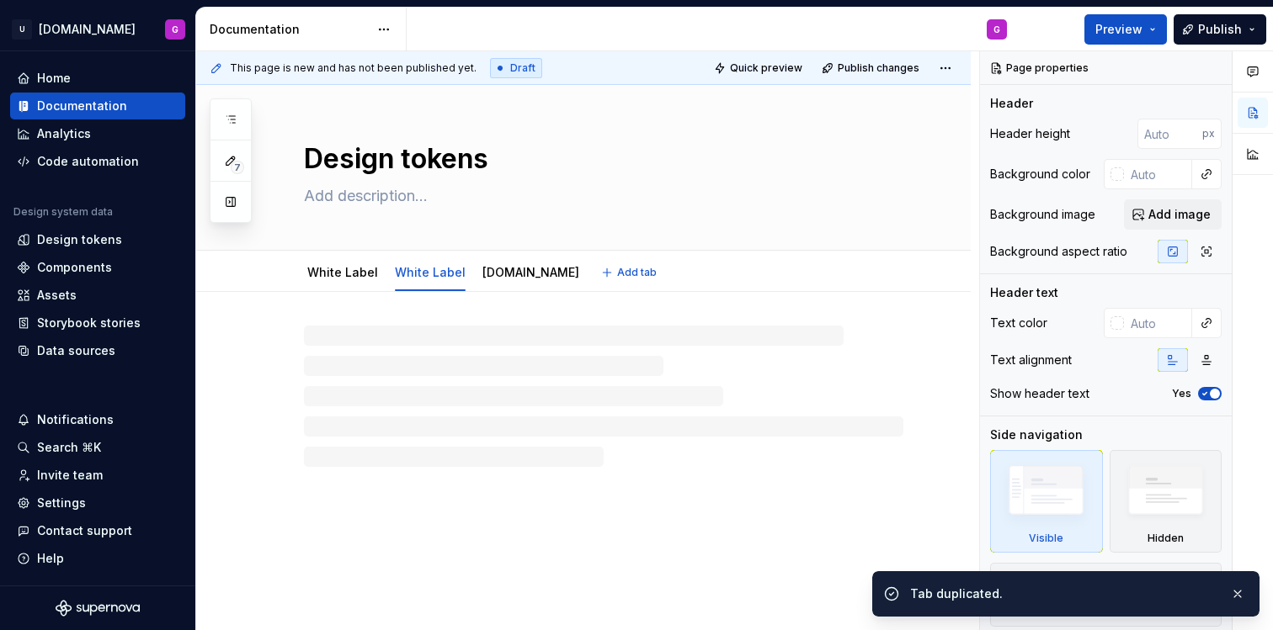
click at [413, 274] on link "White Label" at bounding box center [430, 272] width 71 height 14
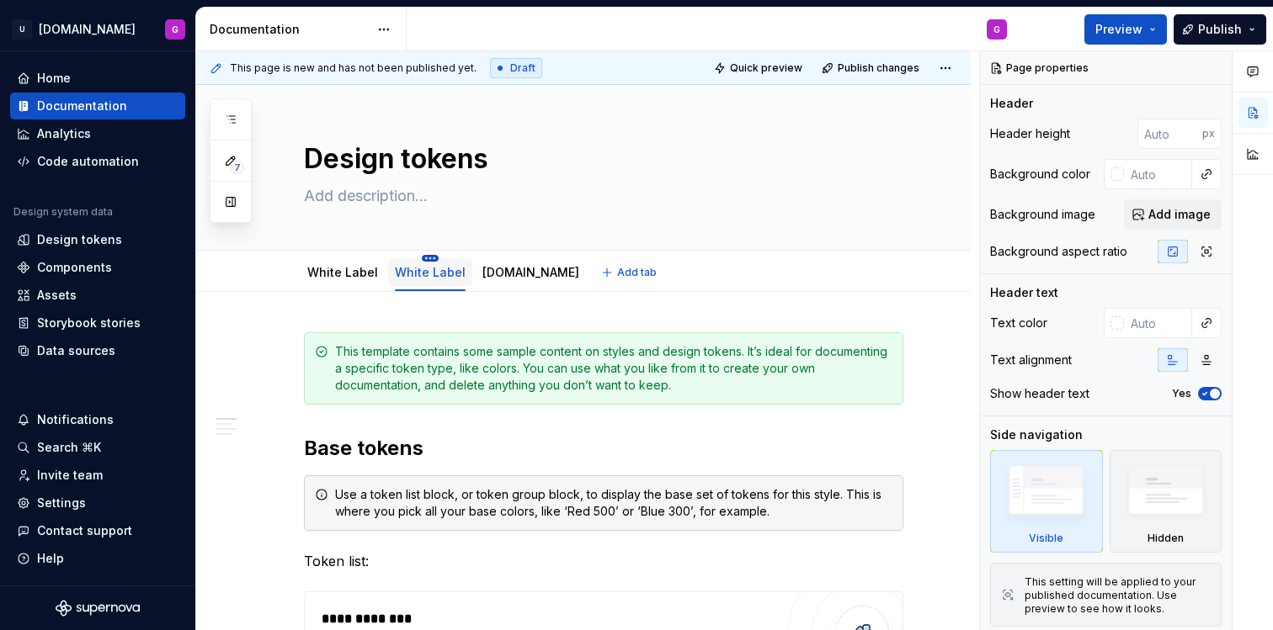
click at [424, 255] on html "U [DOMAIN_NAME] G Home Documentation Analytics Code automation Design system da…" at bounding box center [636, 315] width 1273 height 630
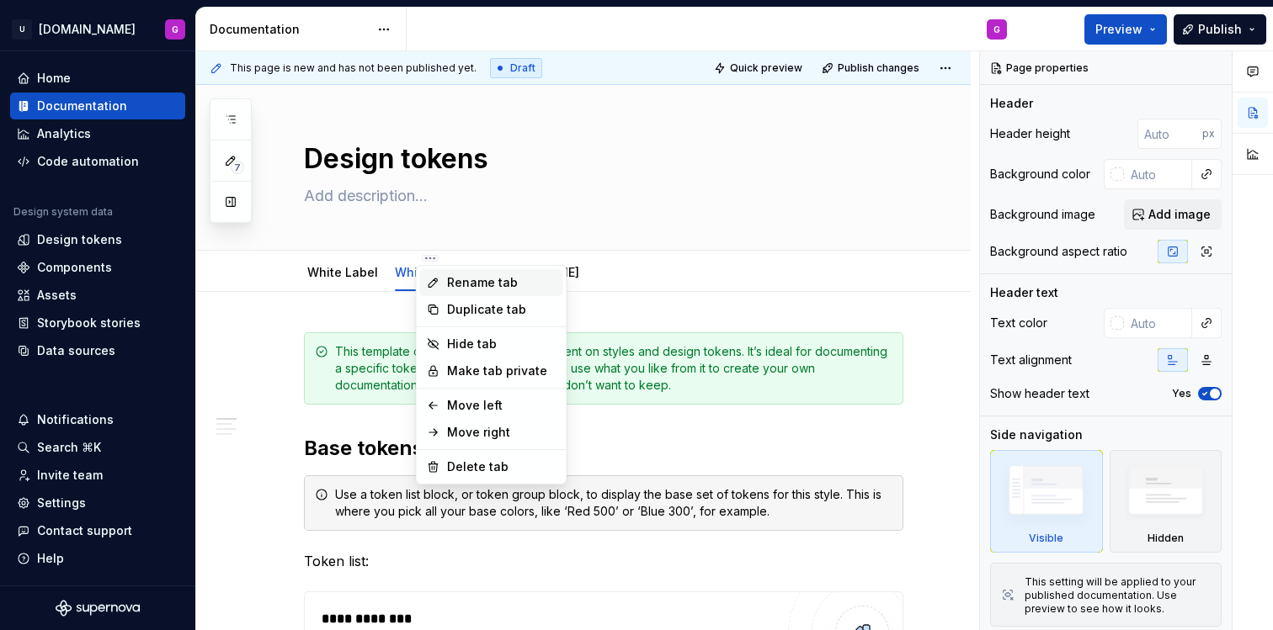
type textarea "*"
click at [443, 280] on div "Rename tab" at bounding box center [491, 282] width 143 height 27
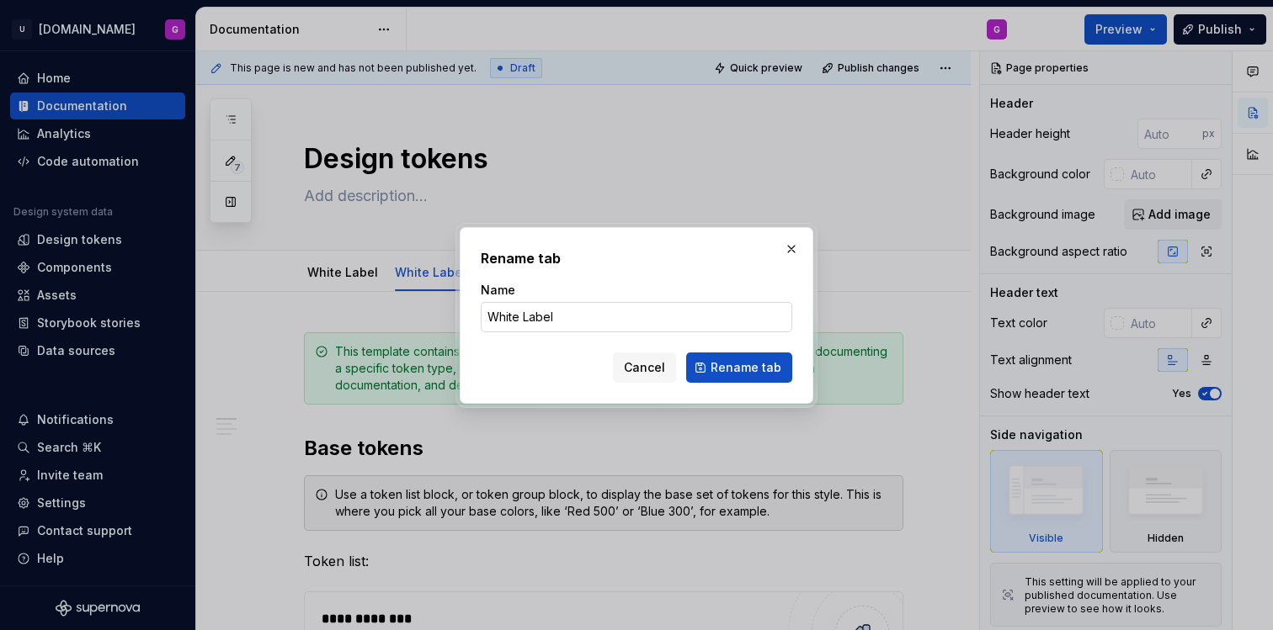
click at [605, 311] on input "White Label" at bounding box center [636, 317] width 311 height 30
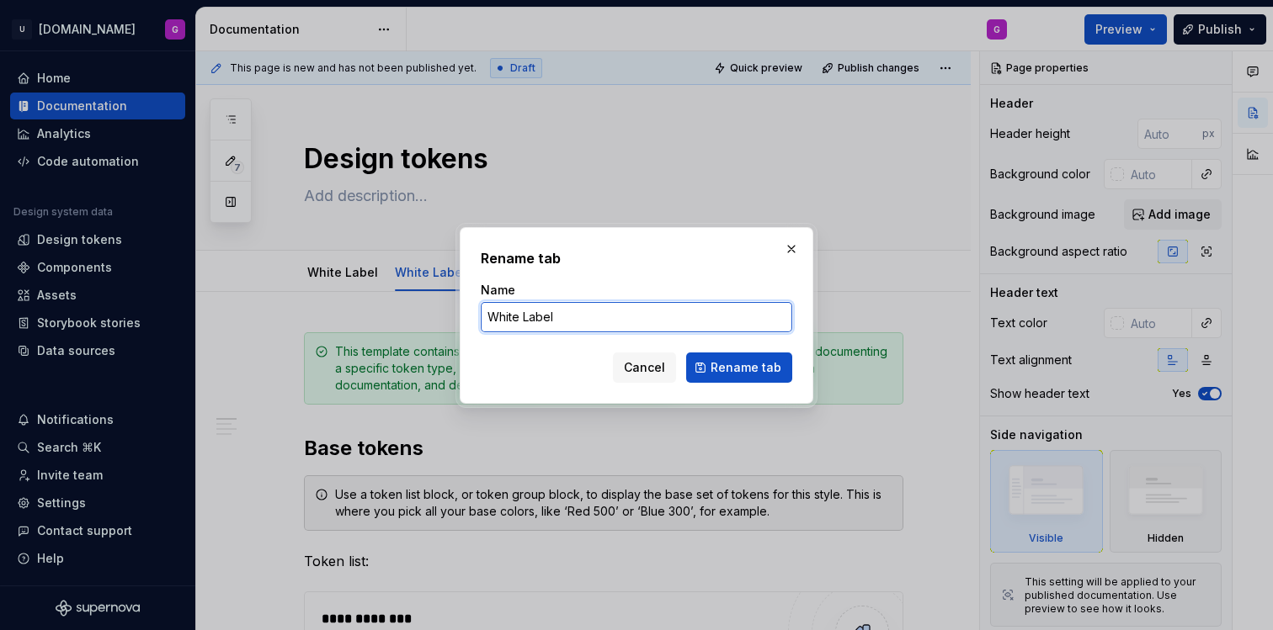
drag, startPoint x: 605, startPoint y: 317, endPoint x: 370, endPoint y: 285, distance: 238.0
click at [370, 285] on div "Rename tab Name White Label Cancel Rename tab" at bounding box center [636, 315] width 1273 height 630
type input "Unipol"
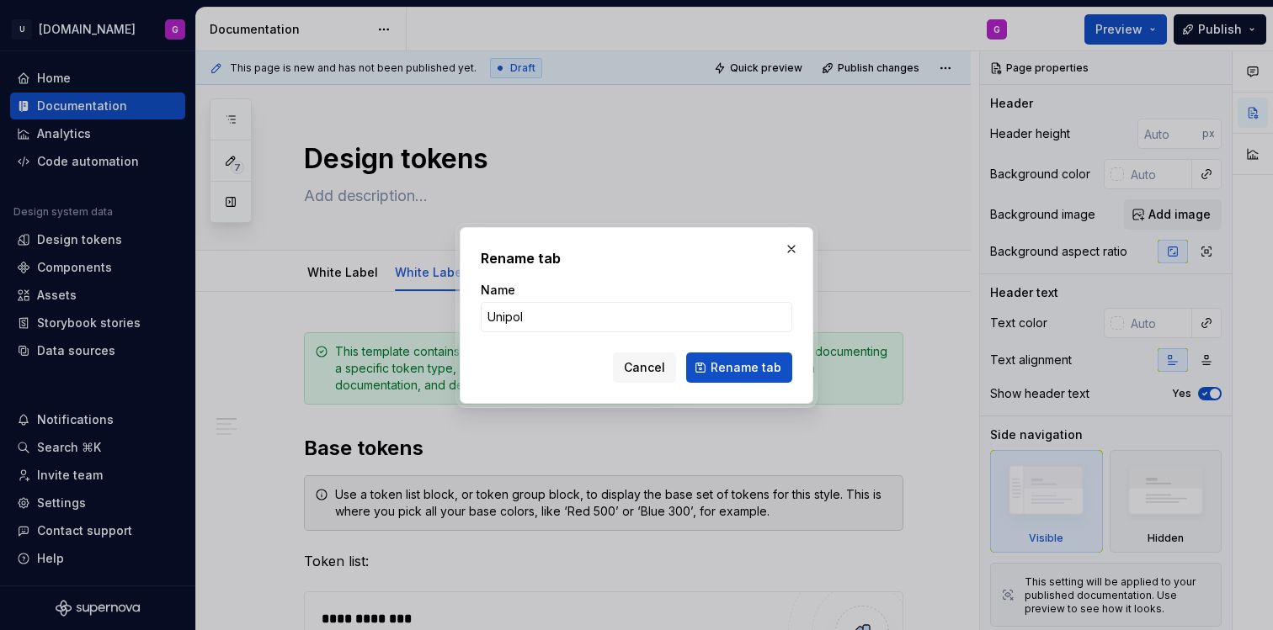
click at [734, 364] on span "Rename tab" at bounding box center [745, 367] width 71 height 17
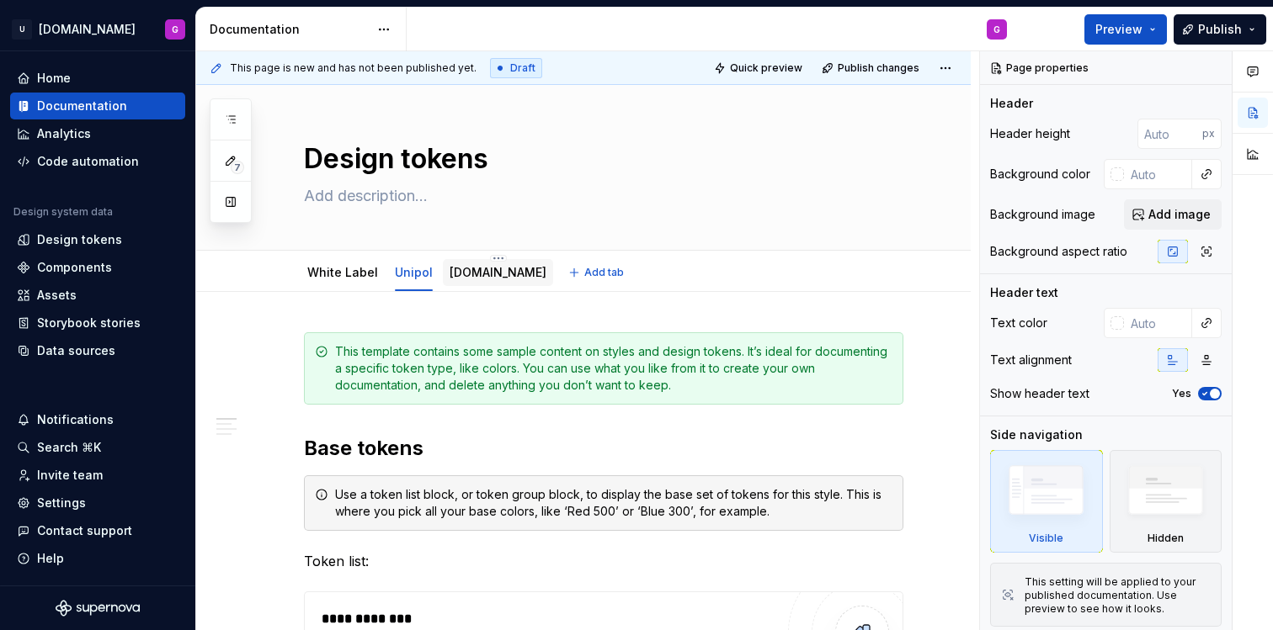
click at [476, 254] on div "[DOMAIN_NAME]" at bounding box center [498, 271] width 110 height 35
click at [473, 255] on div "[DOMAIN_NAME]" at bounding box center [498, 271] width 110 height 35
click at [471, 256] on html "U [DOMAIN_NAME] G Home Documentation Analytics Code automation Design system da…" at bounding box center [636, 315] width 1273 height 630
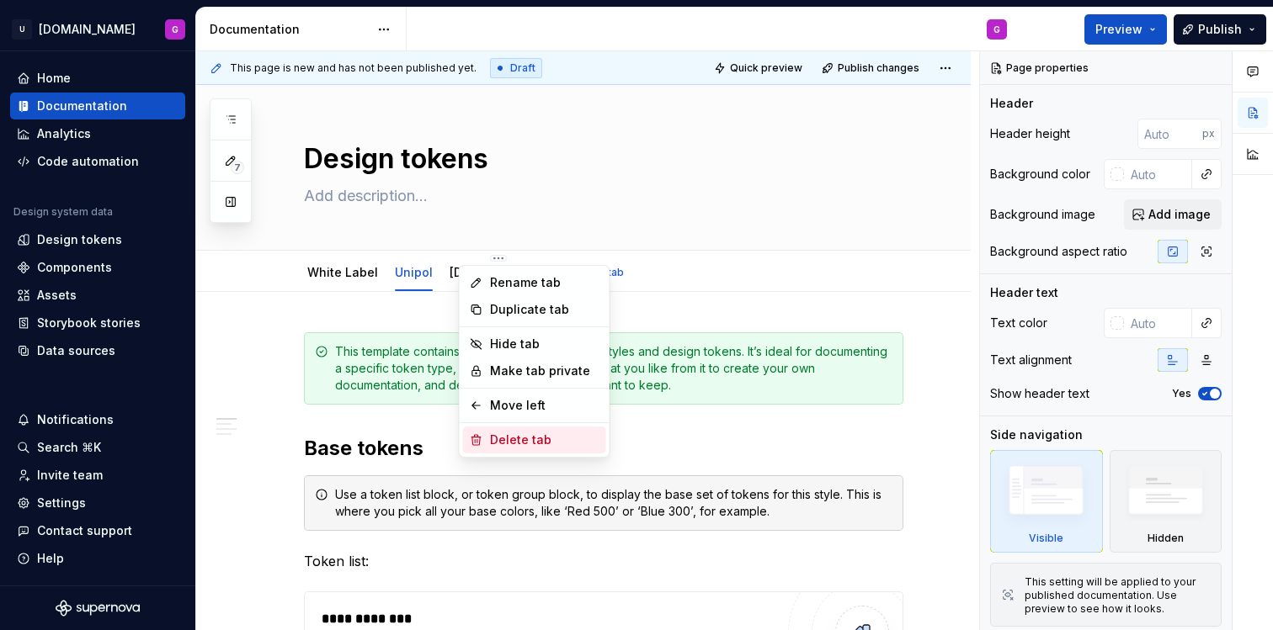
click at [505, 432] on div "Delete tab" at bounding box center [544, 440] width 109 height 17
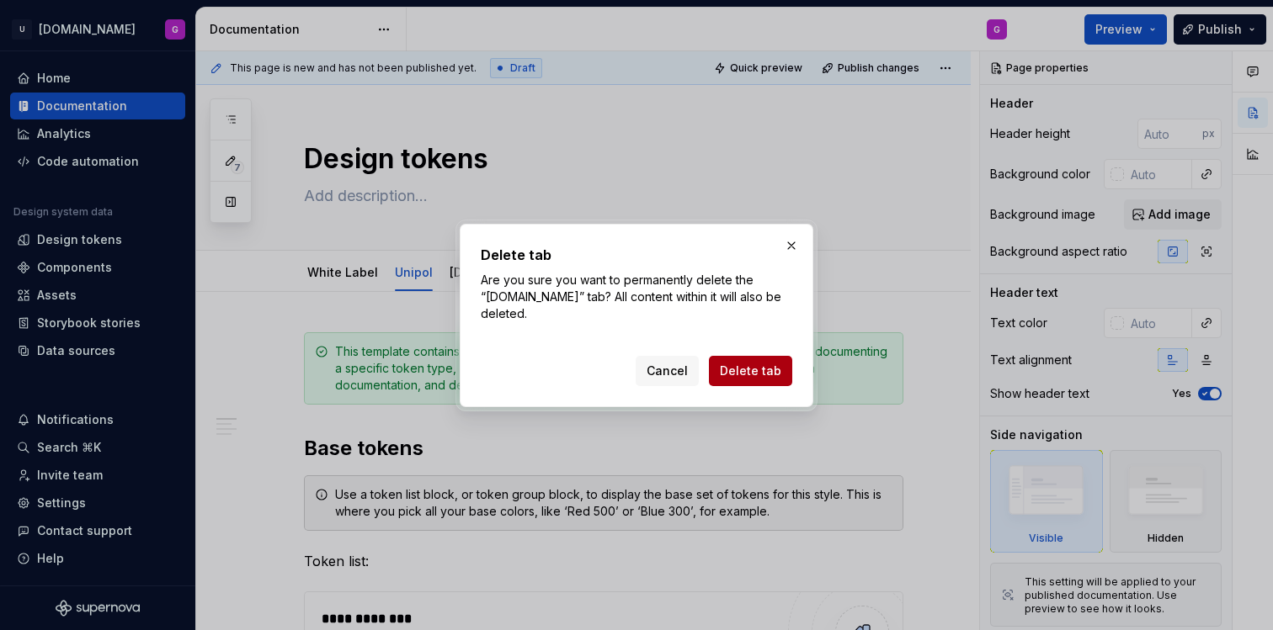
click at [755, 365] on span "Delete tab" at bounding box center [750, 371] width 61 height 17
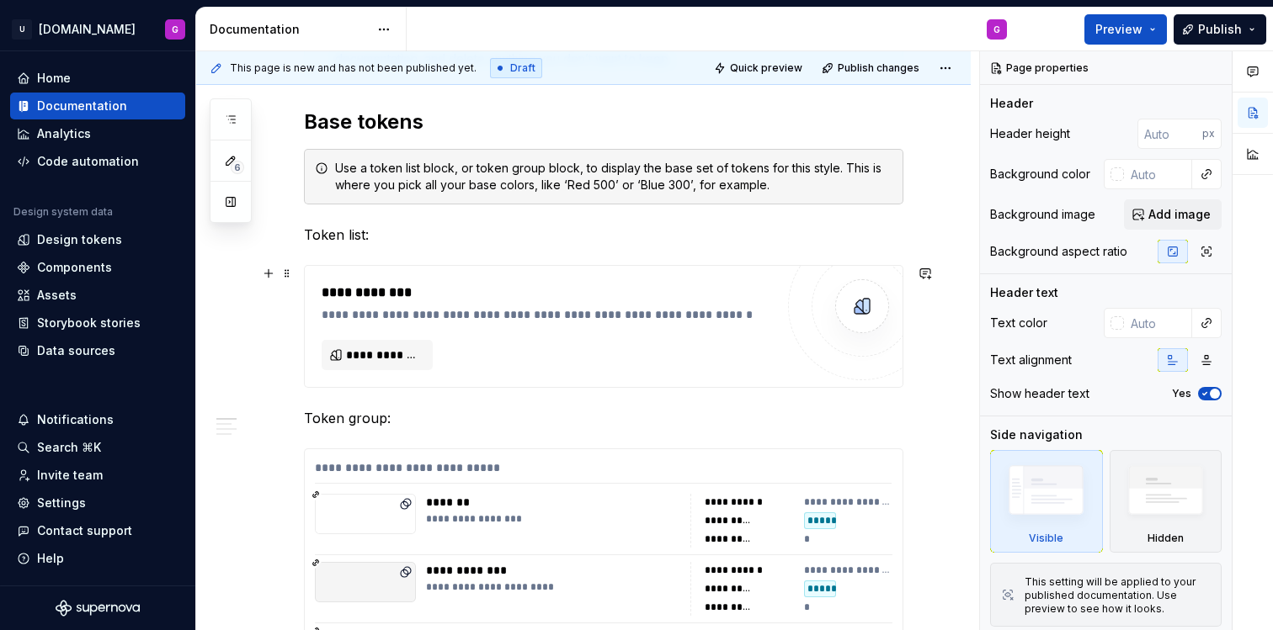
scroll to position [329, 0]
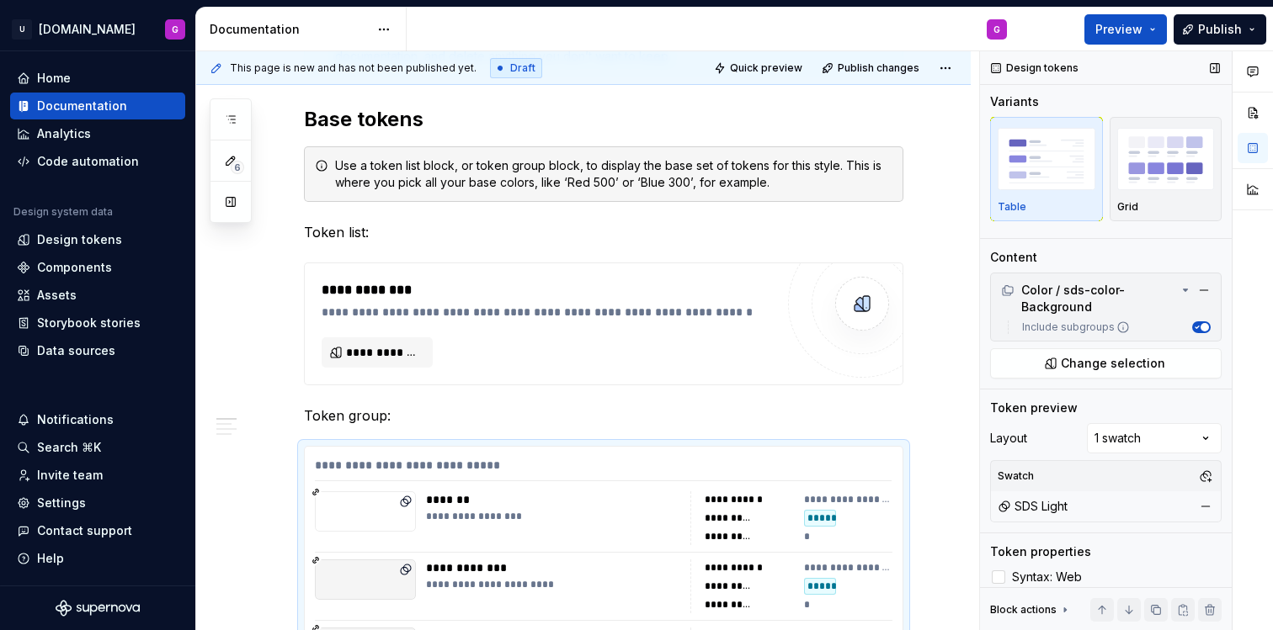
scroll to position [3, 0]
click at [1047, 506] on div "SDS Light" at bounding box center [1032, 505] width 70 height 17
click at [1198, 477] on button "button" at bounding box center [1206, 475] width 24 height 24
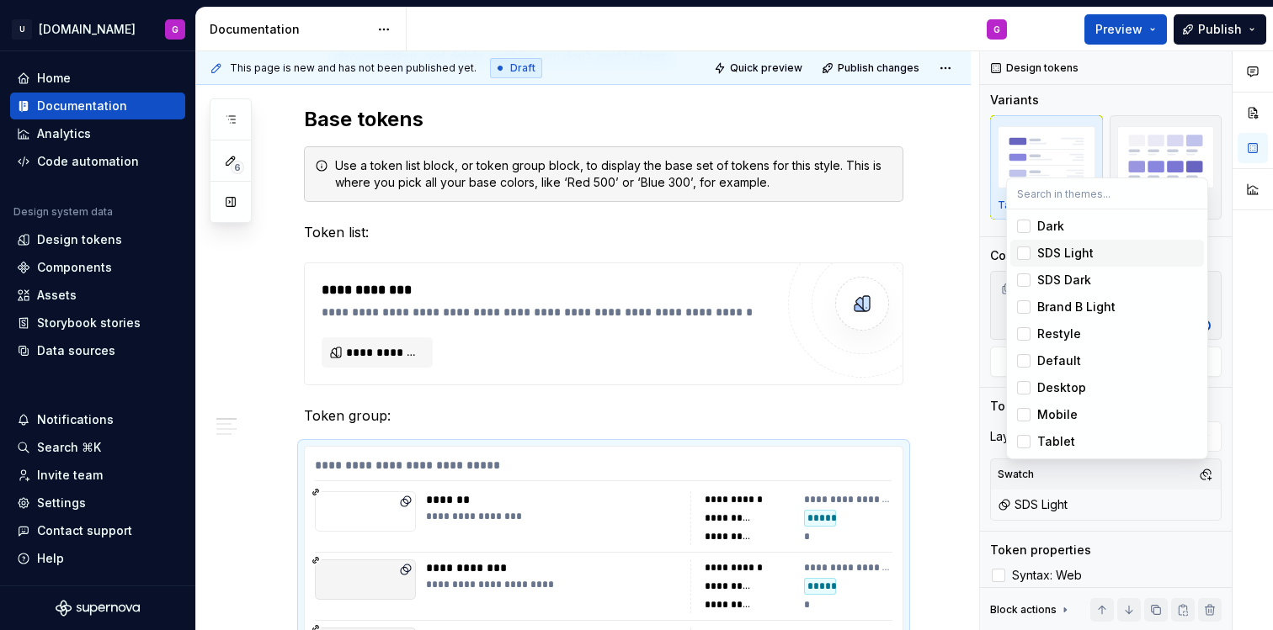
click at [1025, 247] on div "Suggestions" at bounding box center [1023, 253] width 13 height 13
click at [1029, 310] on div "Suggestions" at bounding box center [1023, 306] width 13 height 13
click at [965, 343] on html "U [DOMAIN_NAME] G Home Documentation Analytics Code automation Design system da…" at bounding box center [636, 315] width 1273 height 630
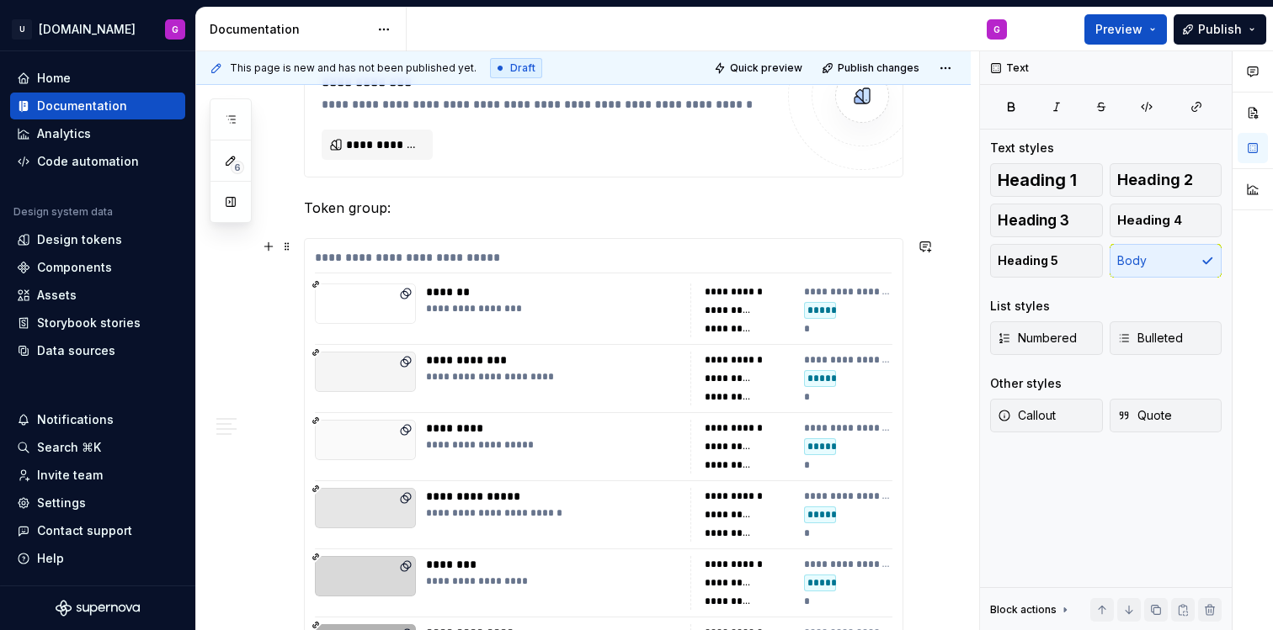
scroll to position [0, 0]
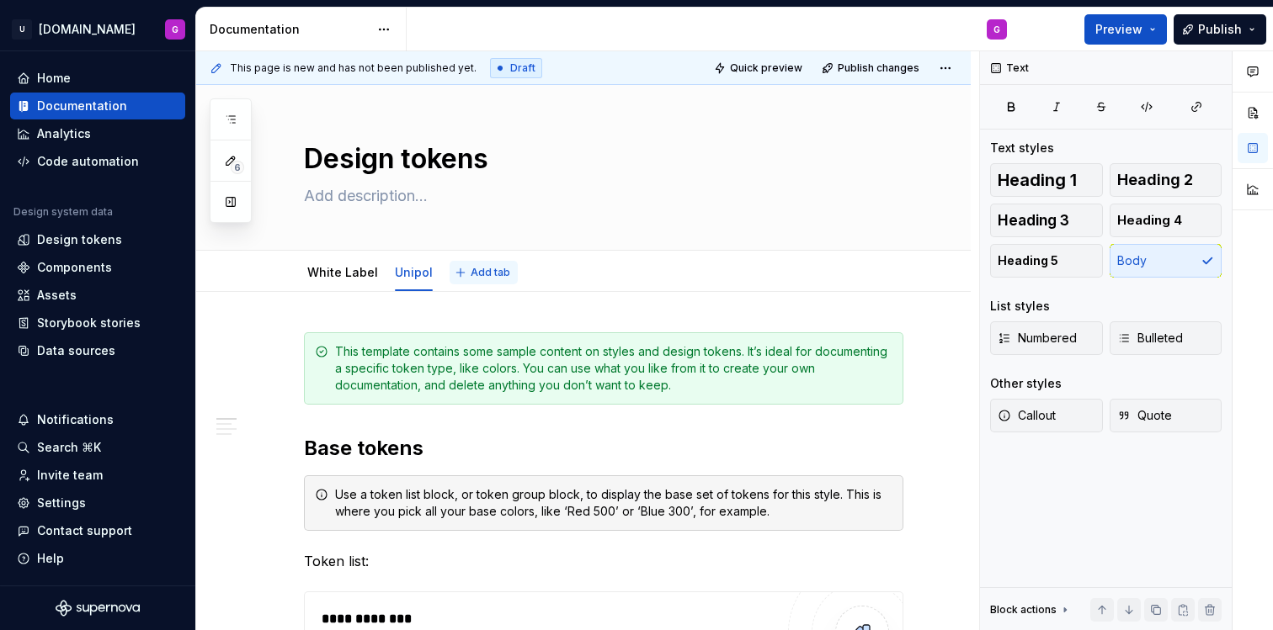
click at [472, 268] on span "Add tab" at bounding box center [491, 272] width 40 height 13
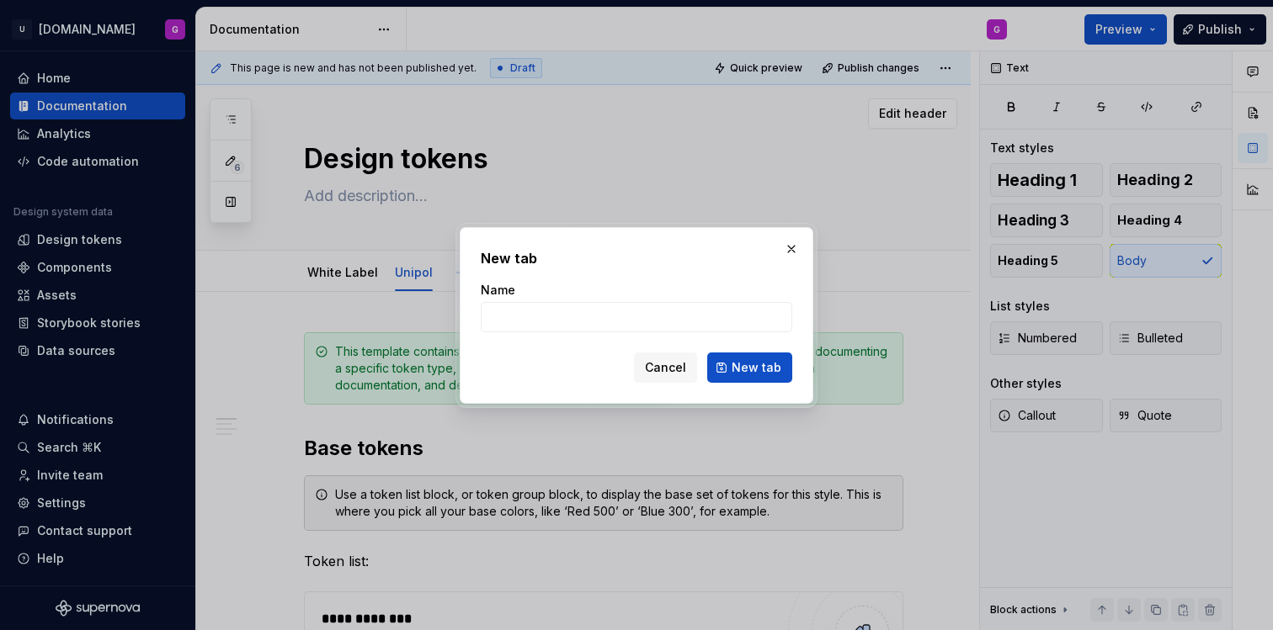
click at [781, 244] on button "button" at bounding box center [791, 249] width 24 height 24
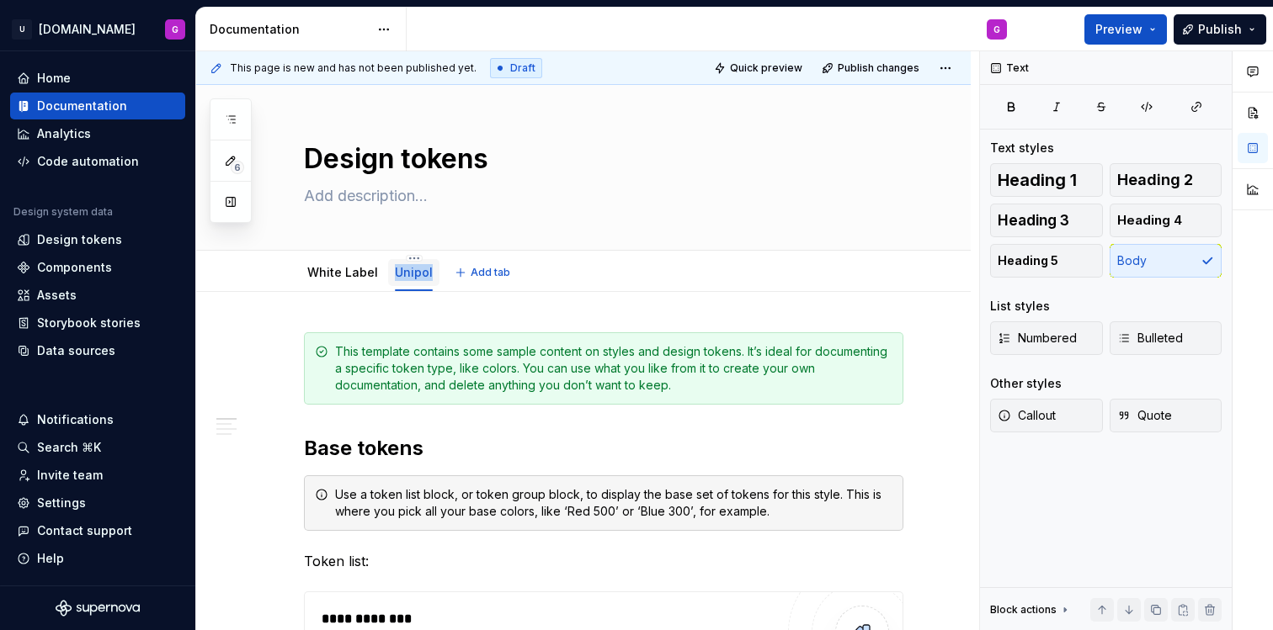
click at [410, 254] on html "U [DOMAIN_NAME] G Home Documentation Analytics Code automation Design system da…" at bounding box center [636, 315] width 1273 height 630
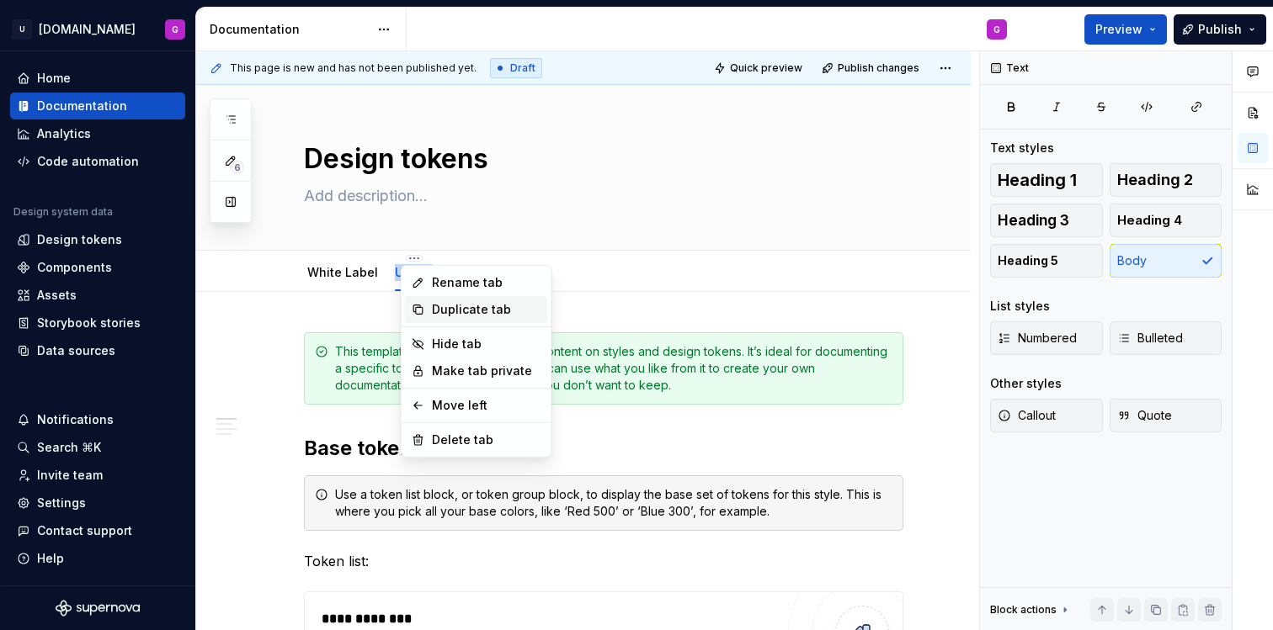
click at [471, 311] on div "Duplicate tab" at bounding box center [486, 309] width 109 height 17
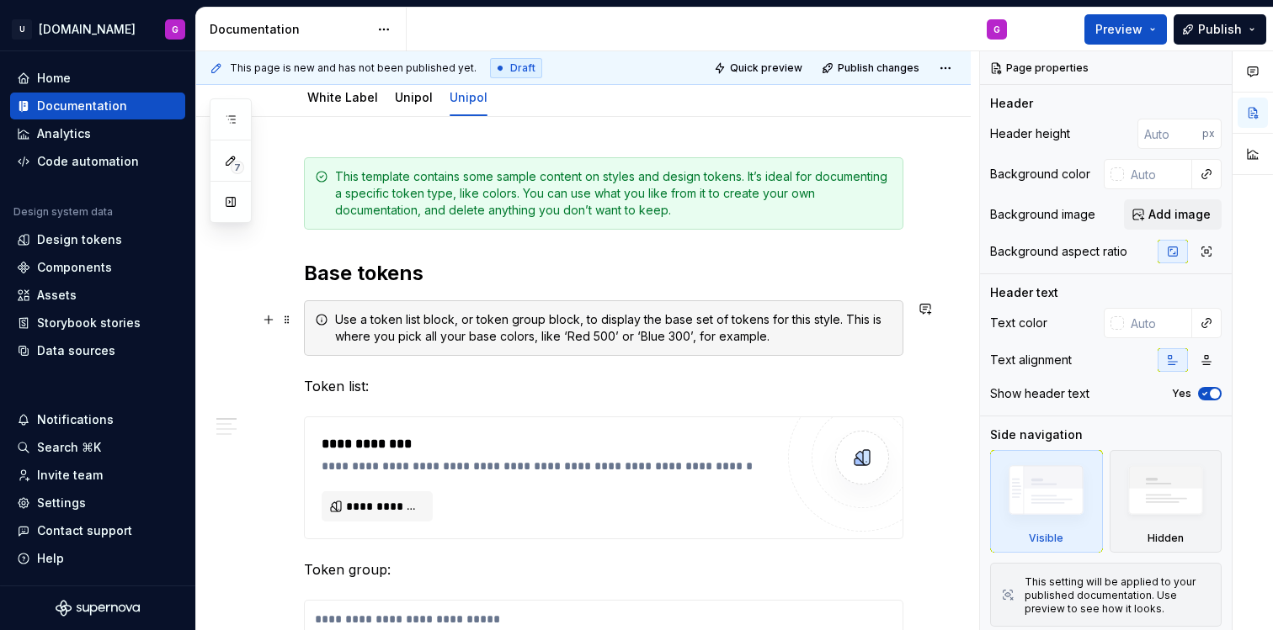
scroll to position [322, 0]
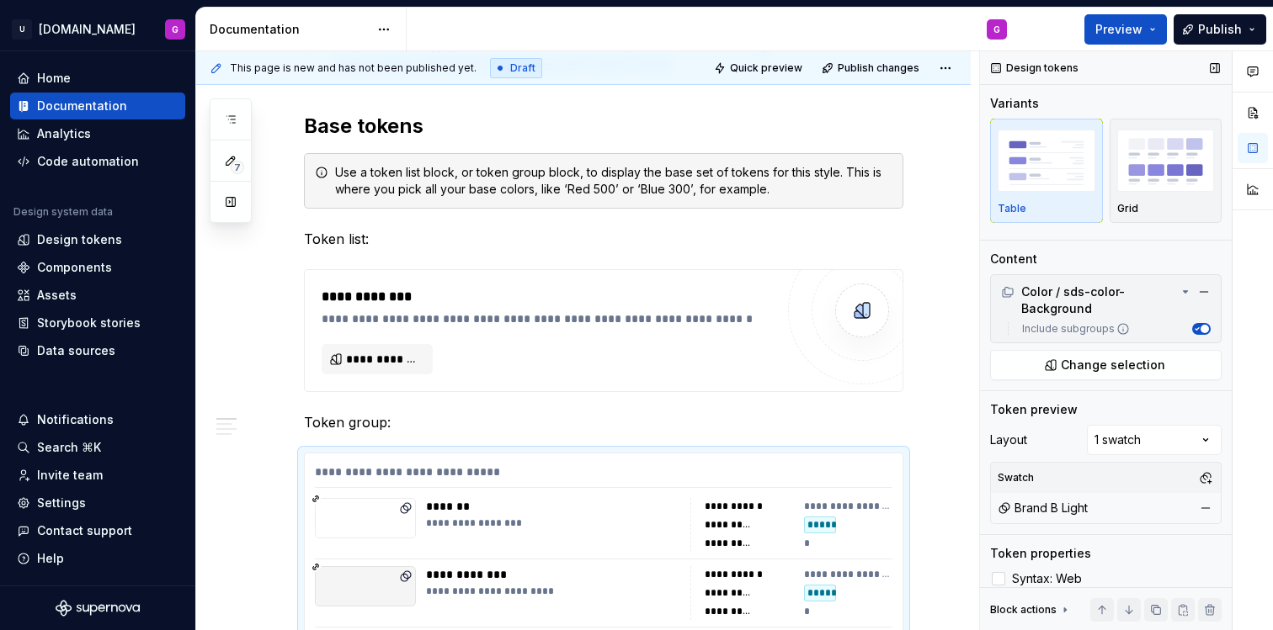
click at [1046, 510] on div "Brand B Light" at bounding box center [1042, 508] width 90 height 17
click at [1199, 482] on button "button" at bounding box center [1206, 478] width 24 height 24
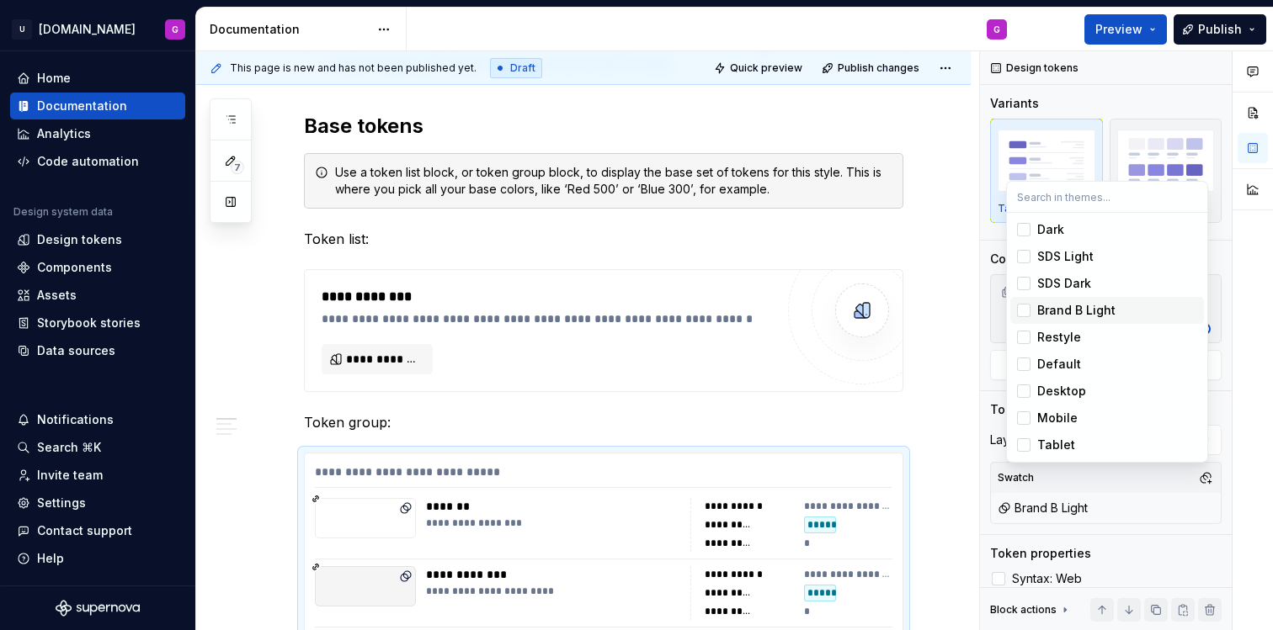
click at [1025, 314] on div "Suggestions" at bounding box center [1023, 310] width 13 height 13
click at [1025, 332] on div "Suggestions" at bounding box center [1023, 337] width 13 height 13
click at [854, 385] on html "U [DOMAIN_NAME] G Home Documentation Analytics Code automation Design system da…" at bounding box center [636, 315] width 1273 height 630
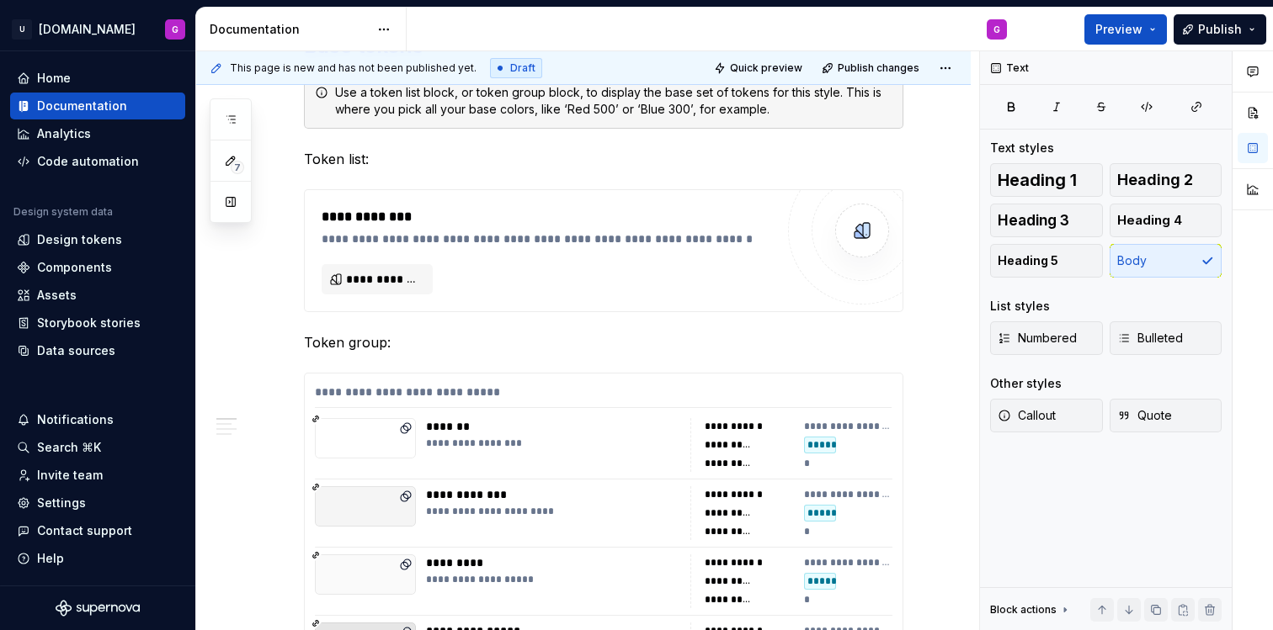
scroll to position [0, 0]
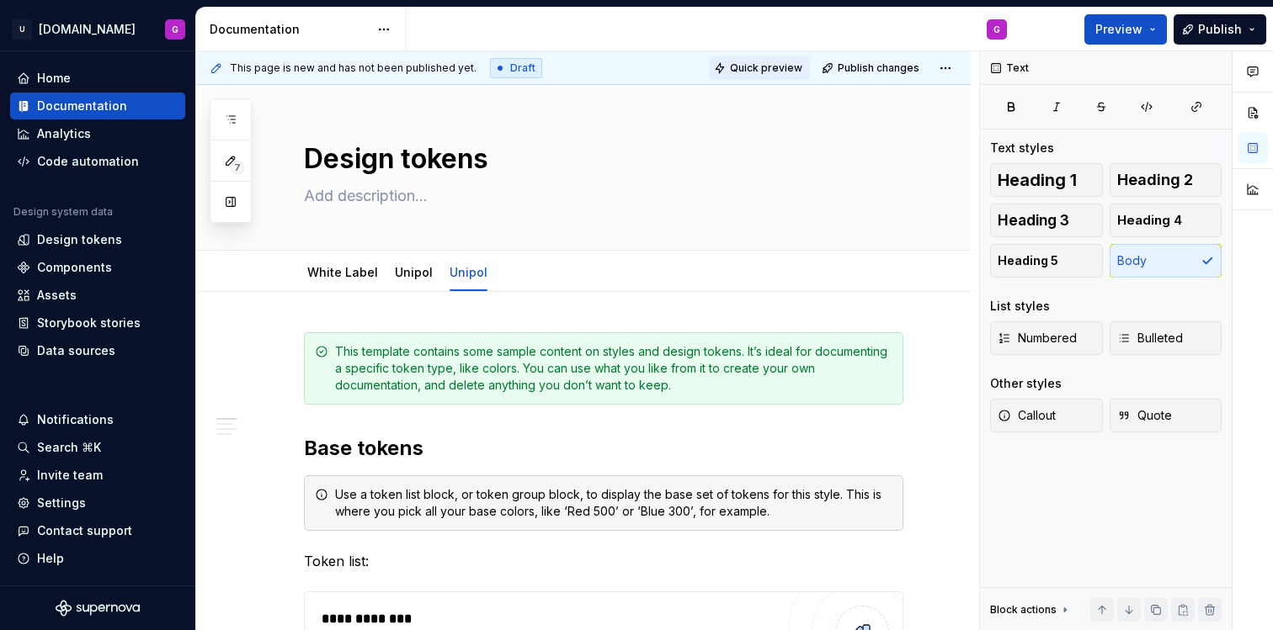
click at [756, 68] on span "Quick preview" at bounding box center [766, 67] width 72 height 13
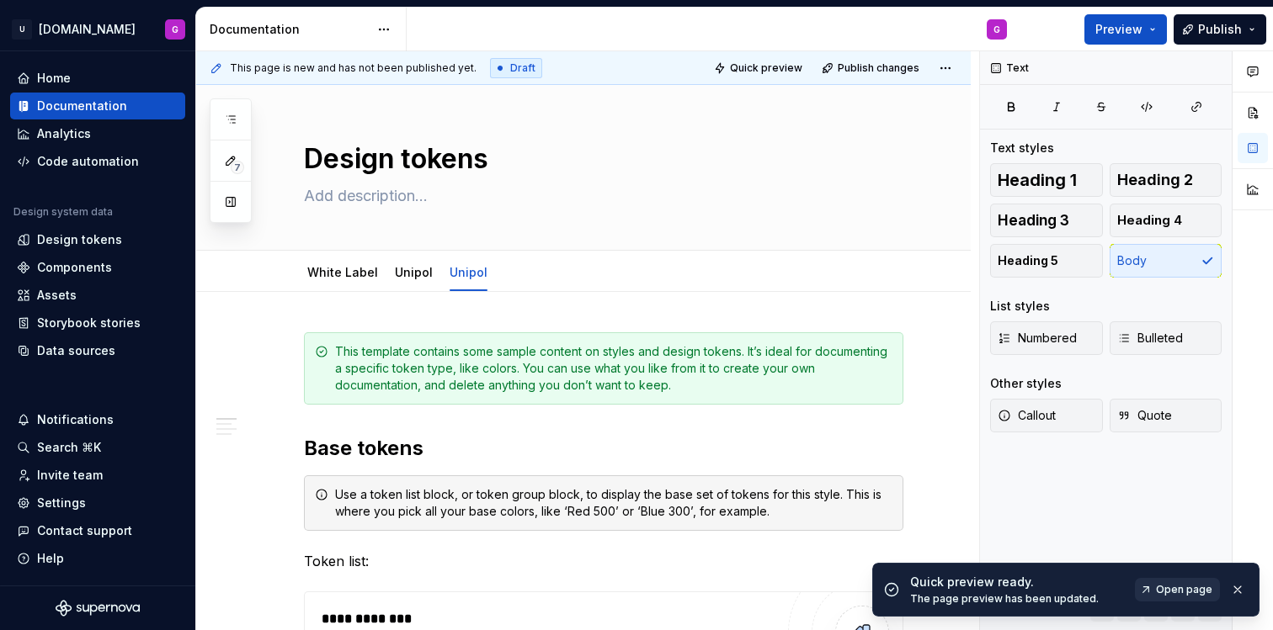
click at [1204, 594] on span "Open page" at bounding box center [1184, 589] width 56 height 13
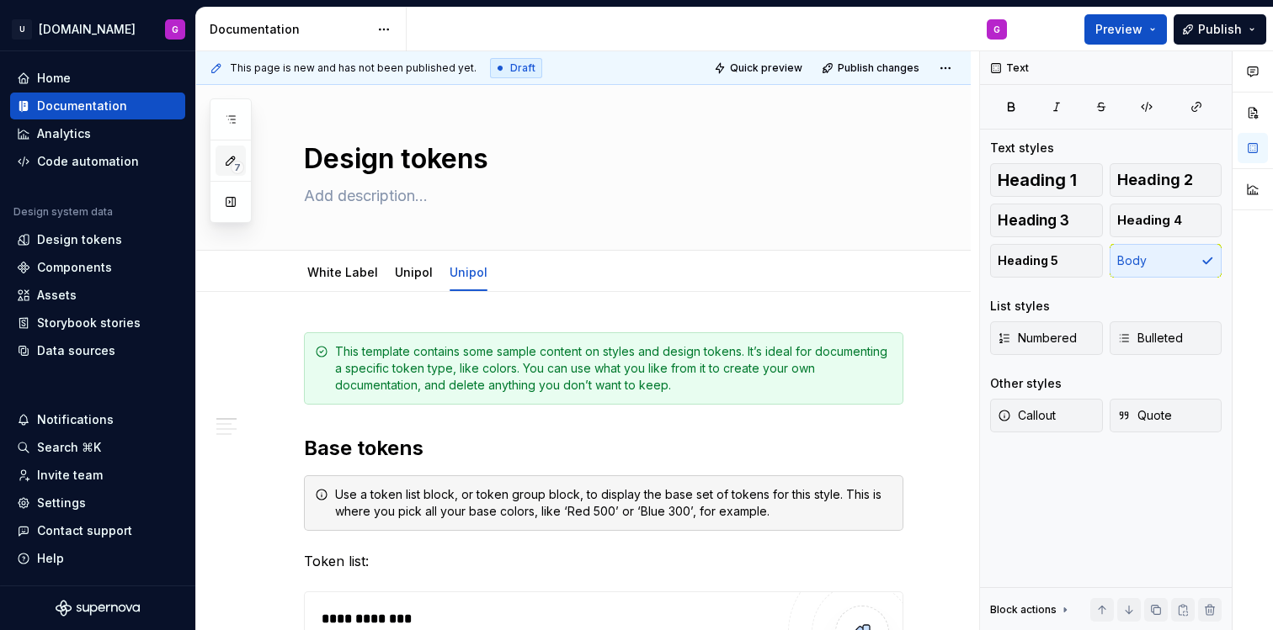
click at [224, 162] on icon "button" at bounding box center [230, 160] width 13 height 13
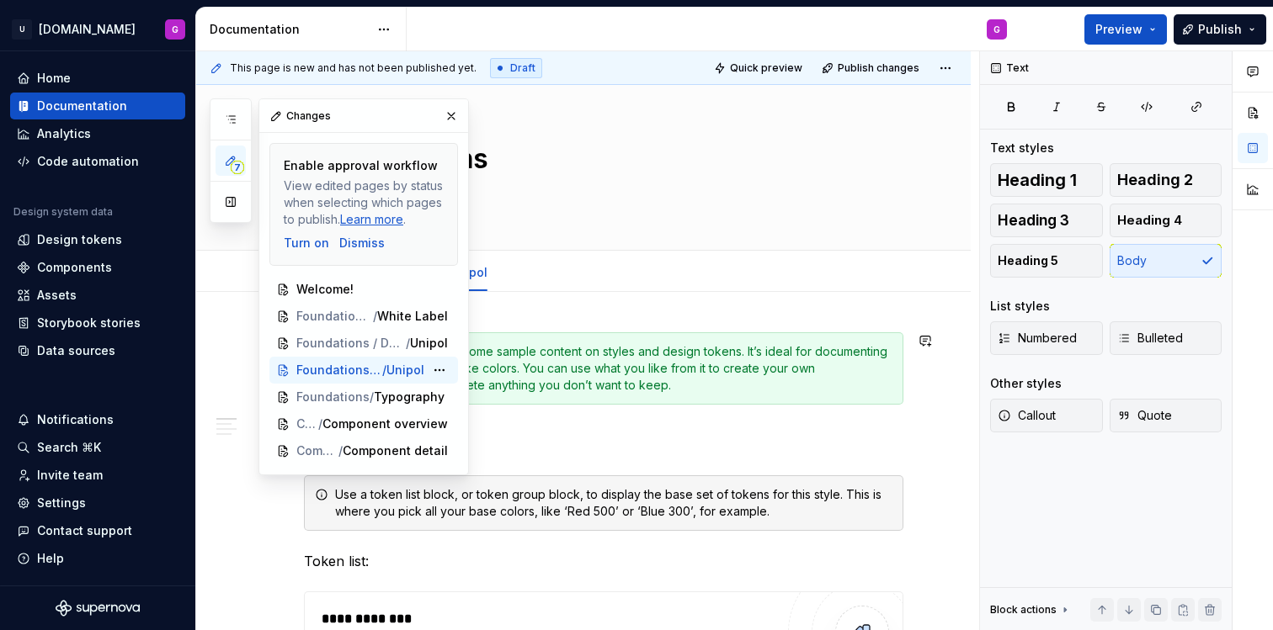
click at [321, 364] on span "Foundations / Design tokens" at bounding box center [339, 370] width 86 height 17
click at [1153, 35] on button "Preview" at bounding box center [1125, 29] width 82 height 30
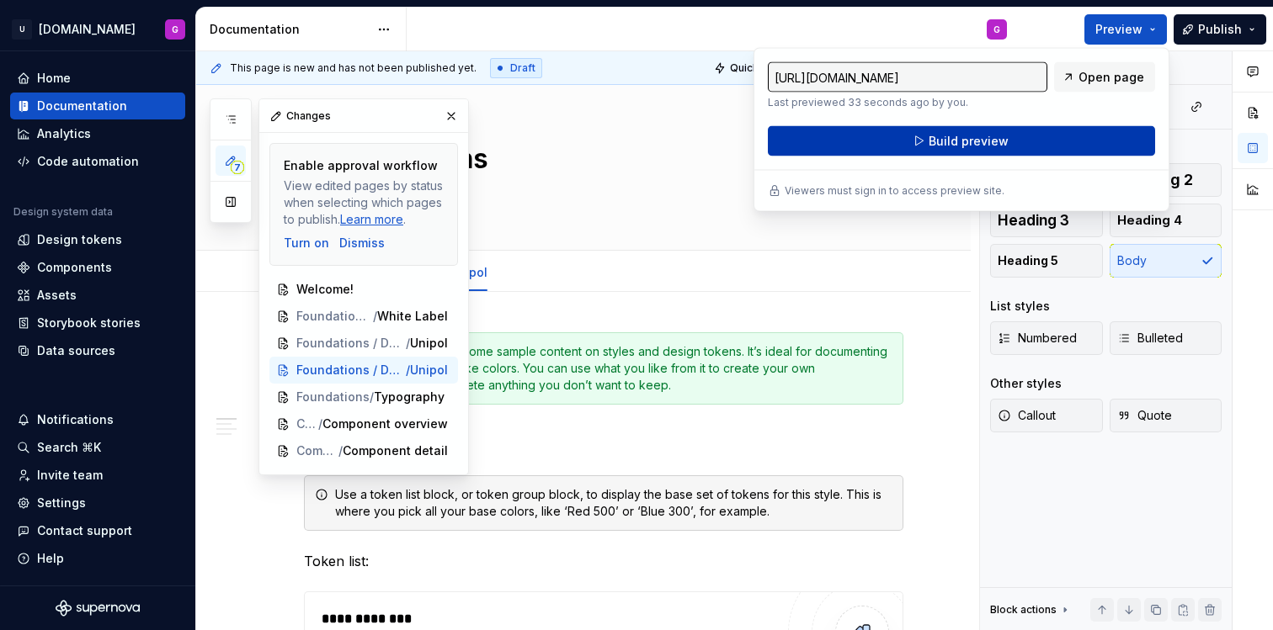
click at [997, 137] on span "Build preview" at bounding box center [968, 141] width 80 height 17
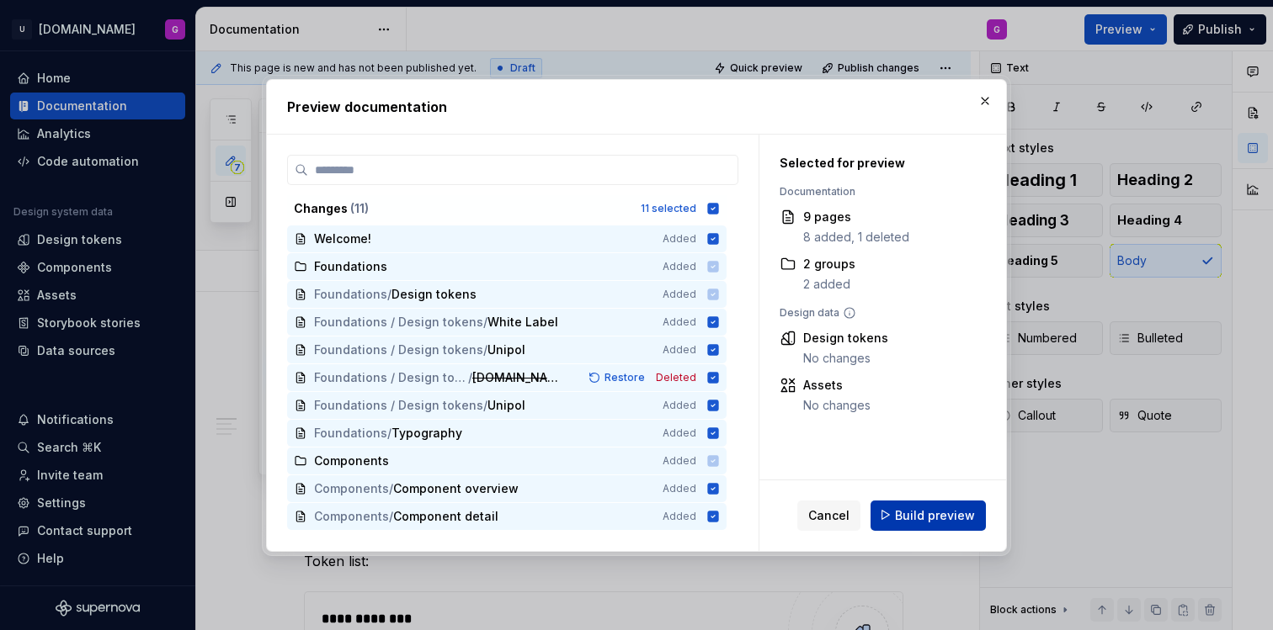
click at [932, 518] on span "Build preview" at bounding box center [935, 515] width 80 height 17
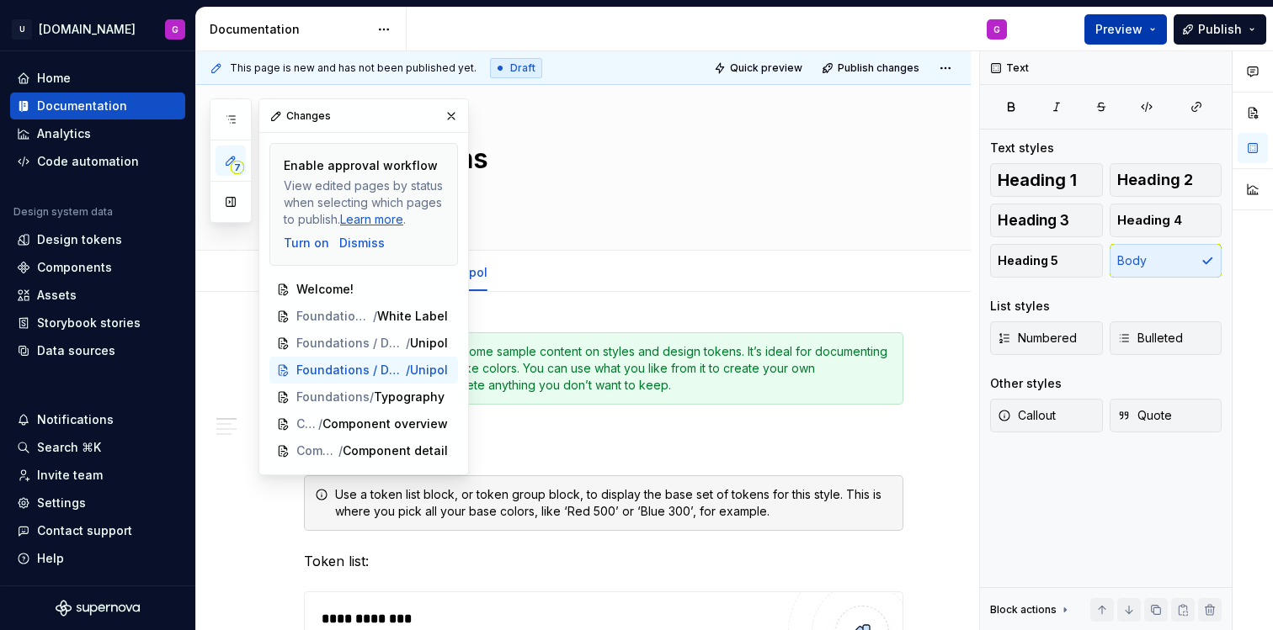
click at [1141, 29] on span "Preview" at bounding box center [1118, 29] width 47 height 17
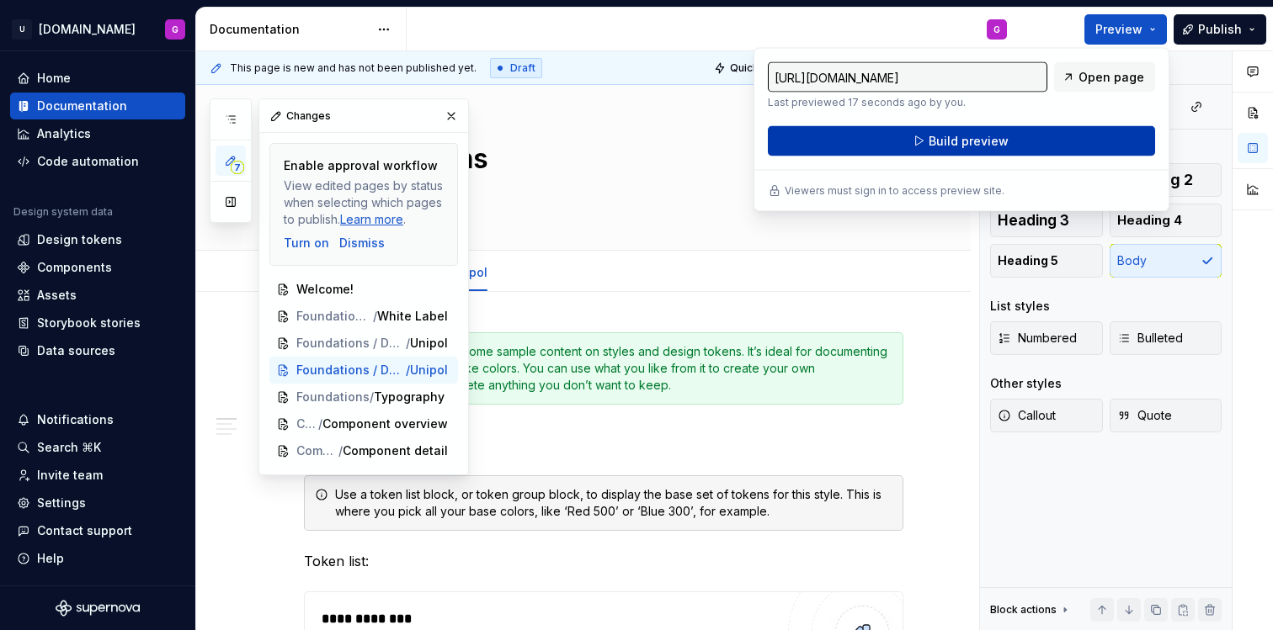
click at [1002, 137] on span "Build preview" at bounding box center [968, 141] width 80 height 17
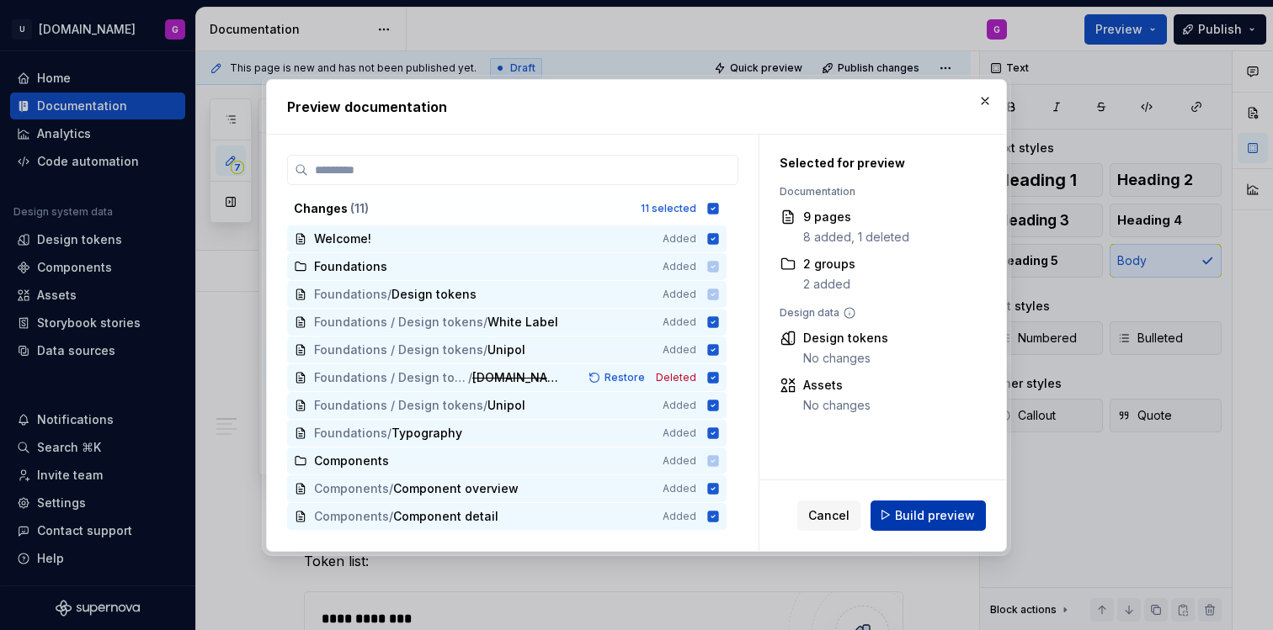
click at [932, 509] on span "Build preview" at bounding box center [935, 515] width 80 height 17
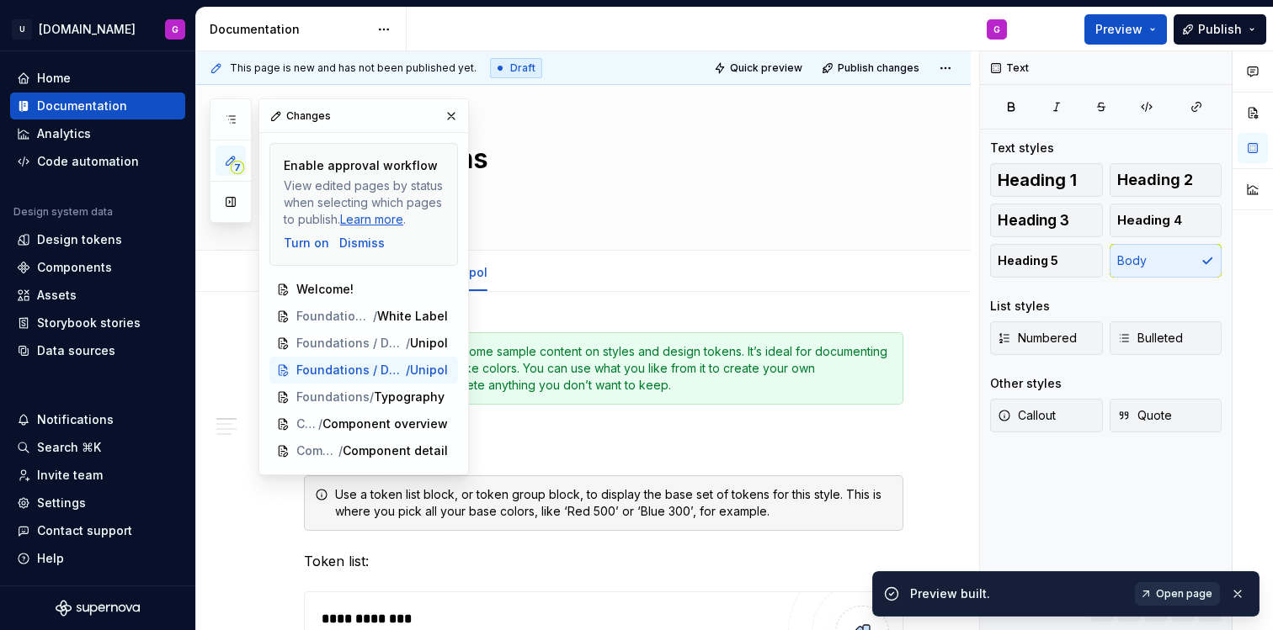
click at [1167, 599] on span "Open page" at bounding box center [1184, 594] width 56 height 13
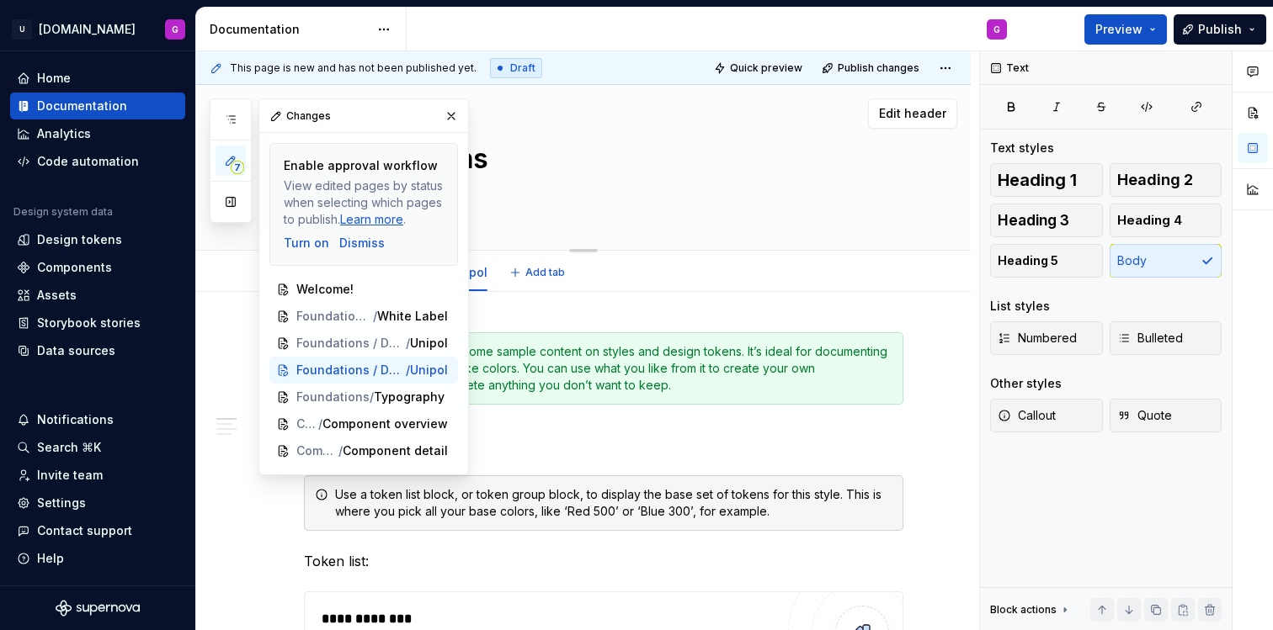
click at [647, 156] on textarea "Design tokens" at bounding box center [599, 159] width 599 height 40
click at [451, 111] on button "button" at bounding box center [451, 116] width 24 height 24
click at [354, 449] on span "Component detail" at bounding box center [373, 451] width 104 height 17
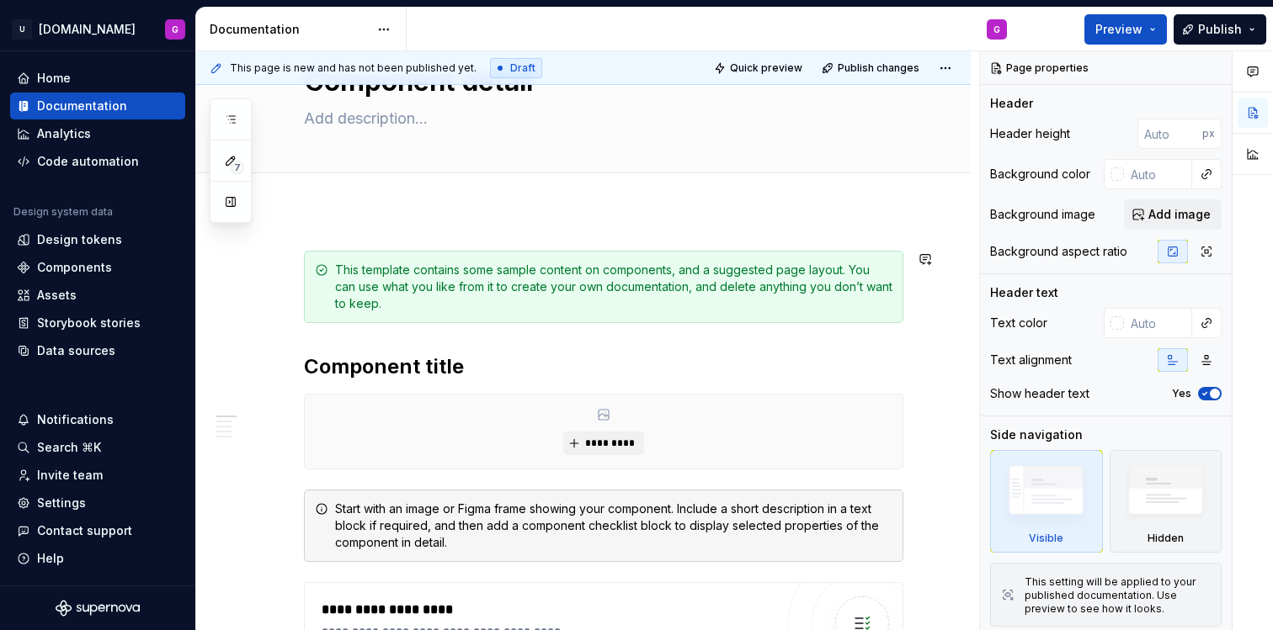
scroll to position [98, 0]
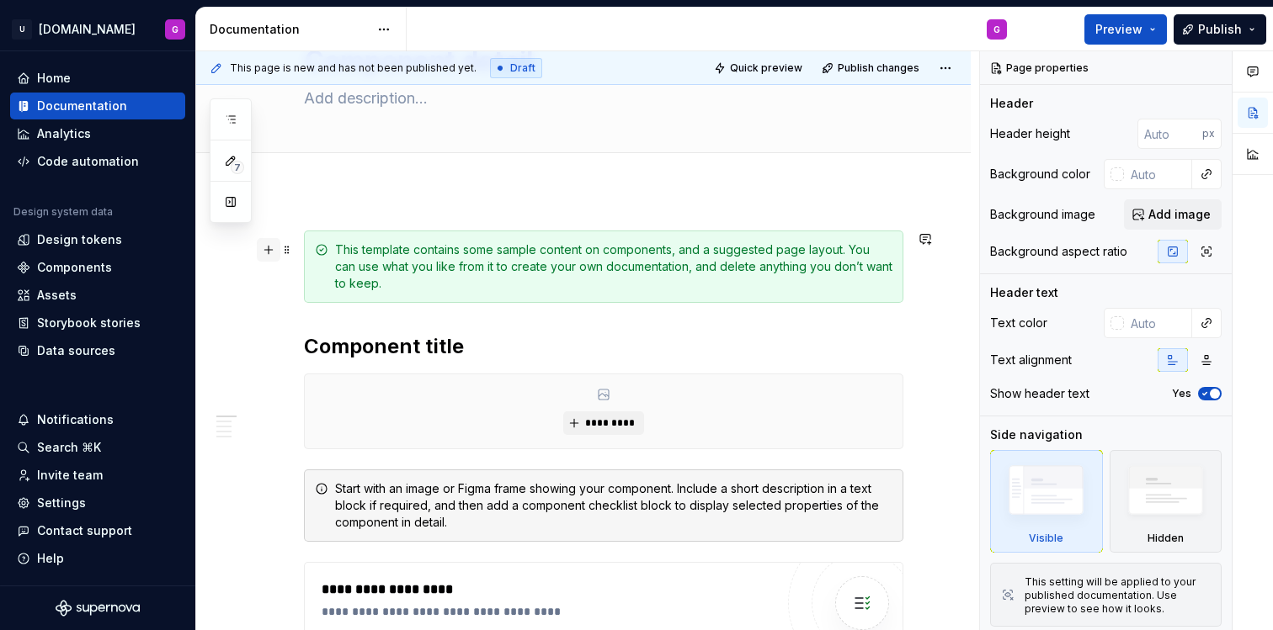
click at [269, 246] on button "button" at bounding box center [269, 250] width 24 height 24
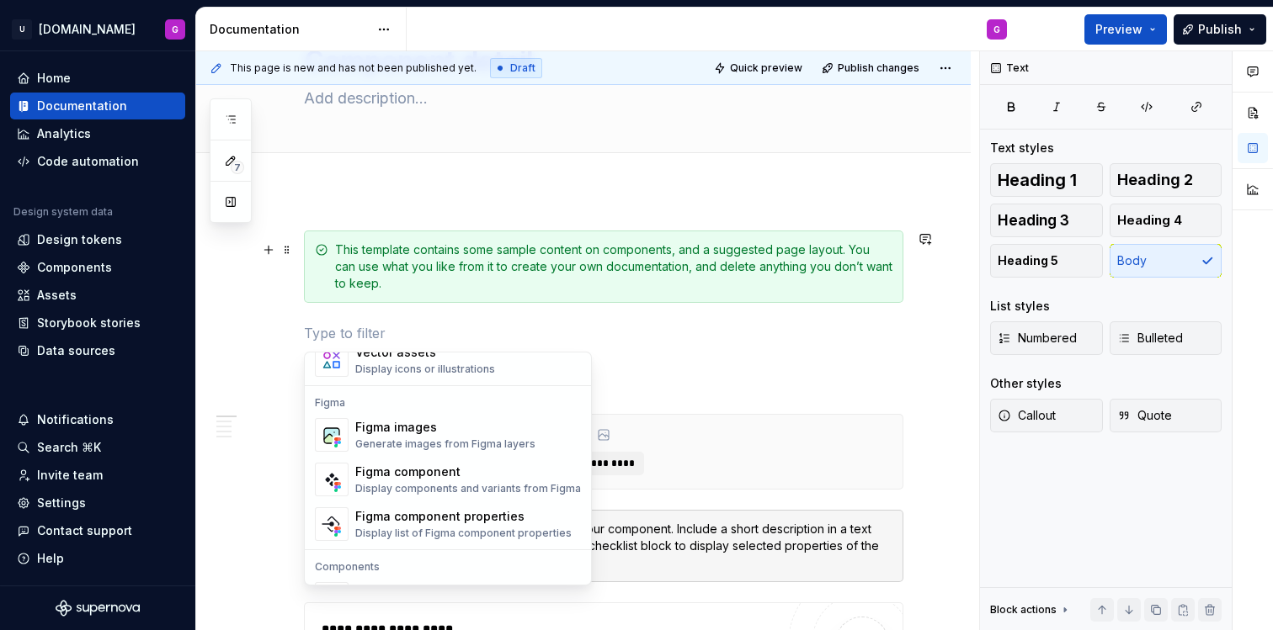
scroll to position [1555, 0]
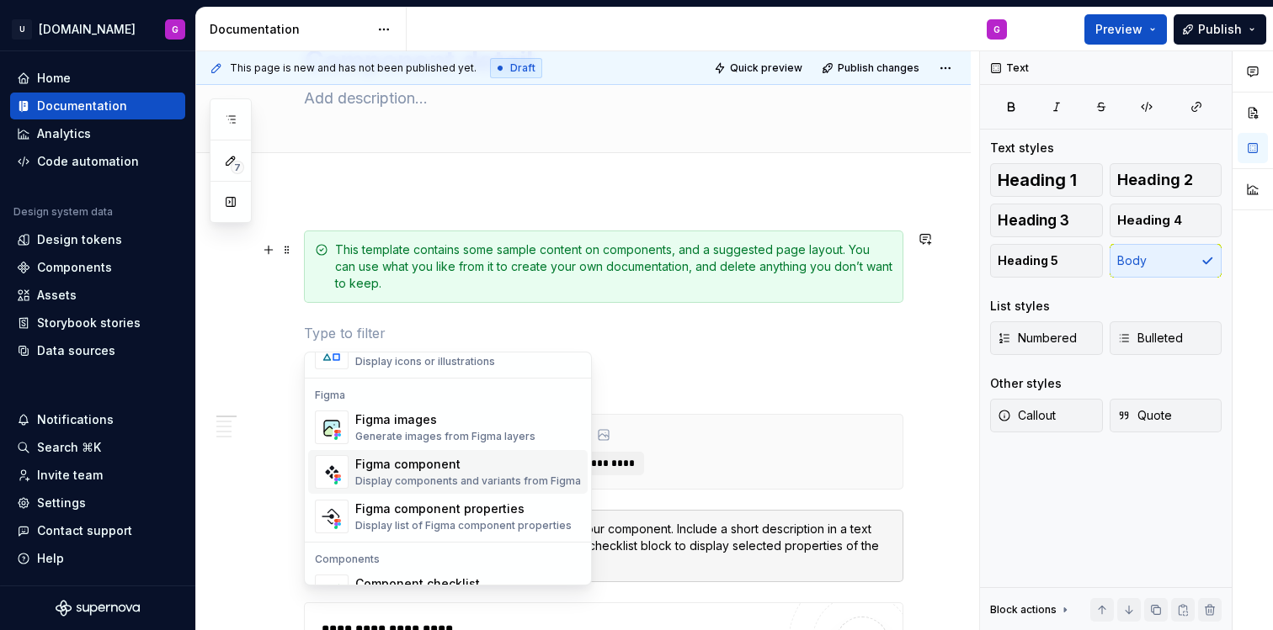
click at [460, 467] on div "Figma component" at bounding box center [468, 464] width 226 height 17
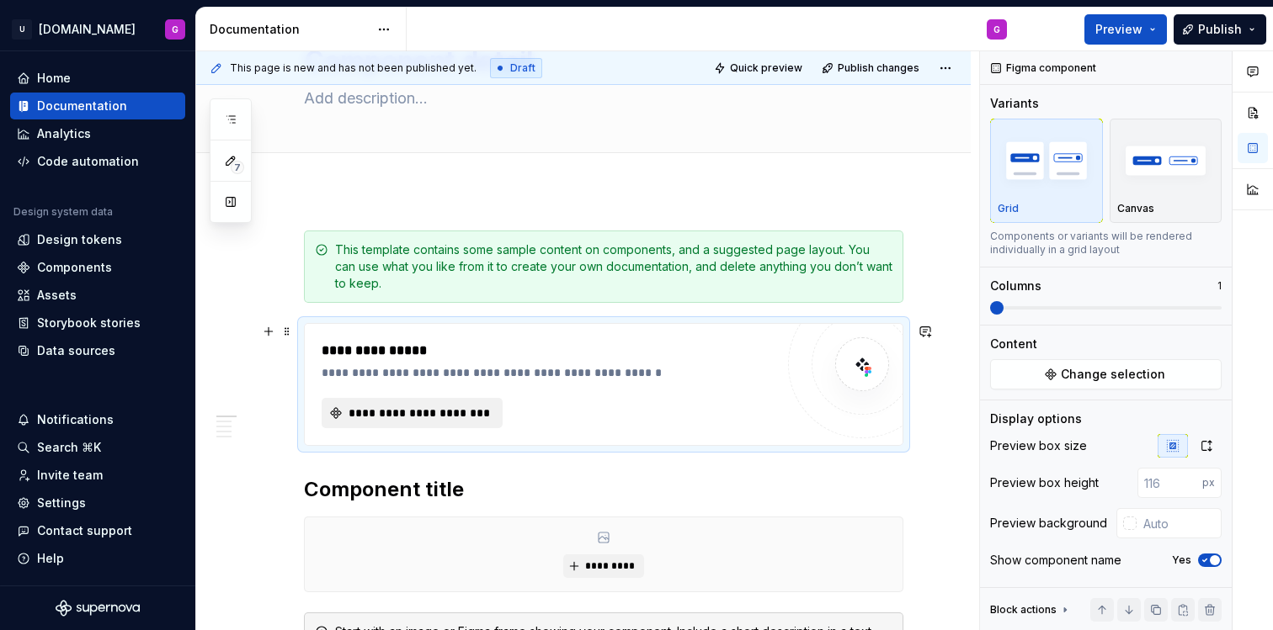
click at [444, 417] on span "**********" at bounding box center [419, 413] width 146 height 17
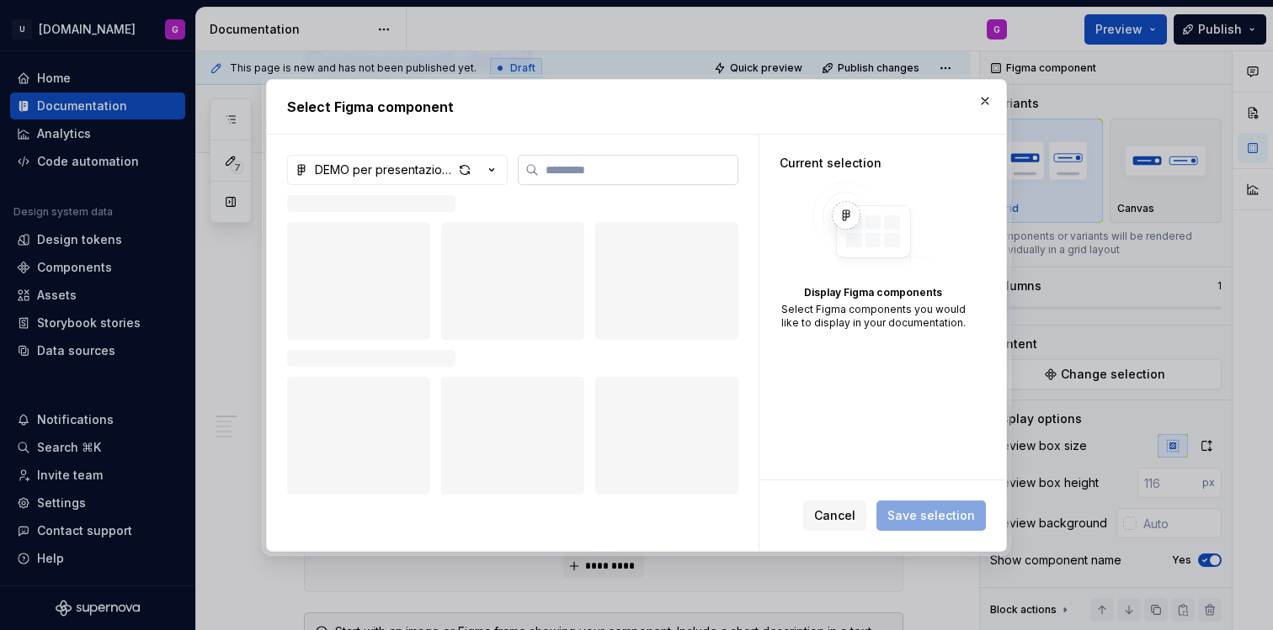
type textarea "*"
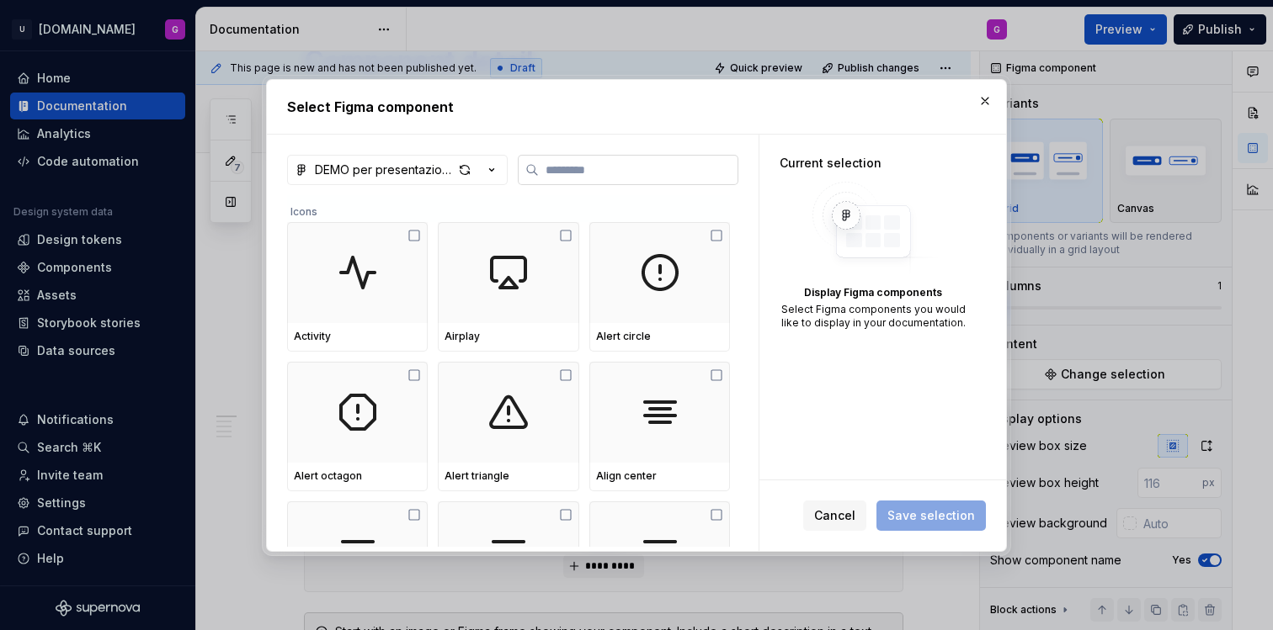
click at [605, 178] on label at bounding box center [628, 170] width 221 height 30
click at [605, 178] on input "search" at bounding box center [638, 170] width 199 height 17
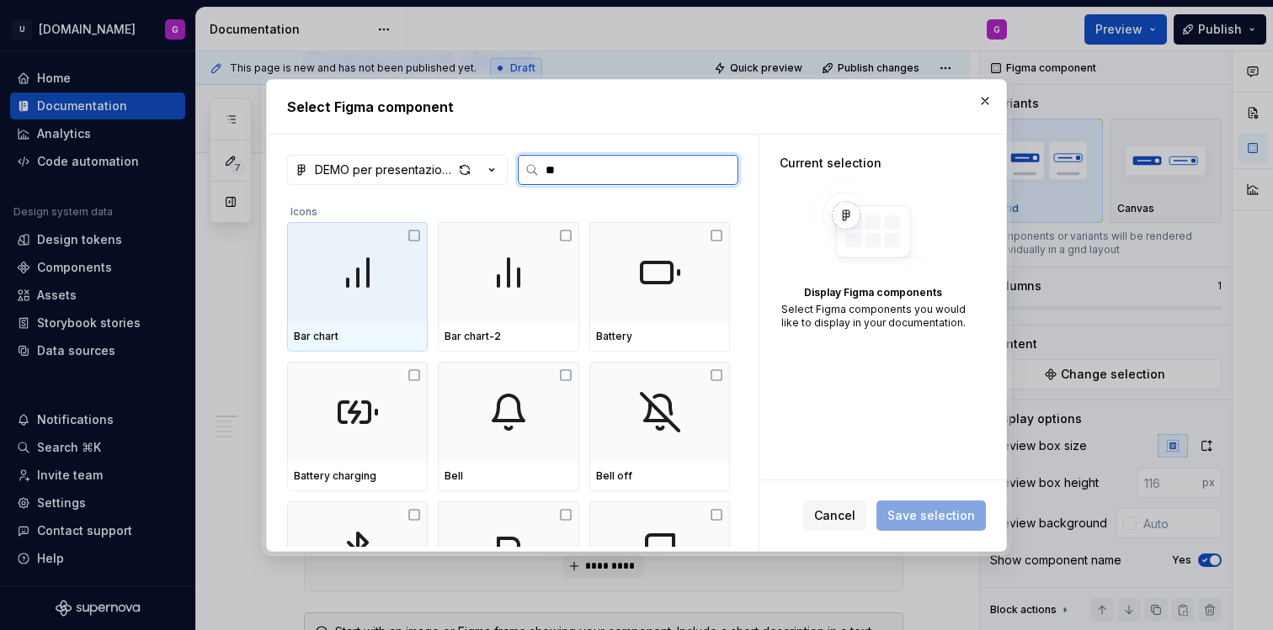
type input "***"
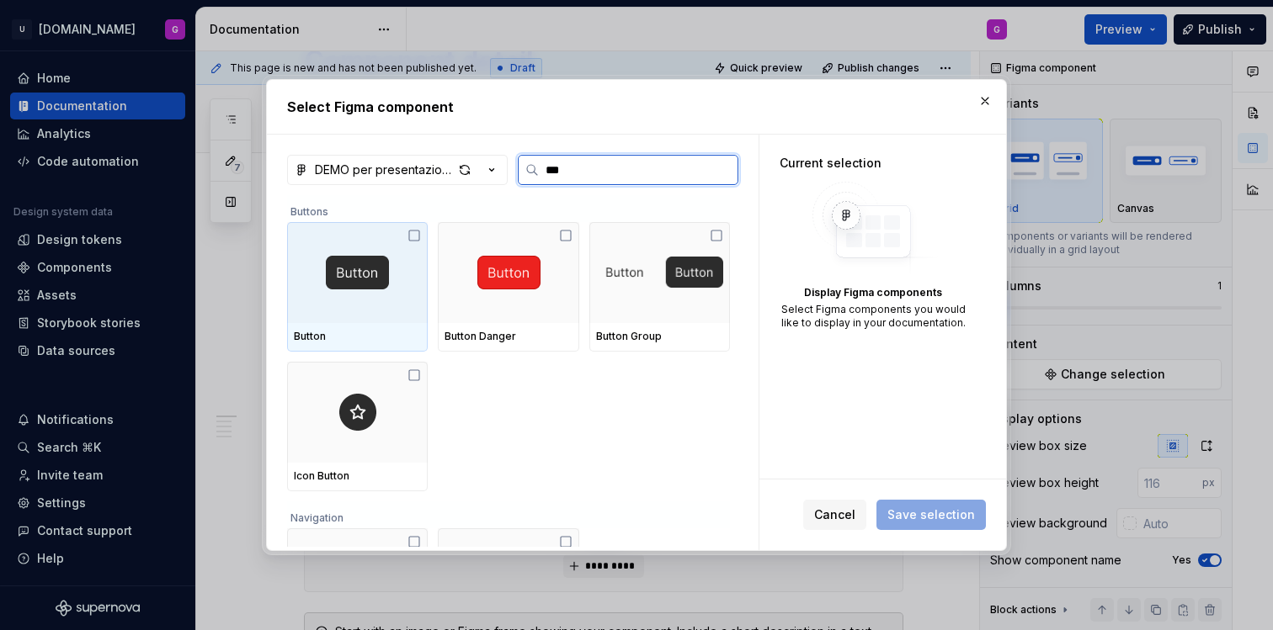
click at [414, 231] on icon at bounding box center [413, 235] width 13 height 13
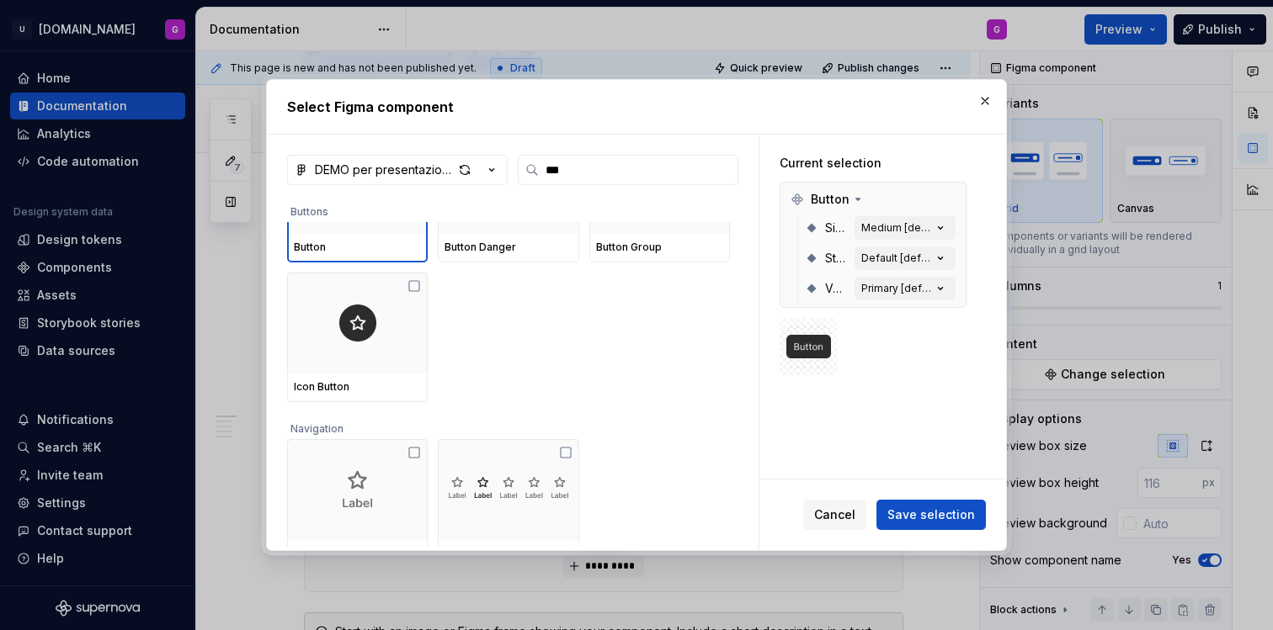
scroll to position [110, 0]
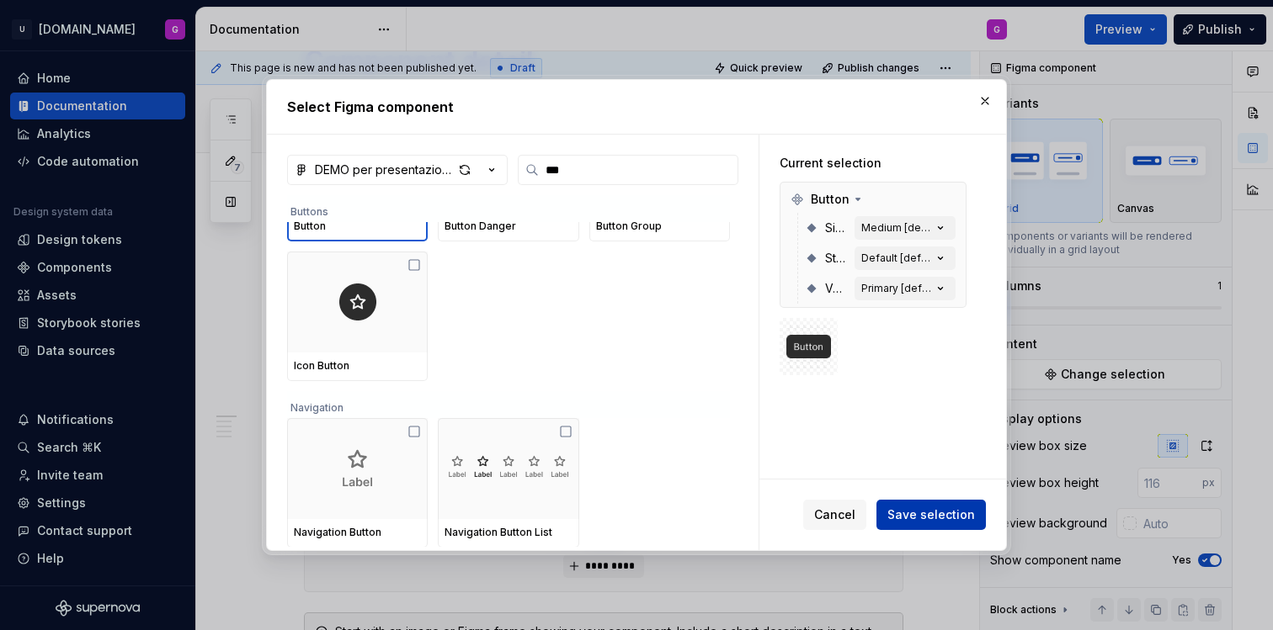
click at [963, 517] on span "Save selection" at bounding box center [931, 515] width 88 height 17
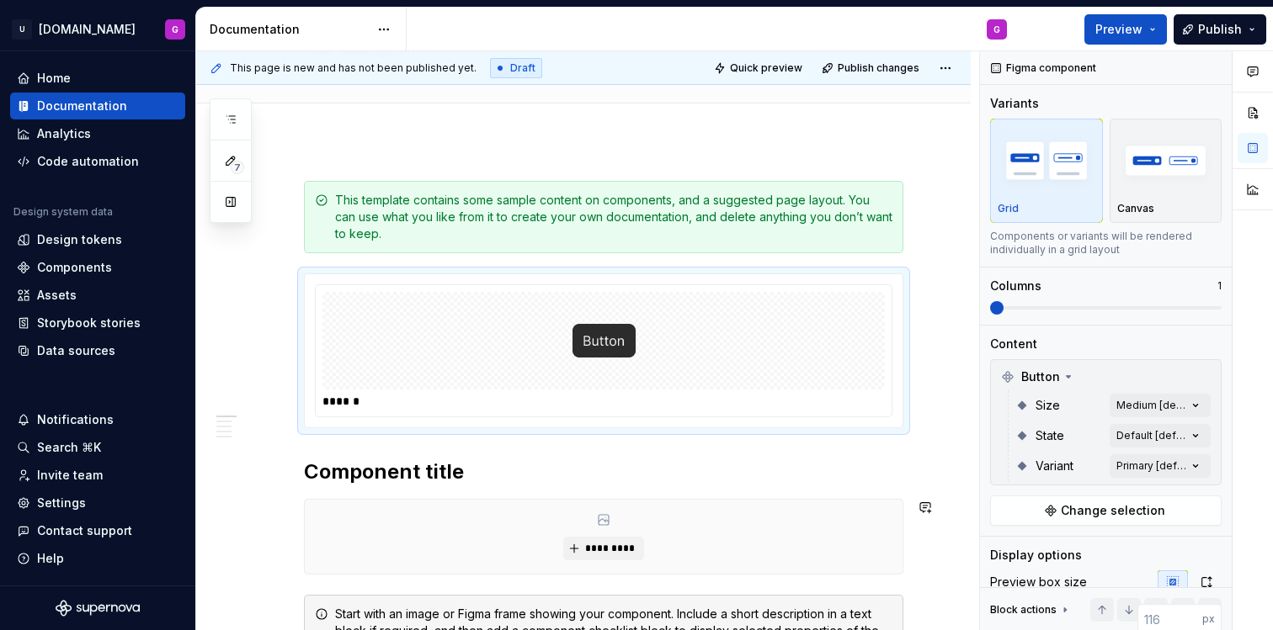
scroll to position [141, 0]
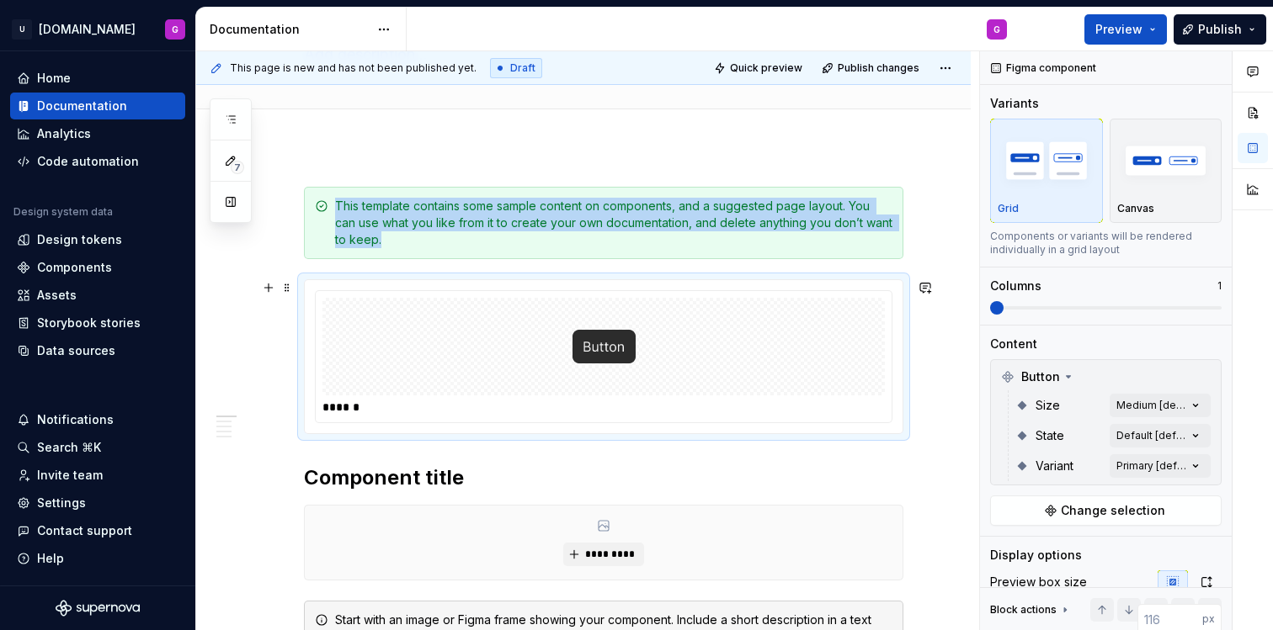
click at [623, 351] on img at bounding box center [603, 347] width 63 height 84
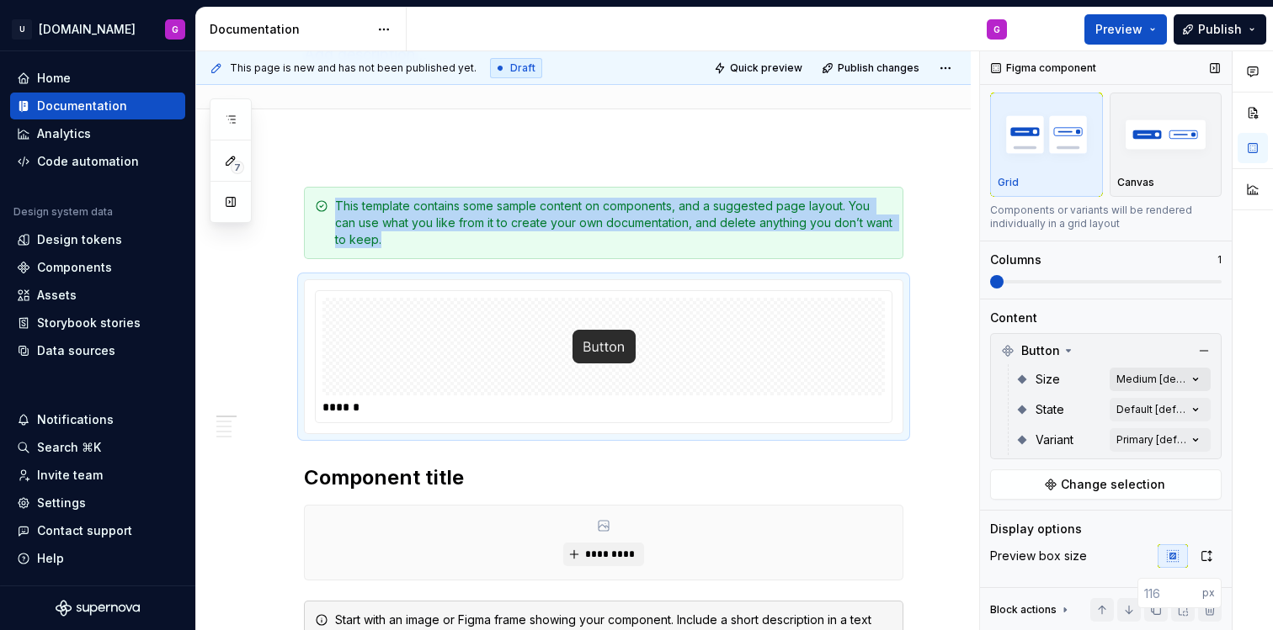
scroll to position [32, 0]
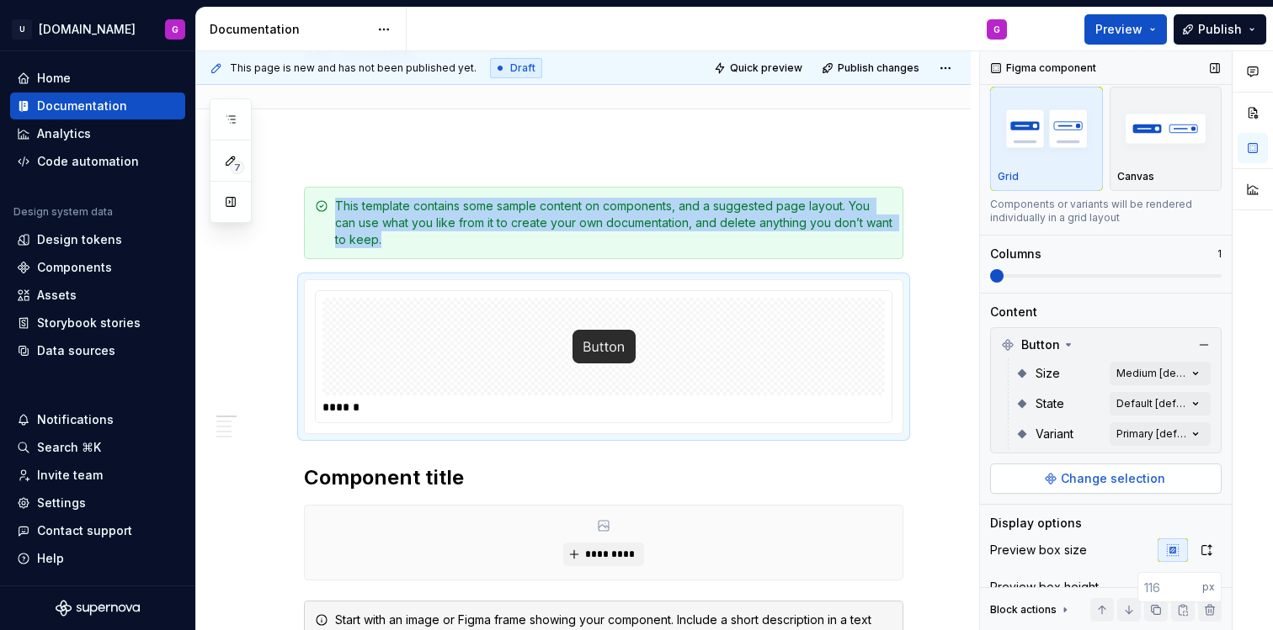
click at [1104, 475] on span "Change selection" at bounding box center [1113, 479] width 104 height 17
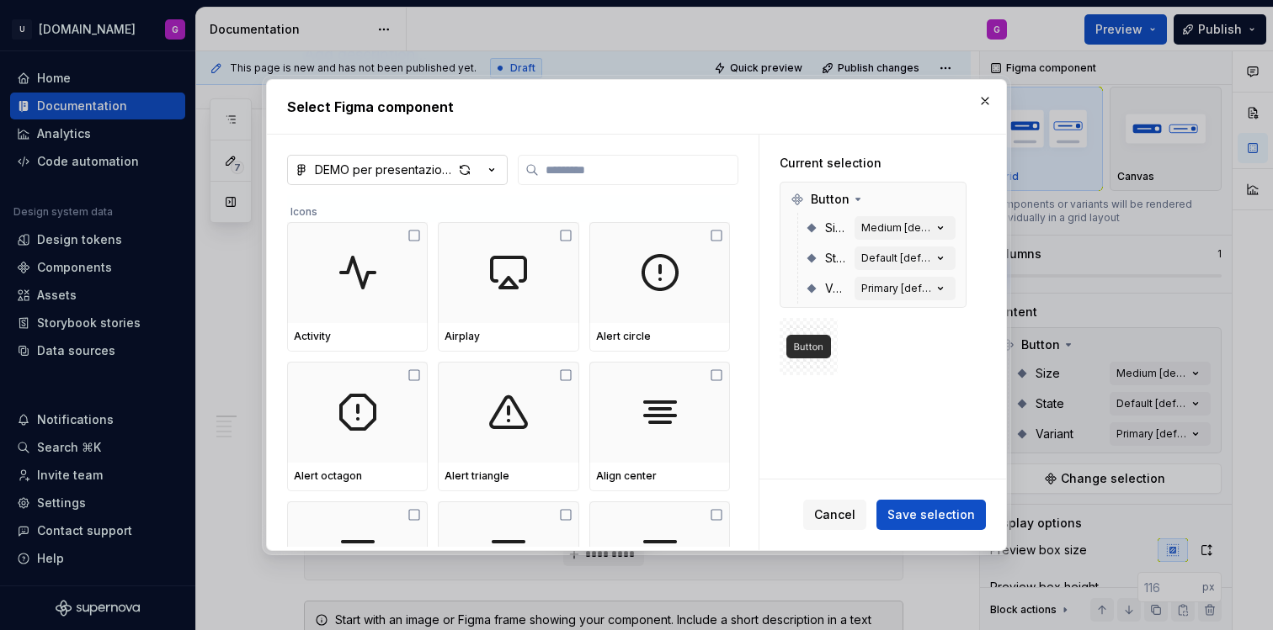
click at [487, 173] on icon "button" at bounding box center [491, 170] width 17 height 17
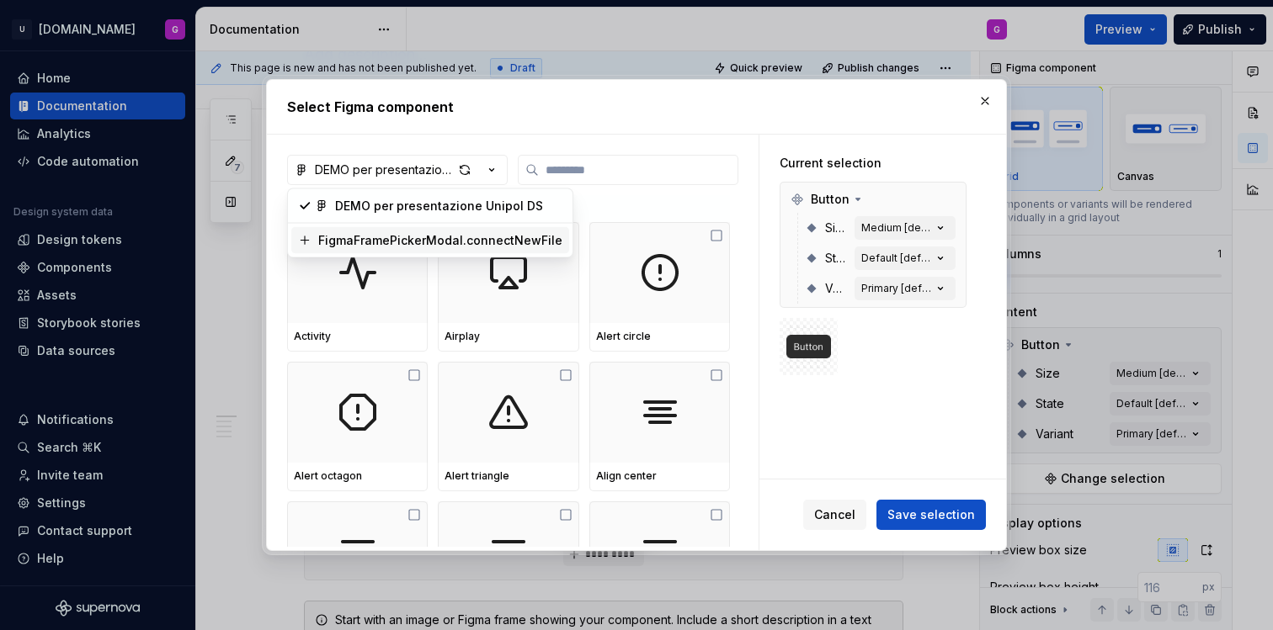
click at [455, 232] on div "FigmaFramePickerModal.connectNewFile" at bounding box center [440, 240] width 244 height 17
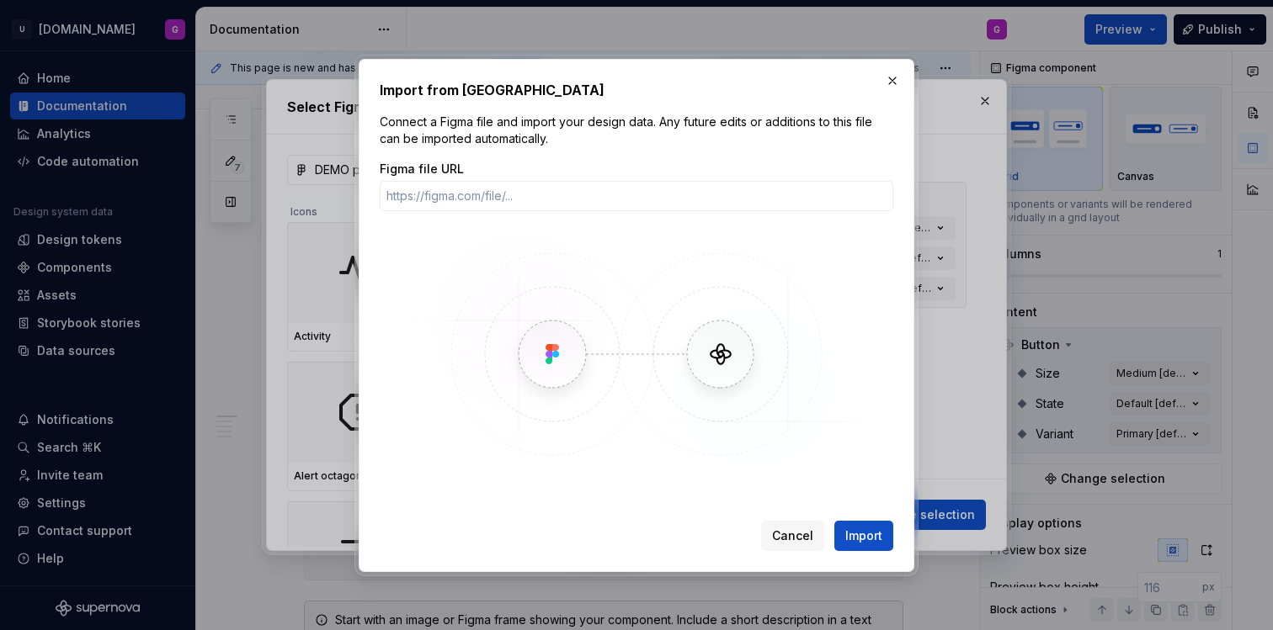
type textarea "*"
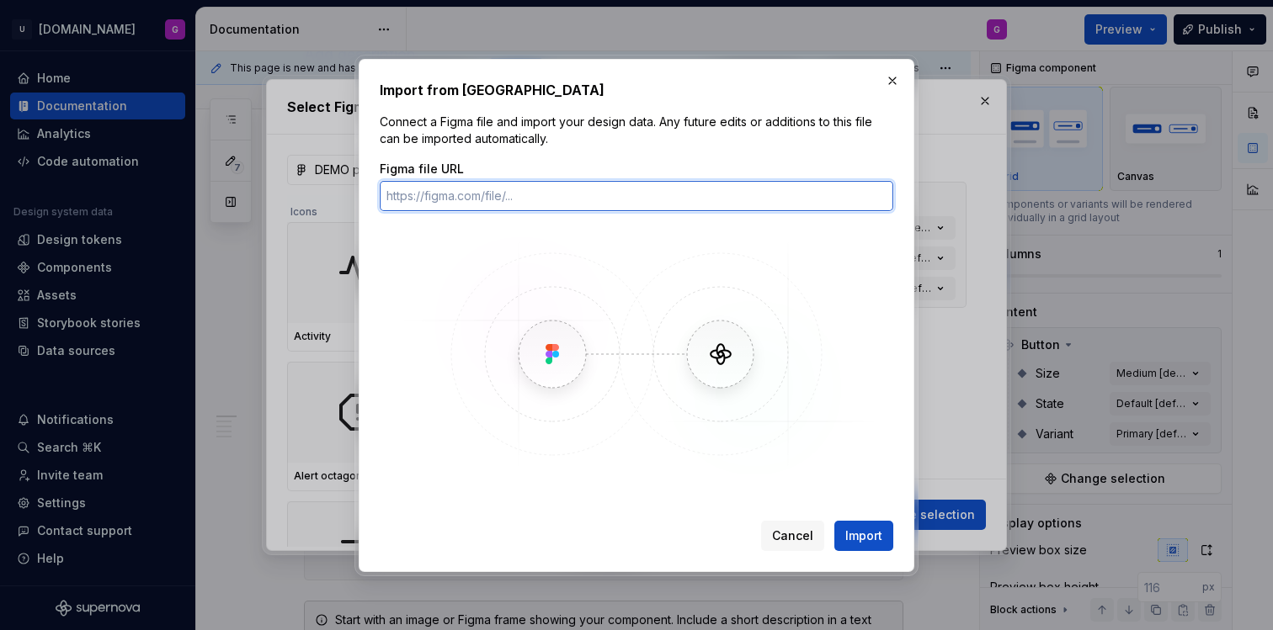
paste input "[URL][DOMAIN_NAME]"
type input "[URL][DOMAIN_NAME]"
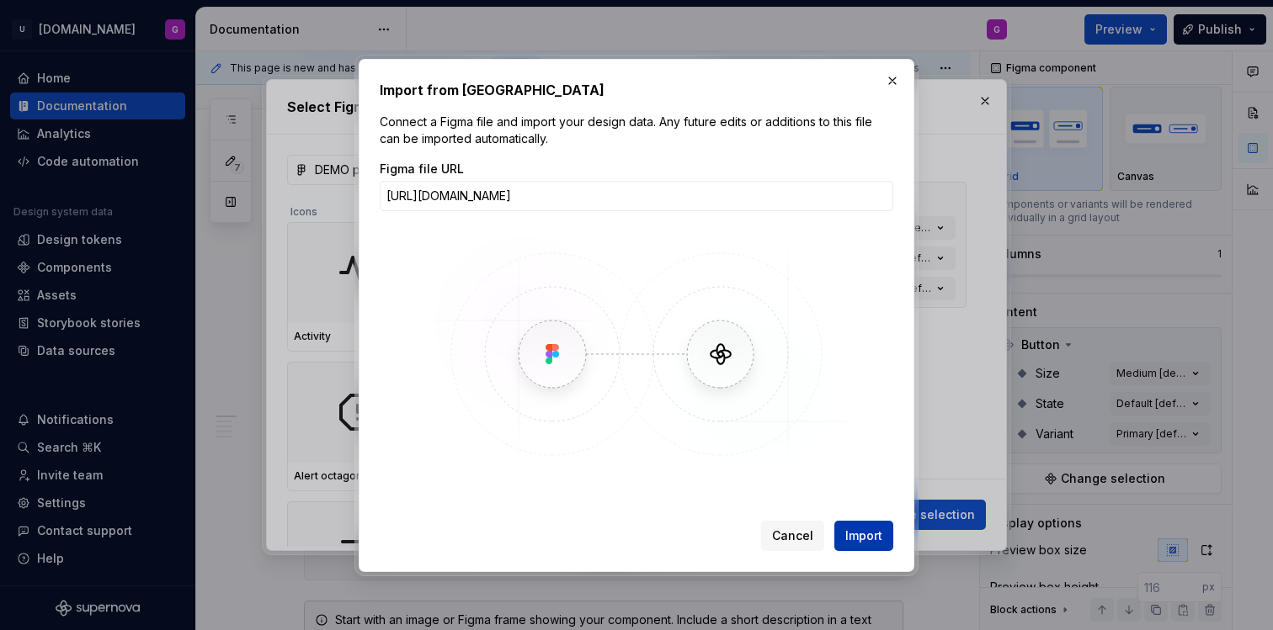
click at [856, 535] on span "Import" at bounding box center [863, 536] width 37 height 17
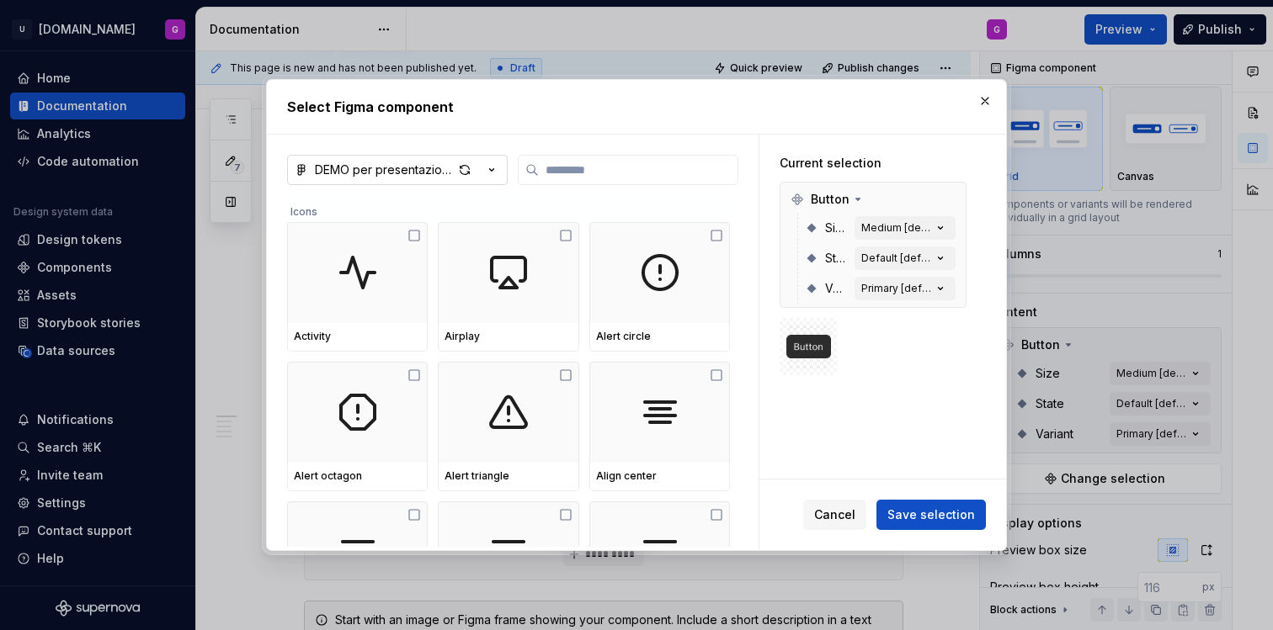
click at [437, 163] on div "DEMO per presentazione Unipol DS" at bounding box center [384, 170] width 138 height 17
click at [437, 163] on div "Select Figma component DEMO per presentazione Unipol DS Icons Activity Airplay …" at bounding box center [636, 315] width 1273 height 630
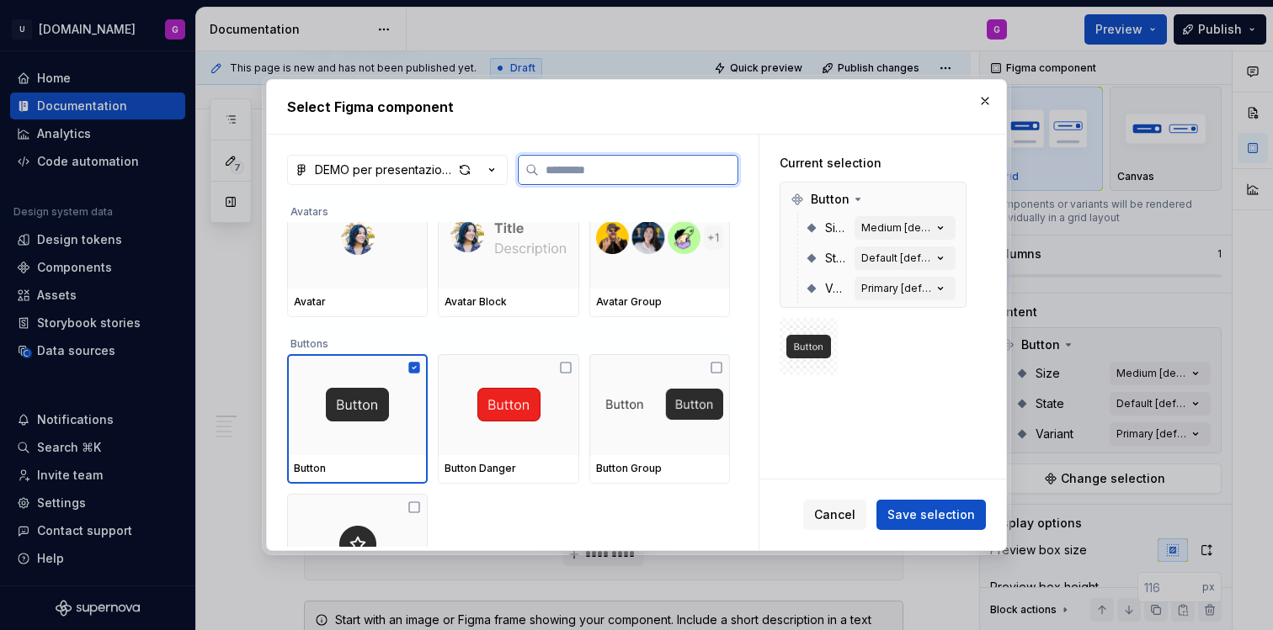
scroll to position [12656, 0]
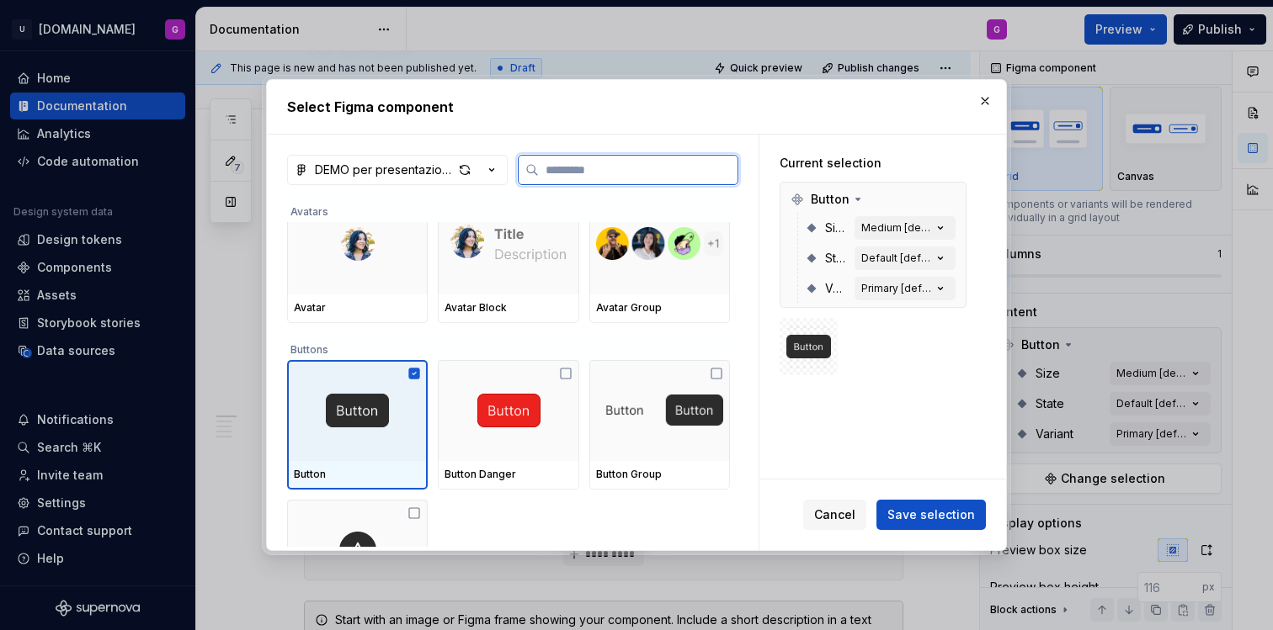
click at [347, 410] on img at bounding box center [357, 411] width 63 height 34
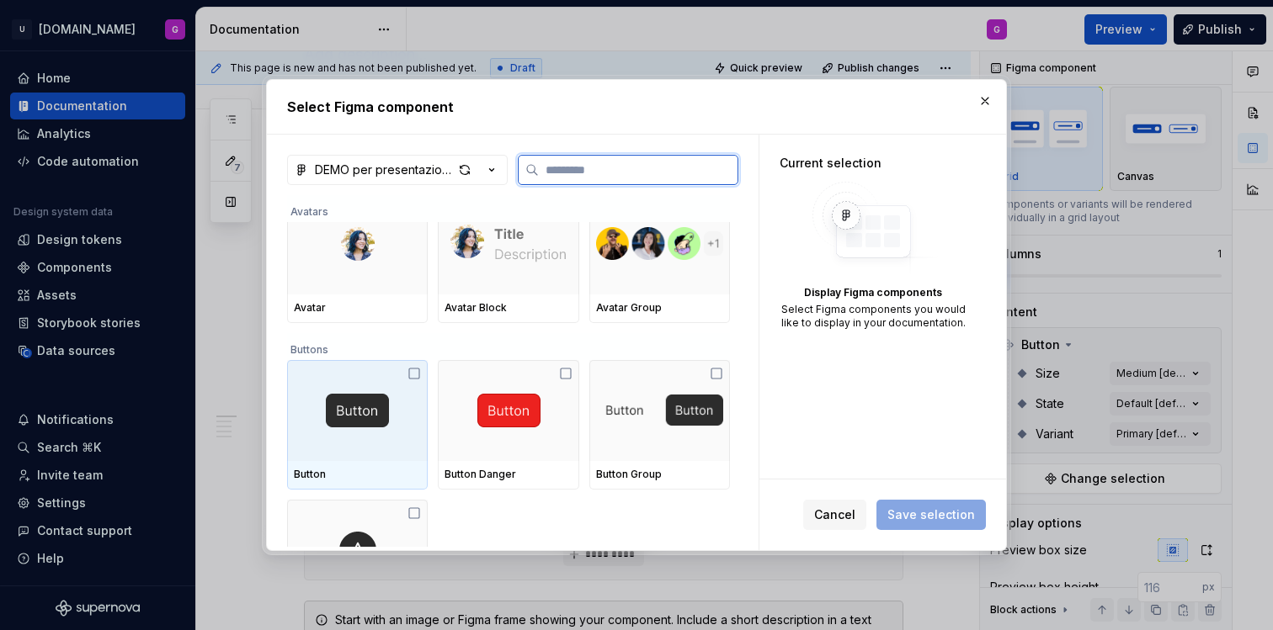
click at [347, 410] on img at bounding box center [357, 411] width 63 height 34
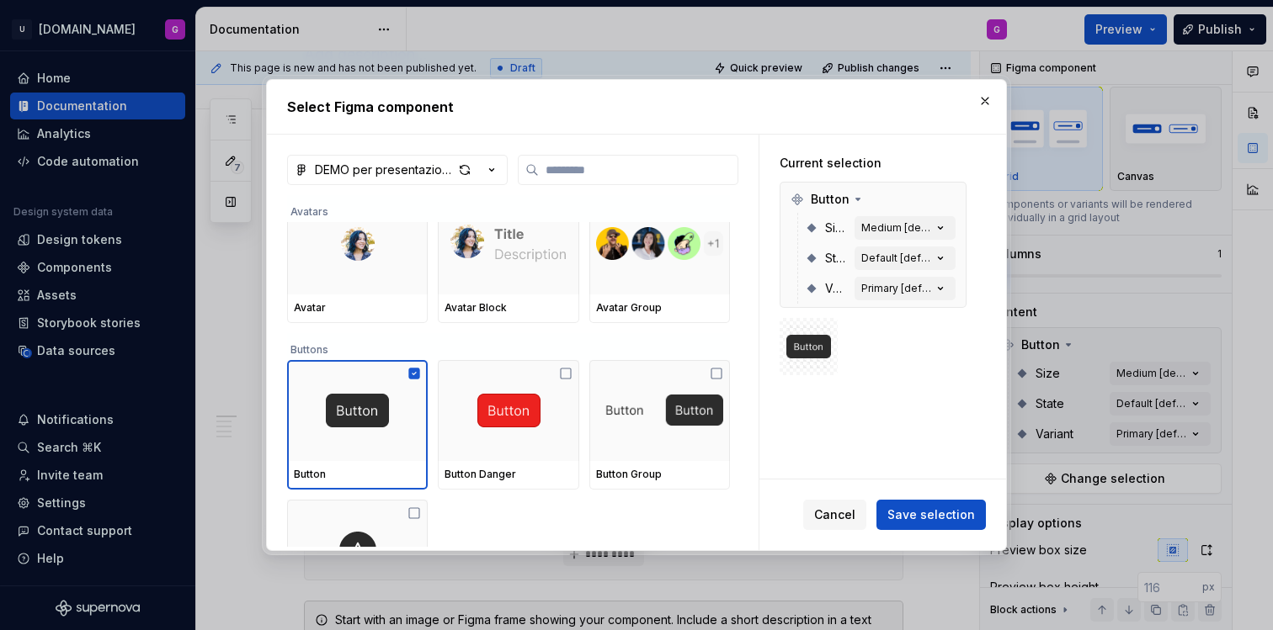
click at [806, 349] on img at bounding box center [808, 347] width 45 height 34
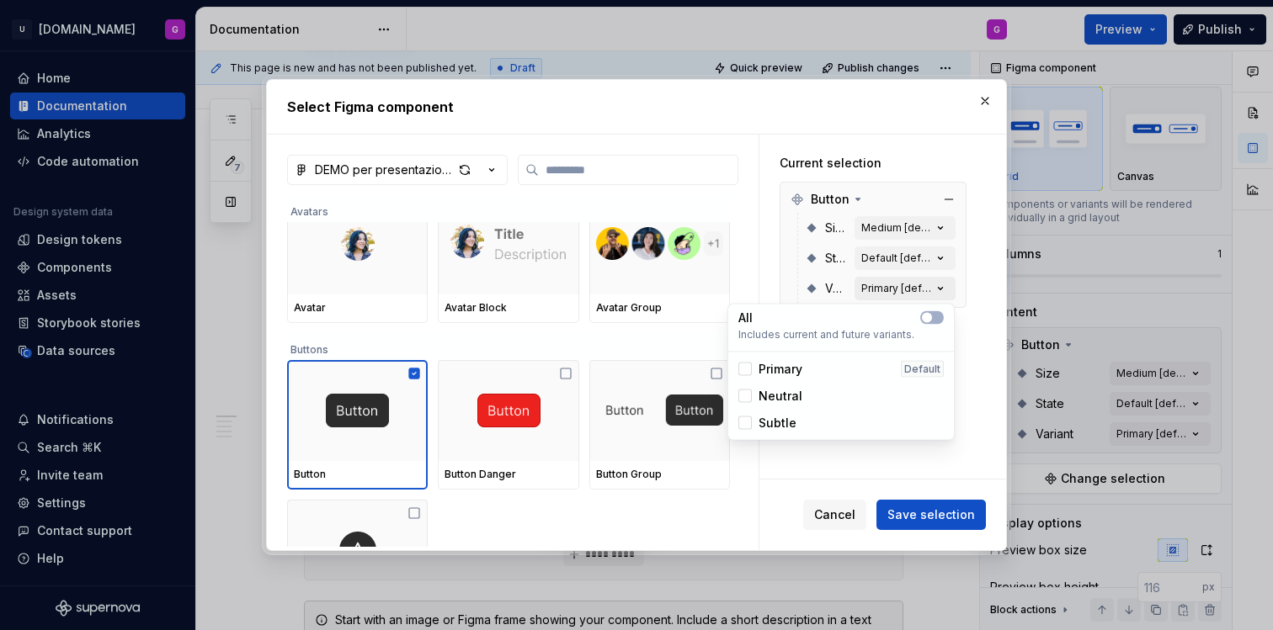
click at [885, 281] on button "Primary [default]" at bounding box center [904, 289] width 101 height 24
click at [879, 247] on button "Default [default]" at bounding box center [904, 259] width 101 height 24
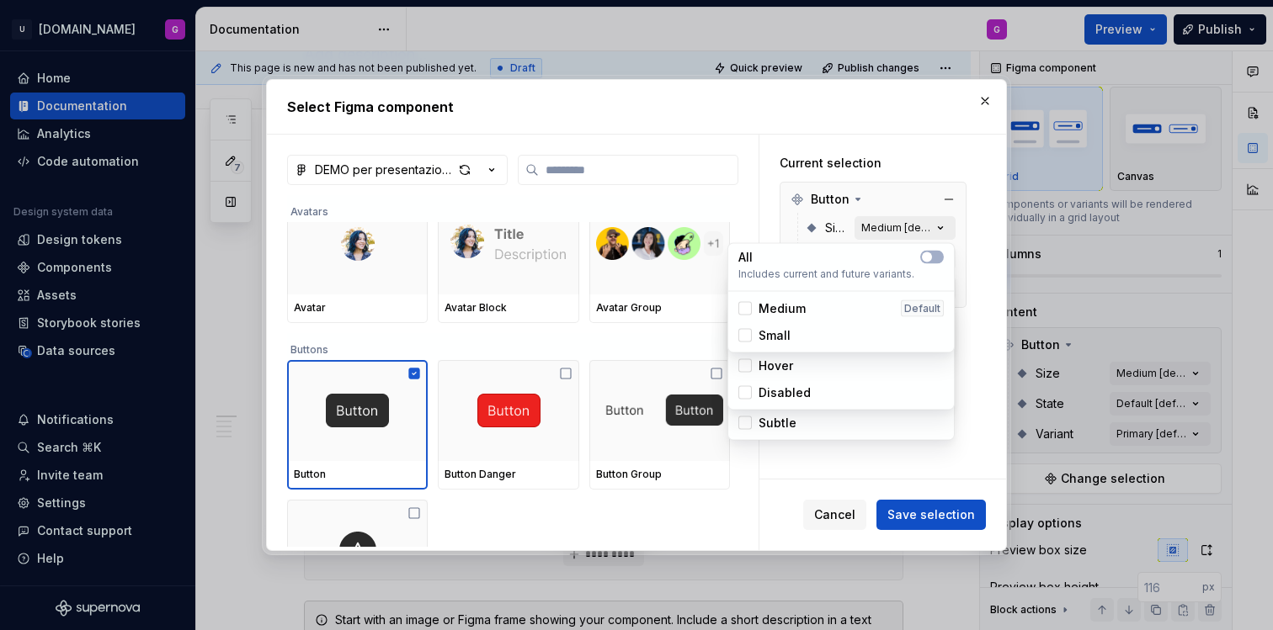
click at [875, 224] on div "Medium [default]" at bounding box center [896, 227] width 71 height 13
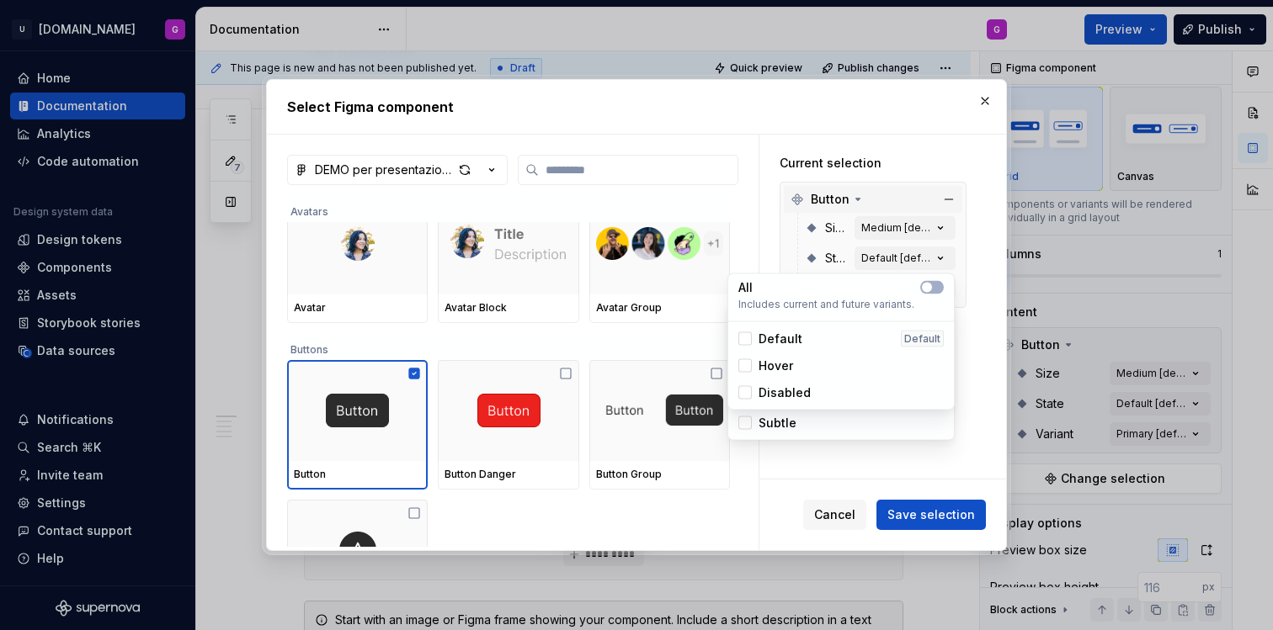
click at [860, 199] on icon at bounding box center [857, 199] width 13 height 13
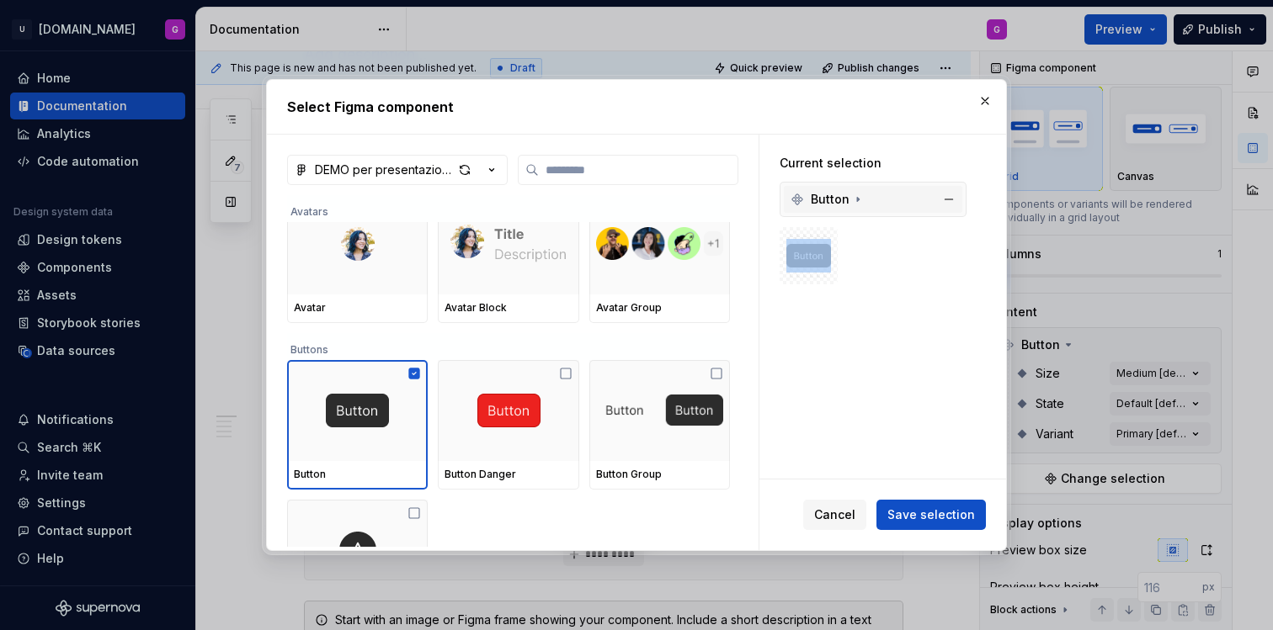
click at [860, 199] on icon at bounding box center [857, 199] width 13 height 13
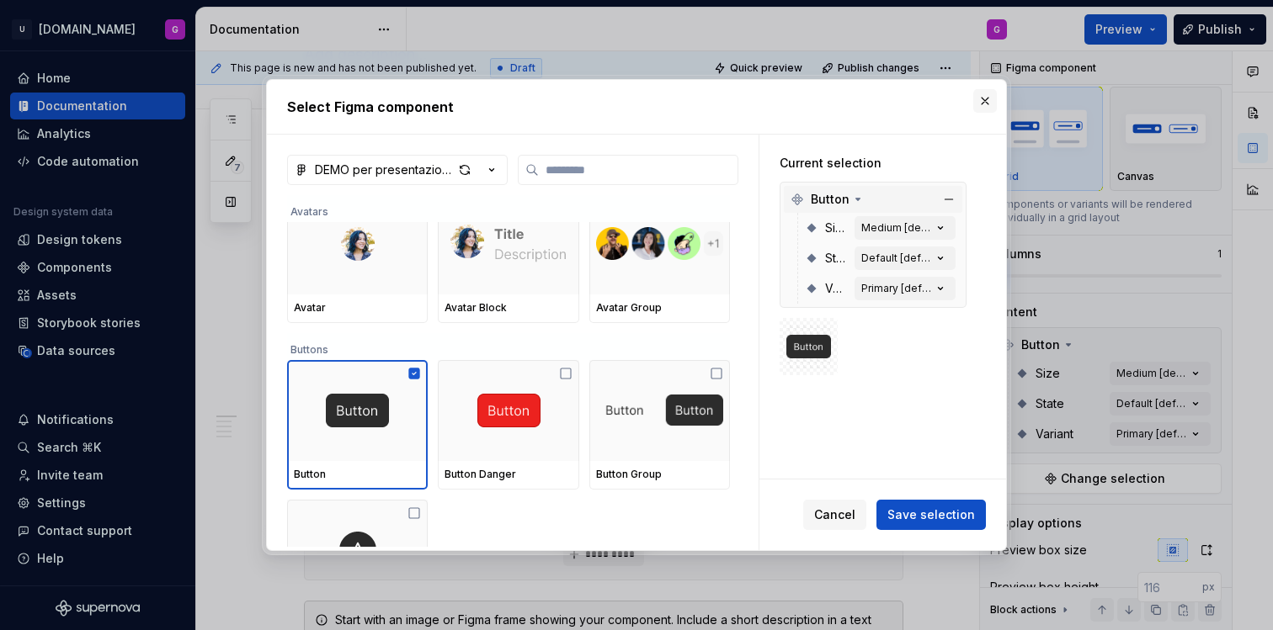
click at [984, 102] on button "button" at bounding box center [985, 101] width 24 height 24
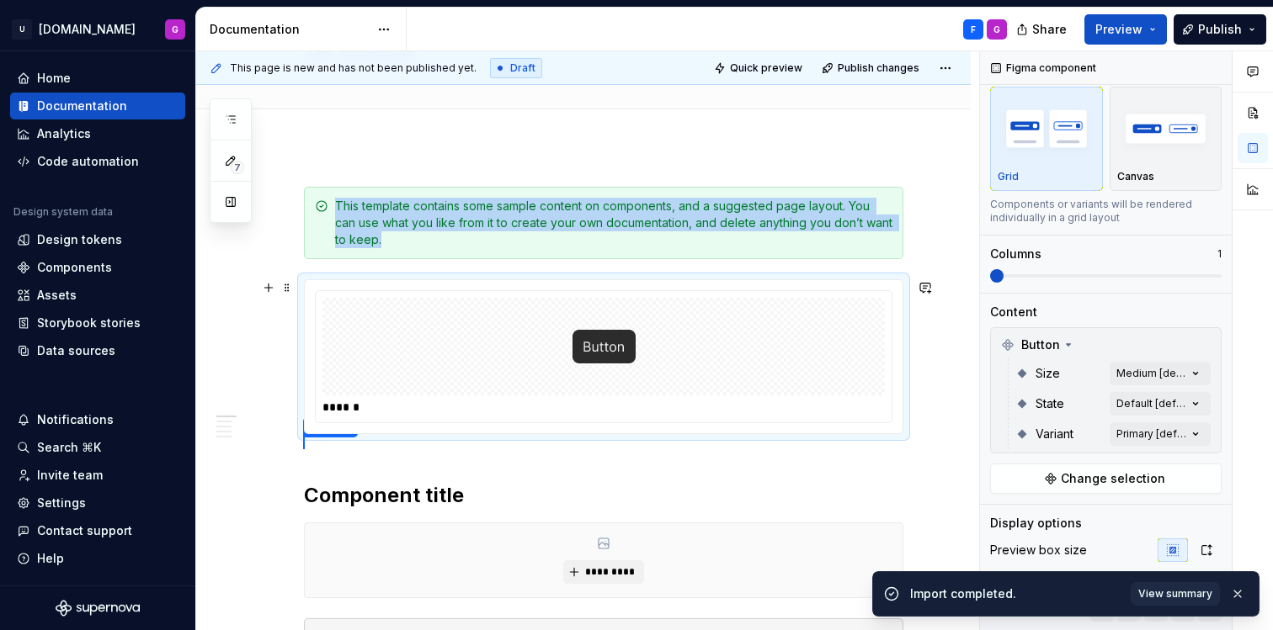
click at [595, 355] on img at bounding box center [603, 347] width 63 height 84
click at [505, 284] on div "******" at bounding box center [604, 356] width 598 height 153
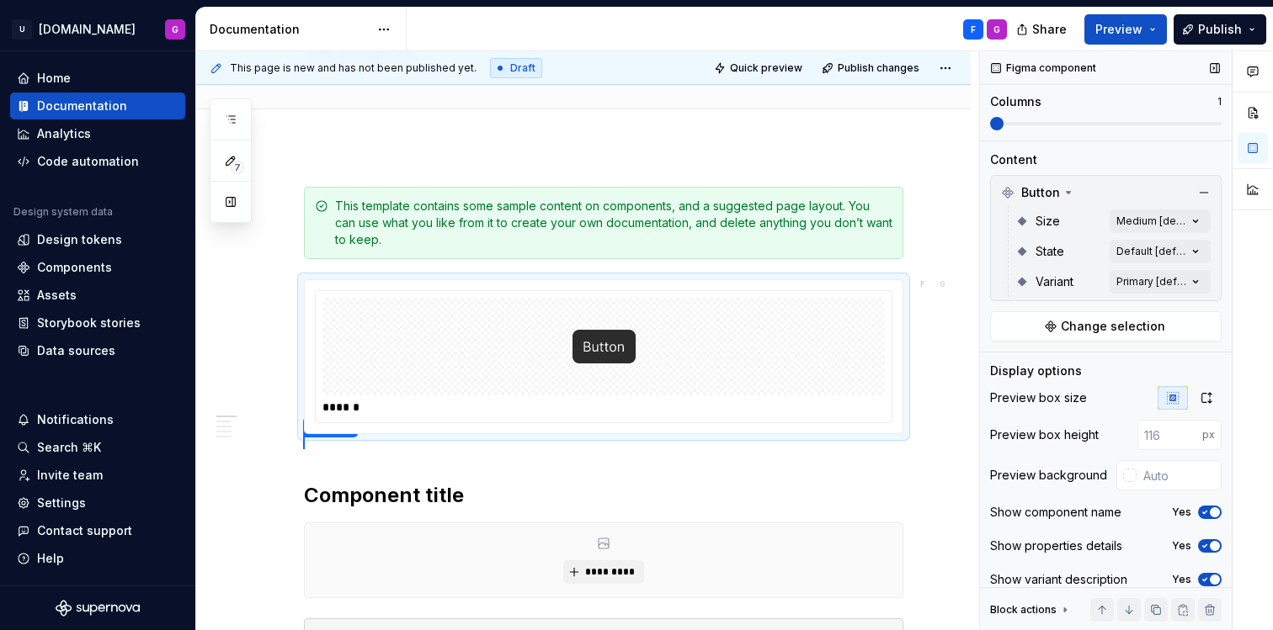
scroll to position [199, 0]
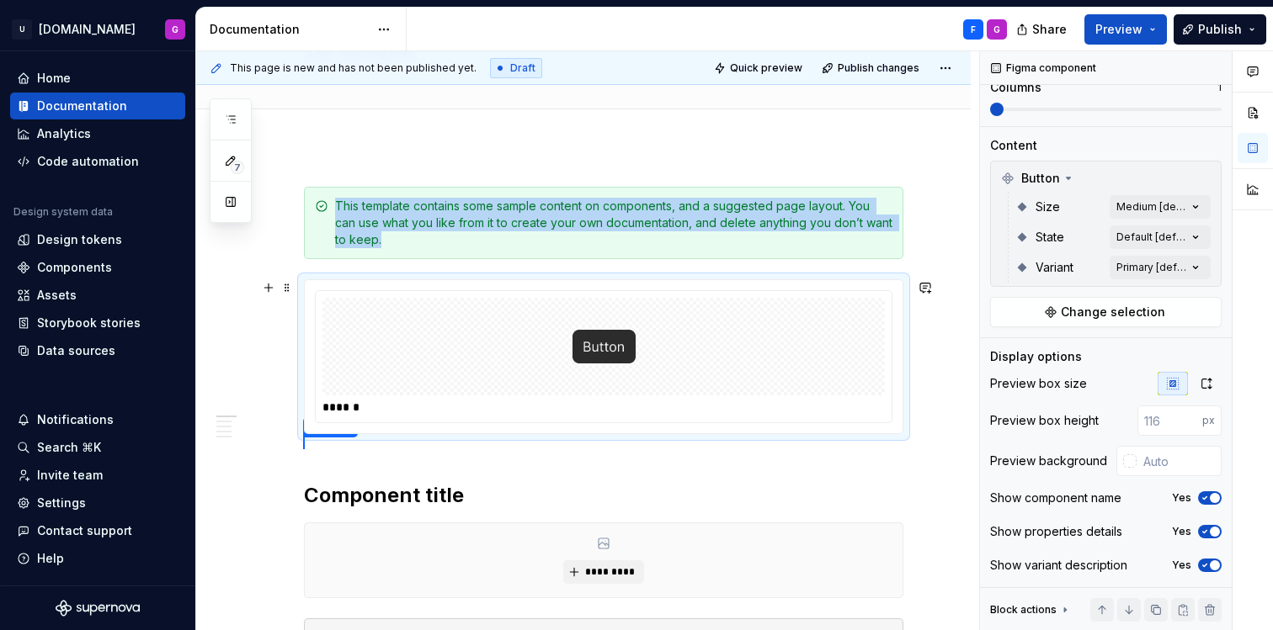
click at [739, 320] on div at bounding box center [603, 347] width 562 height 98
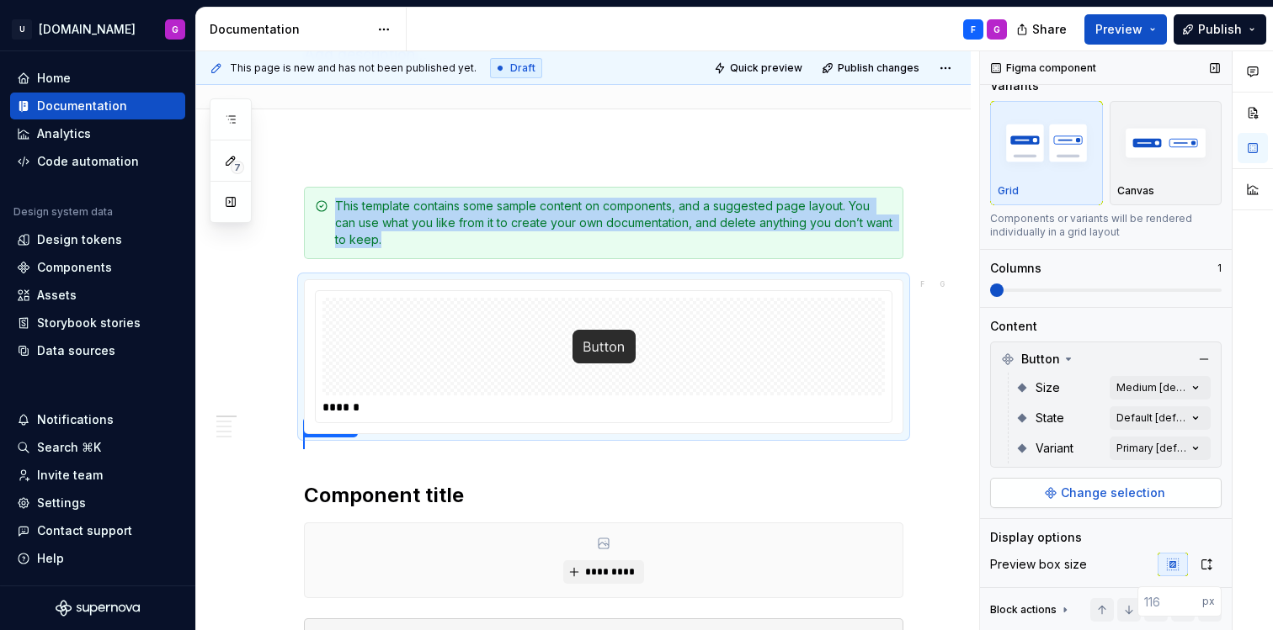
scroll to position [0, 0]
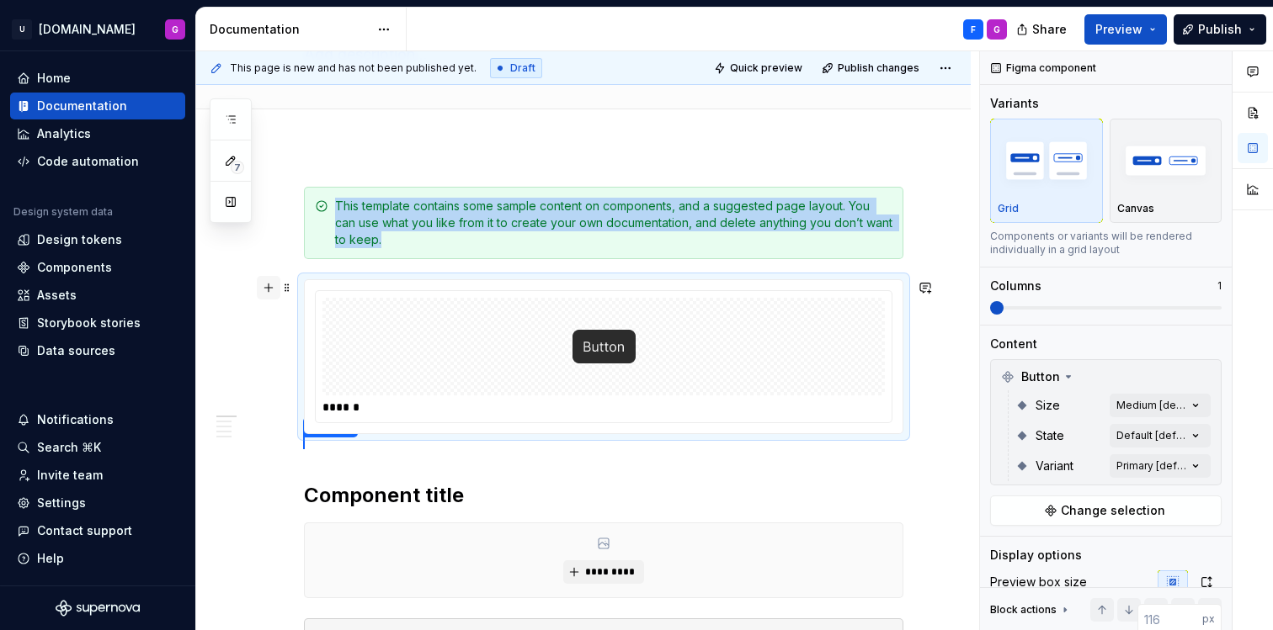
click at [265, 284] on button "button" at bounding box center [269, 288] width 24 height 24
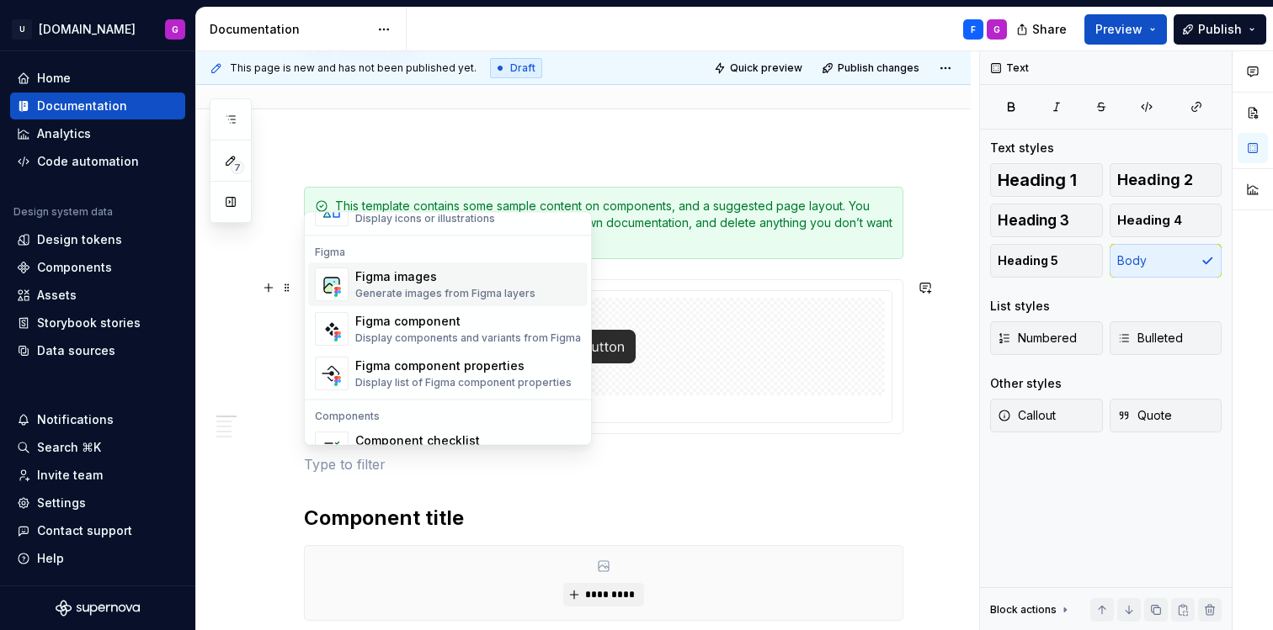
scroll to position [1537, 0]
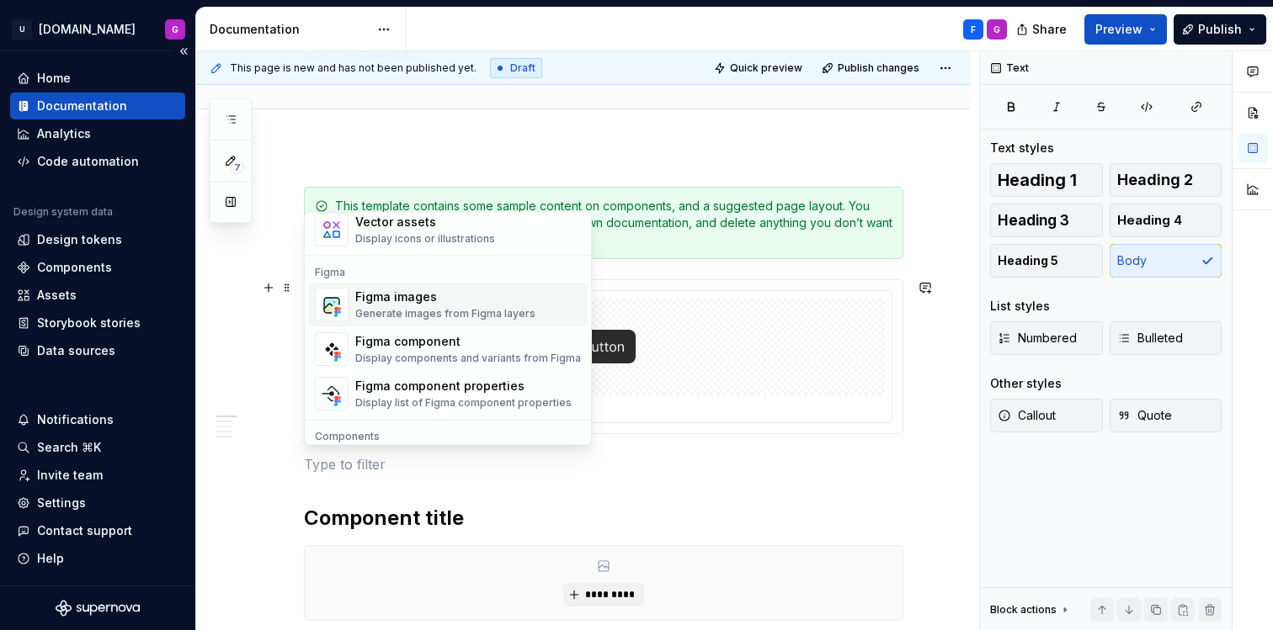
click at [101, 104] on div "Documentation" at bounding box center [82, 106] width 90 height 17
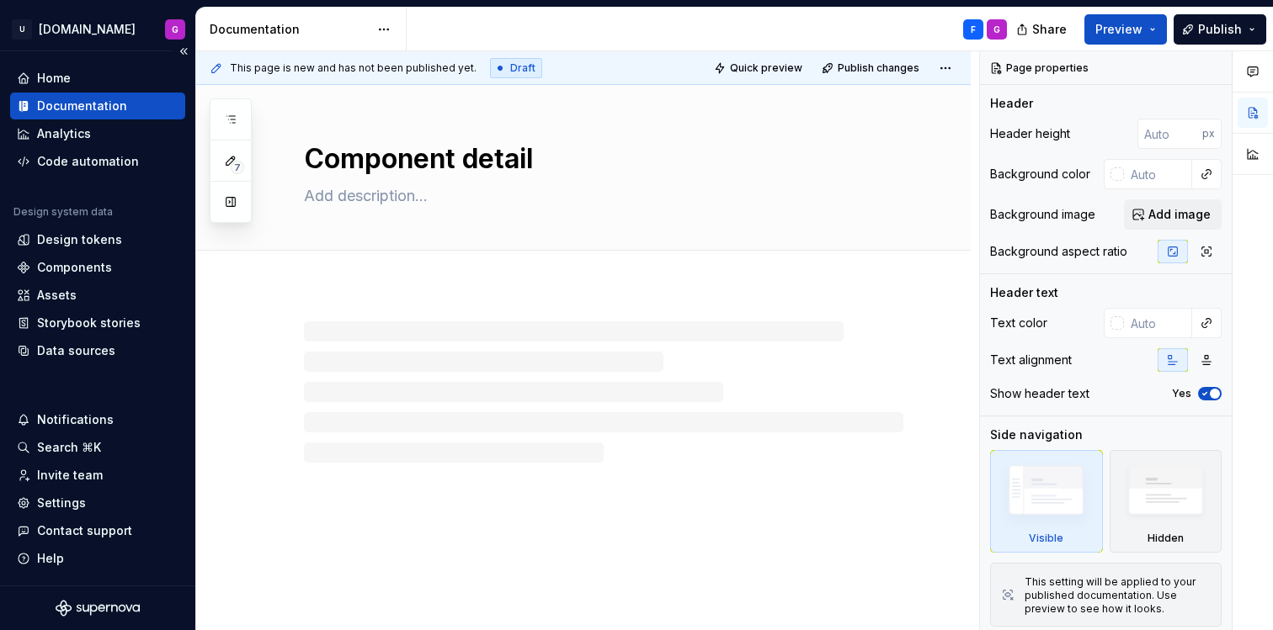
click at [168, 101] on div "Documentation" at bounding box center [98, 106] width 162 height 17
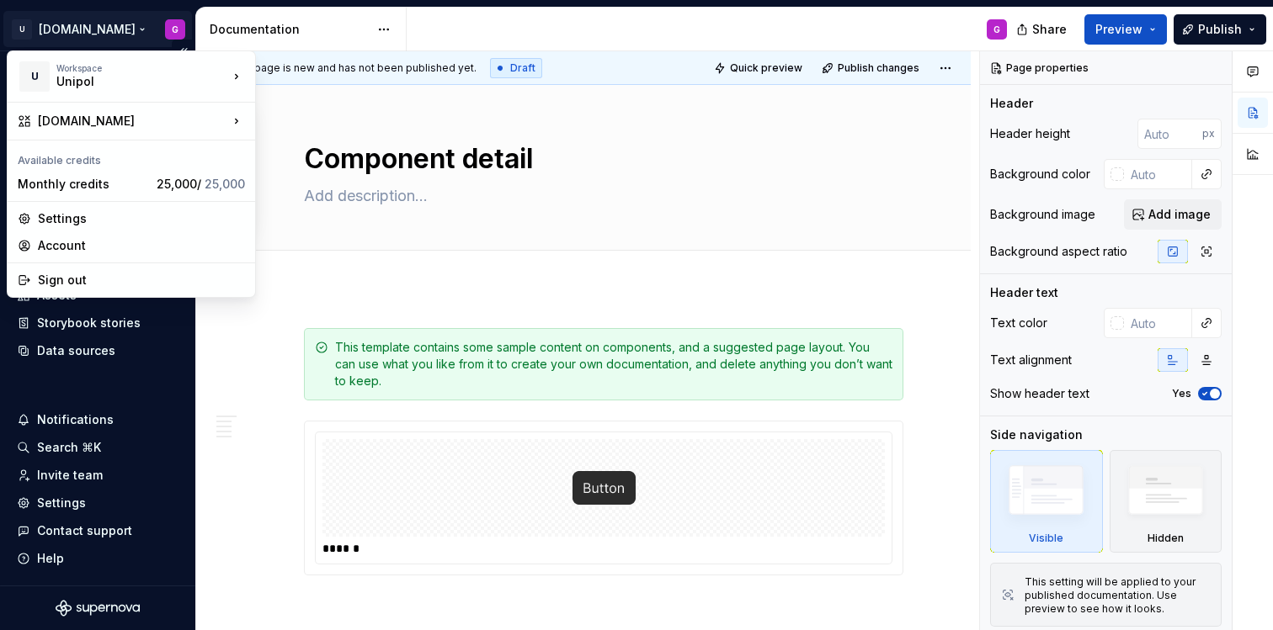
click at [95, 34] on html "U [DOMAIN_NAME] G Home Documentation Analytics Code automation Design system da…" at bounding box center [636, 315] width 1273 height 630
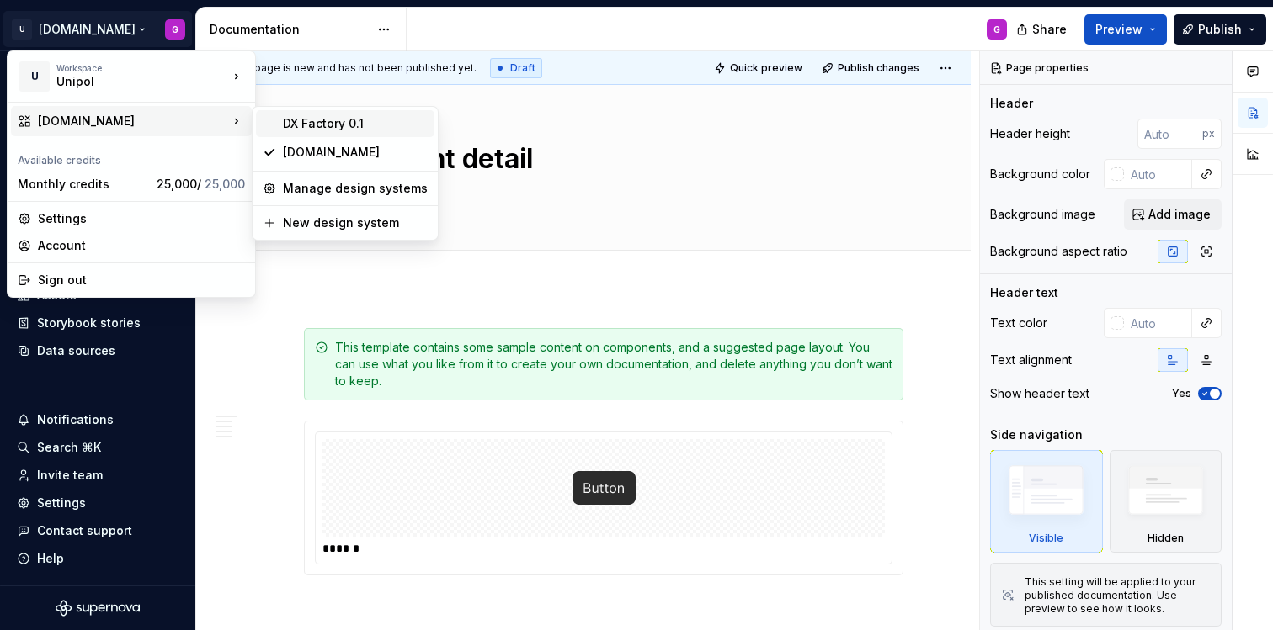
click at [323, 122] on div "DX Factory 0.1" at bounding box center [355, 123] width 145 height 17
type textarea "*"
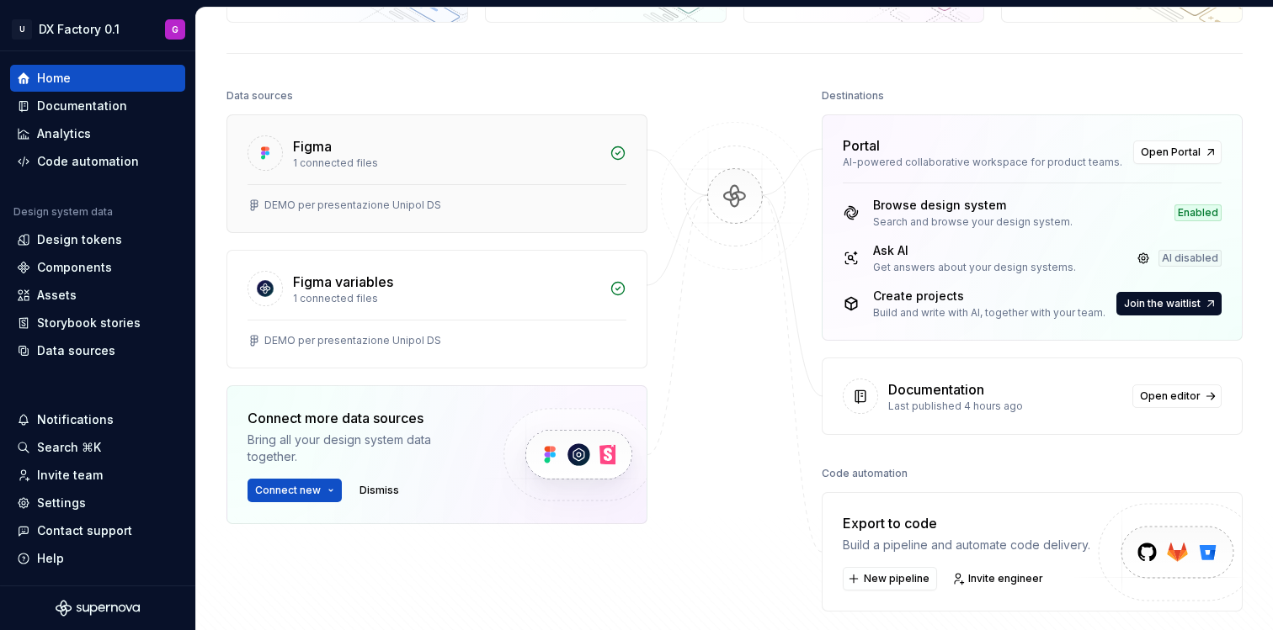
scroll to position [173, 0]
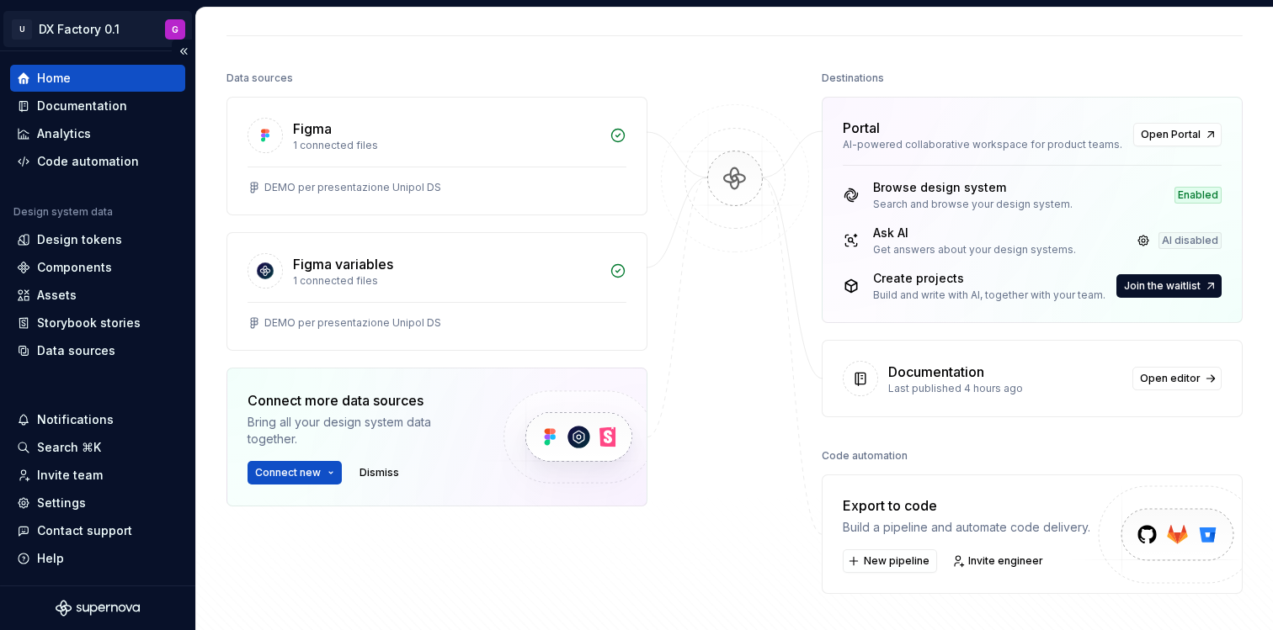
click at [99, 27] on html "U DX Factory 0.1 G Home Documentation Analytics Code automation Design system d…" at bounding box center [636, 315] width 1273 height 630
click at [25, 35] on html "U DX Factory 0.1 G Home Documentation Analytics Code automation Design system d…" at bounding box center [636, 315] width 1273 height 630
click at [39, 28] on html "U DX Factory 0.1 G Home Documentation Analytics Code automation Design system d…" at bounding box center [636, 315] width 1273 height 630
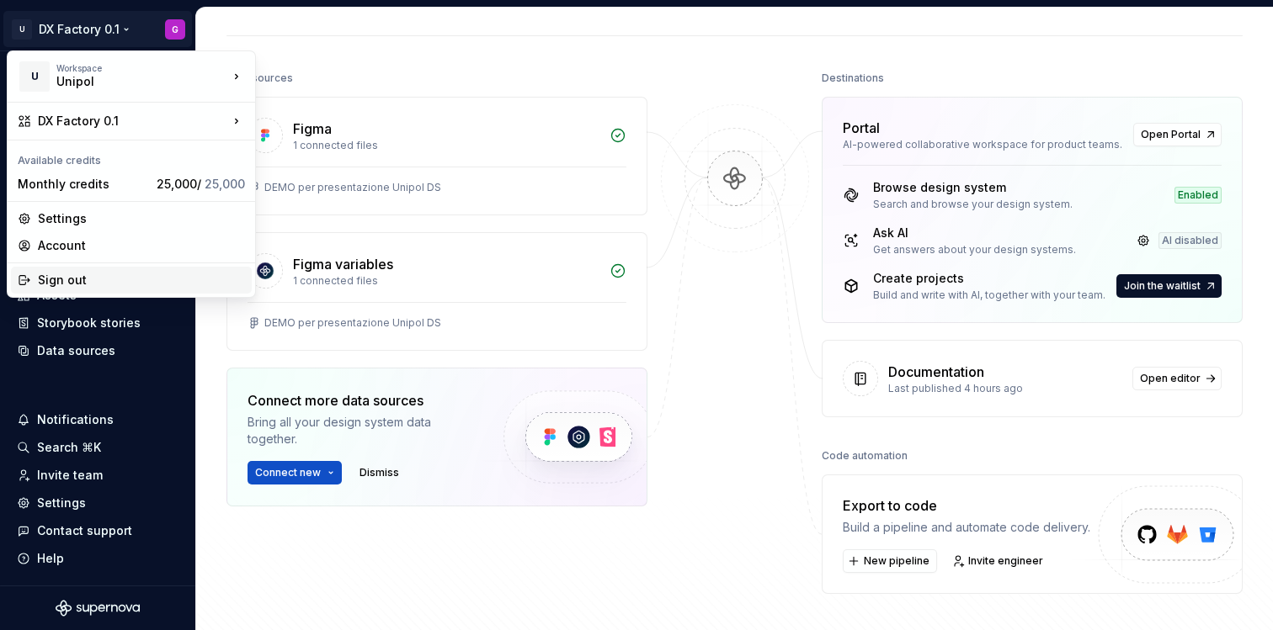
click at [66, 274] on div "Sign out" at bounding box center [141, 280] width 207 height 17
